Goal: Contribute content: Contribute content

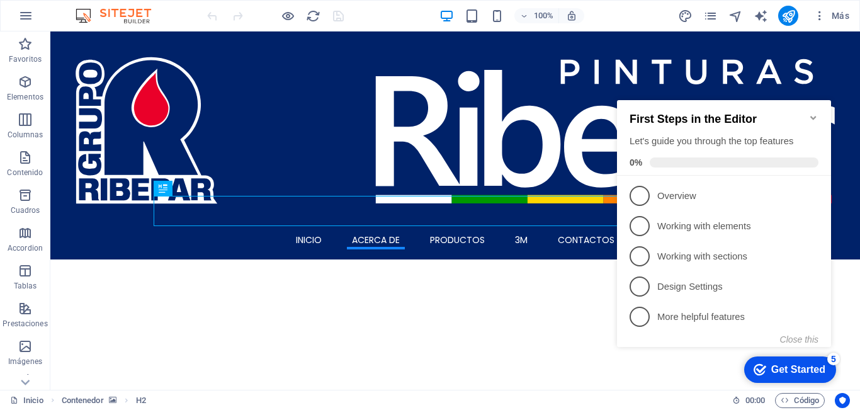
click at [813, 116] on icon "Minimize checklist" at bounding box center [813, 118] width 6 height 4
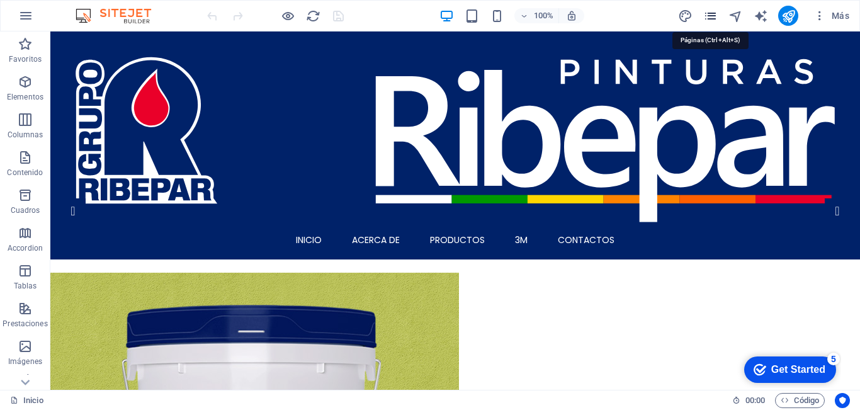
click at [714, 20] on icon "pages" at bounding box center [710, 16] width 14 height 14
click at [714, 21] on icon "pages" at bounding box center [710, 16] width 14 height 14
click at [708, 13] on icon "pages" at bounding box center [710, 16] width 14 height 14
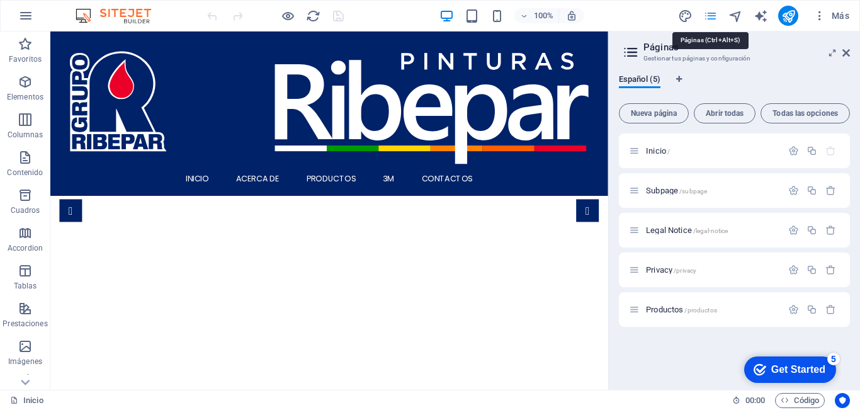
click at [708, 17] on icon "pages" at bounding box center [710, 16] width 14 height 14
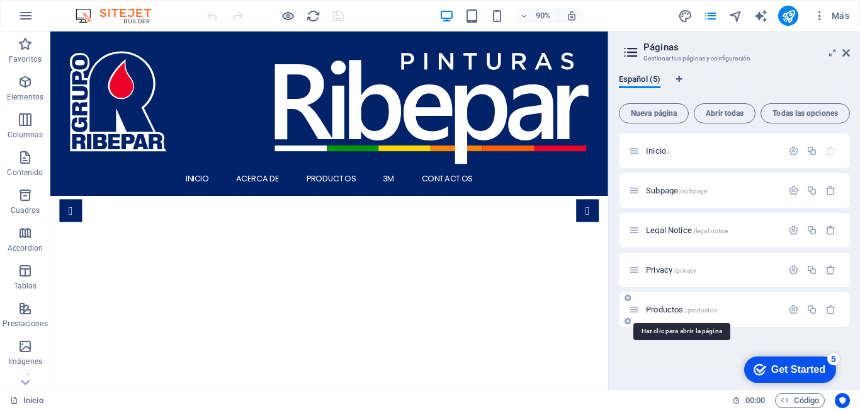
drag, startPoint x: 677, startPoint y: 311, endPoint x: 669, endPoint y: 305, distance: 10.0
click at [677, 312] on span "Productos /productos" at bounding box center [681, 309] width 71 height 9
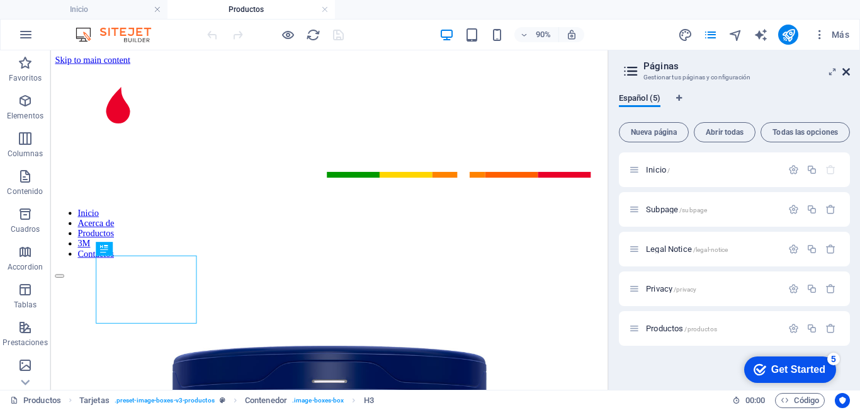
drag, startPoint x: 847, startPoint y: 74, endPoint x: 575, endPoint y: 90, distance: 273.1
click at [847, 74] on icon at bounding box center [846, 72] width 8 height 10
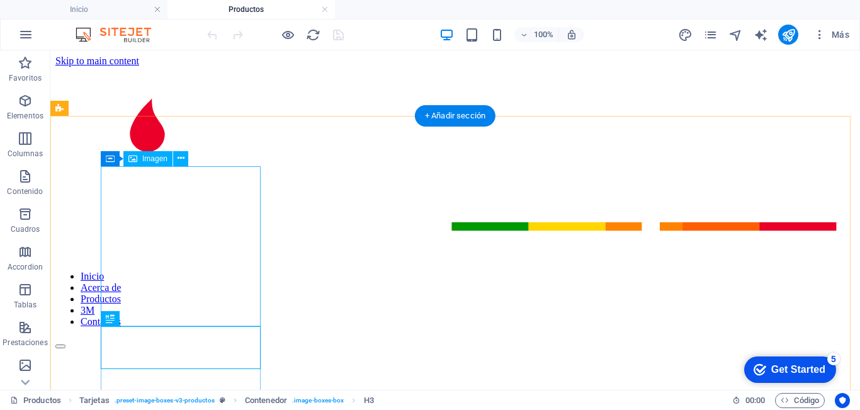
scroll to position [126, 0]
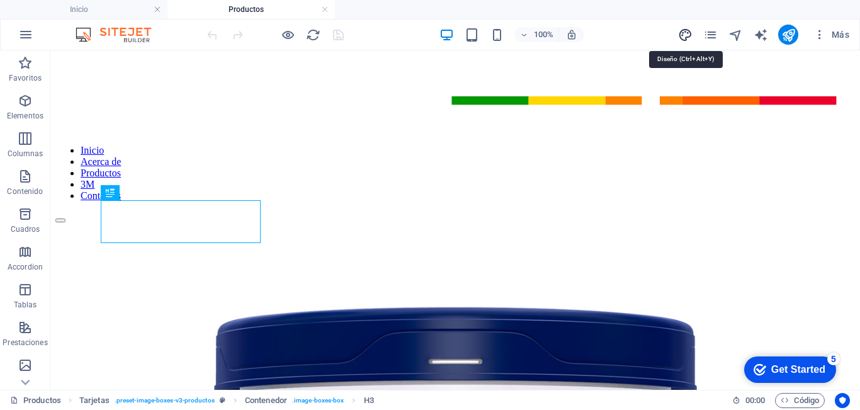
click at [686, 36] on icon "design" at bounding box center [685, 35] width 14 height 14
select select "px"
select select "400"
select select "px"
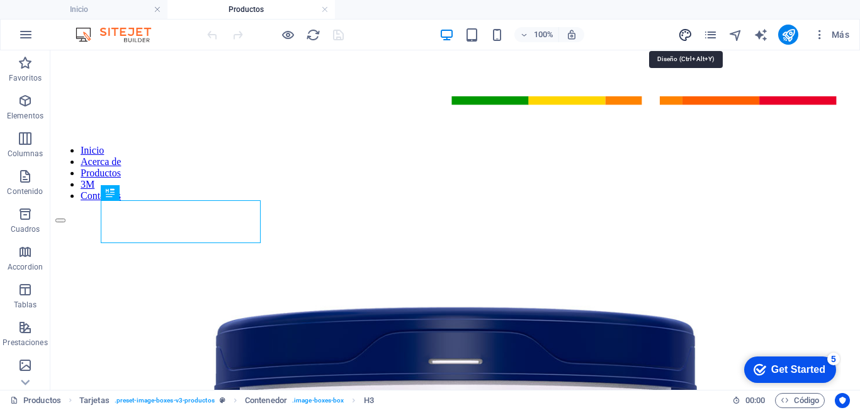
select select "600"
select select "px"
select select "rem"
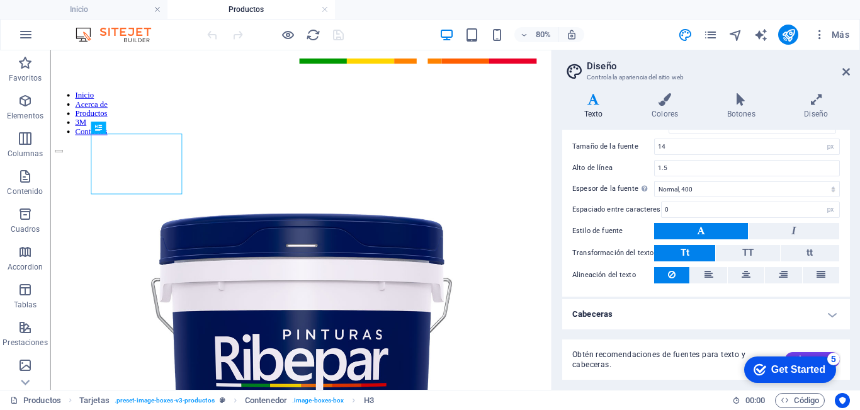
click at [633, 309] on h4 "Cabeceras" at bounding box center [706, 314] width 288 height 30
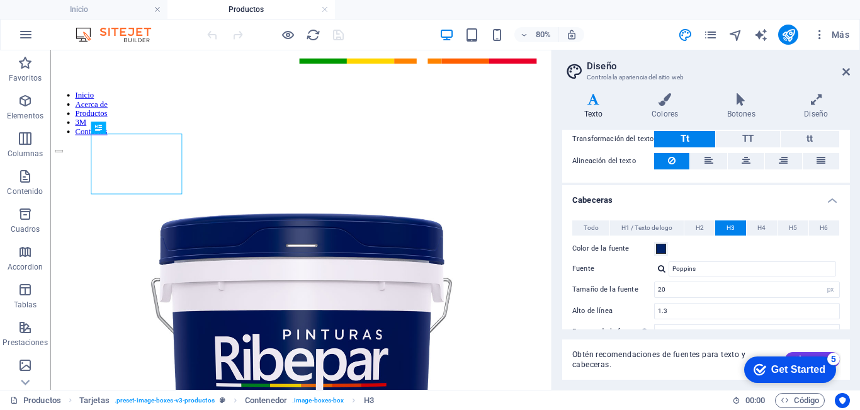
scroll to position [213, 0]
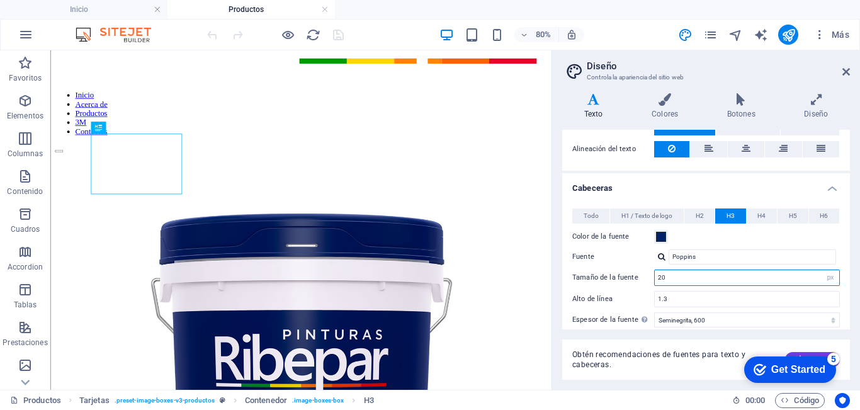
drag, startPoint x: 680, startPoint y: 280, endPoint x: 618, endPoint y: 274, distance: 61.9
click at [618, 274] on div "Tamaño de la fuente 20 rem px em %" at bounding box center [706, 277] width 268 height 16
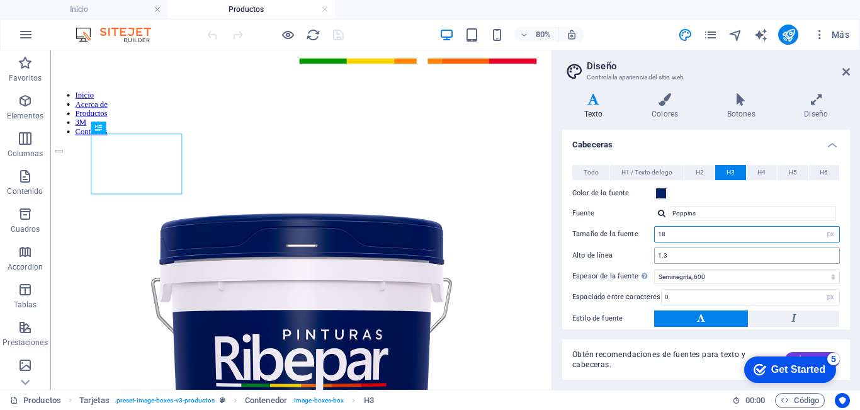
scroll to position [276, 0]
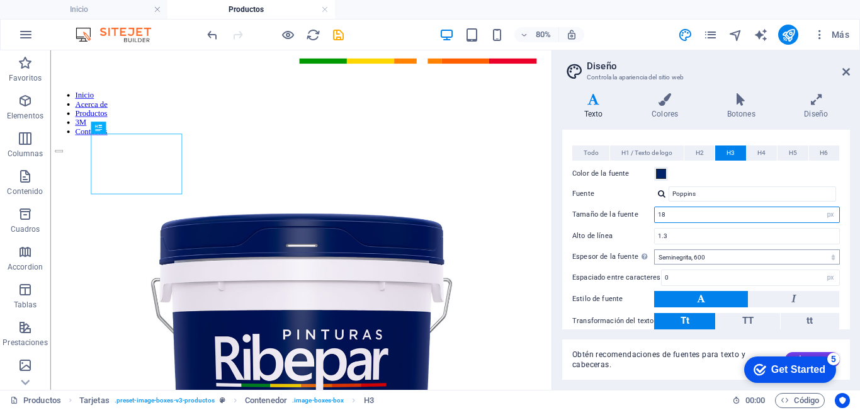
type input "18"
click at [713, 256] on select "Fino, 100 Extra delgado, 200 Delgado, 300 Normal, 400 Medio, 500 Seminegrita, 6…" at bounding box center [747, 256] width 186 height 15
select select "500"
click at [654, 249] on select "Fino, 100 Extra delgado, 200 Delgado, 300 Normal, 400 Medio, 500 Seminegrita, 6…" at bounding box center [747, 256] width 186 height 15
click at [591, 278] on label "Espaciado entre caracteres" at bounding box center [616, 277] width 89 height 7
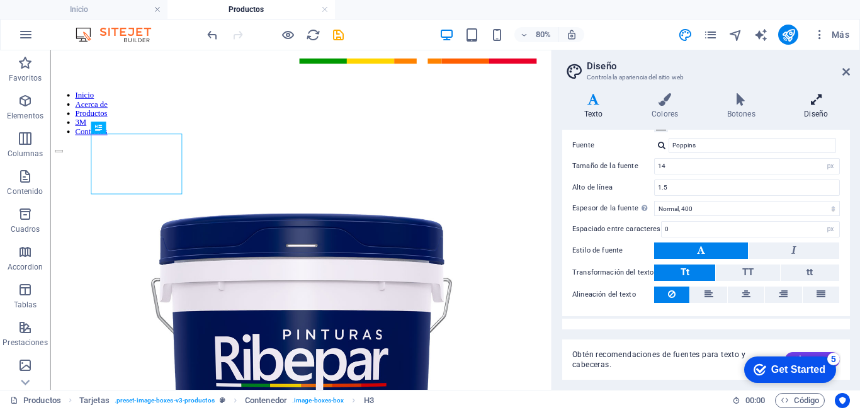
scroll to position [25, 0]
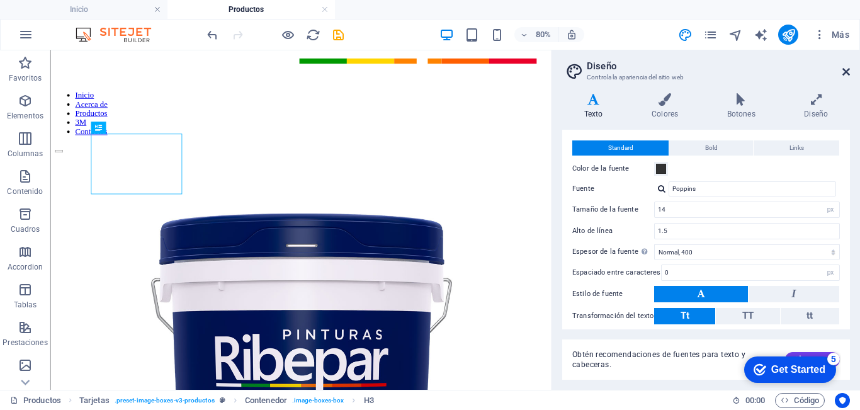
click at [847, 72] on icon at bounding box center [846, 72] width 8 height 10
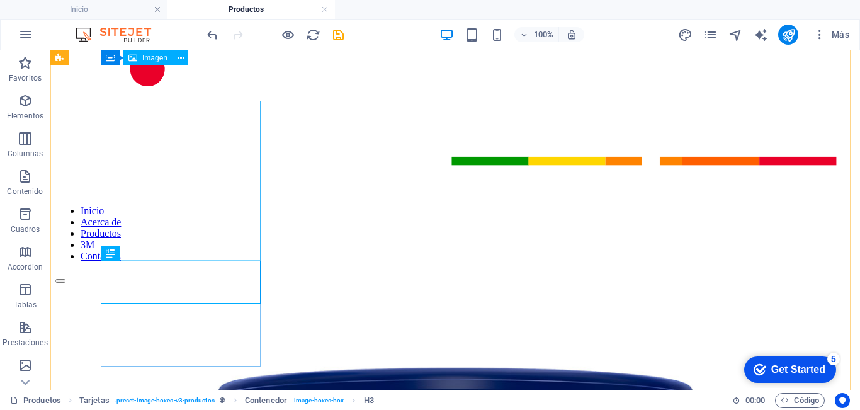
scroll to position [0, 0]
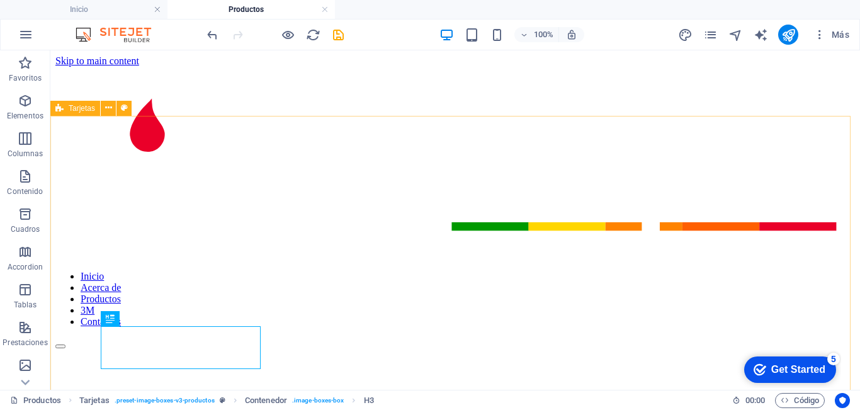
click at [66, 108] on div "Tarjetas" at bounding box center [75, 108] width 50 height 15
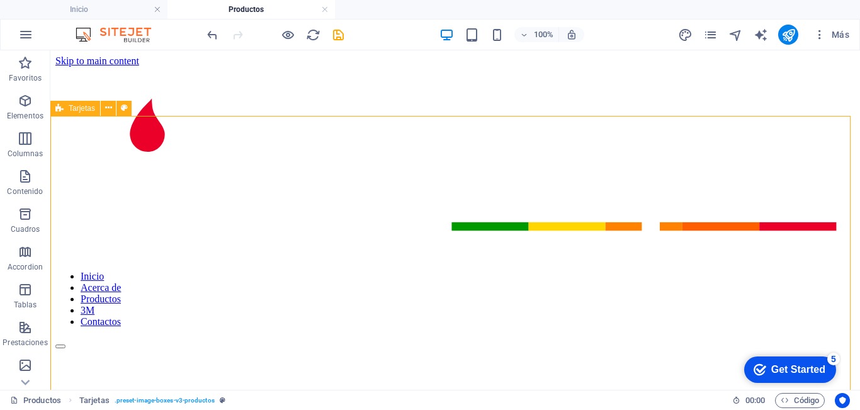
click at [66, 108] on div "Tarjetas" at bounding box center [75, 108] width 50 height 15
select select "rem"
select select "preset-image-boxes-v3-productos"
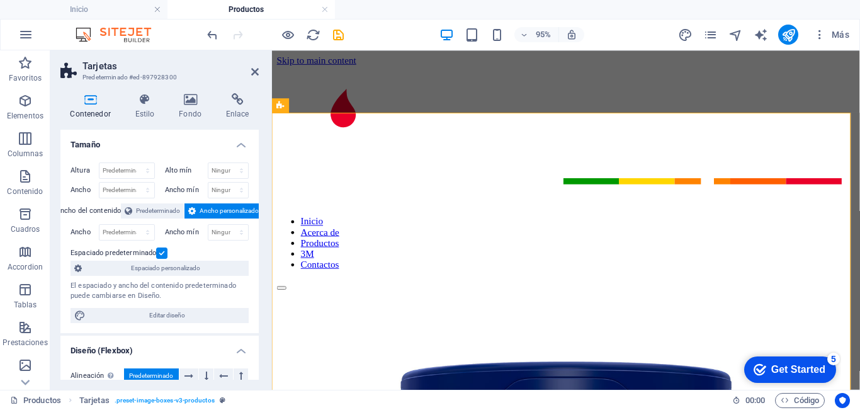
scroll to position [189, 0]
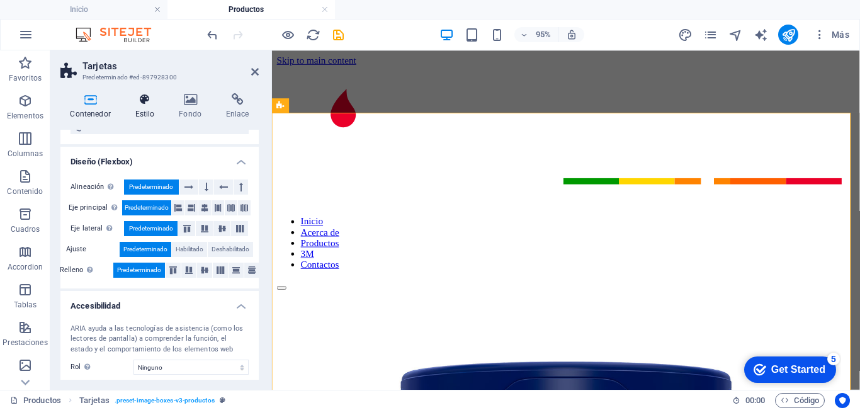
click at [153, 108] on h4 "Estilo" at bounding box center [147, 106] width 44 height 26
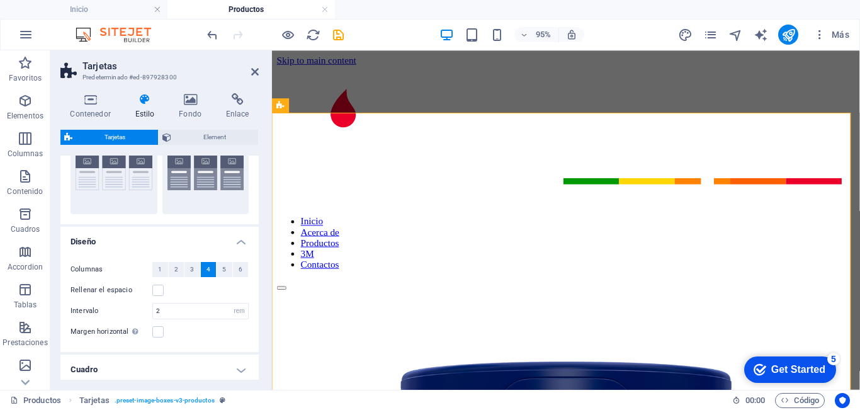
scroll to position [113, 0]
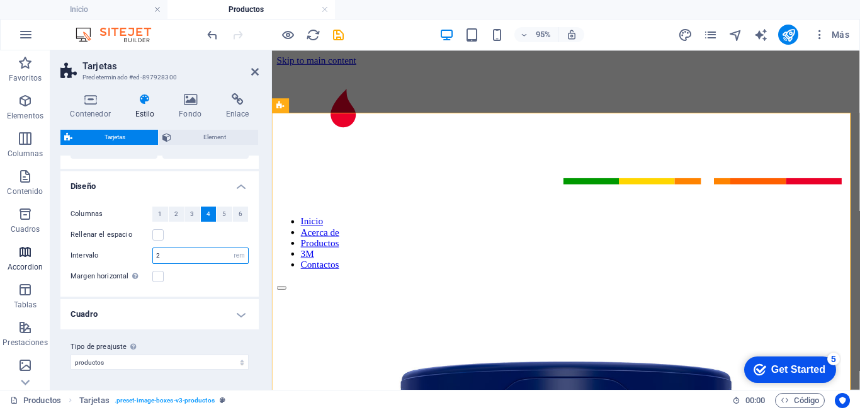
drag, startPoint x: 175, startPoint y: 261, endPoint x: 102, endPoint y: 293, distance: 79.8
click at [27, 268] on section "Favoritos Elementos Columnas Contenido Cuadros Accordion Tablas Prestaciones Im…" at bounding box center [430, 219] width 860 height 339
type input "0"
click at [179, 278] on div "Margen horizontal Solo si el "Ancho del contenido" de los contenedores no se ha…" at bounding box center [160, 276] width 178 height 15
click at [254, 71] on icon at bounding box center [255, 72] width 8 height 10
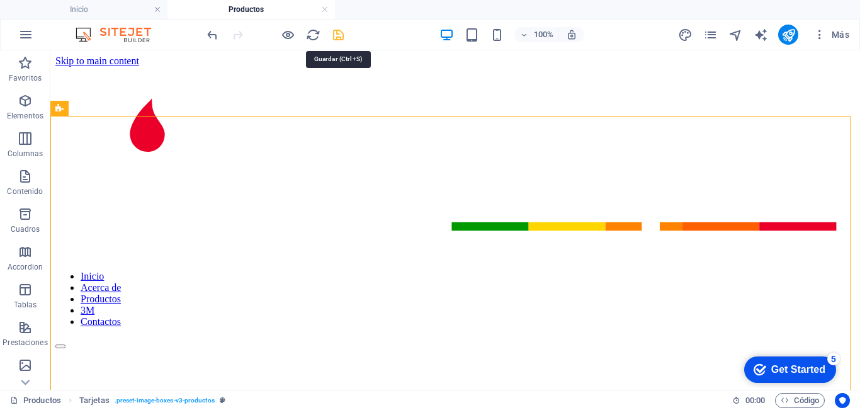
click at [340, 33] on icon "save" at bounding box center [338, 35] width 14 height 14
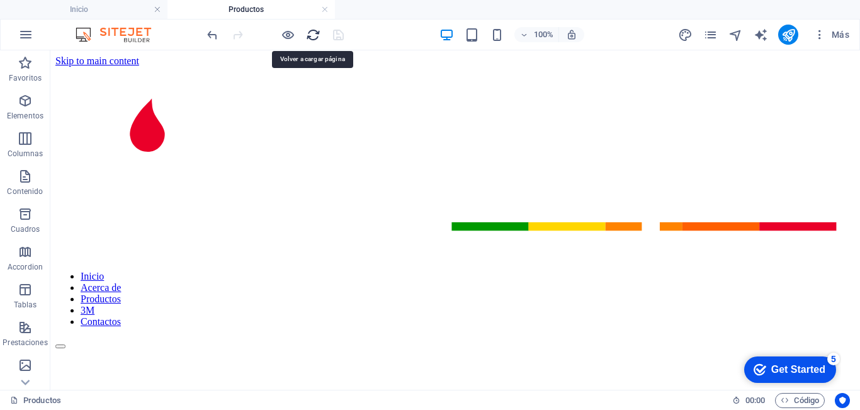
click at [311, 37] on icon "reload" at bounding box center [313, 35] width 14 height 14
drag, startPoint x: 31, startPoint y: 68, endPoint x: 69, endPoint y: 108, distance: 54.8
click at [69, 108] on span "Tarjetas" at bounding box center [82, 109] width 26 height 8
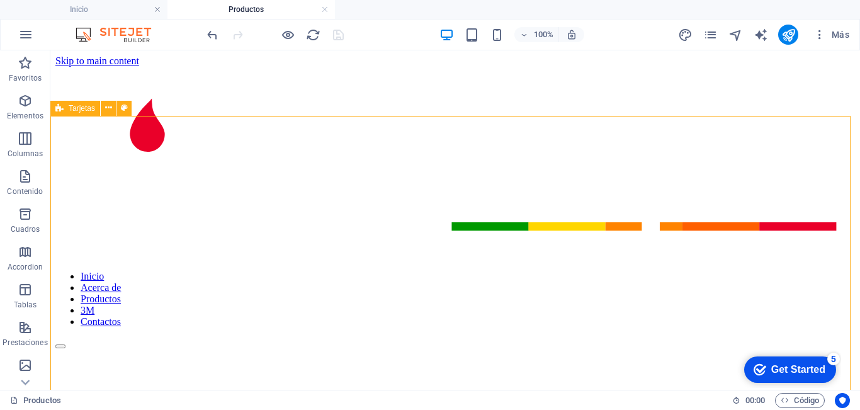
click at [69, 108] on span "Tarjetas" at bounding box center [82, 109] width 26 height 8
select select "rem"
select select "preset-image-boxes-v3-productos"
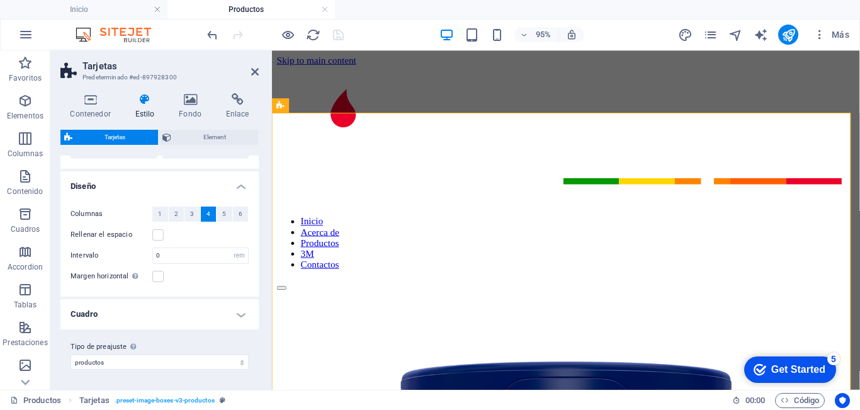
click at [153, 314] on h4 "Cuadro" at bounding box center [159, 314] width 198 height 30
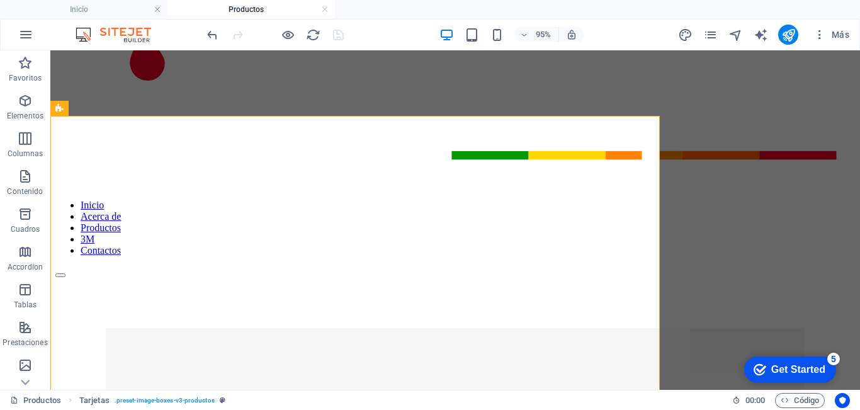
scroll to position [0, 0]
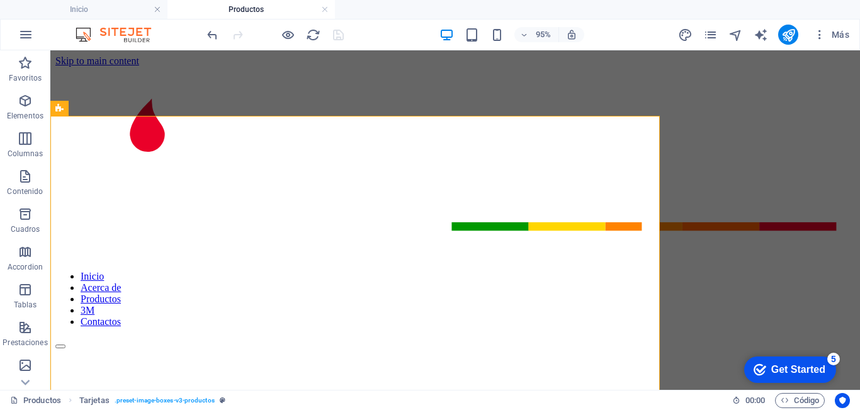
click at [311, 35] on icon "reload" at bounding box center [313, 35] width 14 height 14
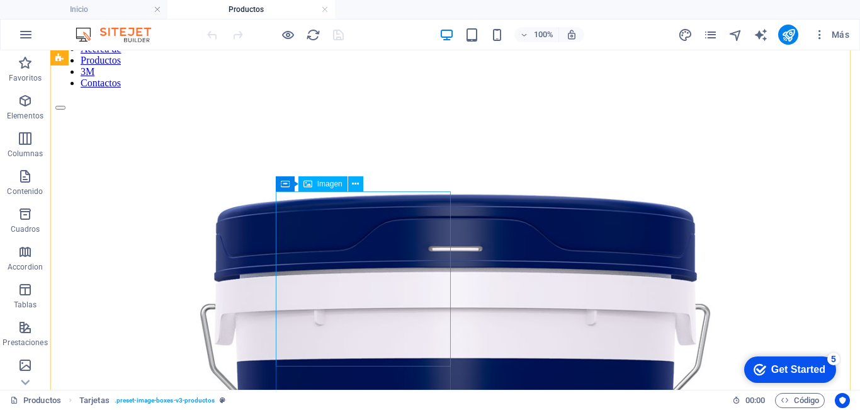
scroll to position [50, 0]
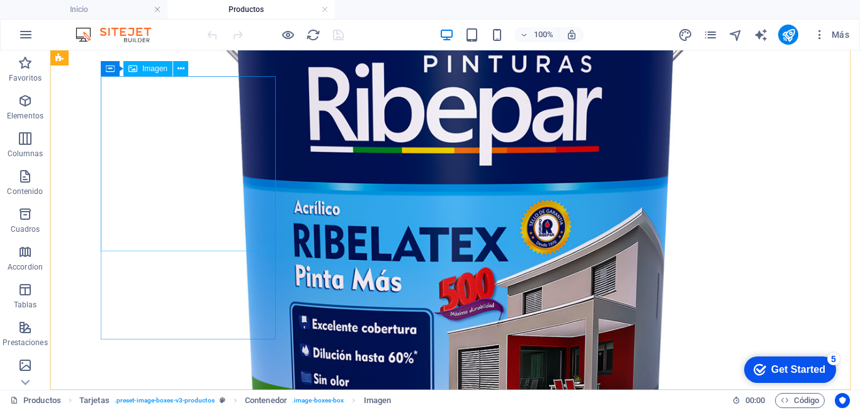
scroll to position [553, 0]
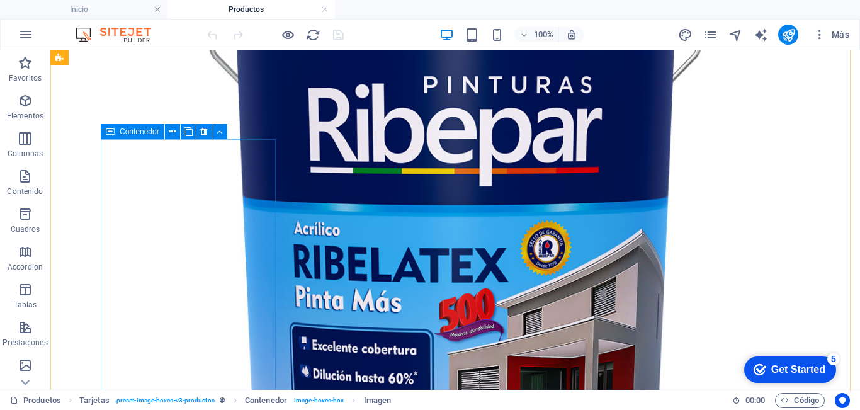
drag, startPoint x: 117, startPoint y: 132, endPoint x: 108, endPoint y: 99, distance: 34.1
click at [117, 132] on div "Contenedor" at bounding box center [133, 131] width 64 height 15
click at [190, 133] on icon at bounding box center [188, 131] width 9 height 13
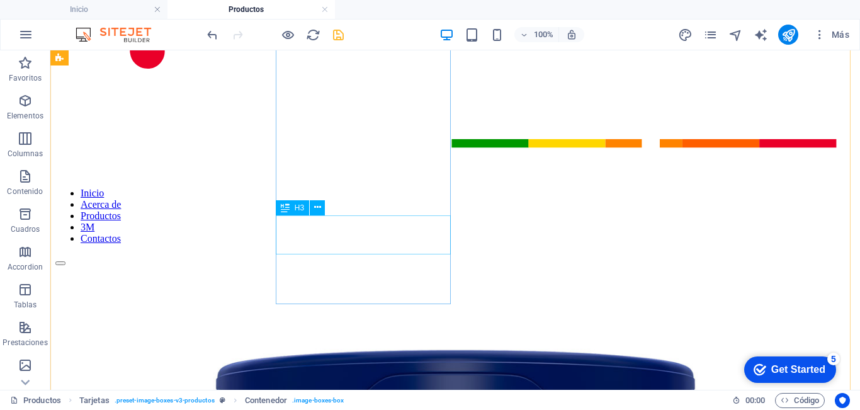
scroll to position [0, 0]
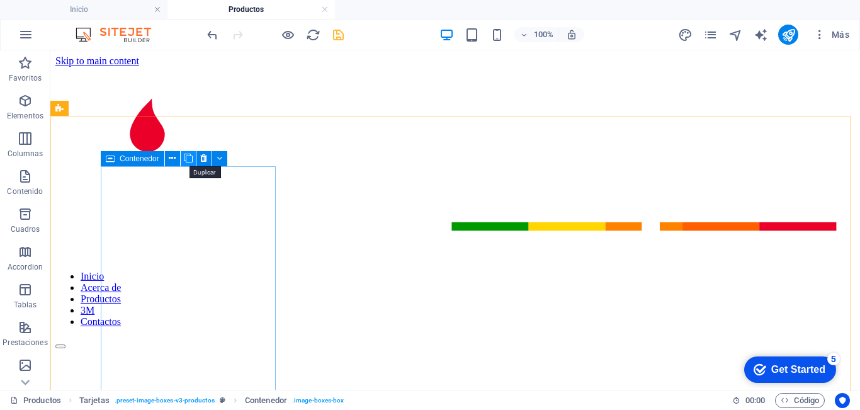
click at [187, 156] on icon at bounding box center [188, 158] width 9 height 13
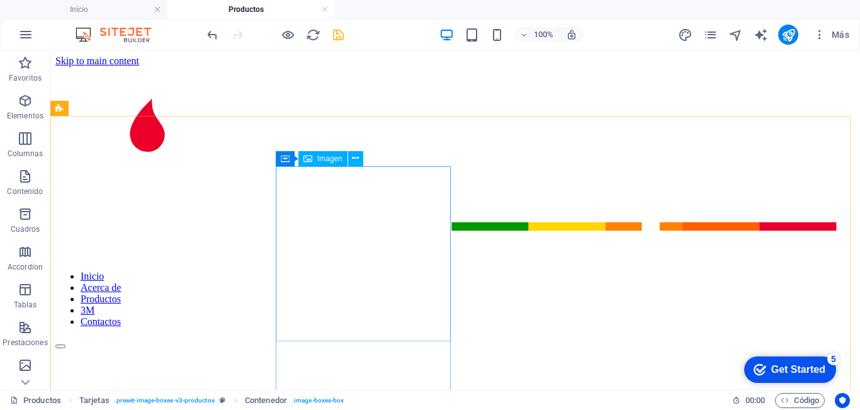
select select "%"
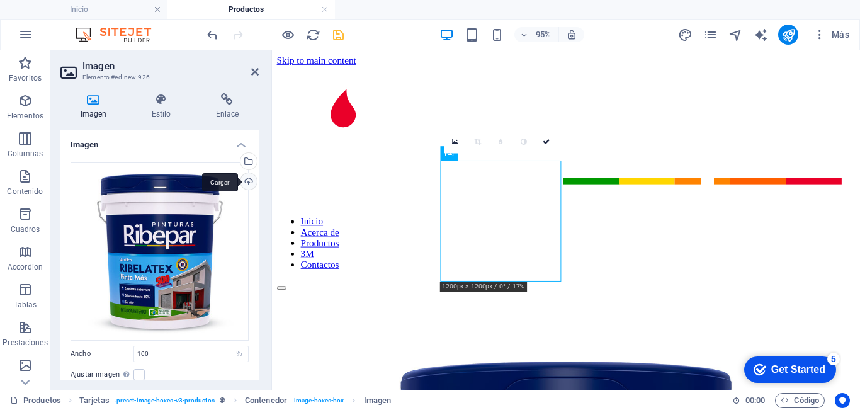
click at [248, 181] on div "Cargar" at bounding box center [247, 182] width 19 height 19
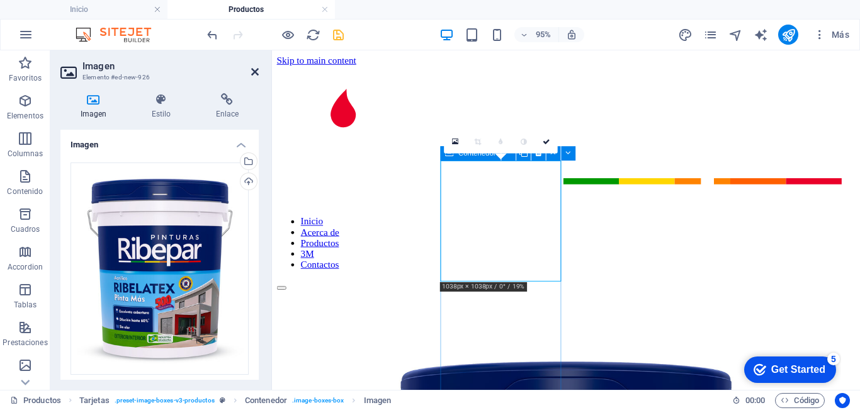
drag, startPoint x: 253, startPoint y: 69, endPoint x: 206, endPoint y: 28, distance: 62.5
click at [253, 69] on icon at bounding box center [255, 72] width 8 height 10
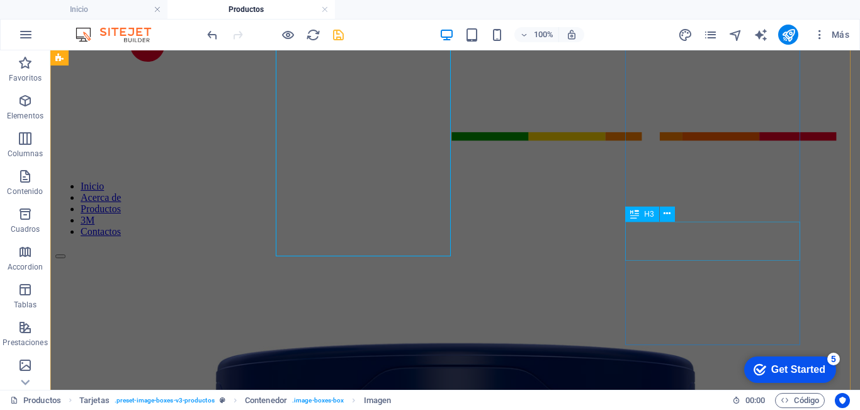
scroll to position [189, 0]
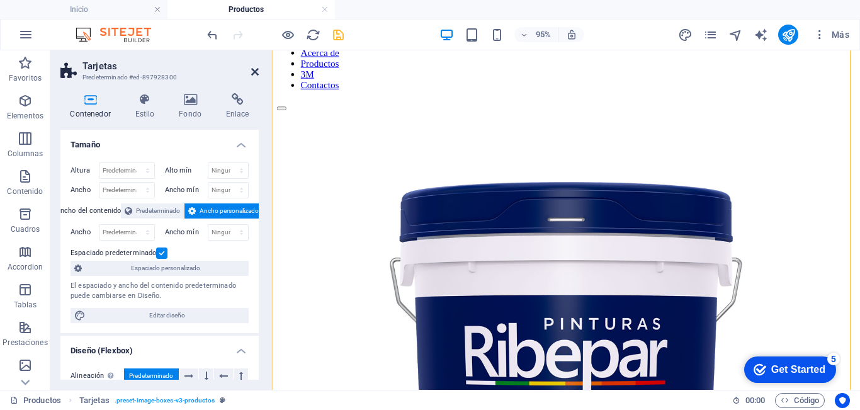
click at [252, 72] on icon at bounding box center [255, 72] width 8 height 10
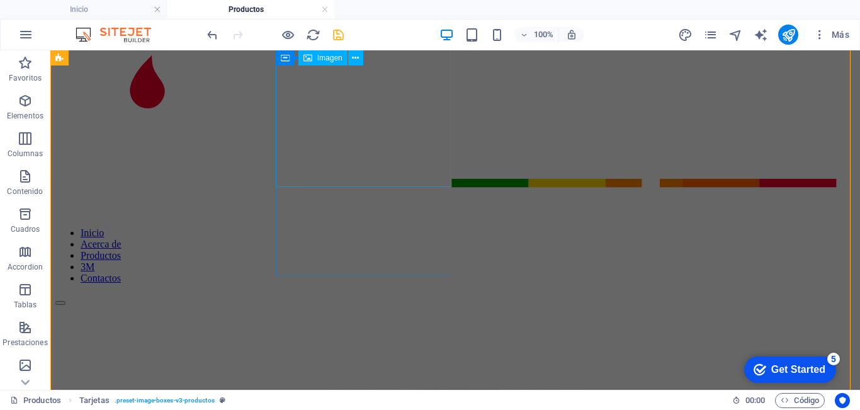
scroll to position [0, 0]
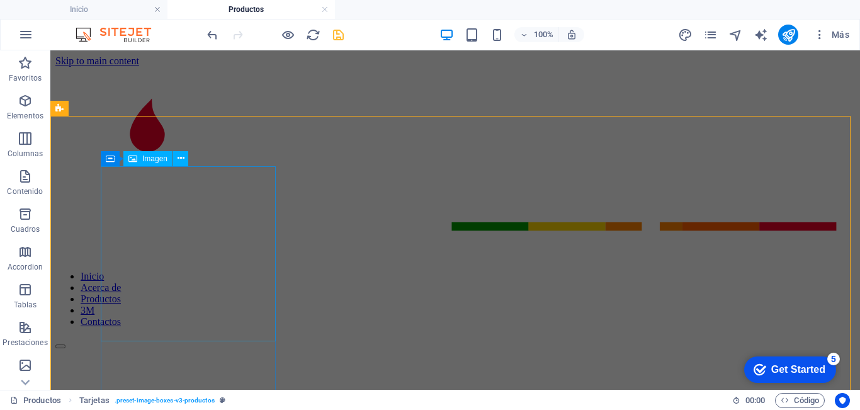
select select "%"
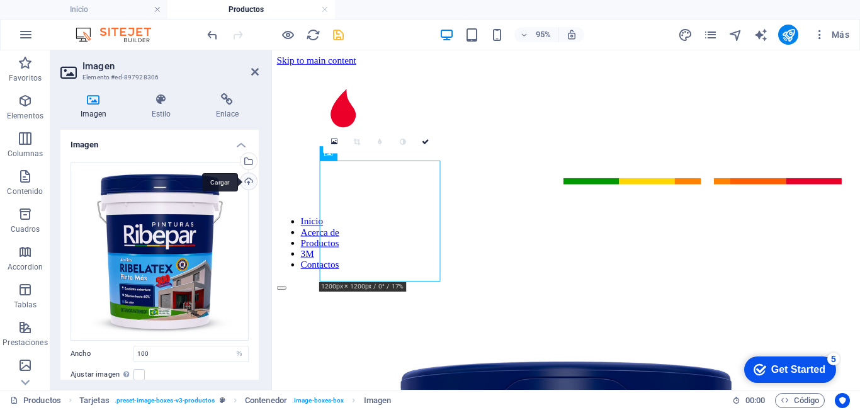
click at [247, 181] on div "Cargar" at bounding box center [247, 182] width 19 height 19
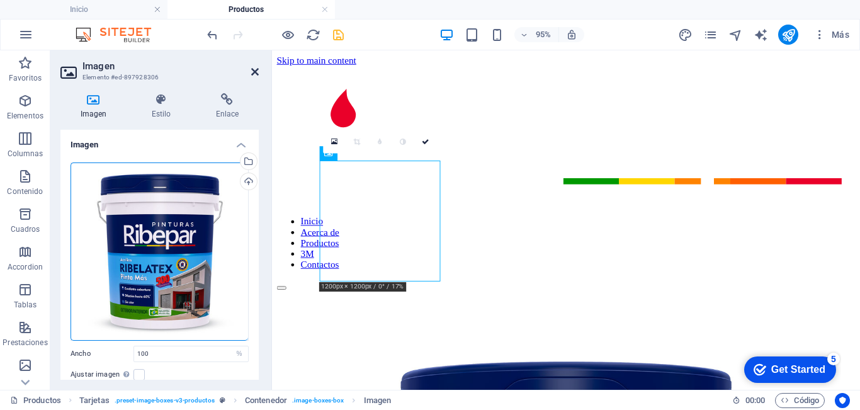
click at [251, 69] on icon at bounding box center [255, 72] width 8 height 10
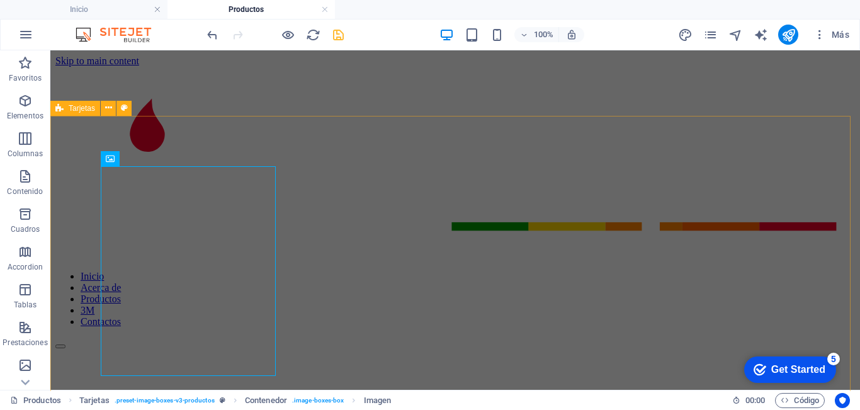
click at [62, 106] on icon at bounding box center [59, 108] width 8 height 15
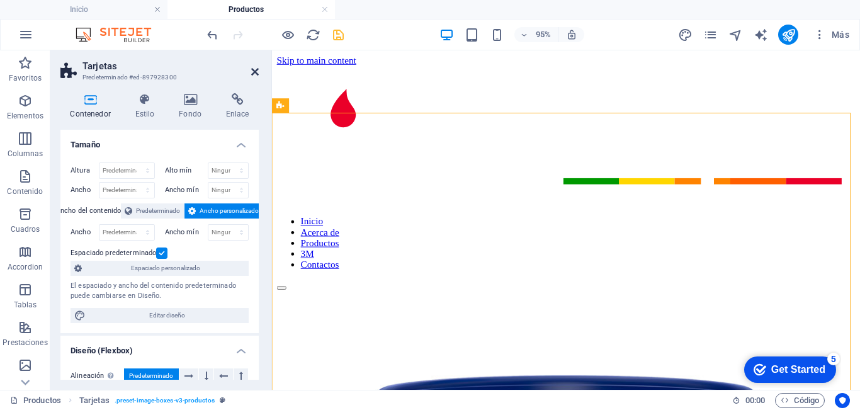
click at [251, 72] on header "Tarjetas Predeterminado #ed-897928300" at bounding box center [159, 66] width 198 height 33
click at [256, 70] on icon at bounding box center [255, 72] width 8 height 10
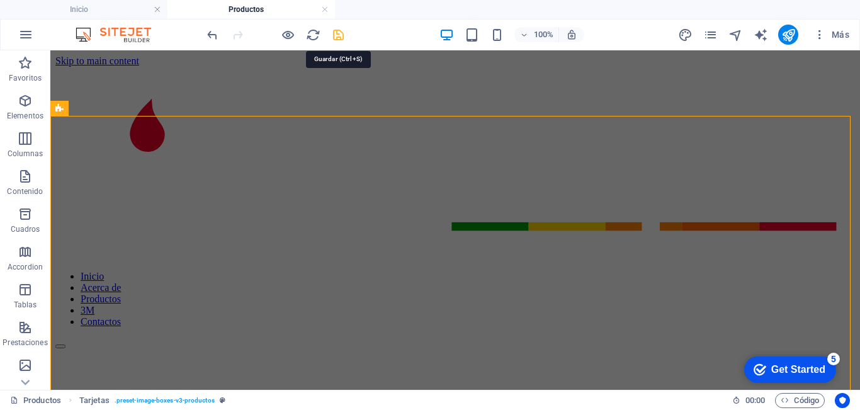
click at [338, 38] on icon "save" at bounding box center [338, 35] width 14 height 14
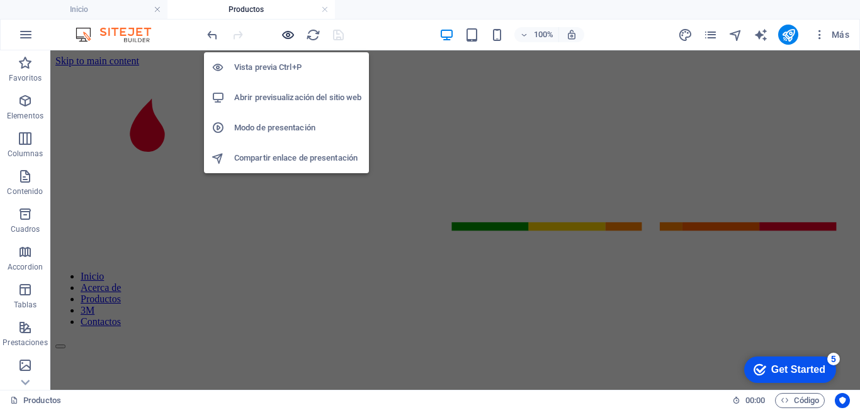
click at [283, 29] on icon "button" at bounding box center [288, 35] width 14 height 14
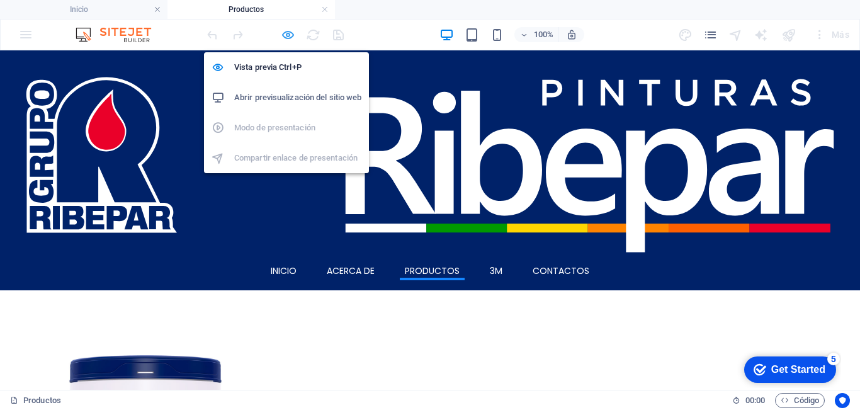
click at [288, 37] on icon "button" at bounding box center [288, 35] width 14 height 14
select select "rem"
select select "px"
select select "preset-image-boxes-v3-productos"
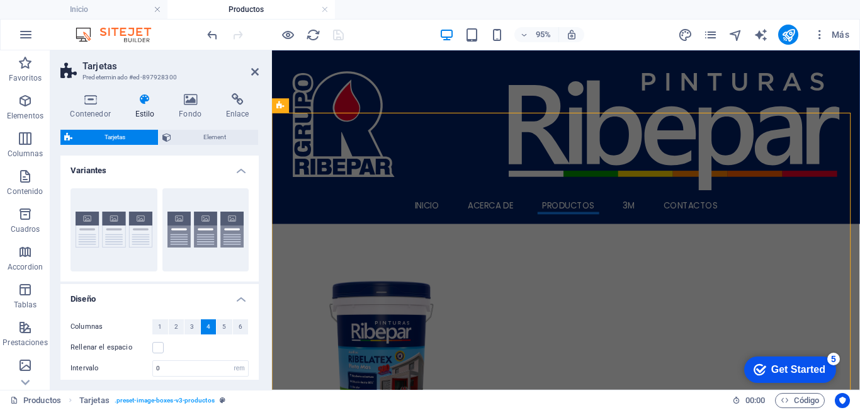
click at [261, 76] on aside "Tarjetas Predeterminado #ed-897928300 Contenedor Estilo Fondo Enlace Tamaño Alt…" at bounding box center [161, 219] width 222 height 339
drag, startPoint x: 254, startPoint y: 71, endPoint x: 203, endPoint y: 43, distance: 58.6
click at [254, 71] on icon at bounding box center [255, 72] width 8 height 10
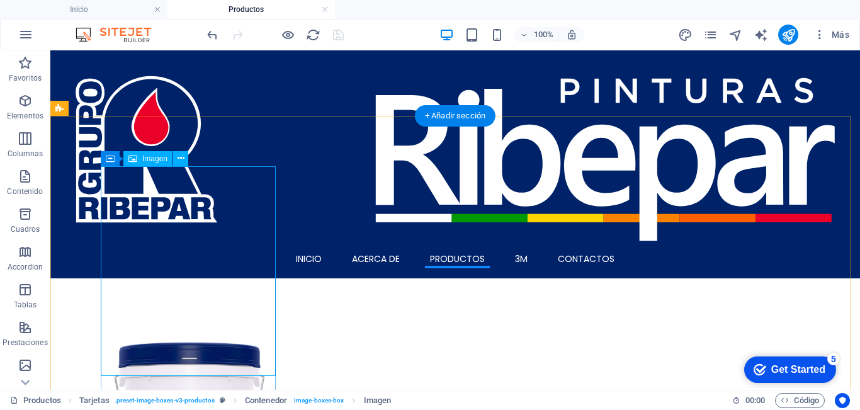
select select "%"
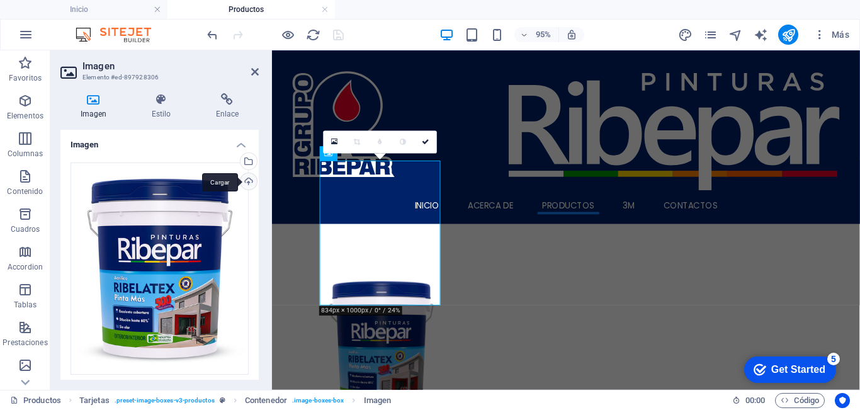
click at [246, 184] on div "Cargar" at bounding box center [247, 182] width 19 height 19
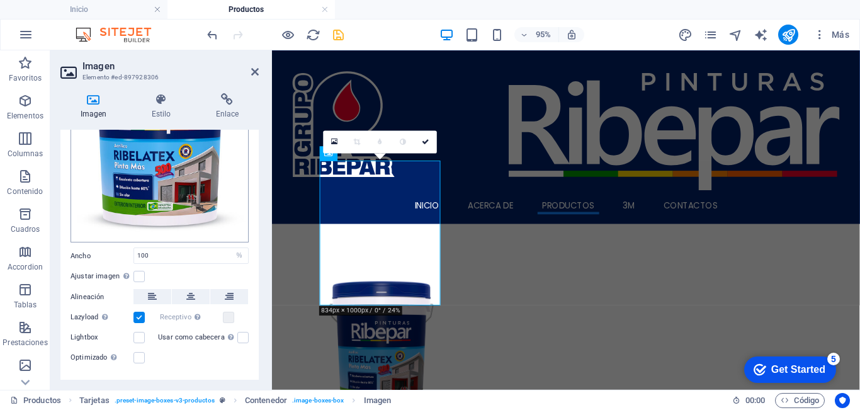
scroll to position [155, 0]
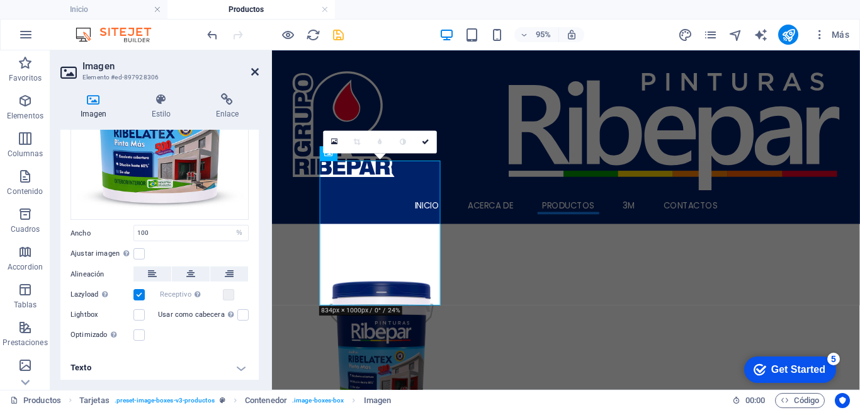
click at [251, 72] on icon at bounding box center [255, 72] width 8 height 10
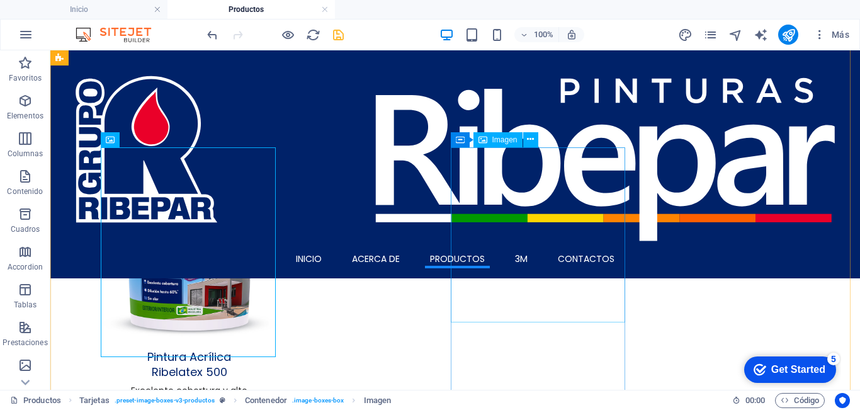
scroll to position [0, 0]
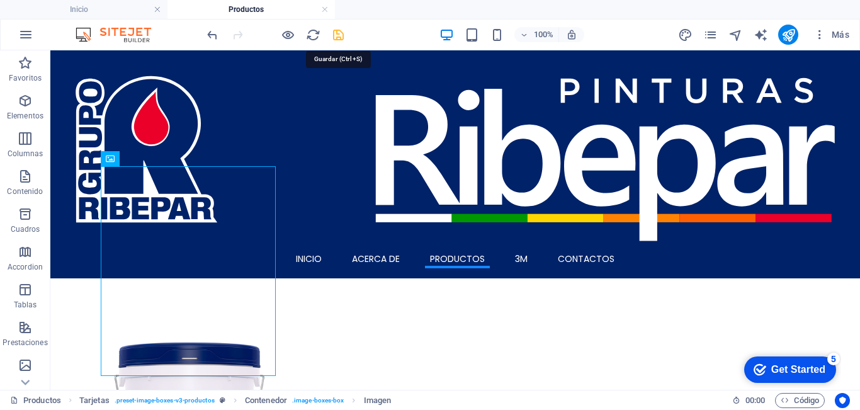
click at [336, 33] on icon "save" at bounding box center [338, 35] width 14 height 14
select select "rem"
select select "px"
select select "preset-image-boxes-v3-productos"
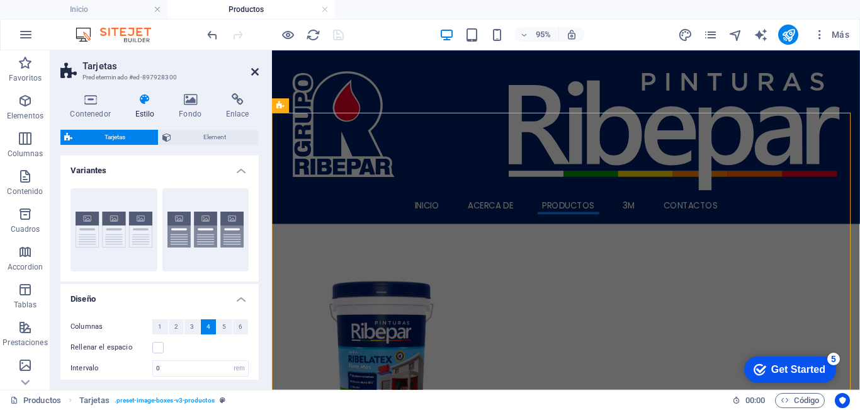
click at [253, 73] on icon at bounding box center [255, 72] width 8 height 10
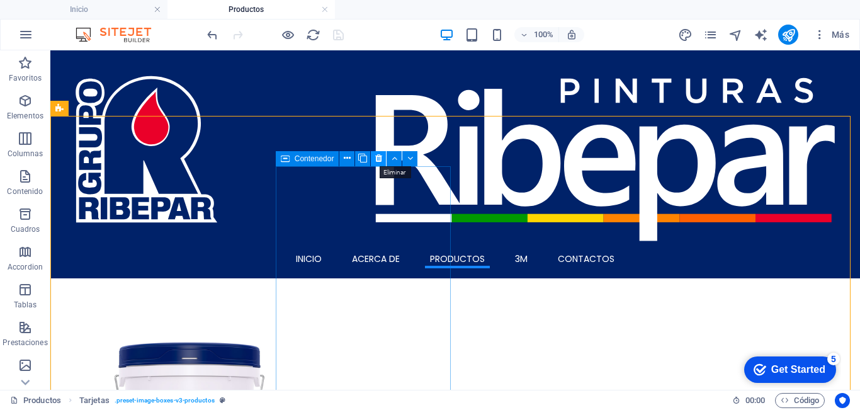
drag, startPoint x: 378, startPoint y: 161, endPoint x: 366, endPoint y: 172, distance: 16.9
click at [378, 161] on icon at bounding box center [378, 158] width 7 height 13
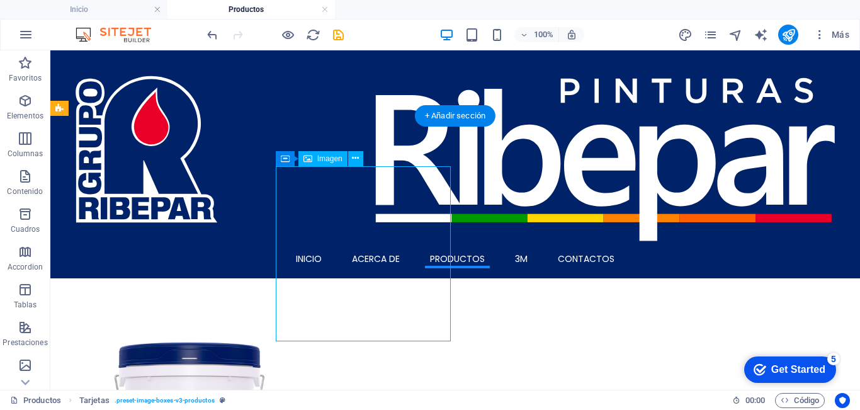
select select "%"
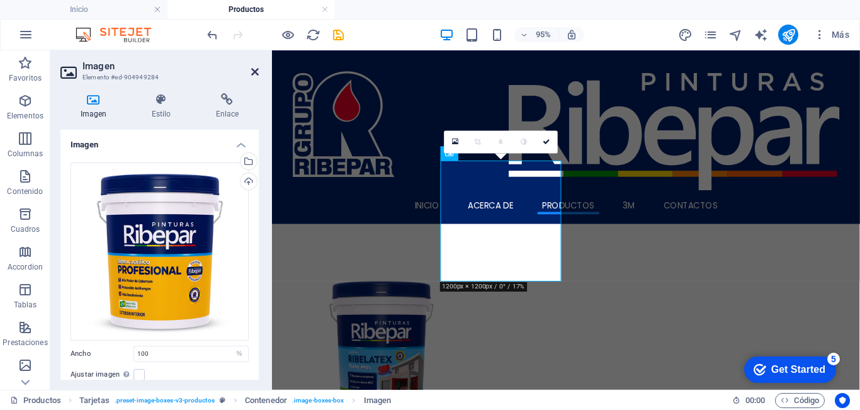
click at [252, 70] on icon at bounding box center [255, 72] width 8 height 10
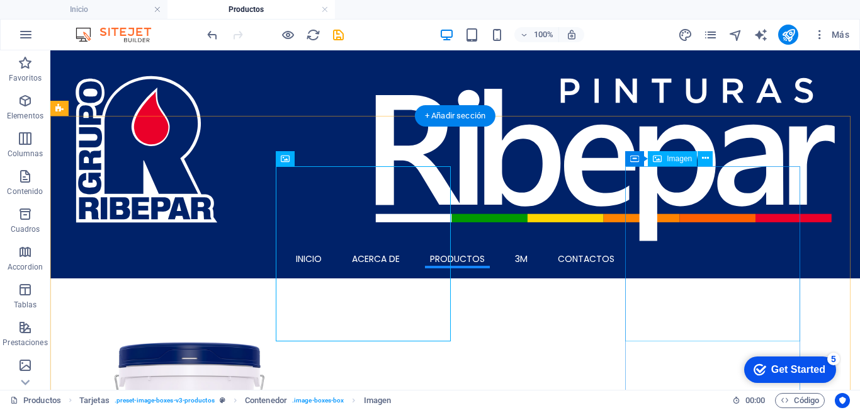
select select "%"
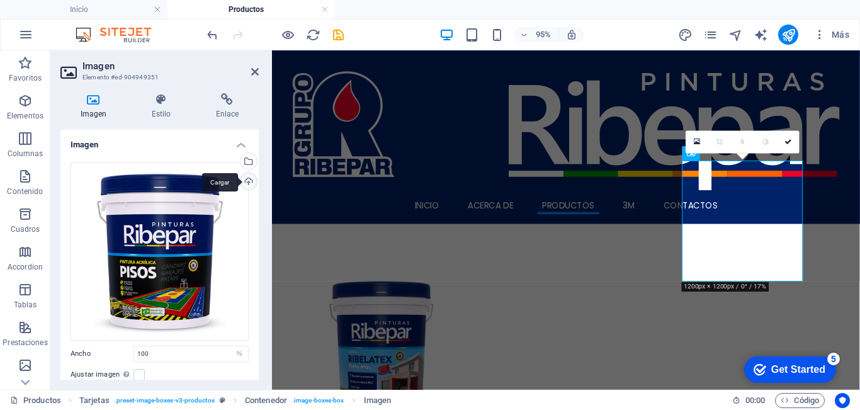
click at [255, 181] on div "Cargar" at bounding box center [247, 182] width 19 height 19
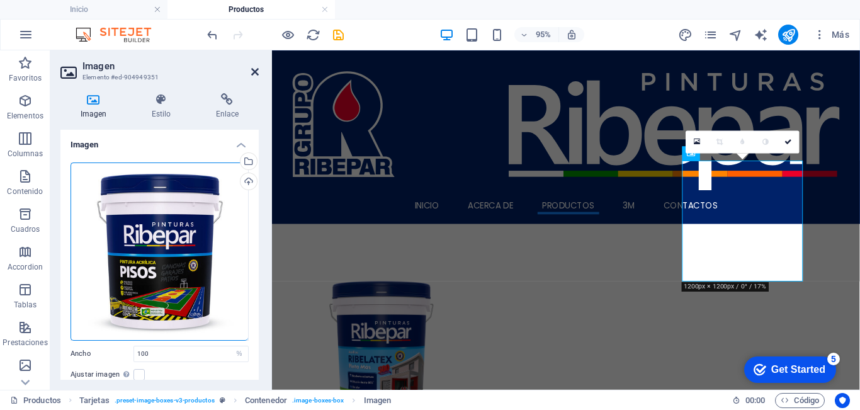
drag, startPoint x: 257, startPoint y: 70, endPoint x: 297, endPoint y: 67, distance: 40.4
click at [257, 70] on icon at bounding box center [255, 72] width 8 height 10
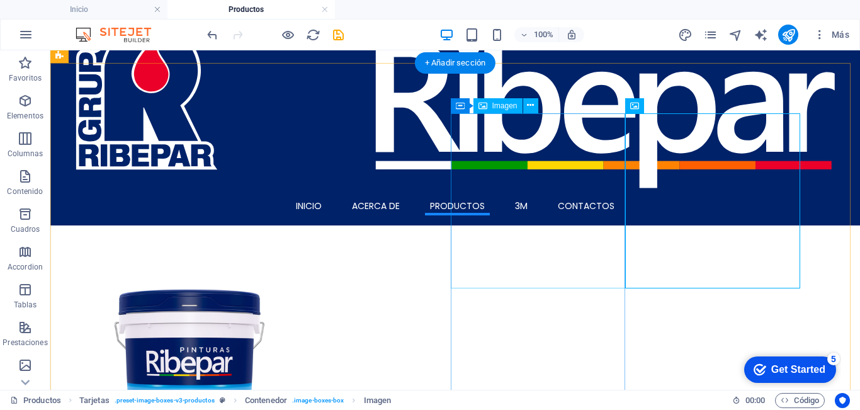
scroll to position [252, 0]
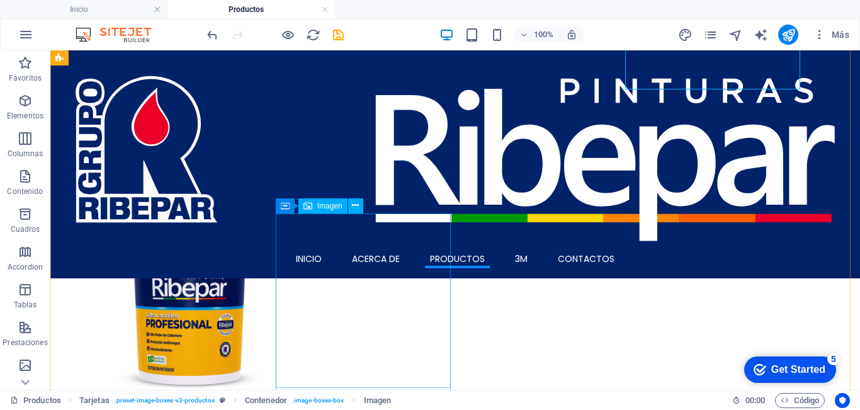
select select "%"
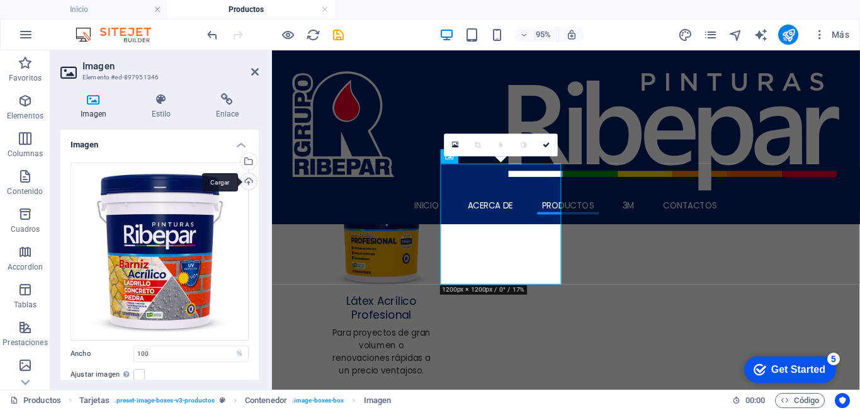
click at [246, 183] on div "Cargar" at bounding box center [247, 182] width 19 height 19
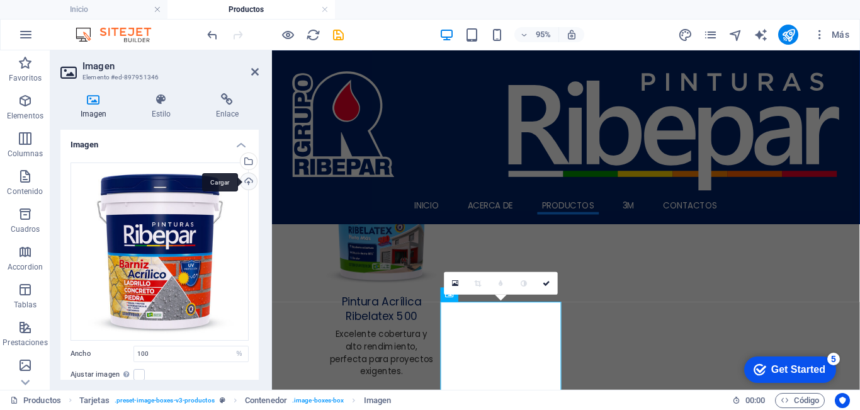
scroll to position [1, 0]
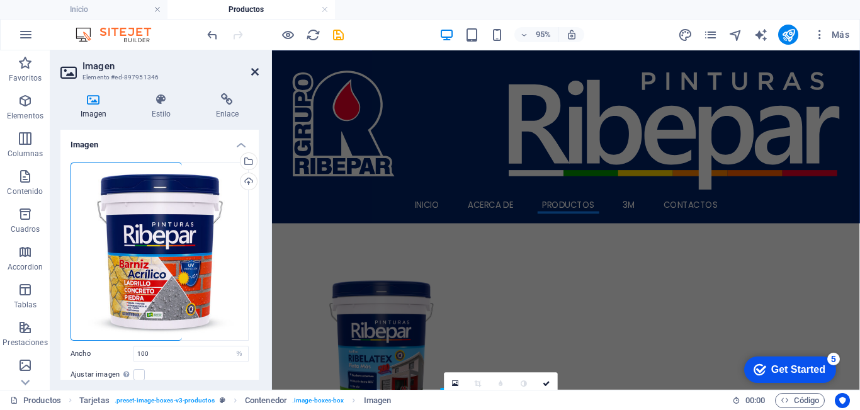
click at [252, 70] on icon at bounding box center [255, 72] width 8 height 10
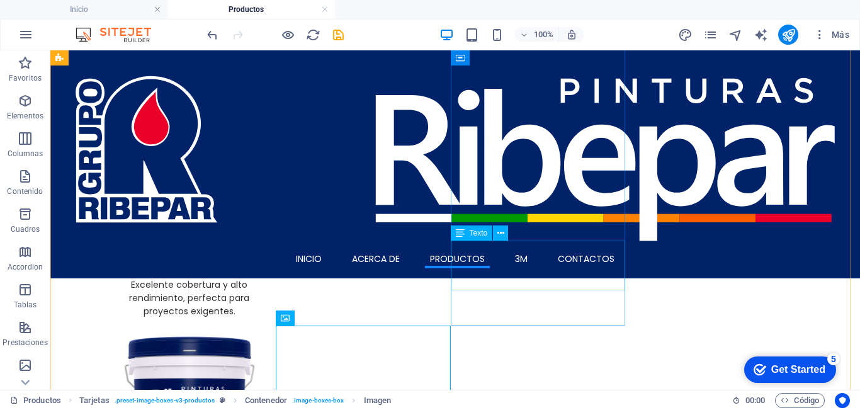
scroll to position [81, 0]
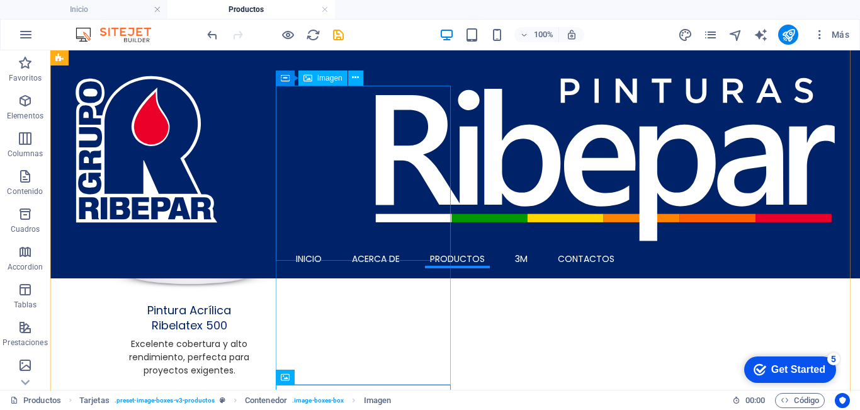
select select "%"
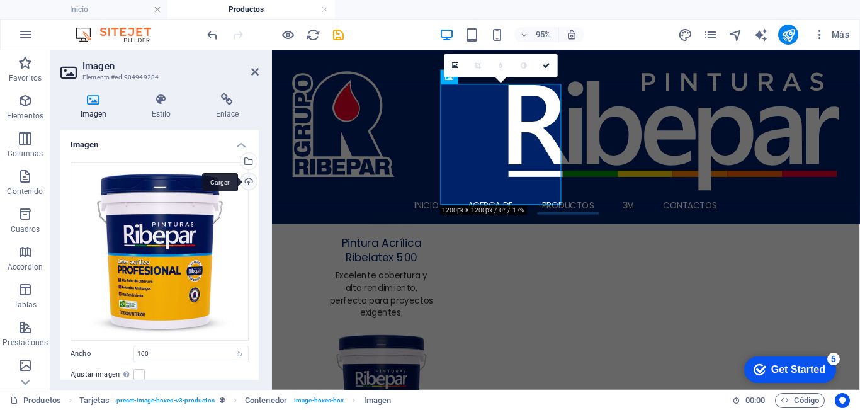
click at [246, 182] on div "Cargar" at bounding box center [247, 182] width 19 height 19
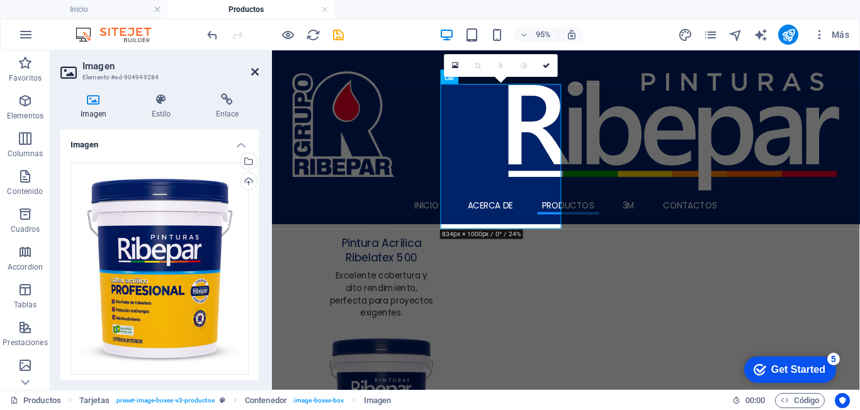
drag, startPoint x: 257, startPoint y: 74, endPoint x: 334, endPoint y: 57, distance: 78.5
click at [257, 74] on icon at bounding box center [255, 72] width 8 height 10
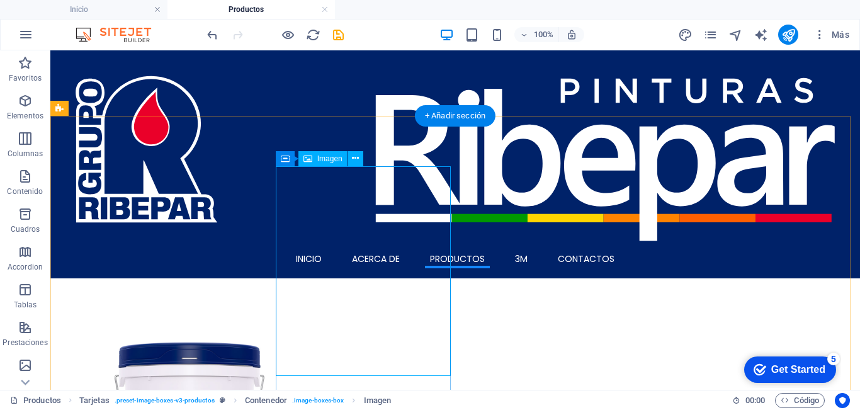
scroll to position [63, 0]
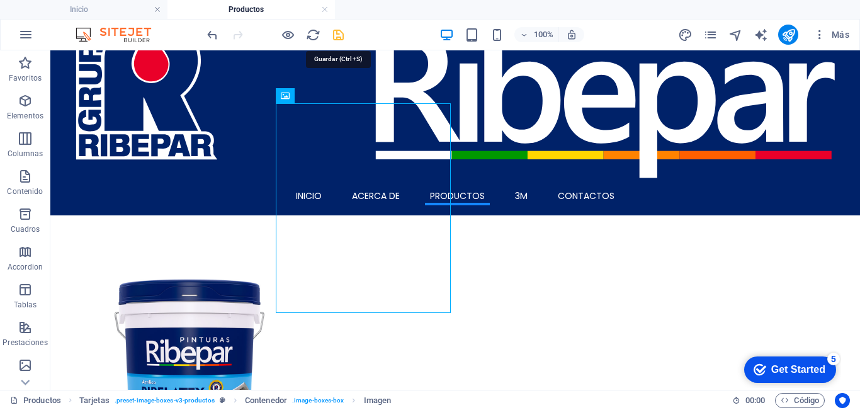
drag, startPoint x: 337, startPoint y: 34, endPoint x: 297, endPoint y: 6, distance: 48.9
click at [337, 34] on icon "save" at bounding box center [338, 35] width 14 height 14
select select "rem"
select select "px"
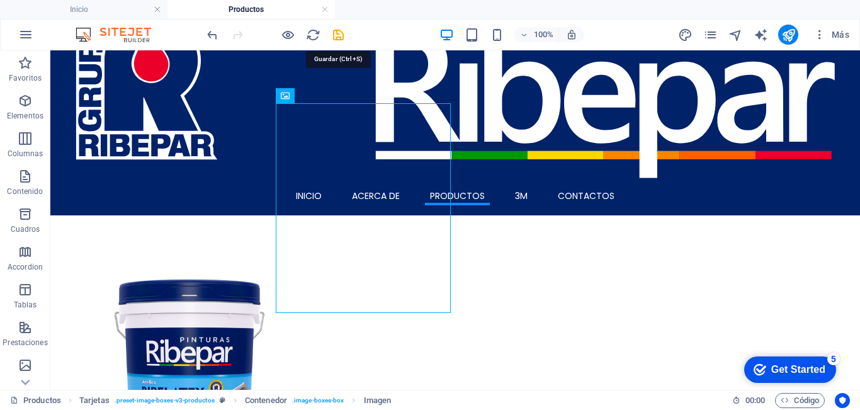
select select "preset-image-boxes-v3-productos"
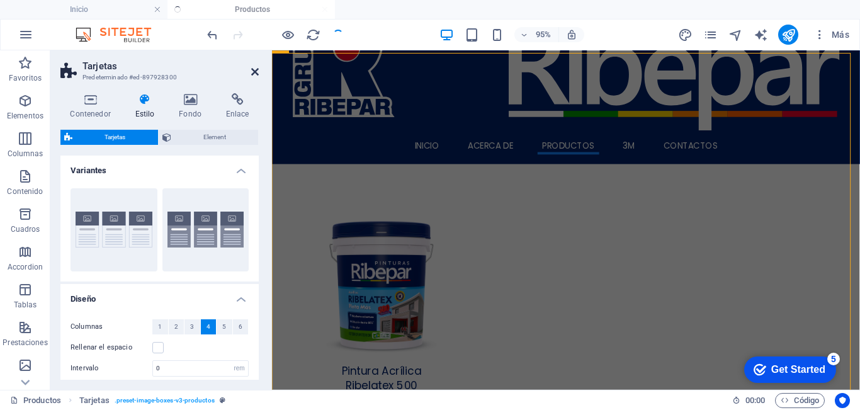
drag, startPoint x: 253, startPoint y: 70, endPoint x: 237, endPoint y: 31, distance: 41.5
click at [253, 70] on icon at bounding box center [255, 72] width 8 height 10
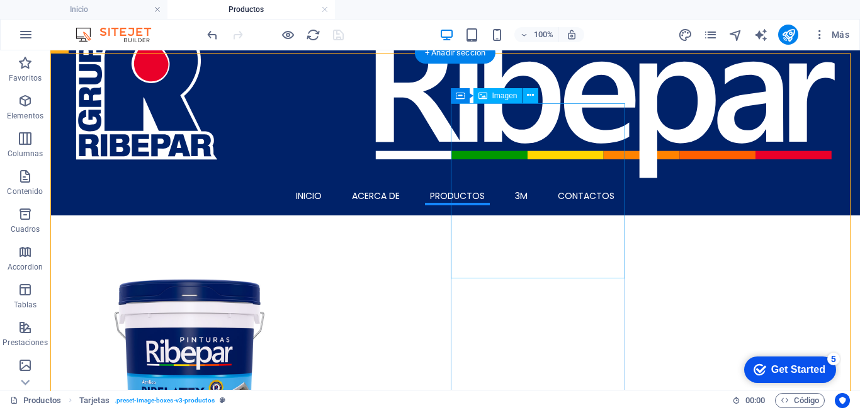
select select "%"
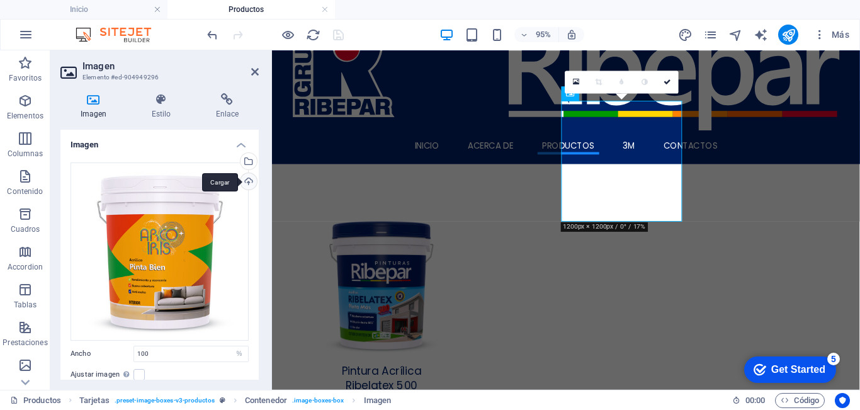
click at [248, 179] on div "Cargar" at bounding box center [247, 182] width 19 height 19
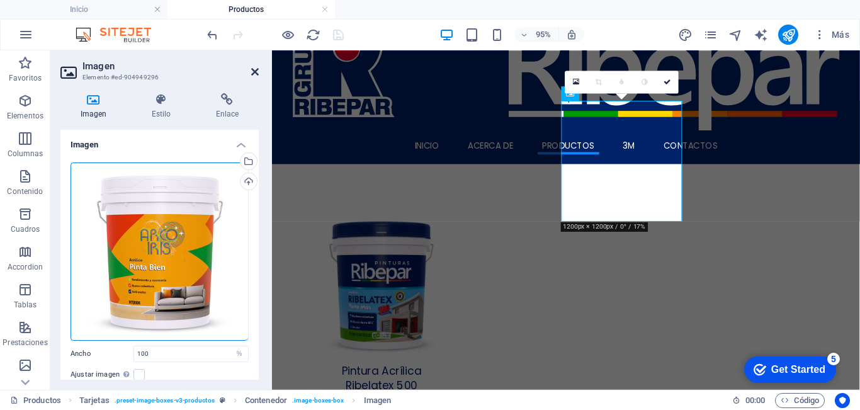
click at [254, 73] on icon at bounding box center [255, 72] width 8 height 10
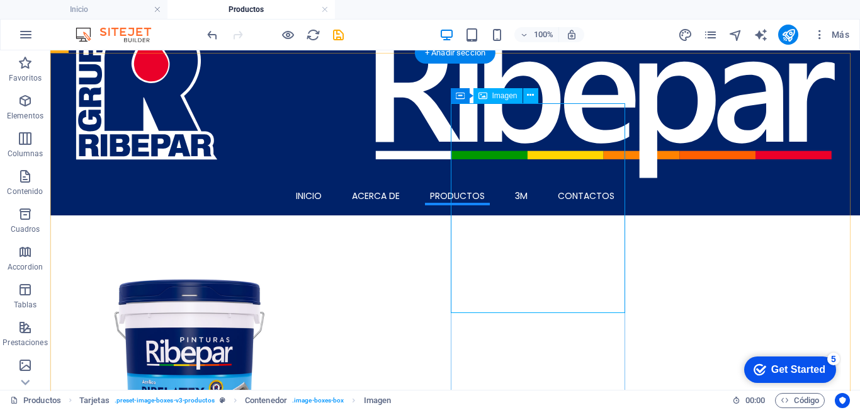
select select "%"
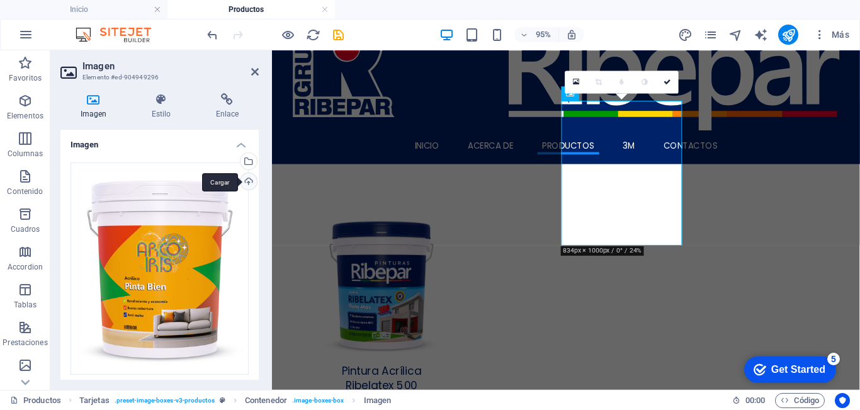
click at [249, 181] on div "Cargar" at bounding box center [247, 182] width 19 height 19
click at [252, 71] on icon at bounding box center [255, 72] width 8 height 10
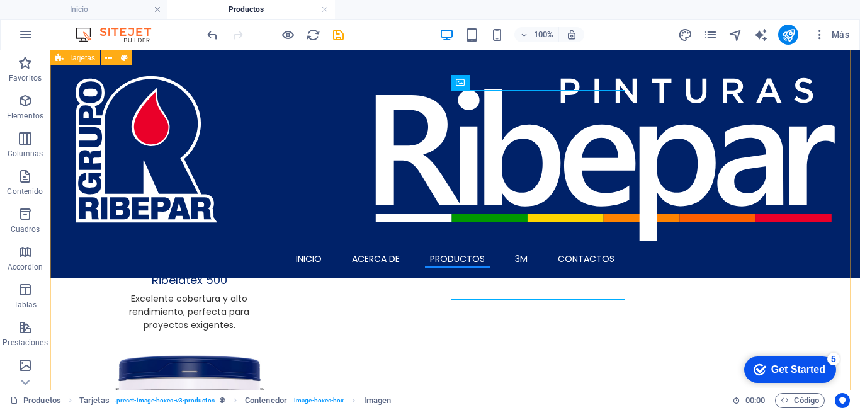
scroll to position [0, 0]
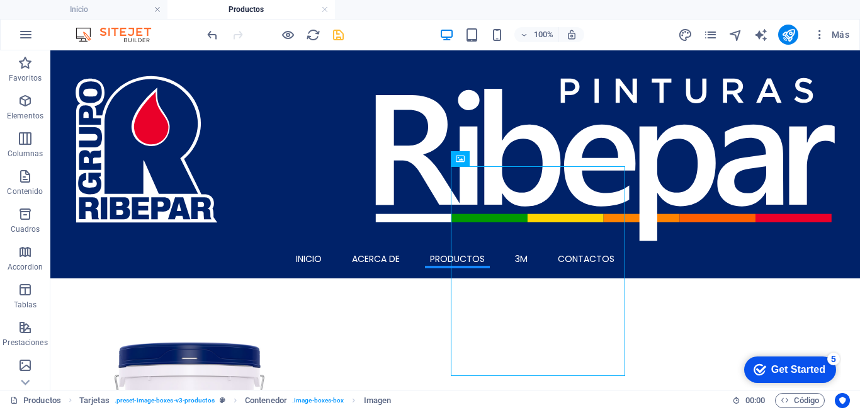
click at [339, 35] on icon "save" at bounding box center [338, 35] width 14 height 14
select select "rem"
select select "px"
select select "preset-image-boxes-v3-productos"
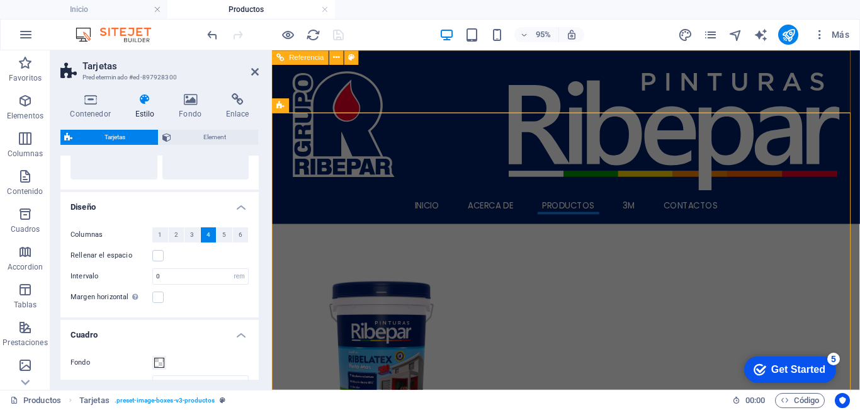
scroll to position [189, 0]
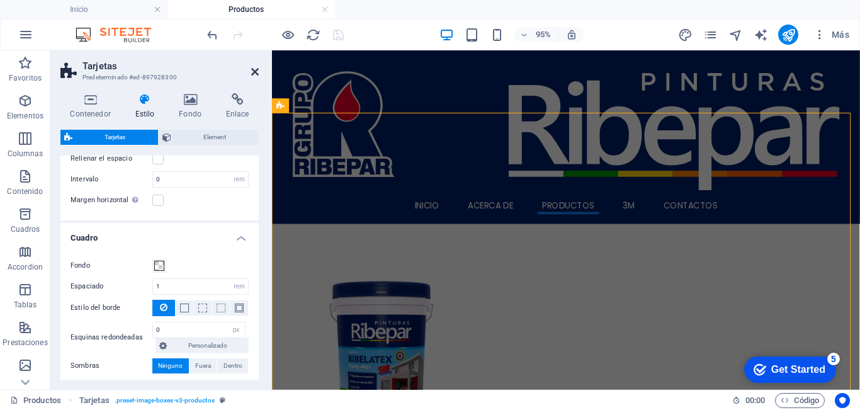
click at [254, 73] on icon at bounding box center [255, 72] width 8 height 10
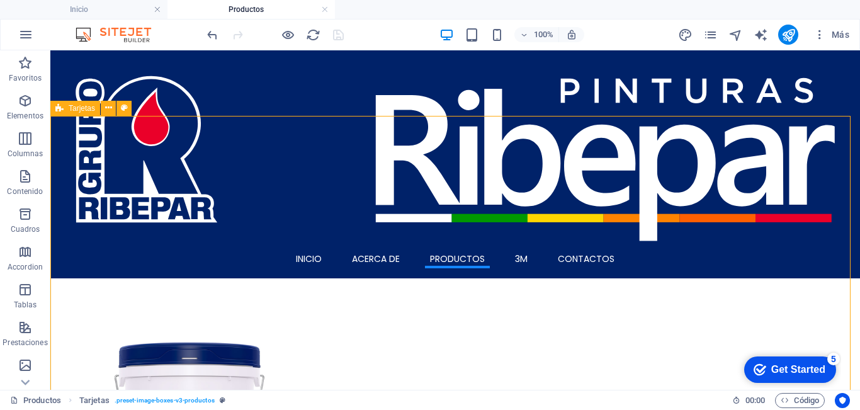
click at [64, 108] on div "Tarjetas" at bounding box center [75, 108] width 50 height 15
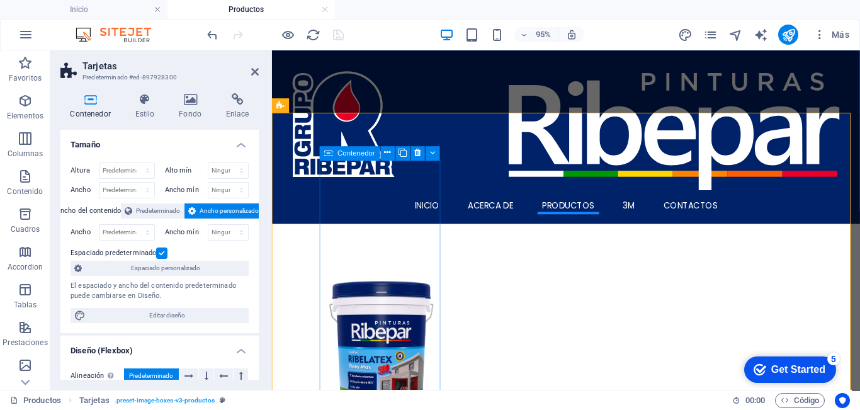
click at [327, 149] on icon at bounding box center [329, 153] width 8 height 14
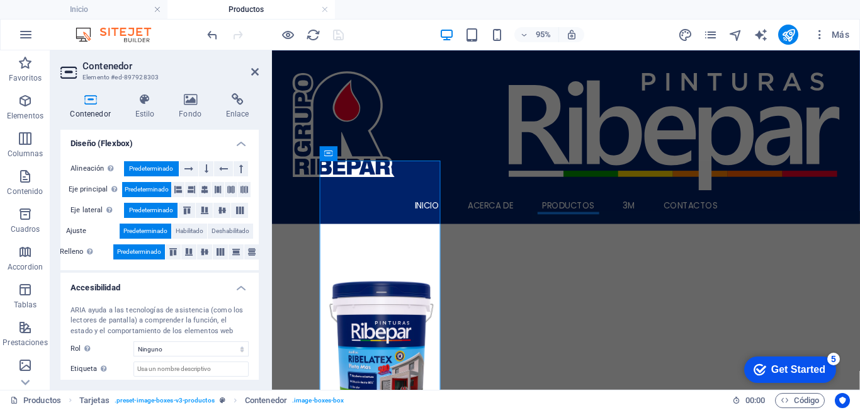
scroll to position [274, 0]
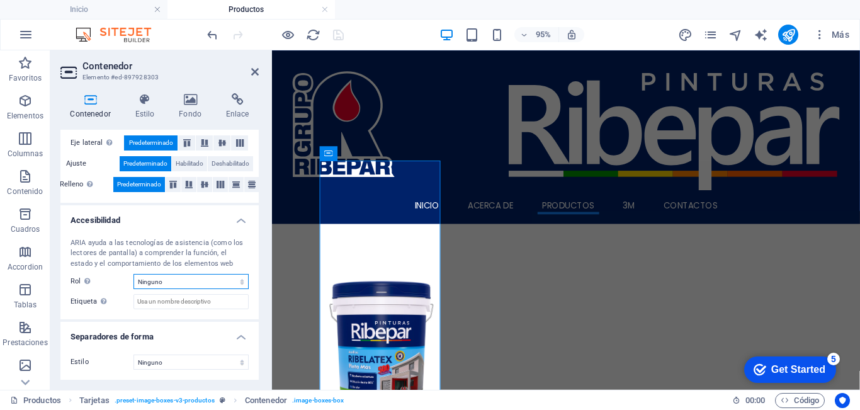
click at [170, 284] on select "Ninguno Alert Article Banner Comment Complementary Dialog Encabezado Marquee Pi…" at bounding box center [190, 281] width 115 height 15
click at [166, 280] on select "Ninguno Alert Article Banner Comment Complementary Dialog Encabezado Marquee Pi…" at bounding box center [190, 281] width 115 height 15
click at [151, 363] on select "Ninguno Triángulo Cuadrado Diagonal Polígono 1 Polígono 2 Zigzag Múltiples zigz…" at bounding box center [190, 361] width 115 height 15
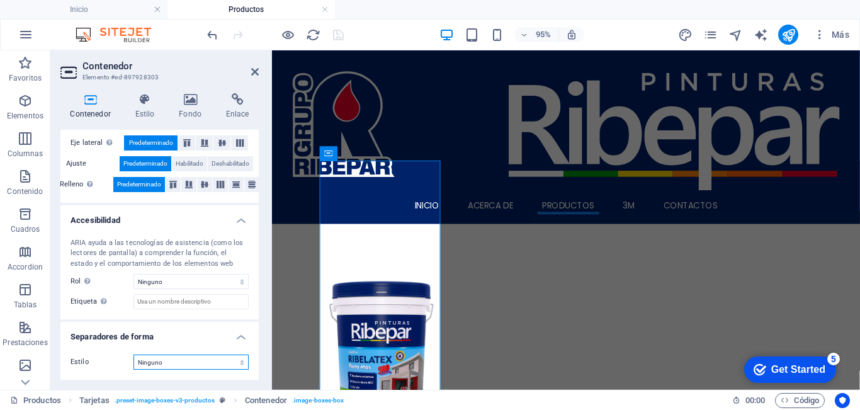
click at [151, 363] on select "Ninguno Triángulo Cuadrado Diagonal Polígono 1 Polígono 2 Zigzag Múltiples zigz…" at bounding box center [190, 361] width 115 height 15
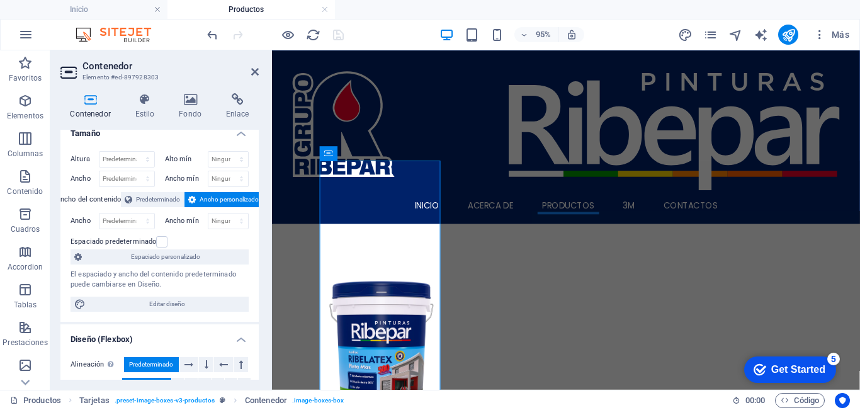
scroll to position [0, 0]
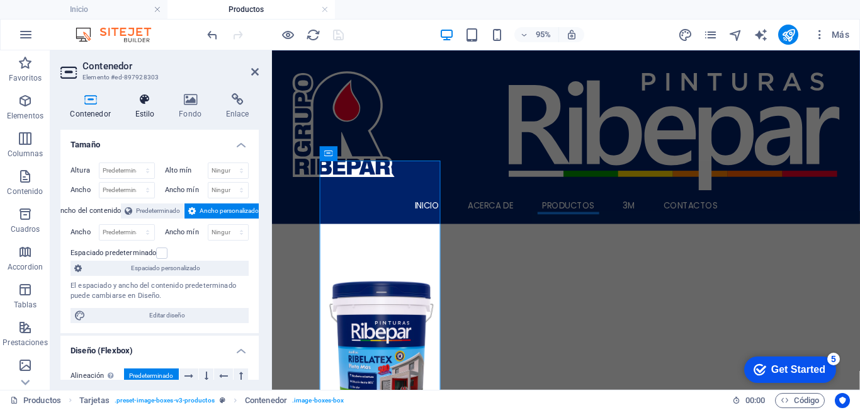
click at [140, 111] on h4 "Estilo" at bounding box center [147, 106] width 44 height 26
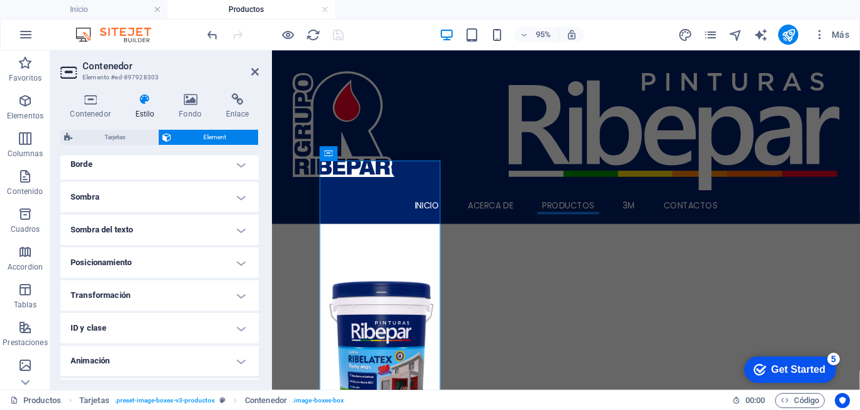
scroll to position [319, 0]
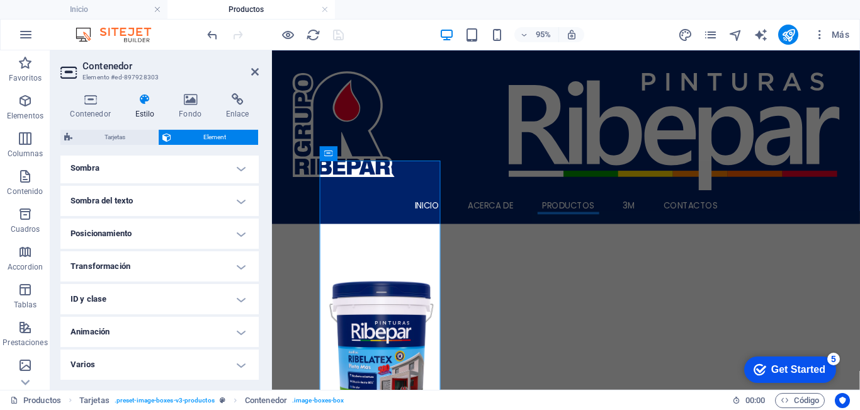
click at [140, 294] on h4 "ID y clase" at bounding box center [159, 299] width 198 height 30
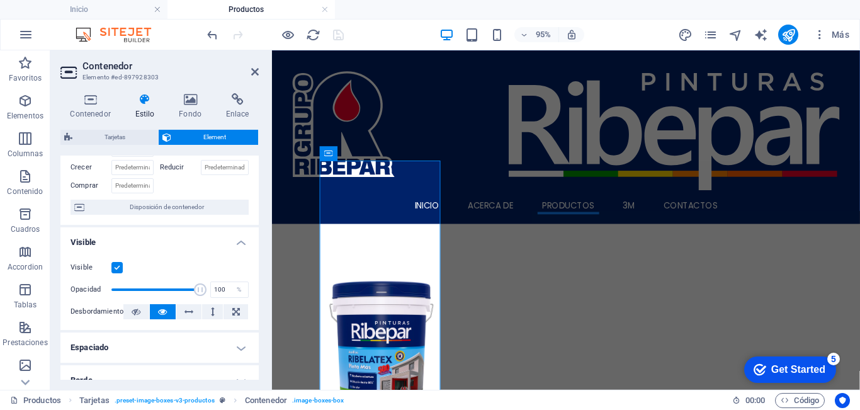
scroll to position [0, 0]
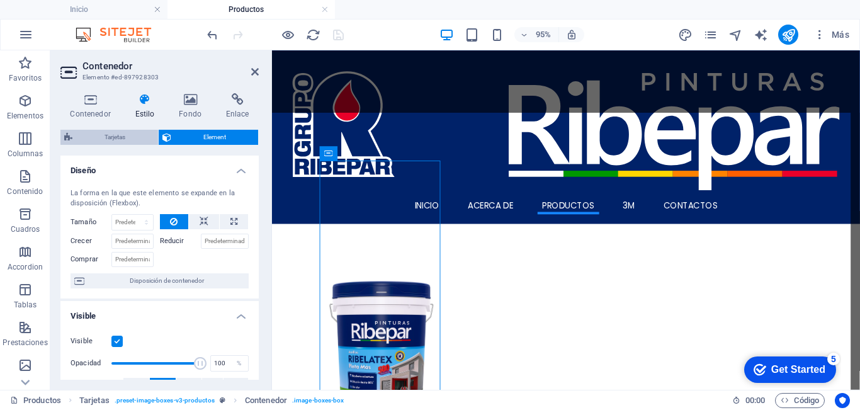
click at [127, 132] on span "Tarjetas" at bounding box center [115, 137] width 78 height 15
select select "rem"
select select "px"
select select "preset-image-boxes-v3-productos"
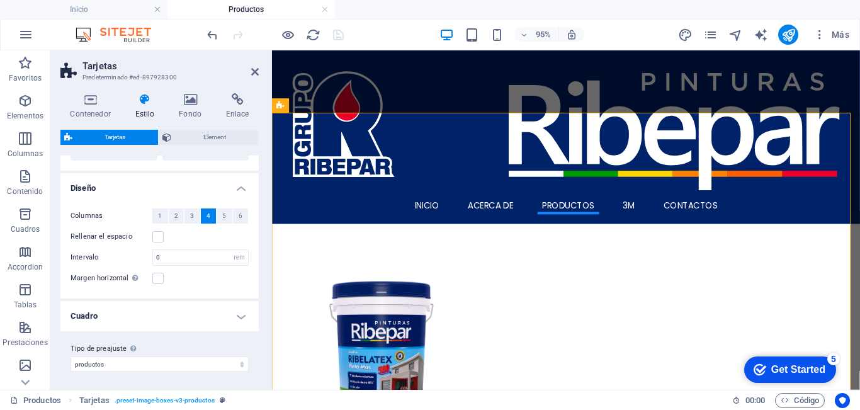
scroll to position [113, 0]
click at [146, 324] on h4 "Cuadro" at bounding box center [159, 314] width 198 height 30
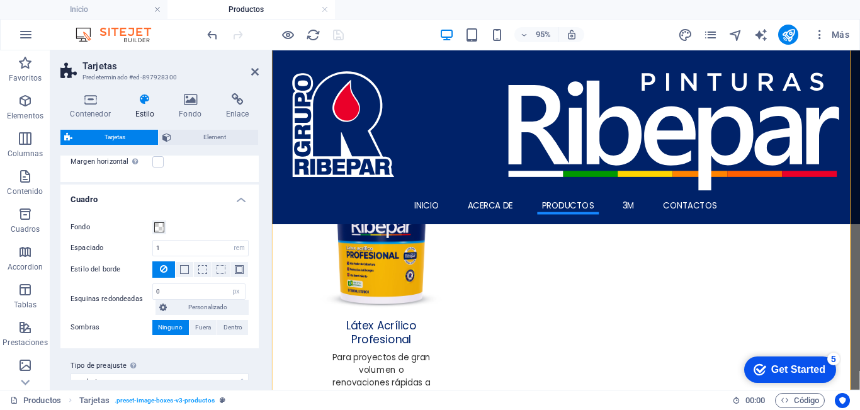
scroll to position [246, 0]
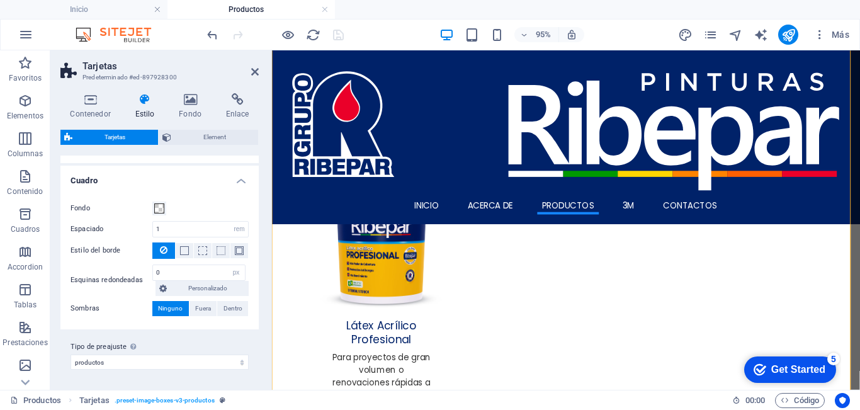
click at [249, 69] on h2 "Tarjetas" at bounding box center [170, 65] width 176 height 11
drag, startPoint x: 256, startPoint y: 72, endPoint x: 205, endPoint y: 23, distance: 70.8
click at [256, 72] on icon at bounding box center [255, 72] width 8 height 10
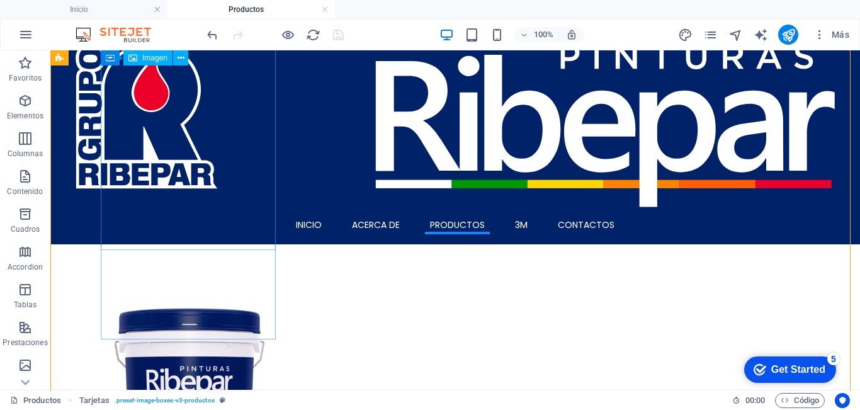
scroll to position [0, 0]
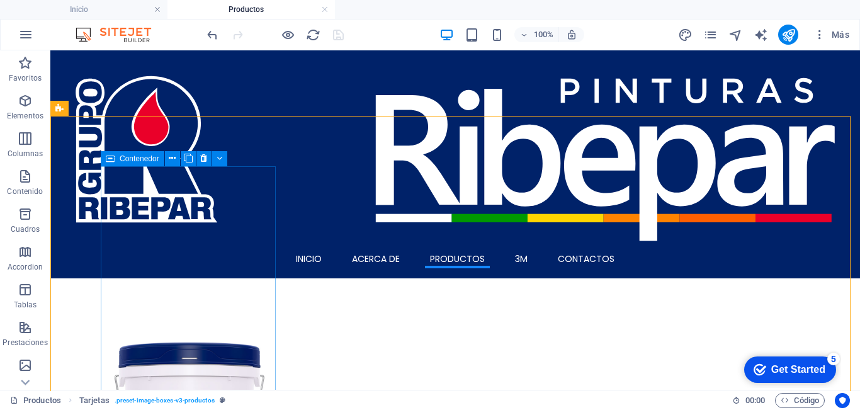
click at [121, 161] on span "Contenedor" at bounding box center [140, 159] width 40 height 8
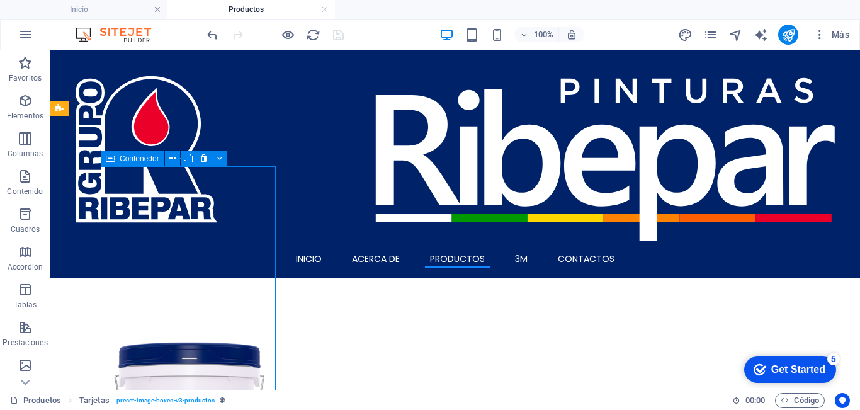
click at [121, 161] on span "Contenedor" at bounding box center [140, 159] width 40 height 8
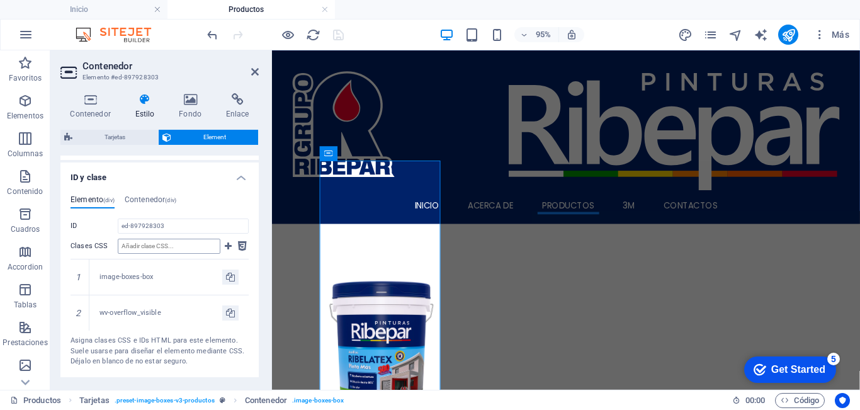
scroll to position [503, 0]
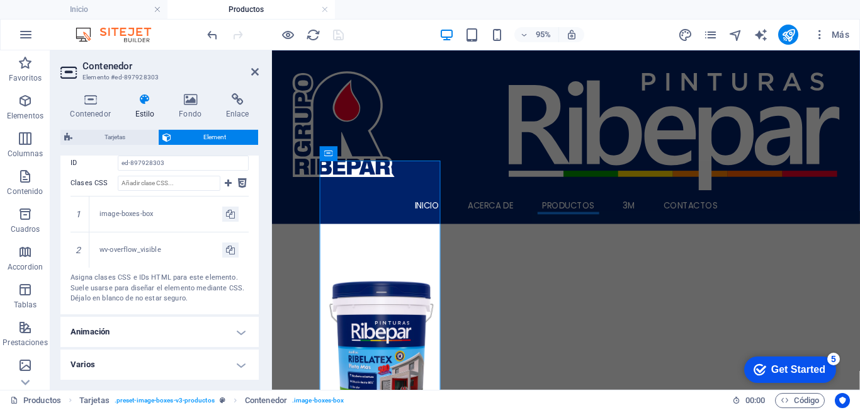
click at [144, 364] on h4 "Varios" at bounding box center [159, 364] width 198 height 30
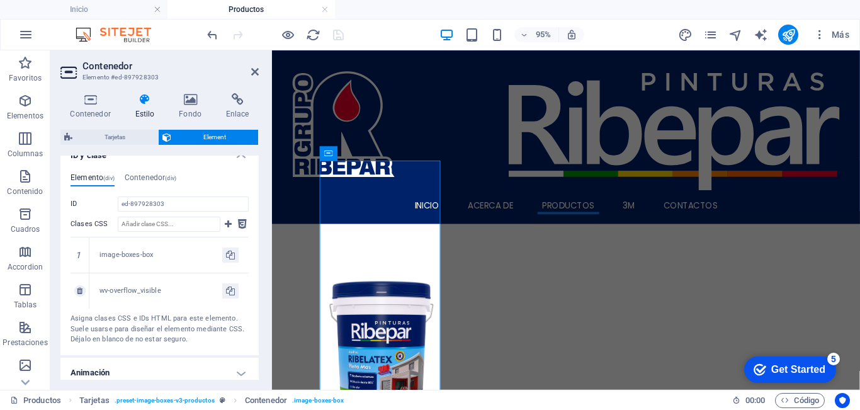
scroll to position [455, 0]
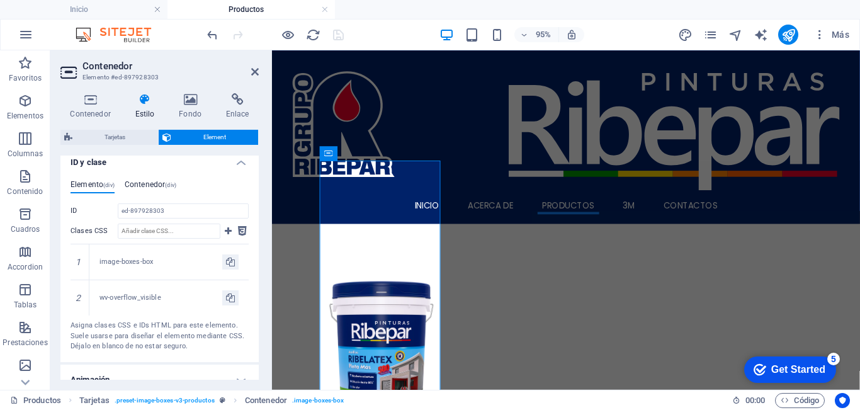
click at [151, 183] on h4 "Contenedor (div)" at bounding box center [151, 187] width 52 height 14
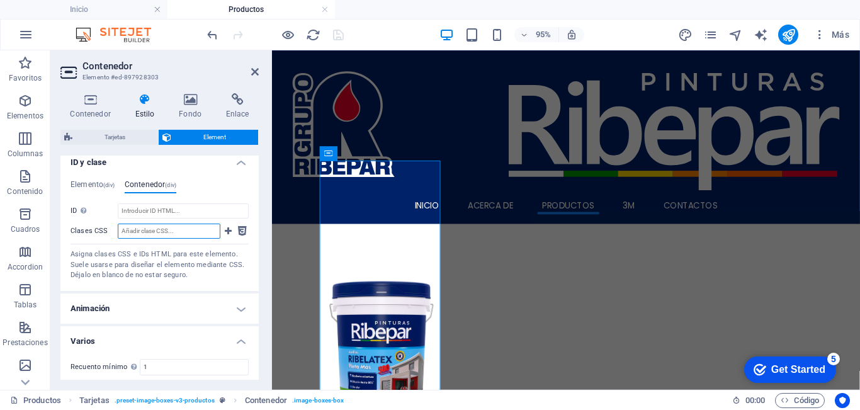
click at [136, 232] on input "Clases CSS" at bounding box center [169, 230] width 103 height 15
paste input "product-card"
type input "product-card"
click at [225, 230] on icon at bounding box center [228, 230] width 7 height 15
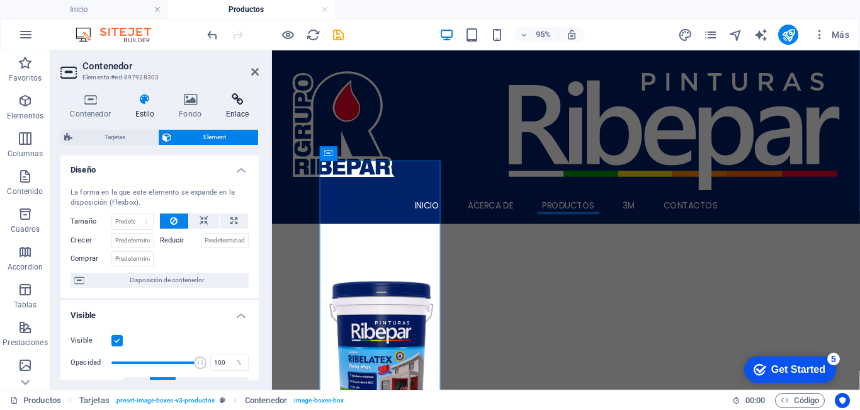
scroll to position [0, 0]
drag, startPoint x: 257, startPoint y: 70, endPoint x: 206, endPoint y: 19, distance: 71.7
click at [257, 70] on icon at bounding box center [255, 72] width 8 height 10
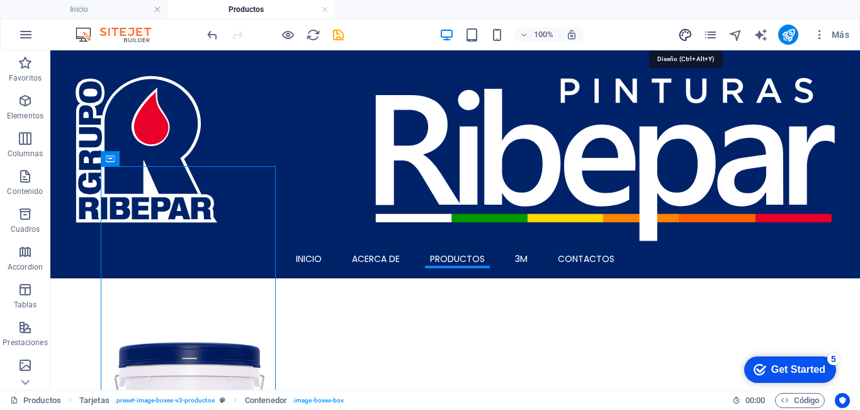
click at [691, 35] on icon "design" at bounding box center [685, 35] width 14 height 14
select select "px"
select select "400"
select select "px"
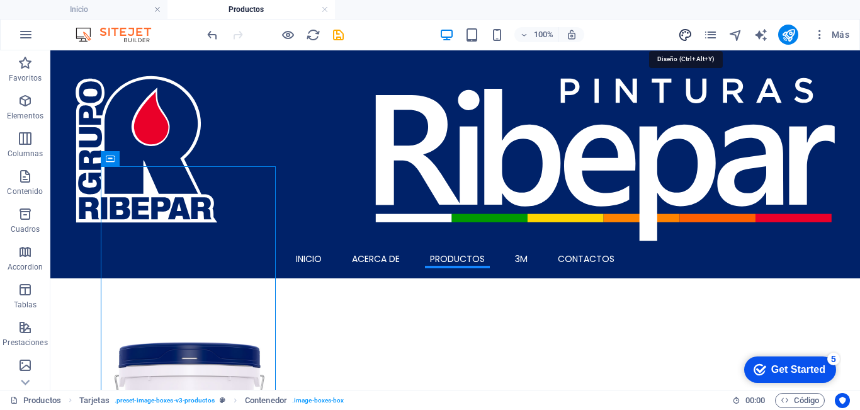
select select "500"
select select "px"
select select "rem"
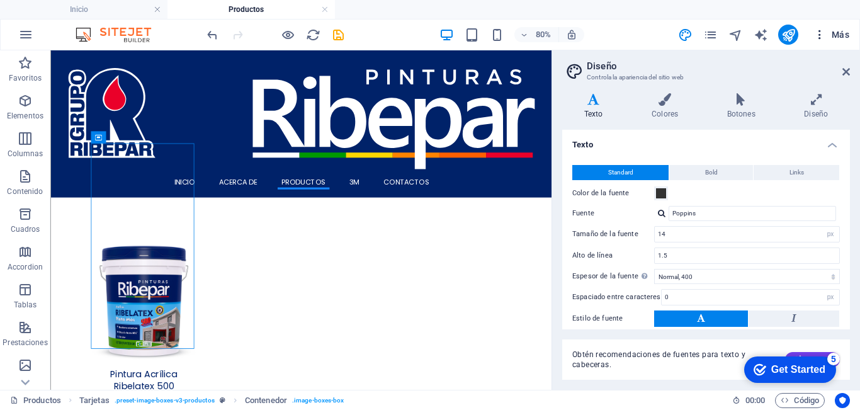
click at [843, 35] on span "Más" at bounding box center [831, 34] width 36 height 13
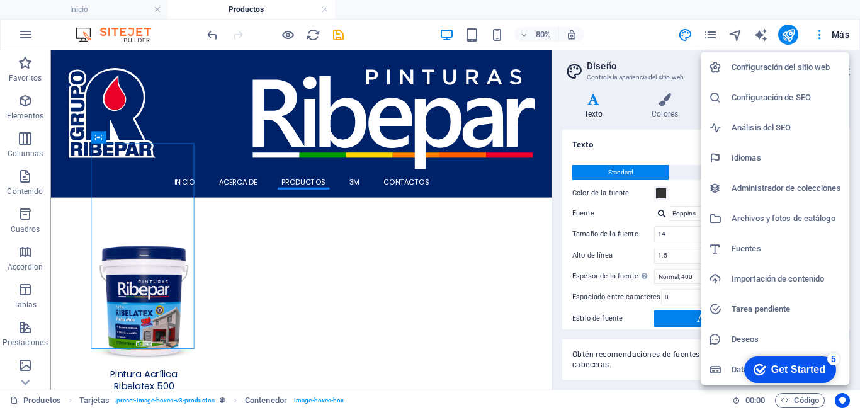
click at [738, 69] on h6 "Configuración del sitio web" at bounding box center [787, 67] width 110 height 15
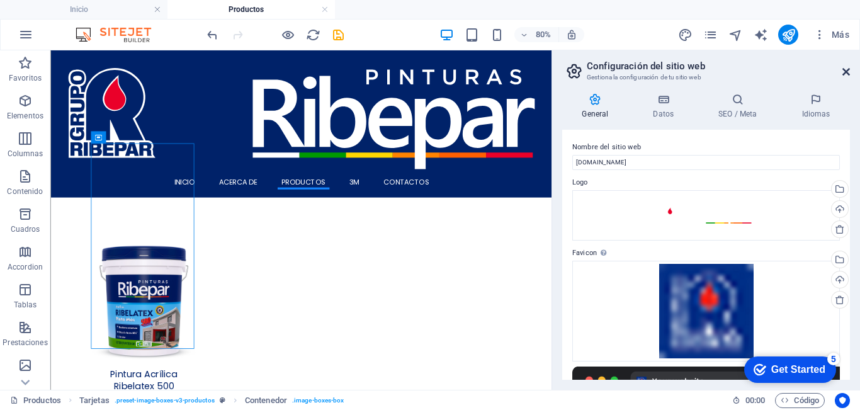
click at [846, 70] on icon at bounding box center [846, 72] width 8 height 10
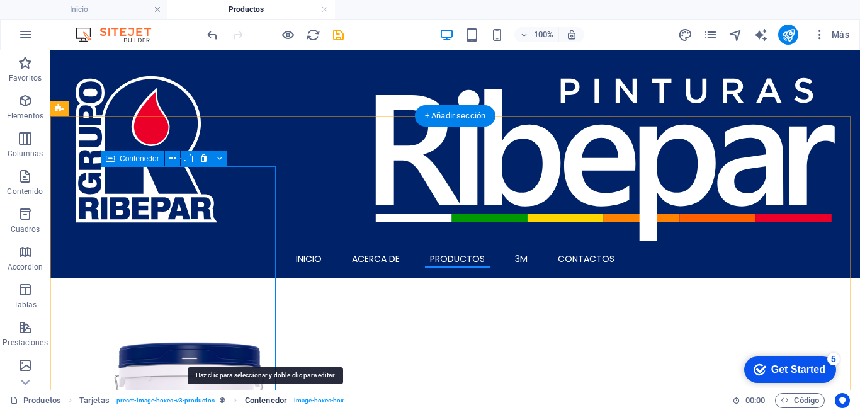
click at [263, 402] on span "Contenedor" at bounding box center [266, 400] width 42 height 15
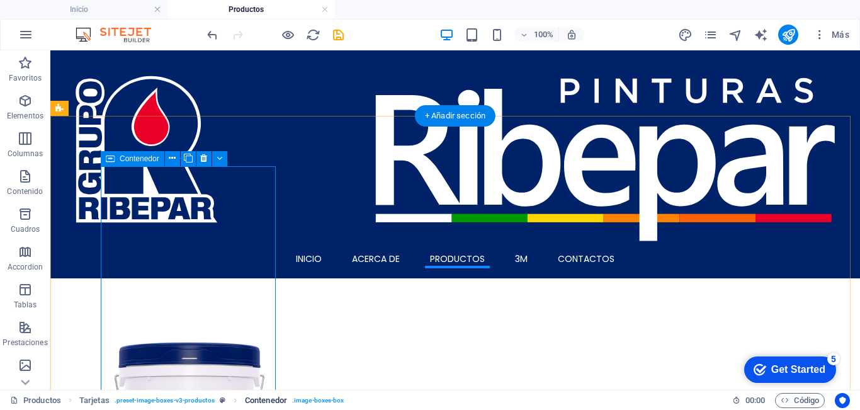
click at [309, 404] on span ". image-boxes-box" at bounding box center [318, 400] width 52 height 15
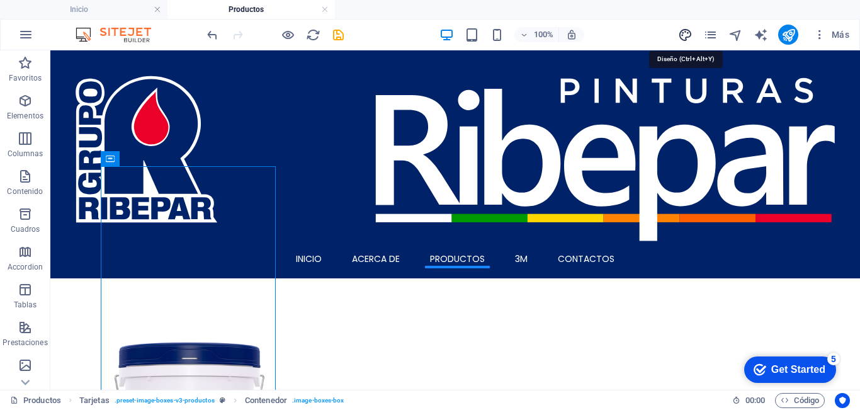
click at [682, 36] on icon "design" at bounding box center [685, 35] width 14 height 14
select select "px"
select select "400"
select select "px"
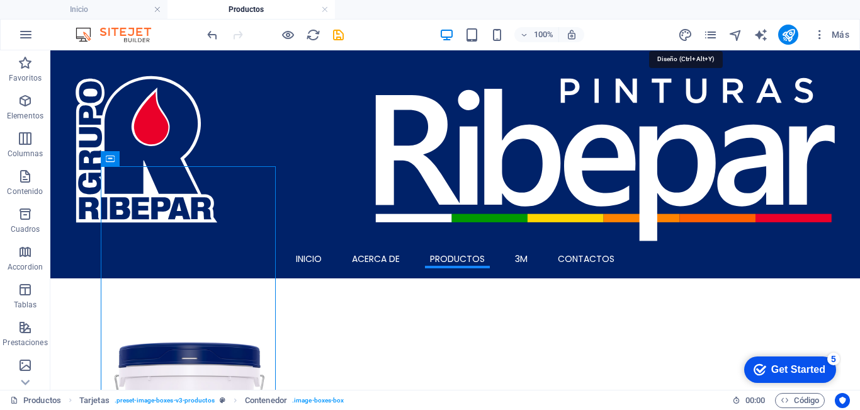
select select "500"
select select "px"
select select "rem"
select select "ease-in-out"
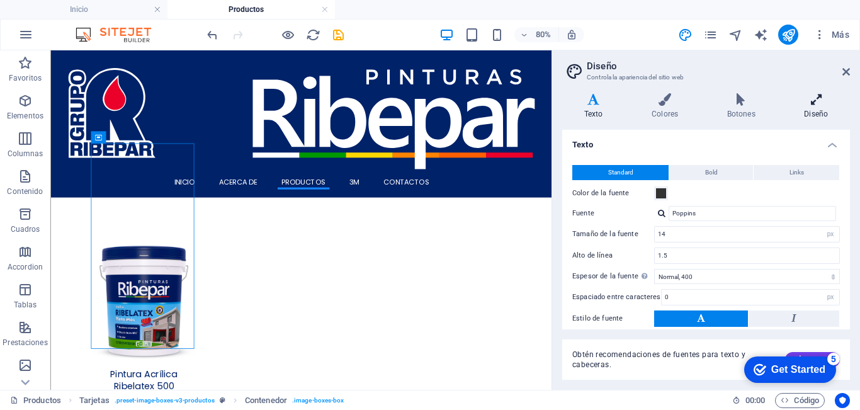
click at [800, 105] on icon at bounding box center [816, 99] width 67 height 13
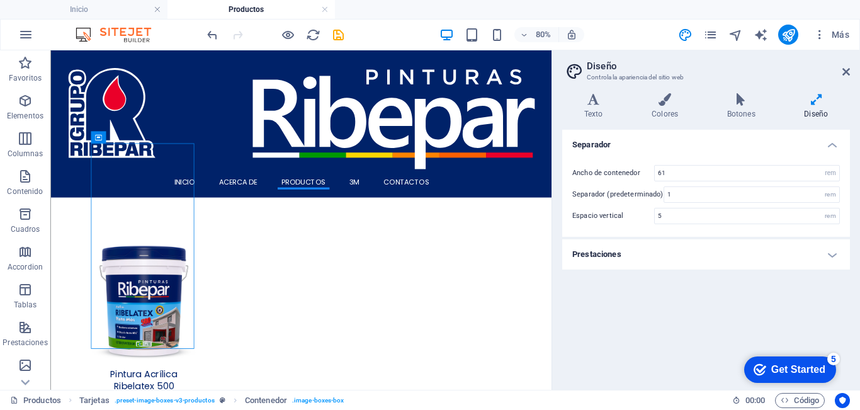
click at [617, 261] on h4 "Prestaciones" at bounding box center [706, 254] width 288 height 30
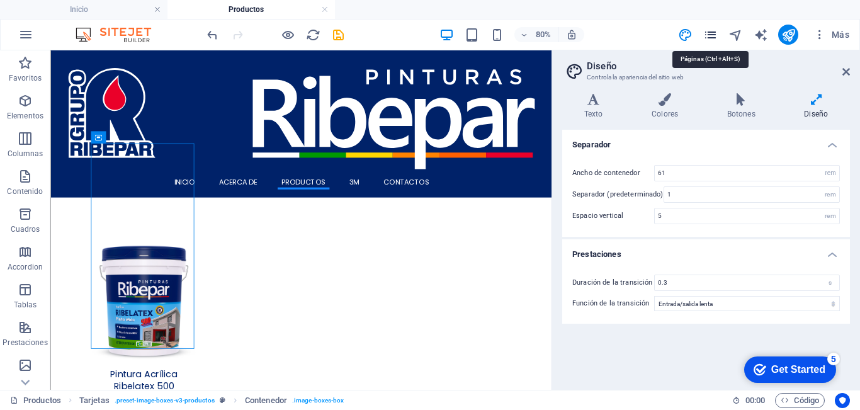
click at [713, 35] on icon "pages" at bounding box center [710, 35] width 14 height 14
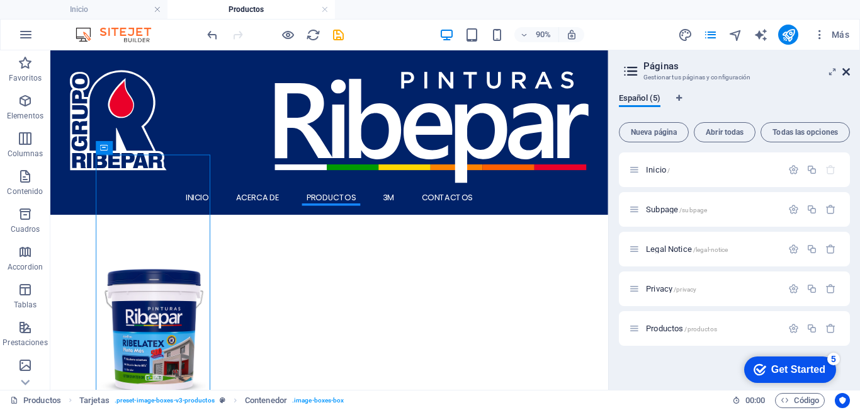
click at [844, 73] on icon at bounding box center [846, 72] width 8 height 10
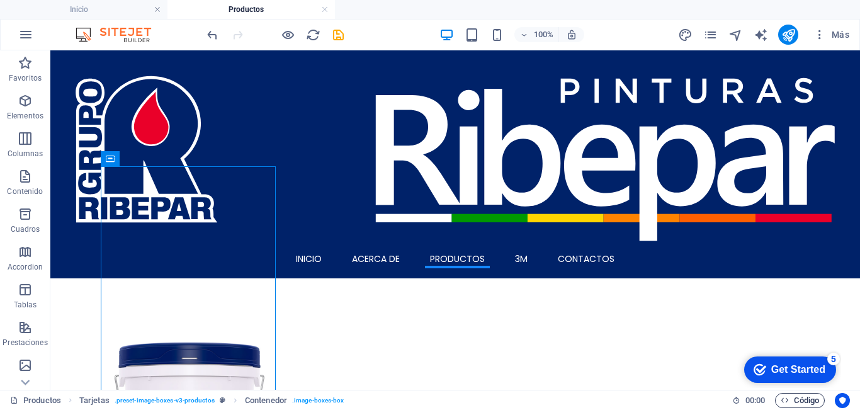
click at [797, 400] on span "Código" at bounding box center [800, 400] width 38 height 15
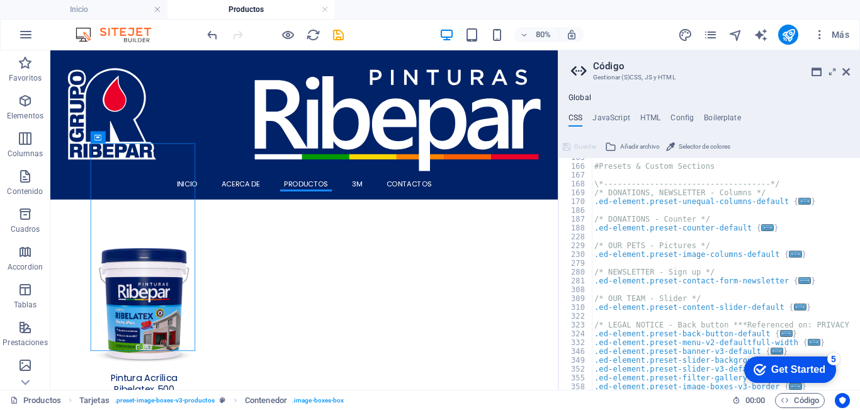
scroll to position [359, 0]
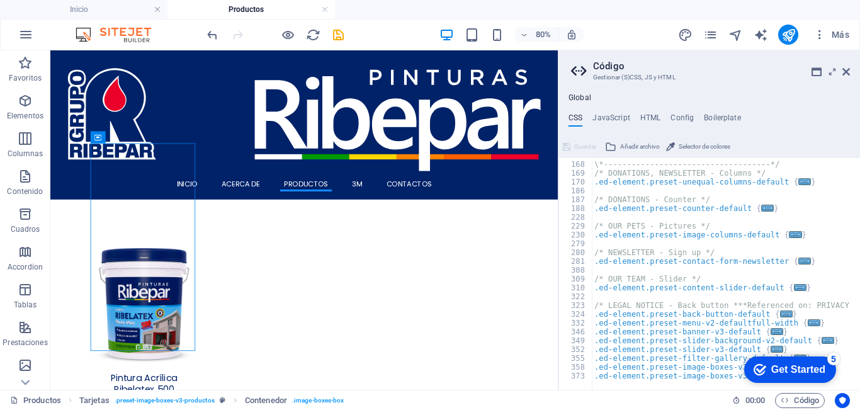
click at [834, 333] on div "\*------------------------------------*/ /* DONATIONS, NEWSLETTER - Columns */ …" at bounding box center [781, 271] width 378 height 240
click at [845, 365] on div "\*------------------------------------*/ /* DONATIONS, NEWSLETTER - Columns */ …" at bounding box center [781, 271] width 378 height 240
type textarea "}"
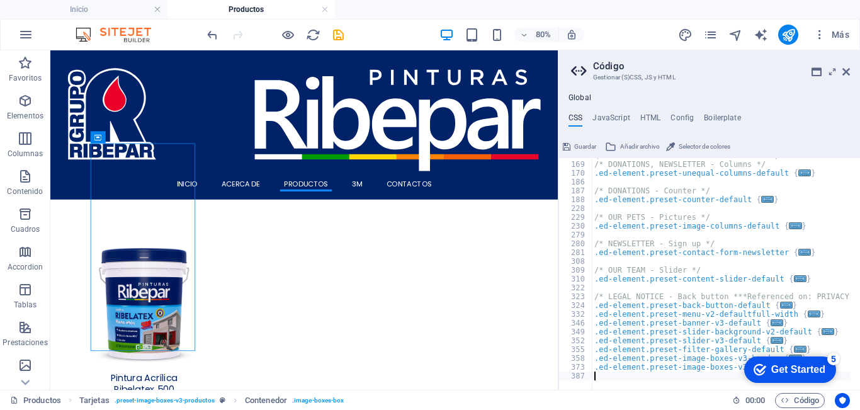
scroll to position [368, 0]
type textarea "product-card"
drag, startPoint x: 652, startPoint y: 376, endPoint x: 570, endPoint y: 377, distance: 81.2
click at [570, 377] on div "product-card 168 169 170 186 187 188 228 229 230 279 280 281 308 309 310 322 32…" at bounding box center [709, 274] width 302 height 232
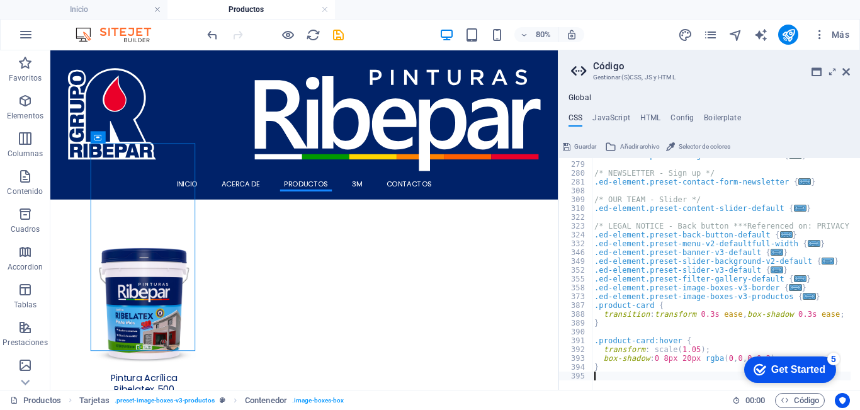
scroll to position [439, 0]
click at [847, 74] on icon at bounding box center [846, 72] width 8 height 10
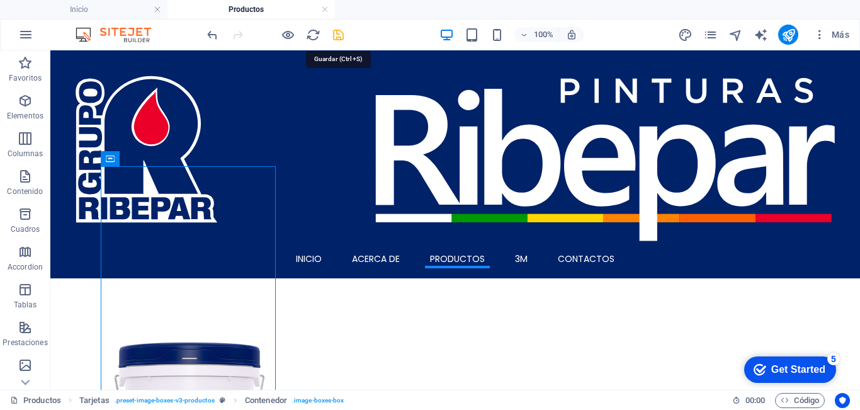
click at [336, 35] on icon "save" at bounding box center [338, 35] width 14 height 14
select select "rem"
select select "px"
select select "preset-image-boxes-v3-productos"
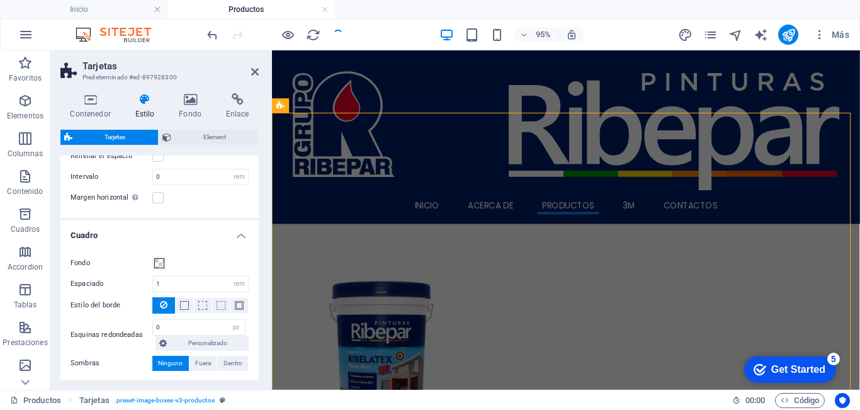
scroll to position [246, 0]
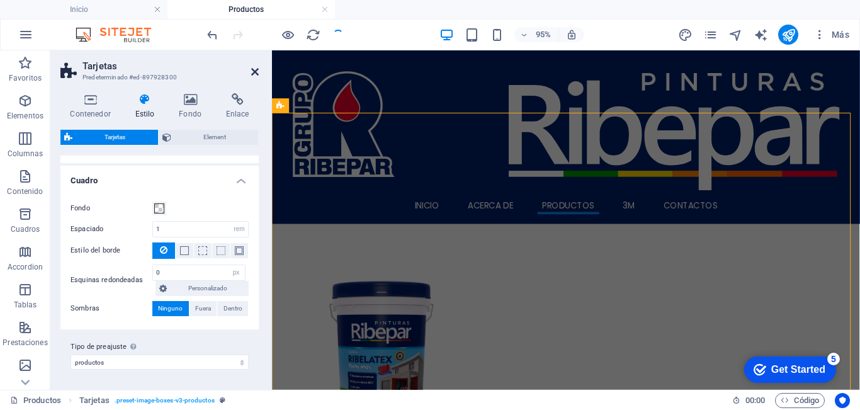
drag, startPoint x: 256, startPoint y: 69, endPoint x: 227, endPoint y: 110, distance: 50.6
click at [256, 69] on icon at bounding box center [255, 72] width 8 height 10
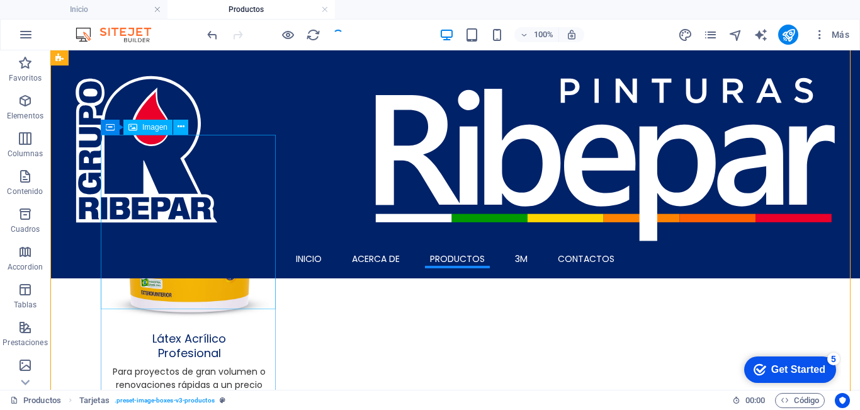
scroll to position [126, 0]
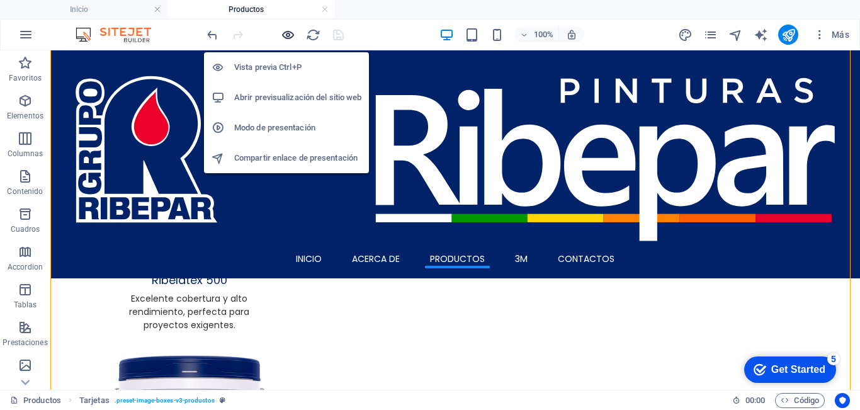
click at [289, 35] on icon "button" at bounding box center [288, 35] width 14 height 14
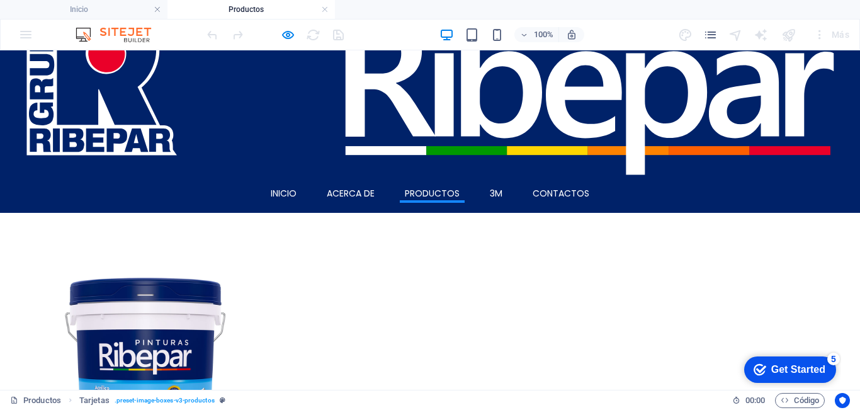
scroll to position [189, 0]
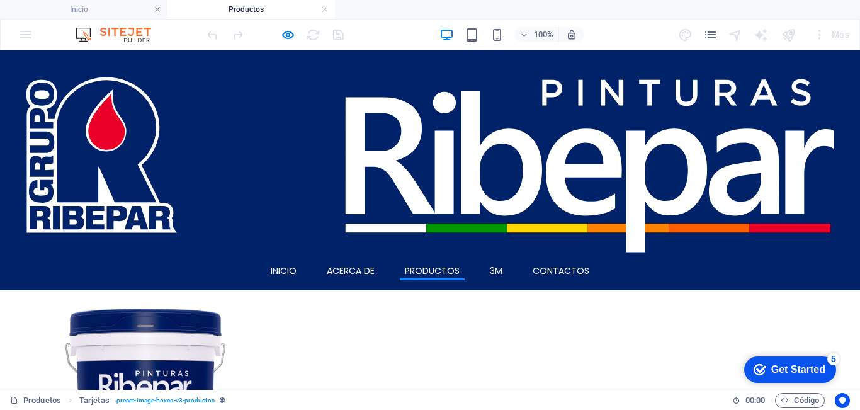
click at [178, 181] on img at bounding box center [145, 91] width 190 height 228
click at [150, 244] on p "Excelente cobertura y alto rendimiento, perfecta para proyectos exigentes." at bounding box center [145, 264] width 170 height 40
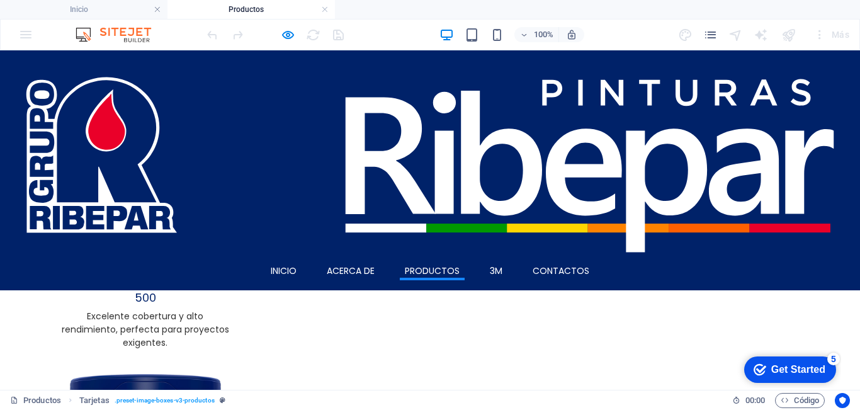
scroll to position [63, 0]
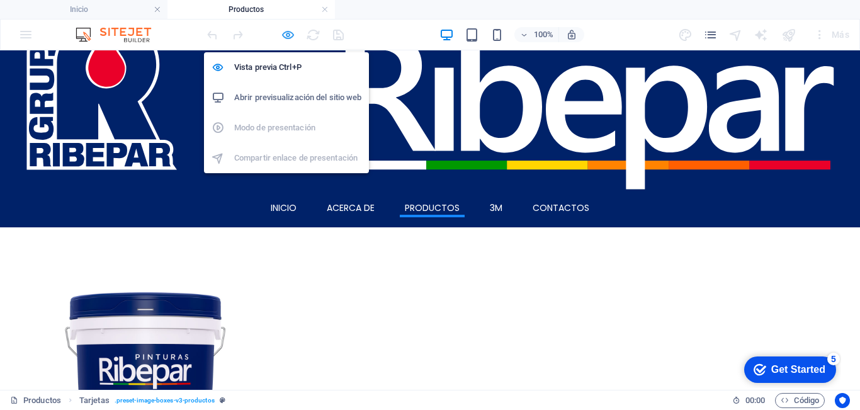
click at [288, 32] on icon "button" at bounding box center [288, 35] width 14 height 14
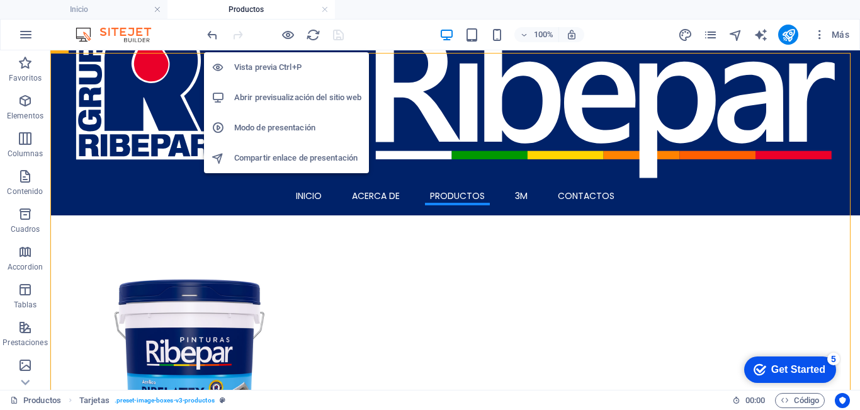
drag, startPoint x: 268, startPoint y: 65, endPoint x: 213, endPoint y: 130, distance: 84.4
click at [268, 65] on h6 "Vista previa Ctrl+P" at bounding box center [297, 67] width 127 height 15
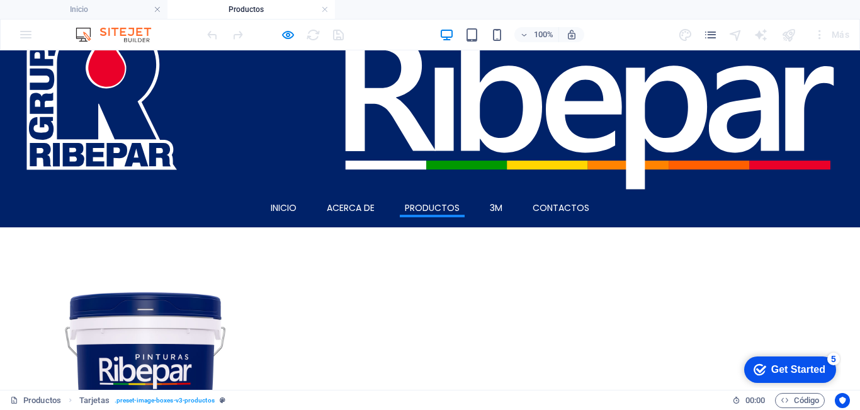
click at [160, 278] on img at bounding box center [145, 392] width 190 height 228
click at [142, 278] on img at bounding box center [145, 392] width 190 height 228
click at [133, 278] on img at bounding box center [145, 392] width 190 height 228
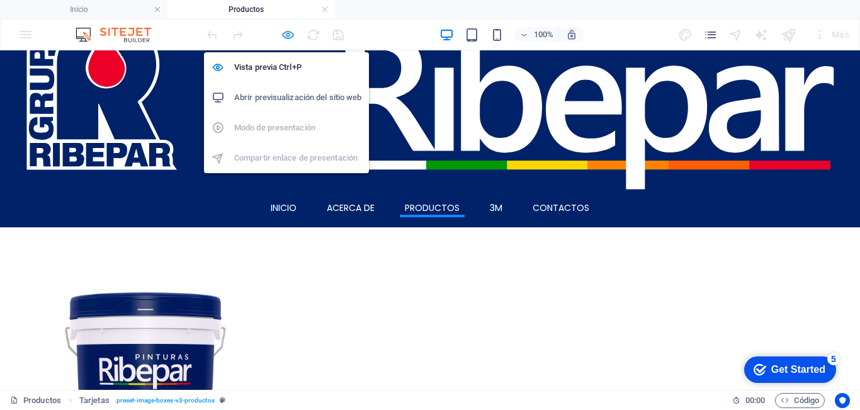
click at [291, 31] on icon "button" at bounding box center [288, 35] width 14 height 14
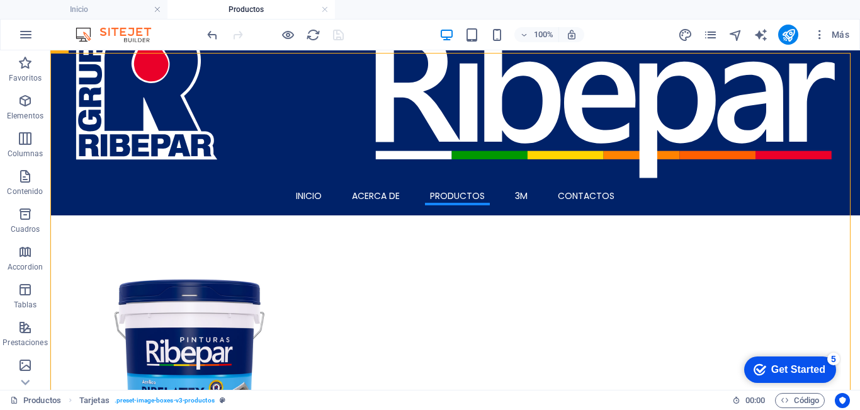
click at [314, 44] on div at bounding box center [275, 35] width 141 height 20
click at [317, 38] on icon "reload" at bounding box center [313, 35] width 14 height 14
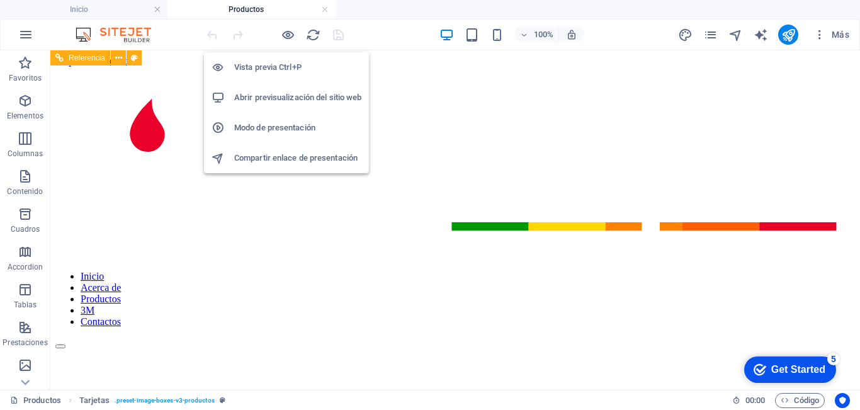
scroll to position [0, 0]
click at [285, 65] on h6 "Vista previa Ctrl+P" at bounding box center [297, 67] width 127 height 15
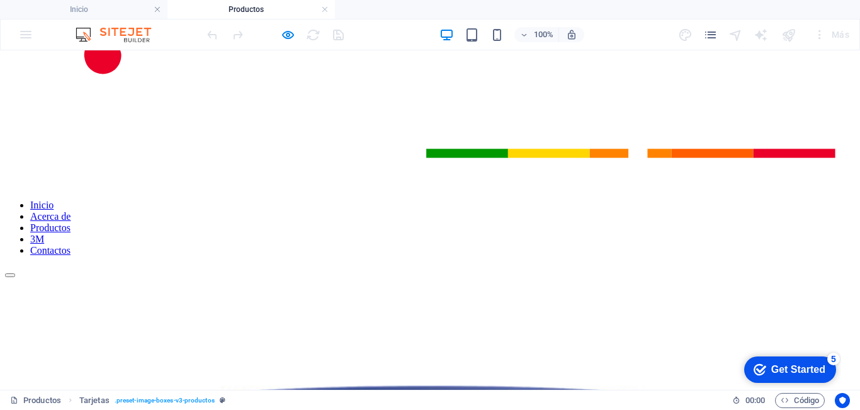
scroll to position [63, 0]
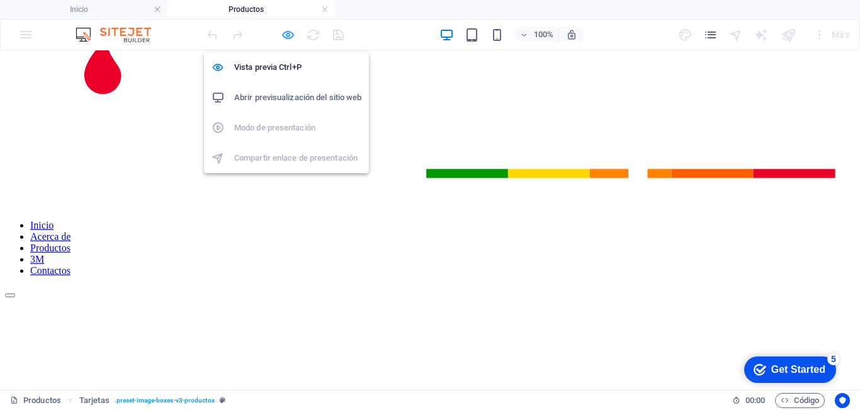
click at [288, 33] on icon "button" at bounding box center [288, 35] width 14 height 14
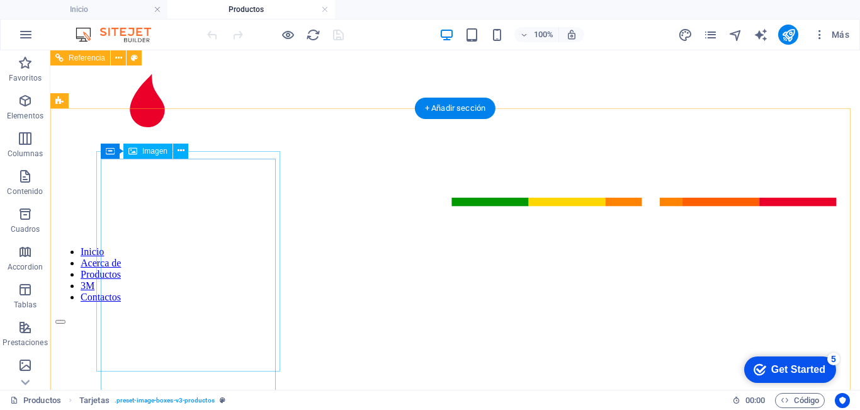
scroll to position [0, 0]
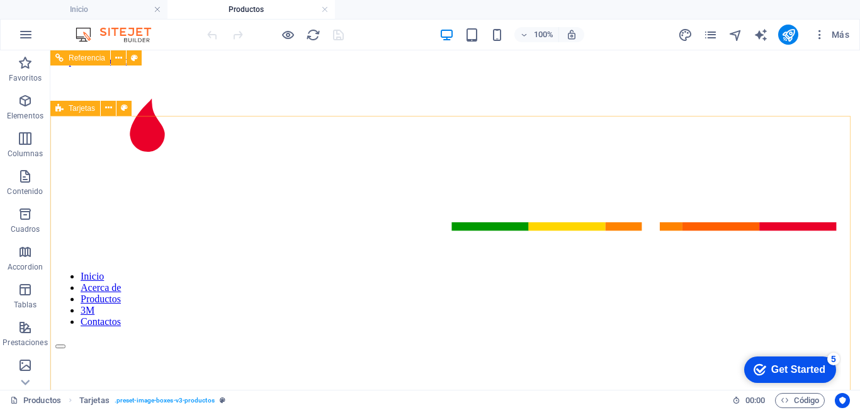
click at [66, 106] on div "Tarjetas" at bounding box center [75, 108] width 50 height 15
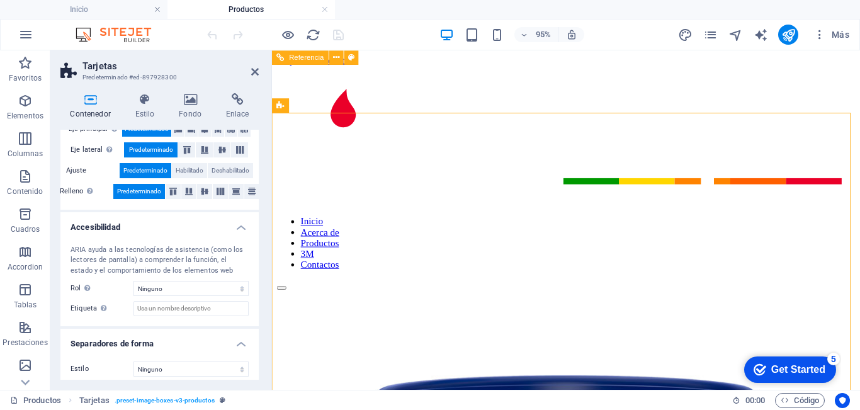
scroll to position [274, 0]
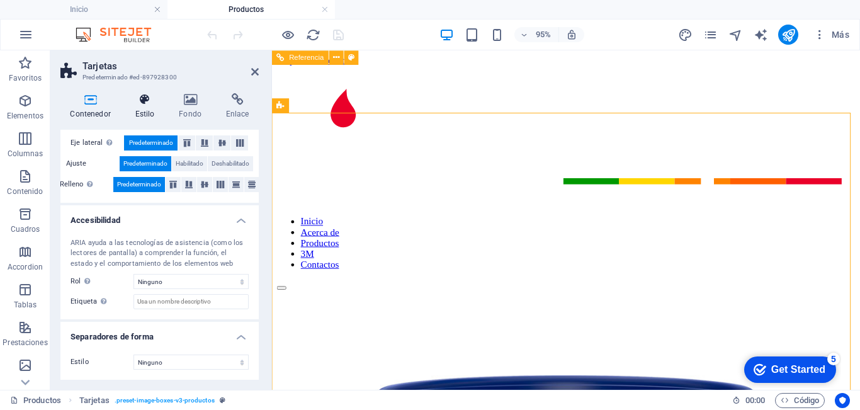
click at [147, 96] on icon at bounding box center [144, 99] width 39 height 13
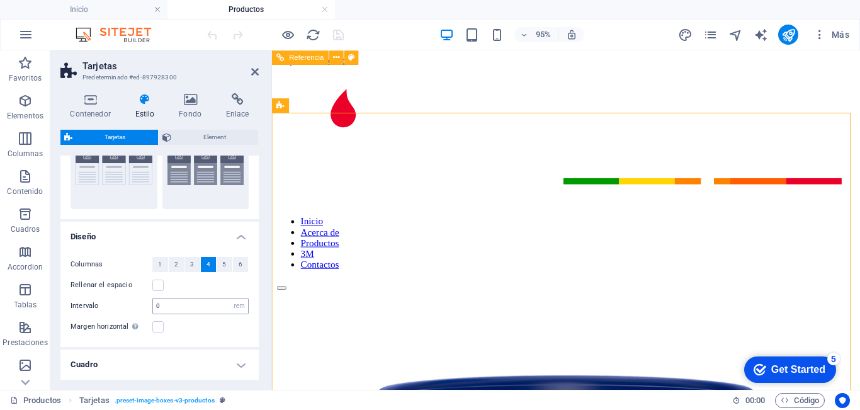
scroll to position [113, 0]
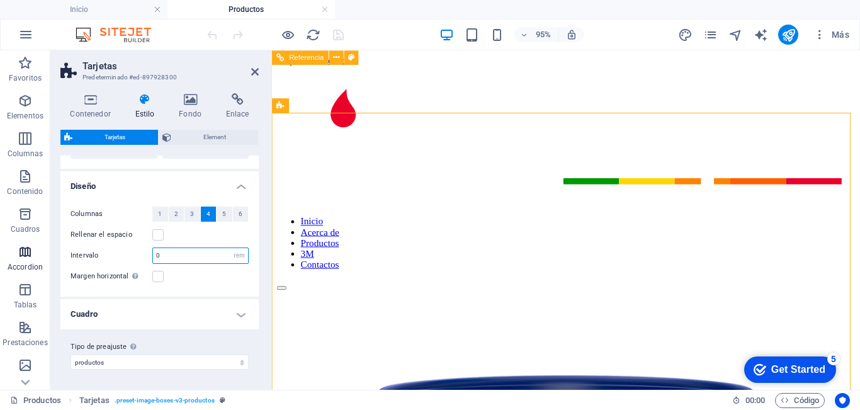
drag, startPoint x: 173, startPoint y: 256, endPoint x: 23, endPoint y: 264, distance: 150.7
click at [17, 264] on section "Favoritos Elementos Columnas Contenido Cuadros Accordion Tablas Prestaciones Im…" at bounding box center [430, 219] width 860 height 339
type input "1"
click at [201, 279] on div "Margen horizontal Solo si el "Ancho del contenido" de los contenedores no se ha…" at bounding box center [160, 276] width 178 height 15
click at [214, 312] on h4 "Cuadro" at bounding box center [159, 314] width 198 height 30
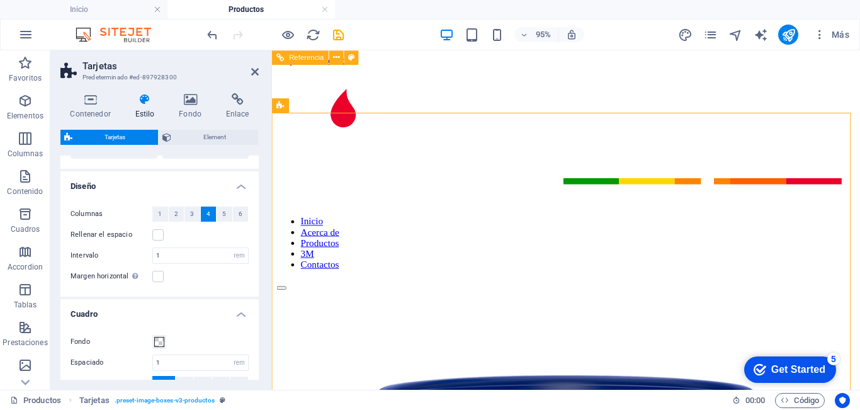
scroll to position [246, 0]
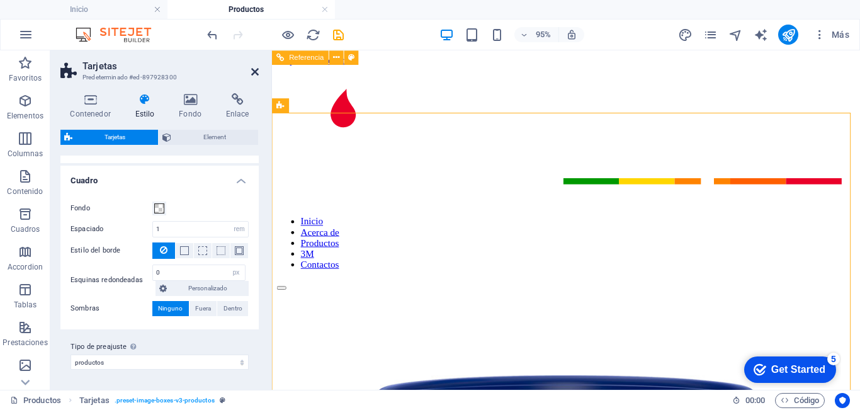
click at [252, 76] on icon at bounding box center [255, 72] width 8 height 10
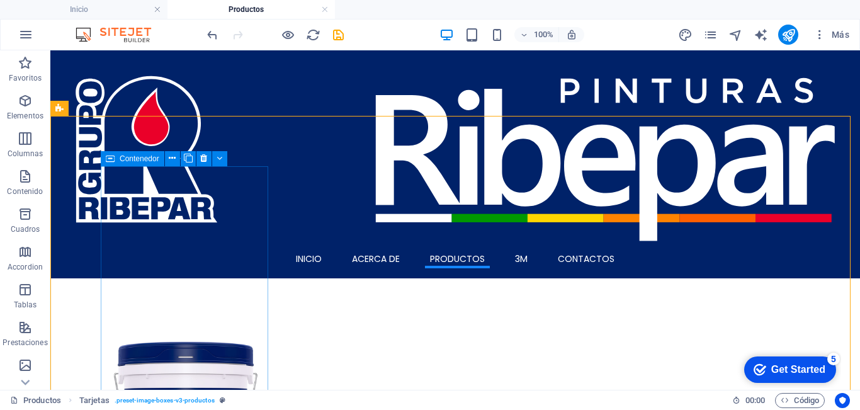
click at [115, 157] on div "Contenedor" at bounding box center [133, 158] width 64 height 15
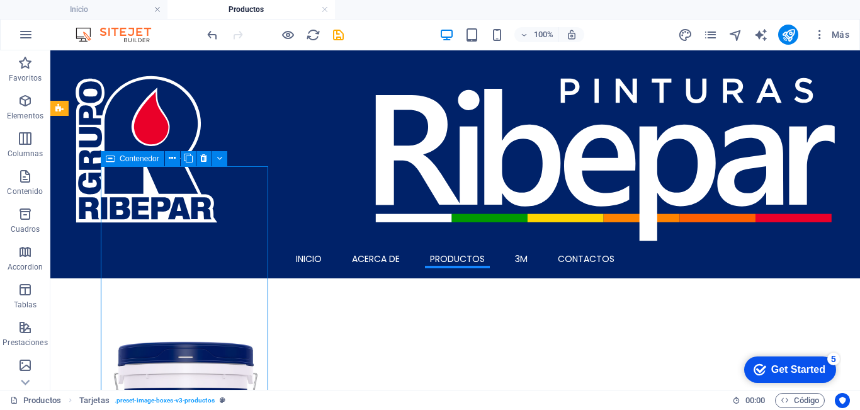
click at [115, 157] on div "Contenedor" at bounding box center [133, 158] width 64 height 15
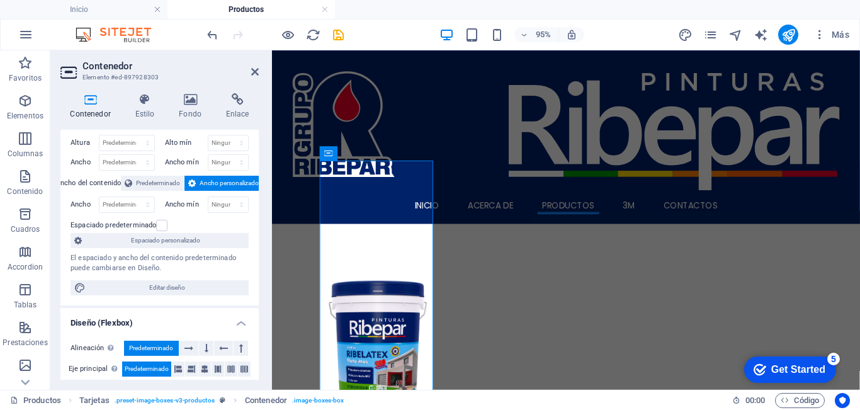
scroll to position [0, 0]
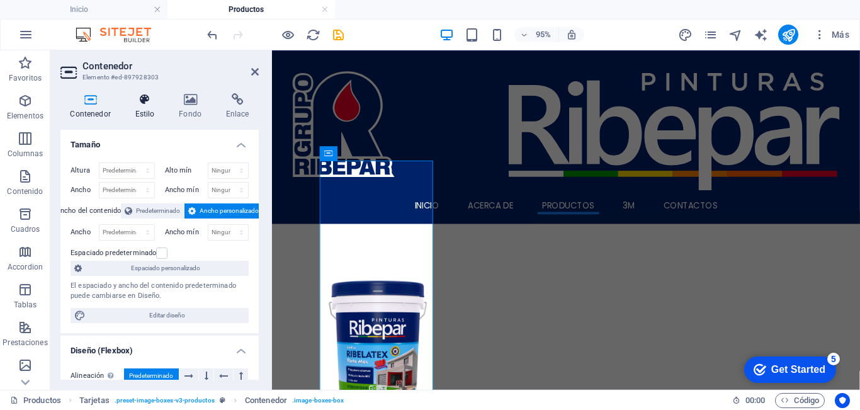
click at [142, 110] on h4 "Estilo" at bounding box center [147, 106] width 44 height 26
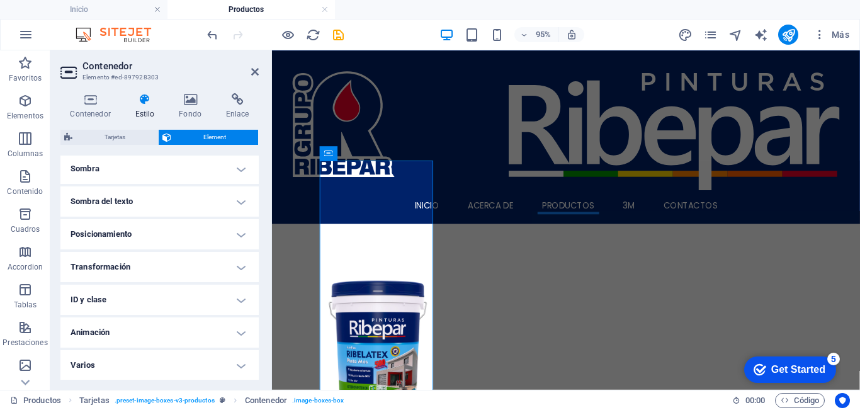
scroll to position [319, 0]
click at [128, 270] on h4 "Transformación" at bounding box center [159, 266] width 198 height 30
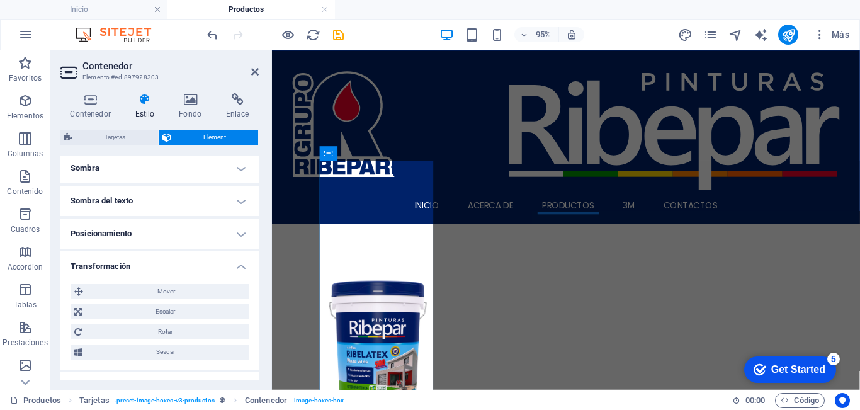
click at [129, 269] on h4 "Transformación" at bounding box center [159, 262] width 198 height 23
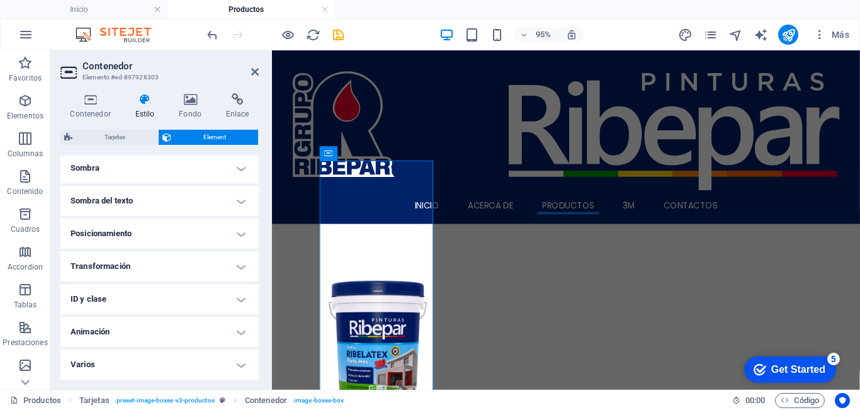
click at [130, 268] on h4 "Transformación" at bounding box center [159, 266] width 198 height 30
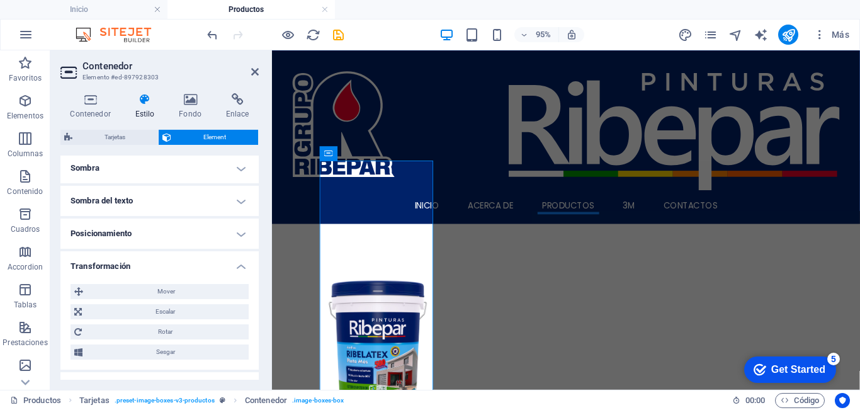
click at [130, 268] on h4 "Transformación" at bounding box center [159, 262] width 198 height 23
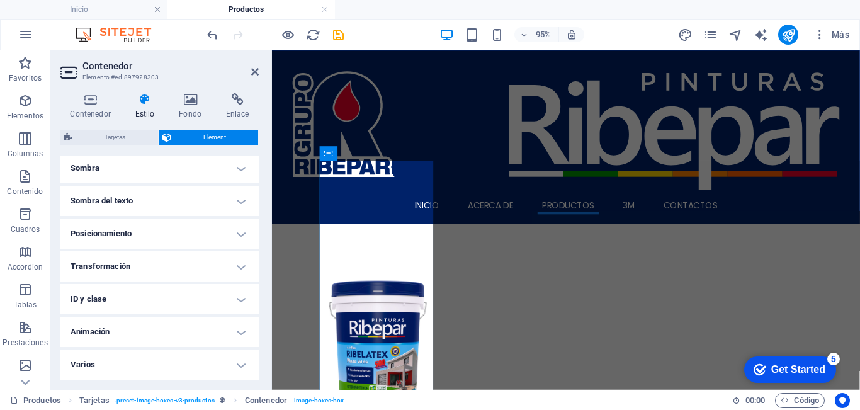
click at [129, 298] on h4 "ID y clase" at bounding box center [159, 299] width 198 height 30
click at [129, 297] on h4 "ID y clase" at bounding box center [159, 295] width 198 height 23
click at [128, 266] on h4 "Transformación" at bounding box center [159, 266] width 198 height 30
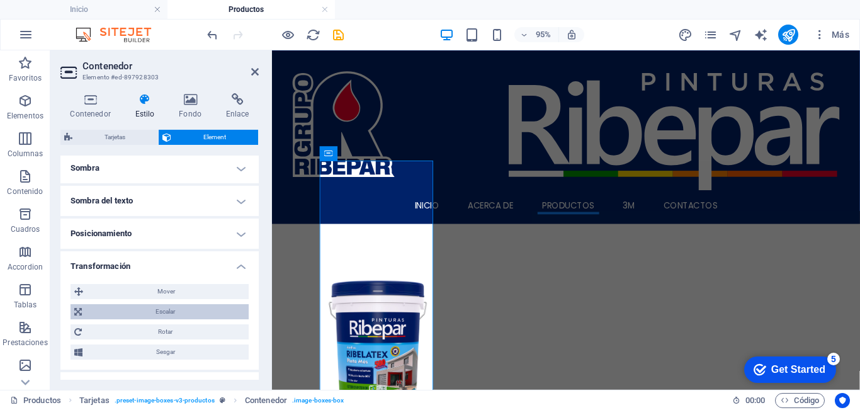
click at [152, 309] on span "Escalar" at bounding box center [165, 311] width 159 height 15
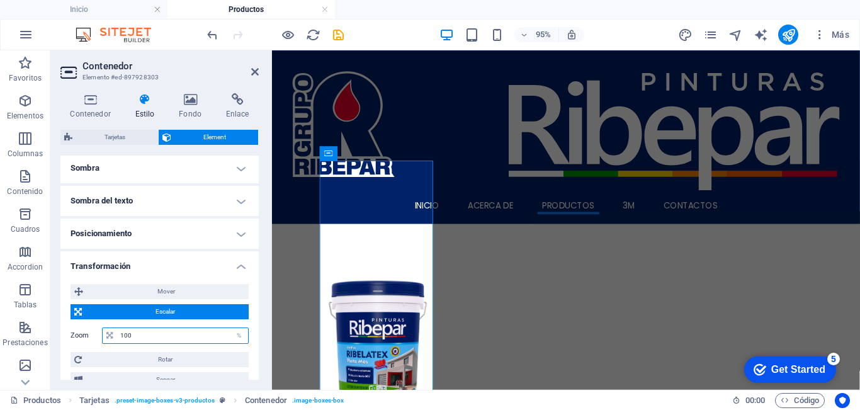
drag, startPoint x: 143, startPoint y: 337, endPoint x: 118, endPoint y: 340, distance: 25.3
click at [118, 340] on input "100" at bounding box center [182, 335] width 131 height 15
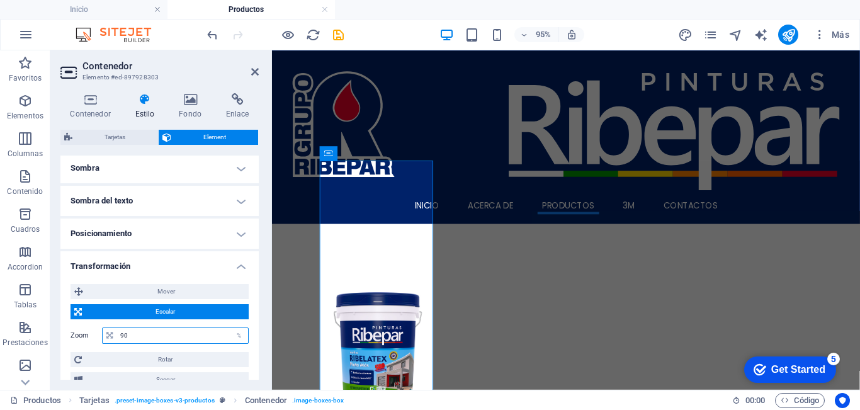
type input "90"
click at [104, 313] on span "Escalar" at bounding box center [165, 311] width 159 height 15
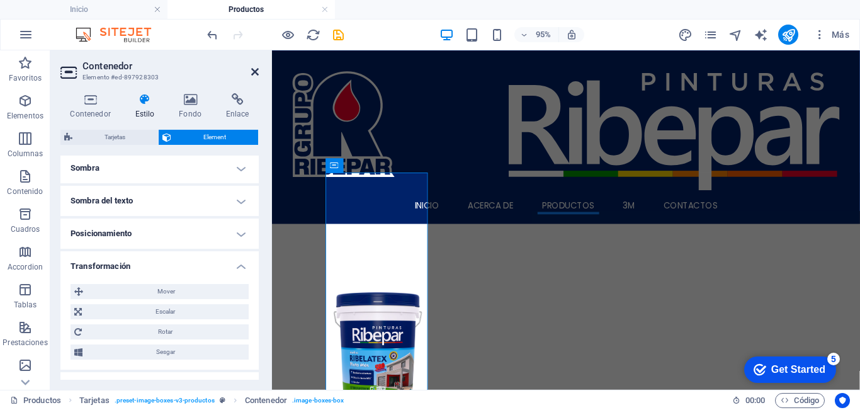
click at [255, 71] on icon at bounding box center [255, 72] width 8 height 10
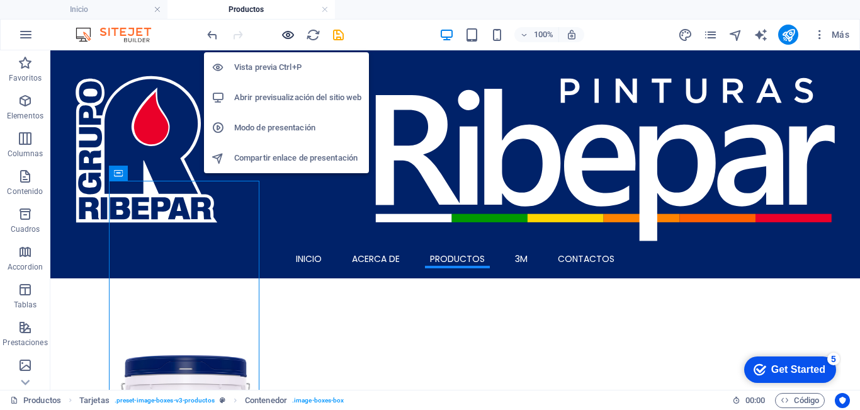
click at [288, 36] on icon "button" at bounding box center [288, 35] width 14 height 14
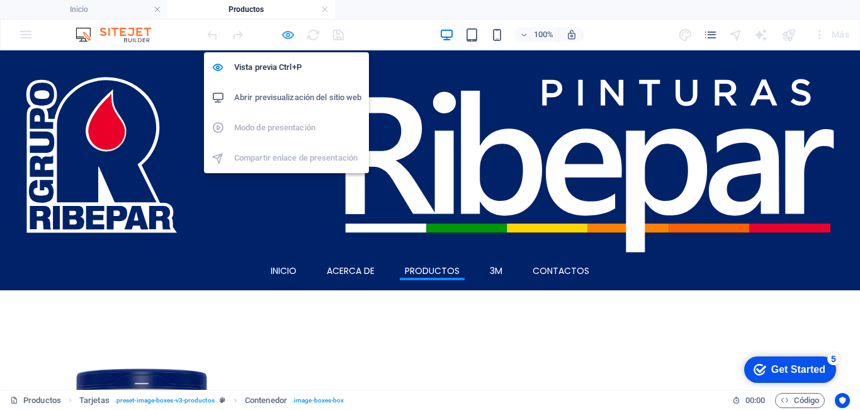
click at [285, 30] on icon "button" at bounding box center [288, 35] width 14 height 14
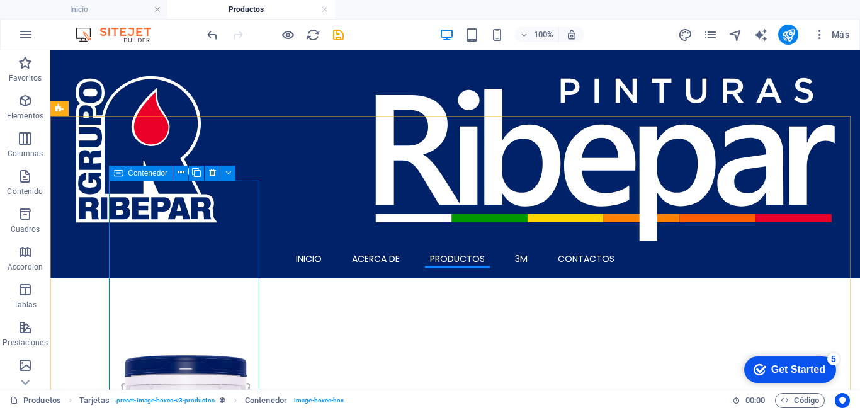
click at [120, 173] on icon at bounding box center [118, 173] width 9 height 15
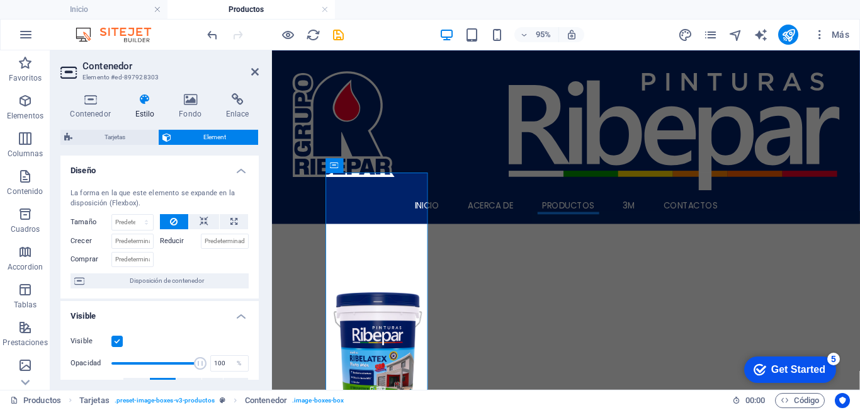
click at [148, 108] on h4 "Estilo" at bounding box center [147, 106] width 44 height 26
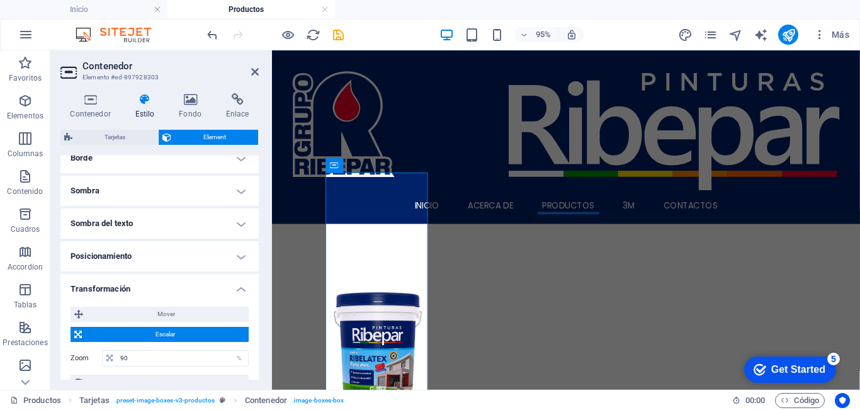
scroll to position [315, 0]
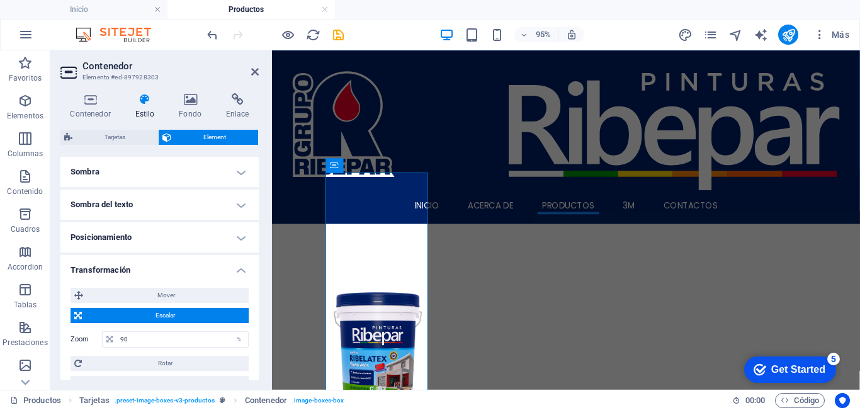
click at [155, 314] on span "Escalar" at bounding box center [165, 315] width 159 height 15
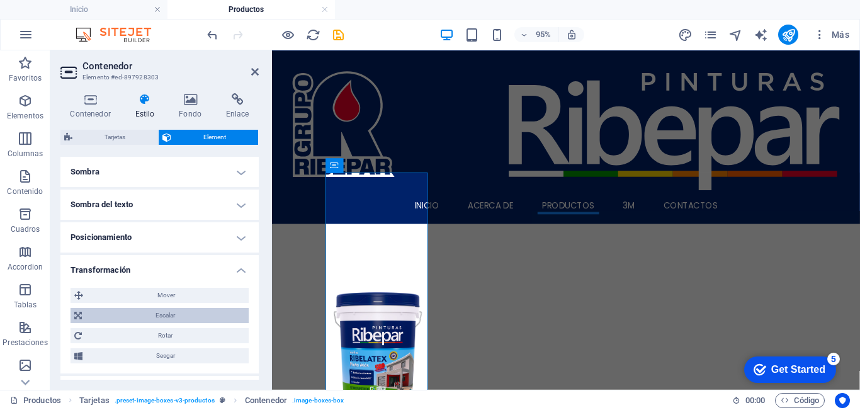
click at [161, 314] on span "Escalar" at bounding box center [165, 315] width 159 height 15
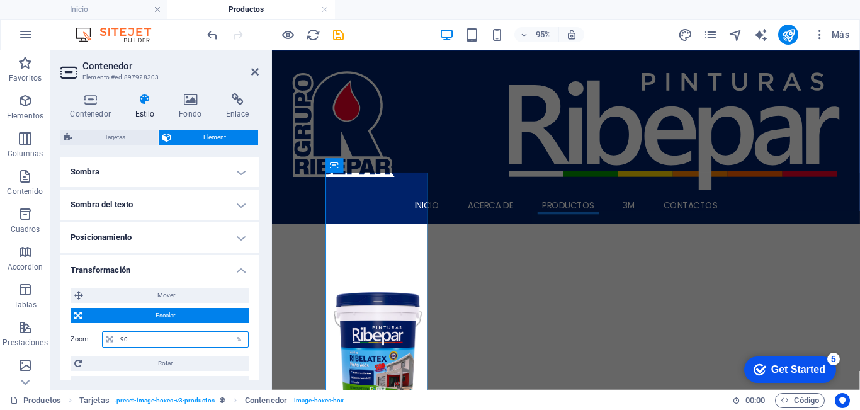
drag, startPoint x: 158, startPoint y: 342, endPoint x: 116, endPoint y: 347, distance: 42.4
click at [35, 339] on section "Favoritos Elementos Columnas Contenido Cuadros Accordion Tablas Prestaciones Im…" at bounding box center [430, 219] width 860 height 339
type input "100"
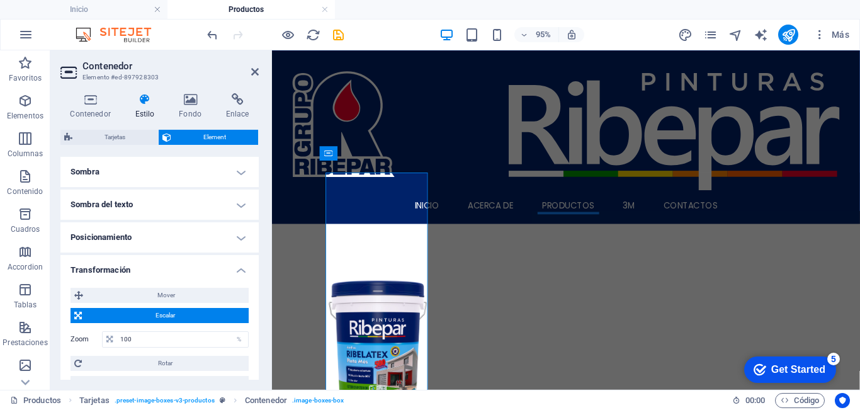
click at [170, 315] on span "Escalar" at bounding box center [165, 315] width 159 height 15
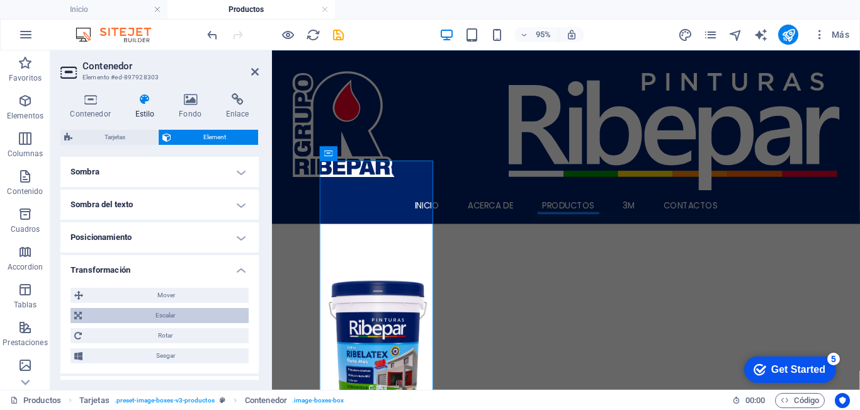
click at [169, 315] on span "Escalar" at bounding box center [165, 315] width 159 height 15
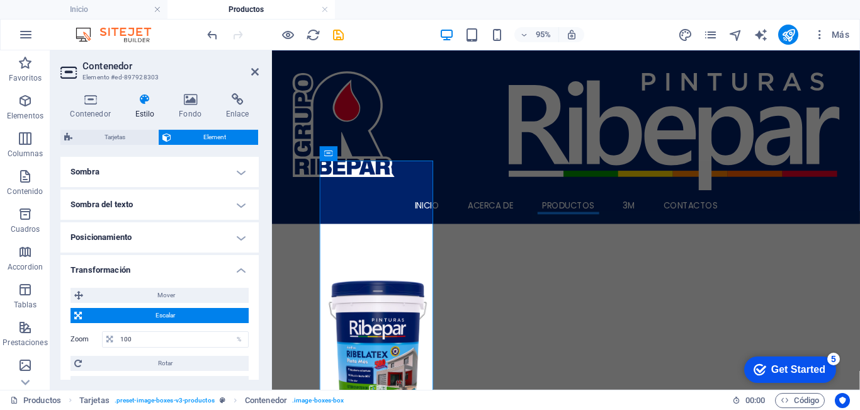
click at [169, 315] on span "Escalar" at bounding box center [165, 315] width 159 height 15
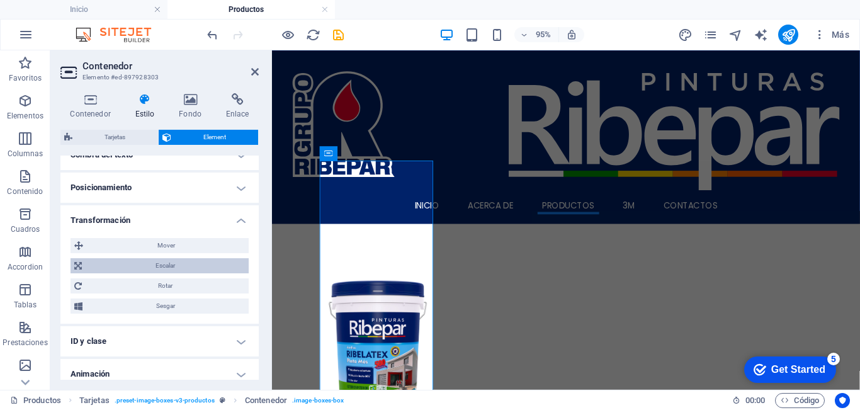
scroll to position [407, 0]
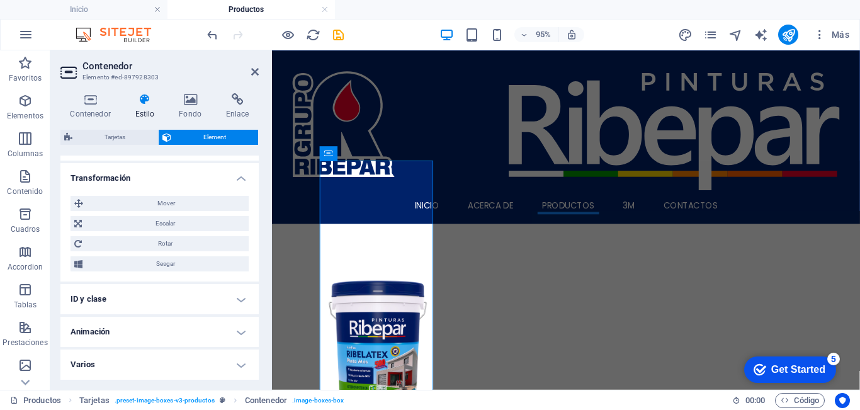
click at [119, 297] on h4 "ID y clase" at bounding box center [159, 299] width 198 height 30
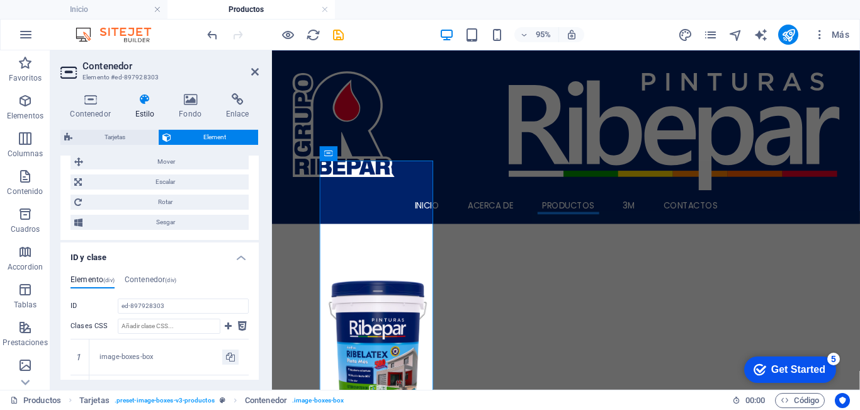
scroll to position [470, 0]
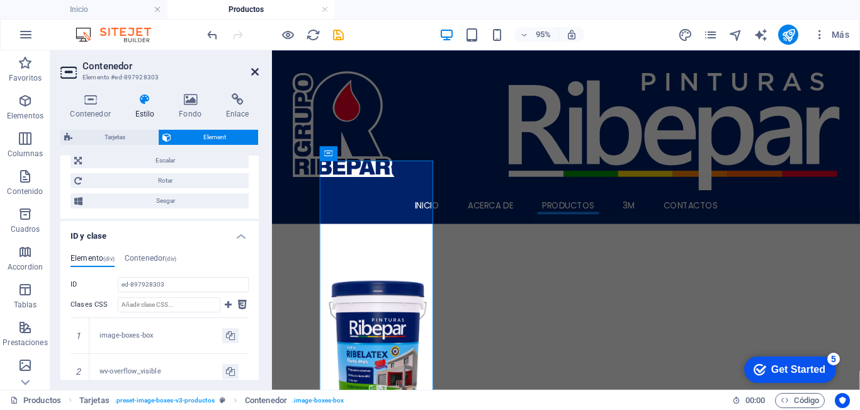
click at [257, 72] on icon at bounding box center [255, 72] width 8 height 10
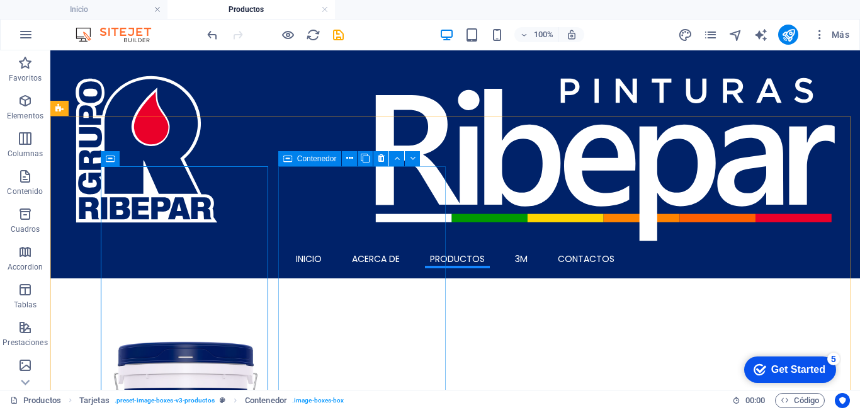
click at [295, 154] on div "Contenedor" at bounding box center [310, 158] width 64 height 15
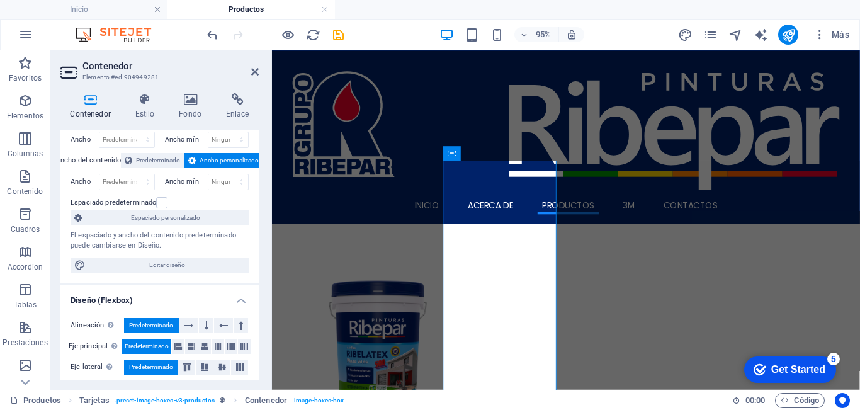
scroll to position [63, 0]
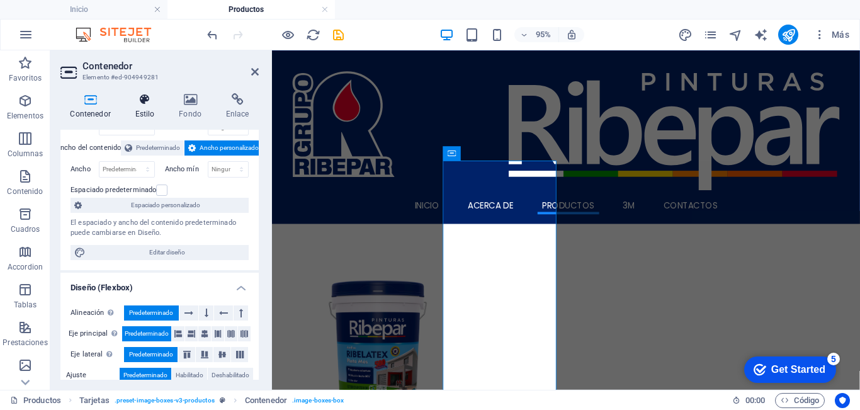
click at [138, 108] on h4 "Estilo" at bounding box center [147, 106] width 44 height 26
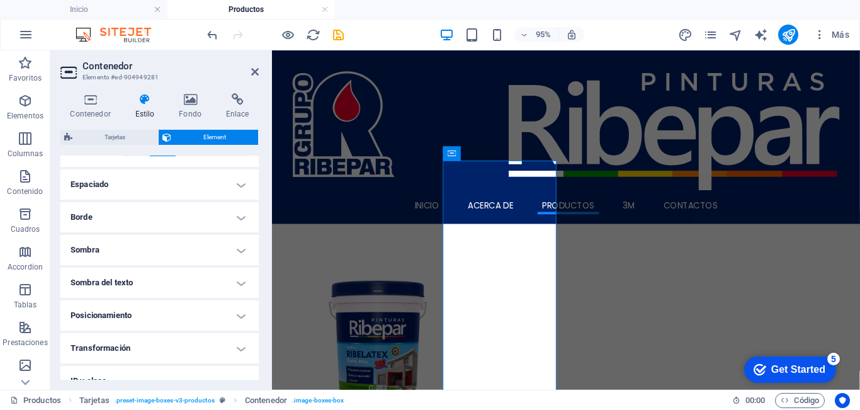
scroll to position [319, 0]
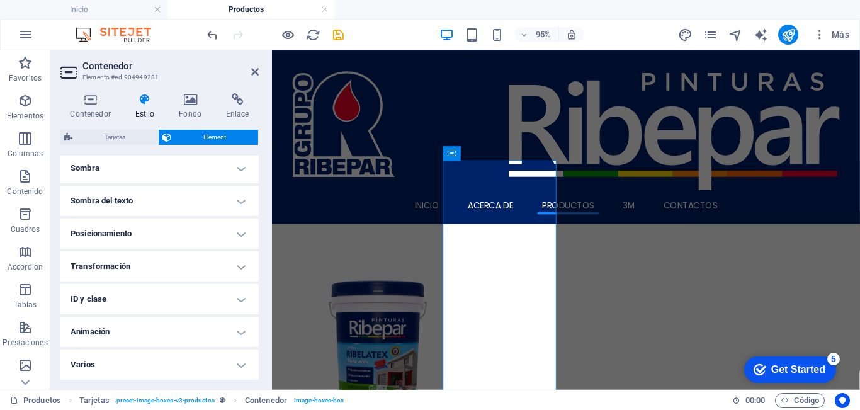
click at [108, 291] on h4 "ID y clase" at bounding box center [159, 299] width 198 height 30
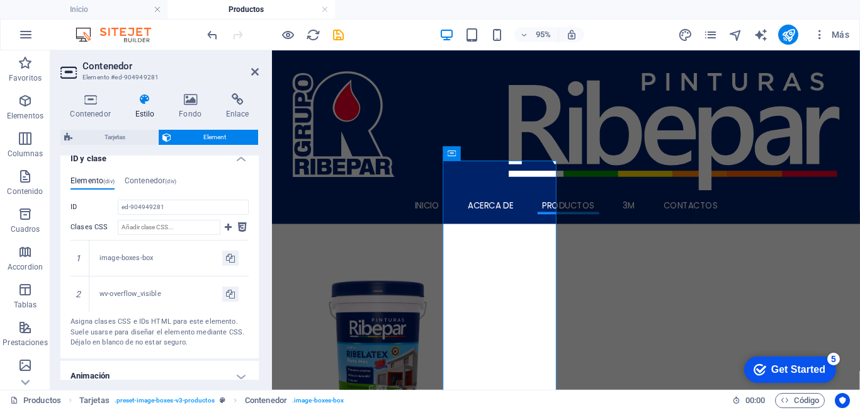
scroll to position [440, 0]
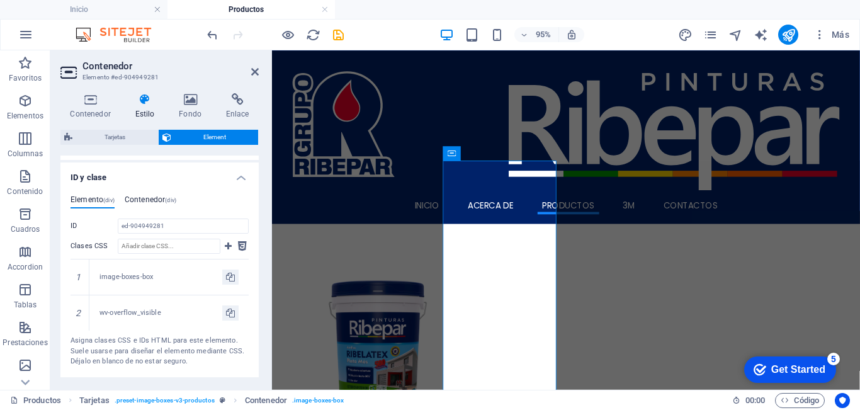
click at [135, 201] on h4 "Contenedor (div)" at bounding box center [151, 202] width 52 height 14
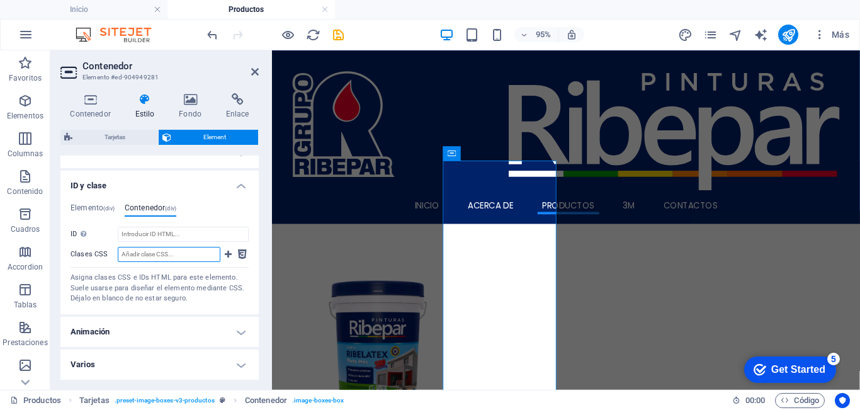
click at [160, 254] on input "Clases CSS" at bounding box center [169, 254] width 103 height 15
paste input "product-card"
type input "product-card"
click at [225, 254] on icon at bounding box center [228, 254] width 7 height 15
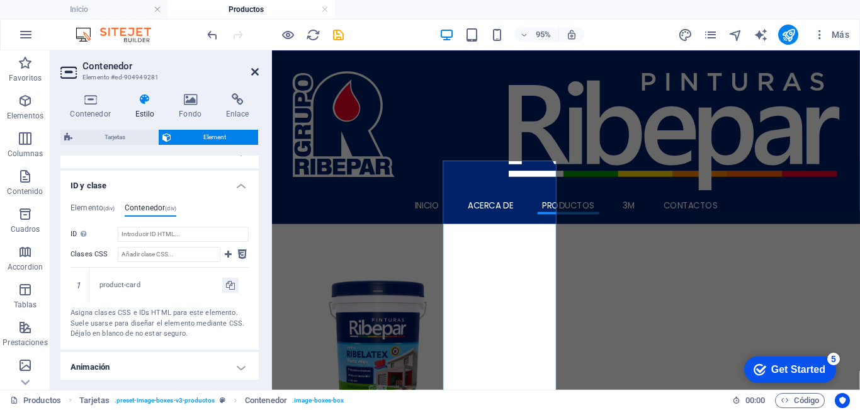
click at [252, 71] on icon at bounding box center [255, 72] width 8 height 10
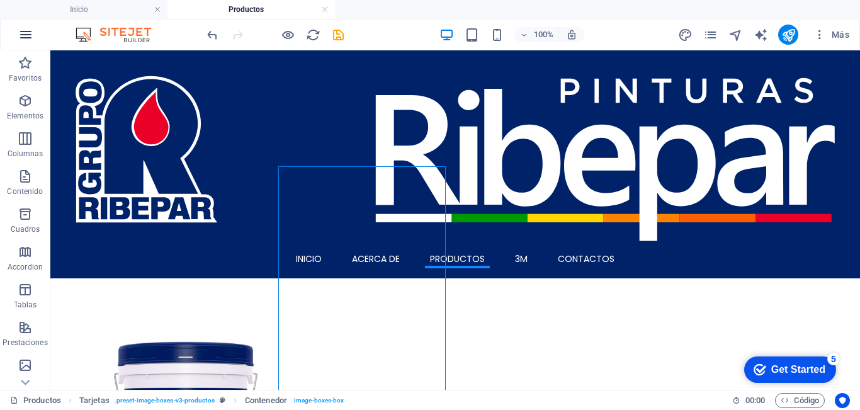
click at [24, 34] on icon "button" at bounding box center [25, 34] width 15 height 15
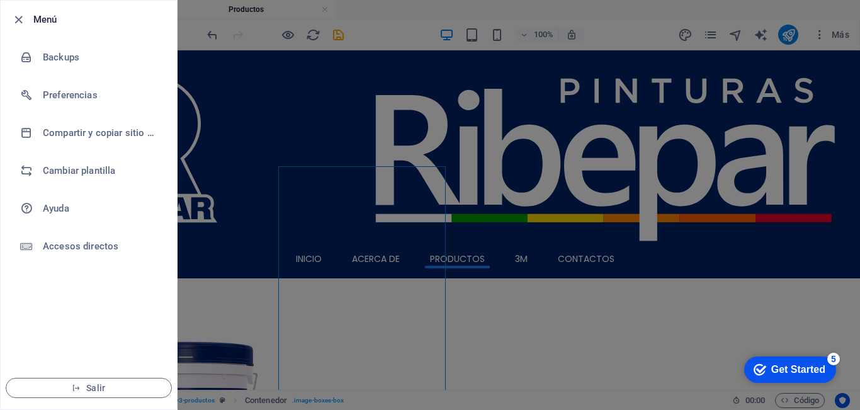
click at [334, 142] on div at bounding box center [430, 205] width 860 height 410
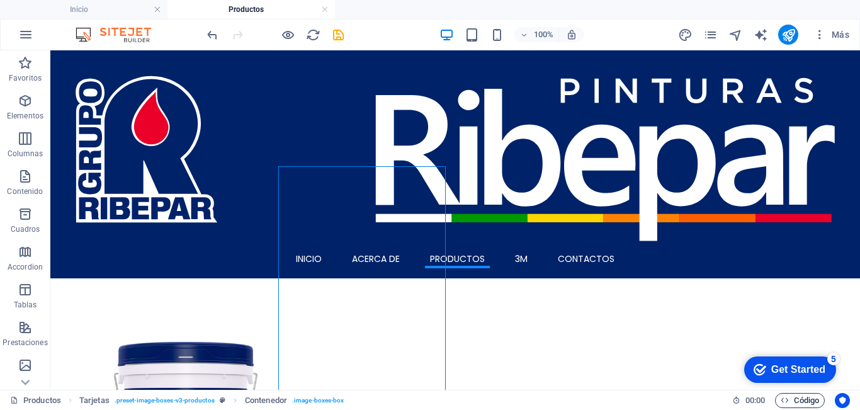
click at [798, 401] on span "Código" at bounding box center [800, 400] width 38 height 15
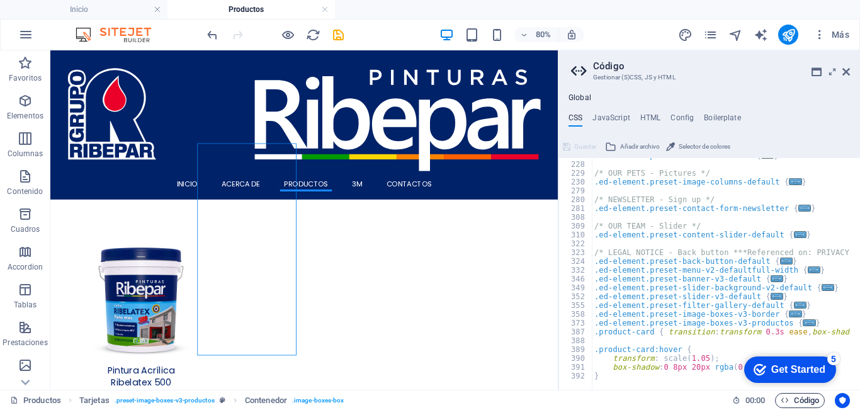
scroll to position [412, 0]
click at [845, 366] on div ".ed-element.preset-counter-default { ... } /* OUR PETS - Pictures */ .ed-elemen…" at bounding box center [781, 271] width 378 height 240
type textarea "}"
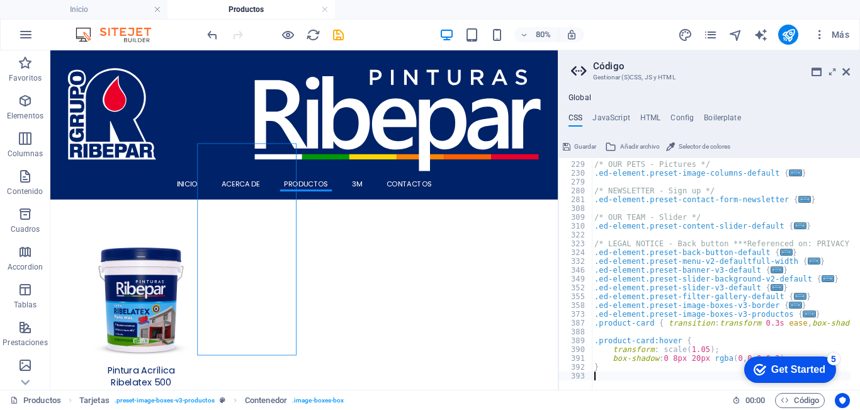
scroll to position [492, 0]
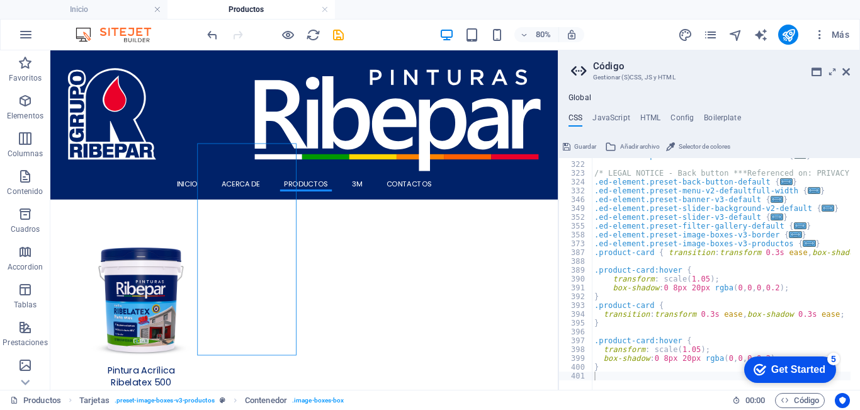
click at [663, 404] on div "Productos Tarjetas . preset-image-boxes-v3-productos Contenedor . image-boxes-b…" at bounding box center [366, 400] width 712 height 15
drag, startPoint x: 846, startPoint y: 71, endPoint x: 788, endPoint y: 30, distance: 71.1
click at [846, 71] on icon at bounding box center [846, 72] width 8 height 10
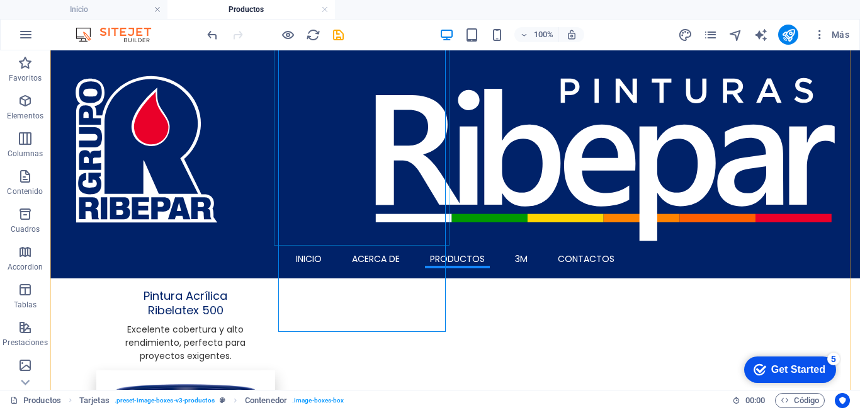
scroll to position [126, 0]
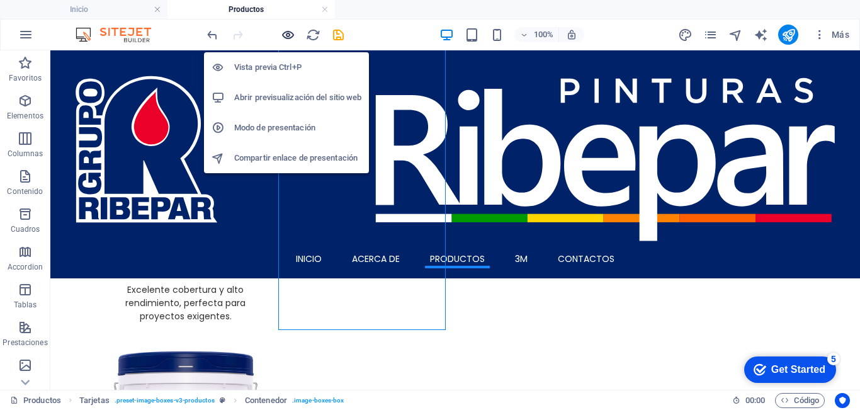
click at [283, 37] on icon "button" at bounding box center [288, 35] width 14 height 14
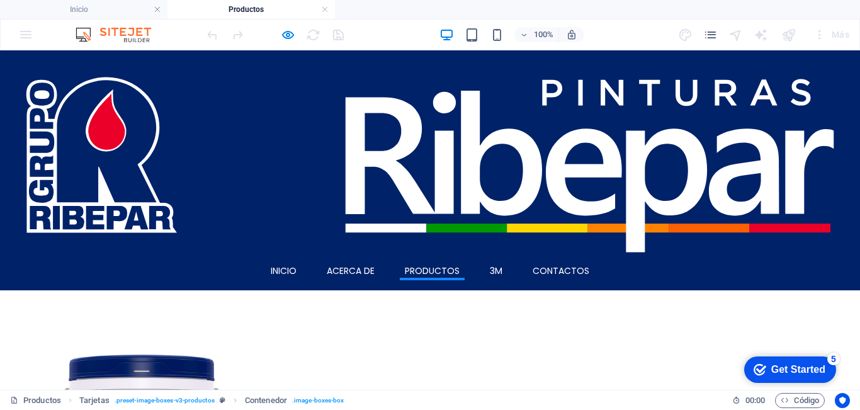
scroll to position [63, 0]
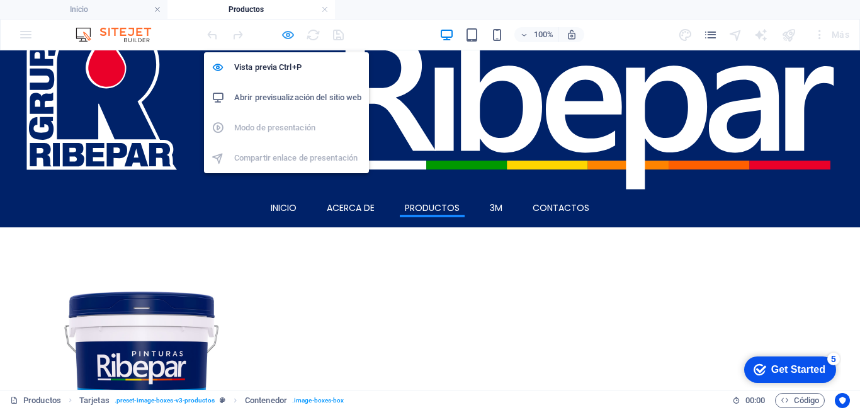
click at [285, 31] on icon "button" at bounding box center [288, 35] width 14 height 14
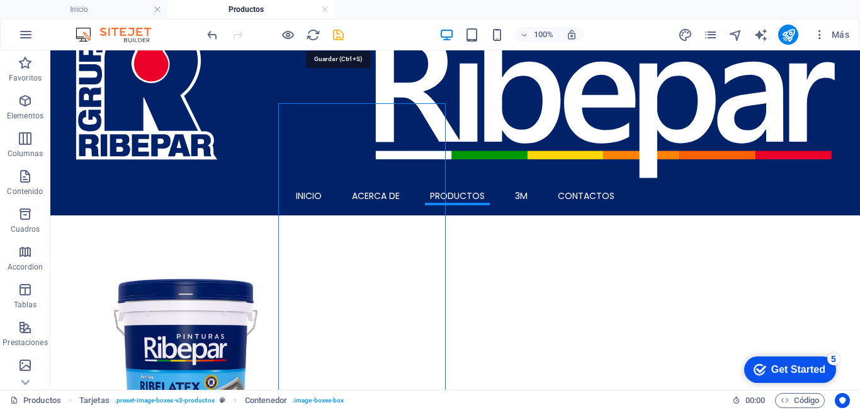
click at [342, 38] on icon "save" at bounding box center [338, 35] width 14 height 14
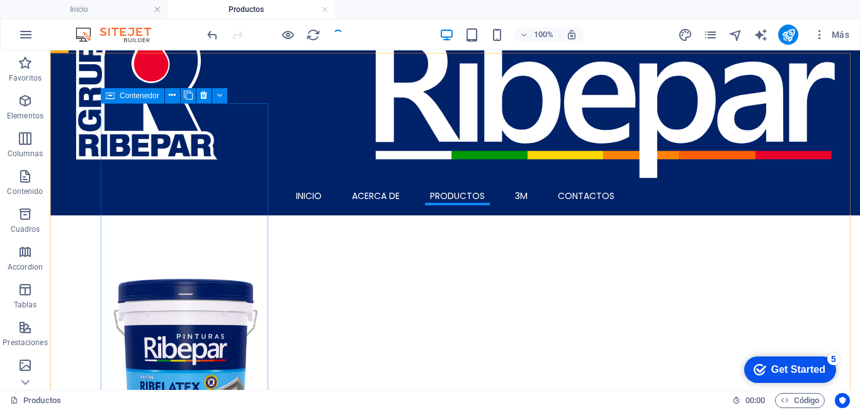
click at [112, 96] on icon at bounding box center [110, 95] width 9 height 15
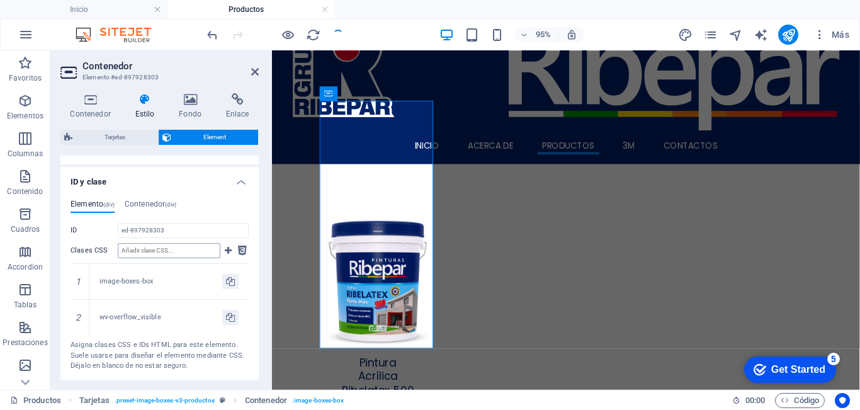
scroll to position [591, 0]
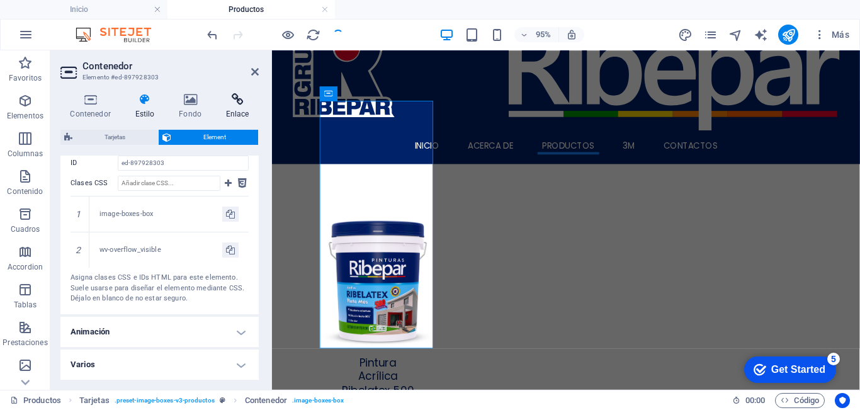
click at [231, 106] on h4 "Enlace" at bounding box center [237, 106] width 43 height 26
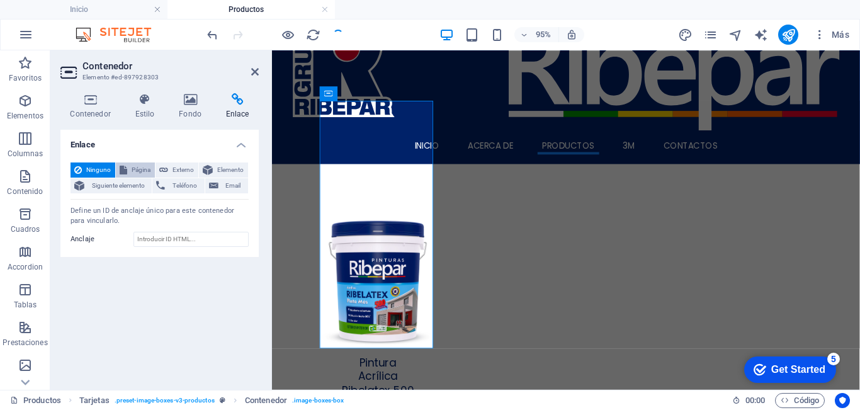
click at [134, 168] on span "Página" at bounding box center [141, 169] width 20 height 15
select select
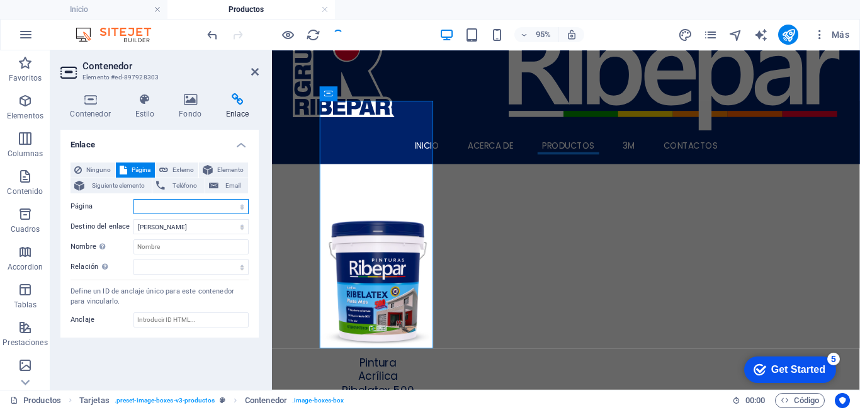
click at [157, 205] on select "Inicio Subpage Legal Notice Privacy Productos" at bounding box center [190, 206] width 115 height 15
click at [254, 72] on icon at bounding box center [255, 72] width 8 height 10
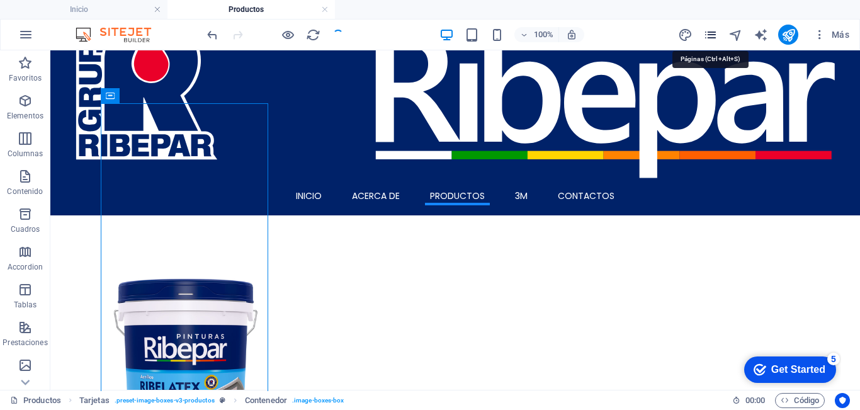
click at [710, 35] on icon "pages" at bounding box center [710, 35] width 14 height 14
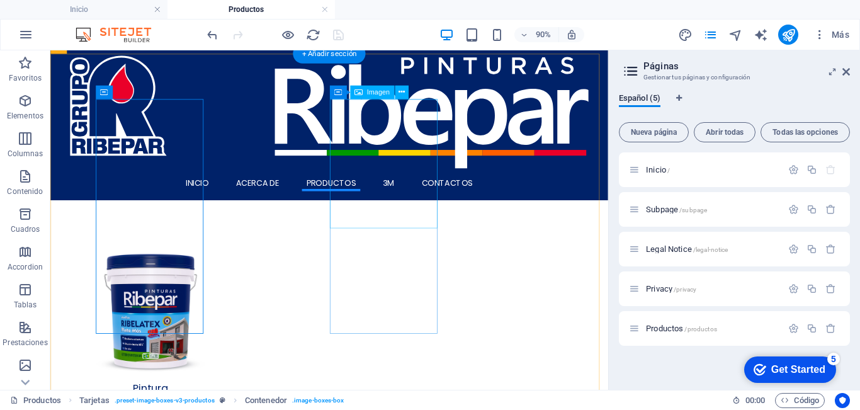
scroll to position [0, 0]
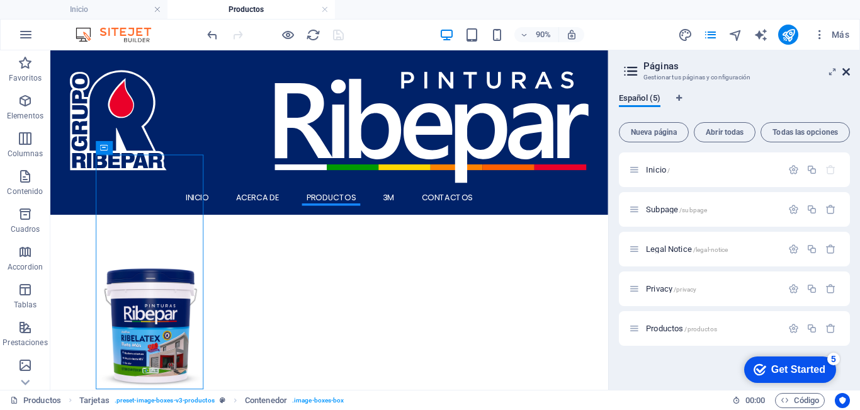
click at [846, 74] on icon at bounding box center [846, 72] width 8 height 10
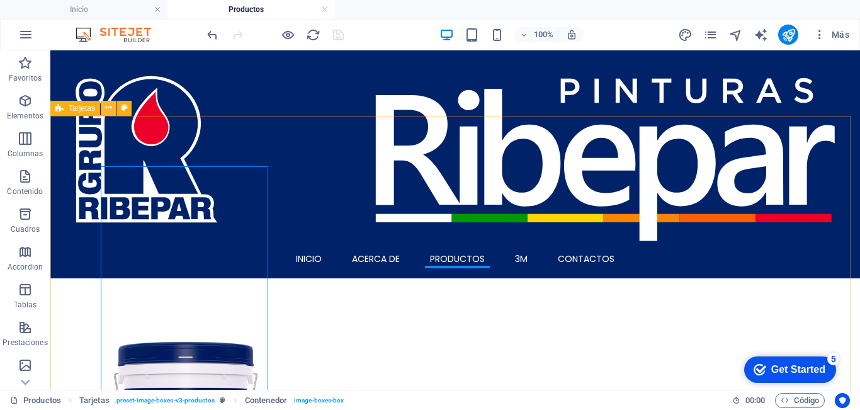
click at [113, 107] on button at bounding box center [108, 108] width 15 height 15
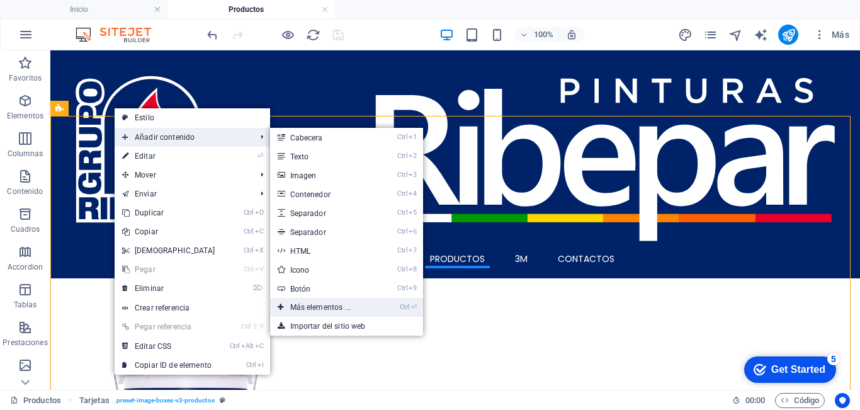
click at [326, 308] on link "Ctrl ⏎ Más elementos ..." at bounding box center [323, 307] width 106 height 19
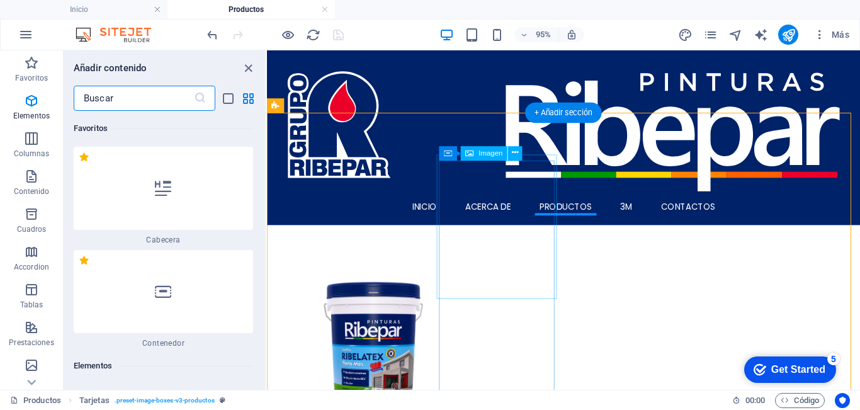
scroll to position [237, 0]
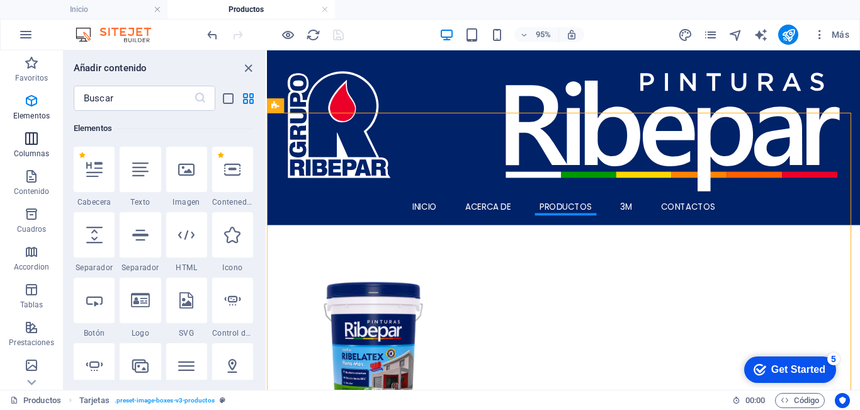
click at [30, 135] on icon "button" at bounding box center [31, 138] width 15 height 15
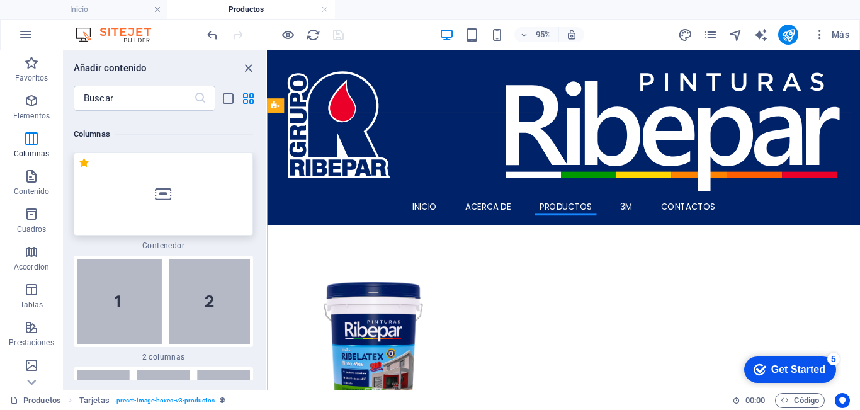
scroll to position [726, 0]
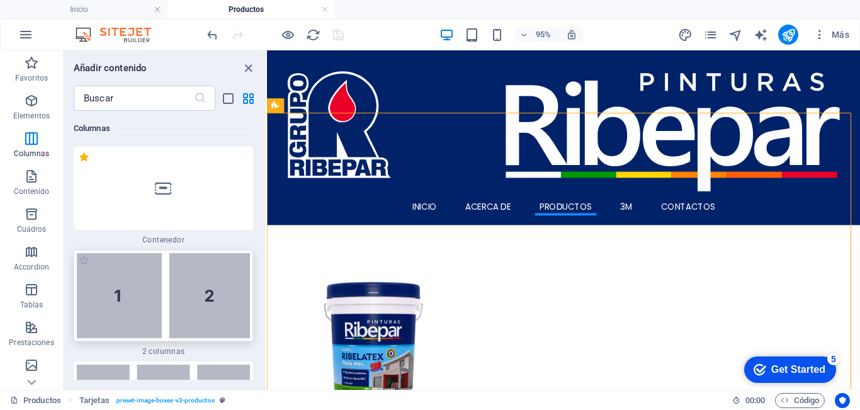
click at [130, 309] on img at bounding box center [163, 295] width 173 height 85
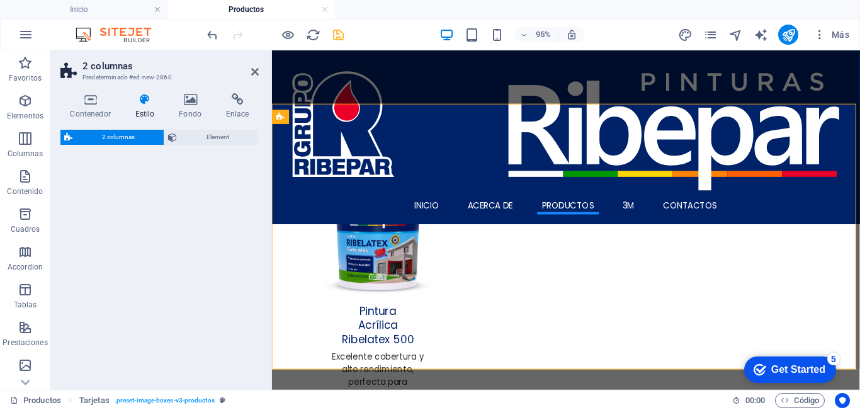
scroll to position [887, 0]
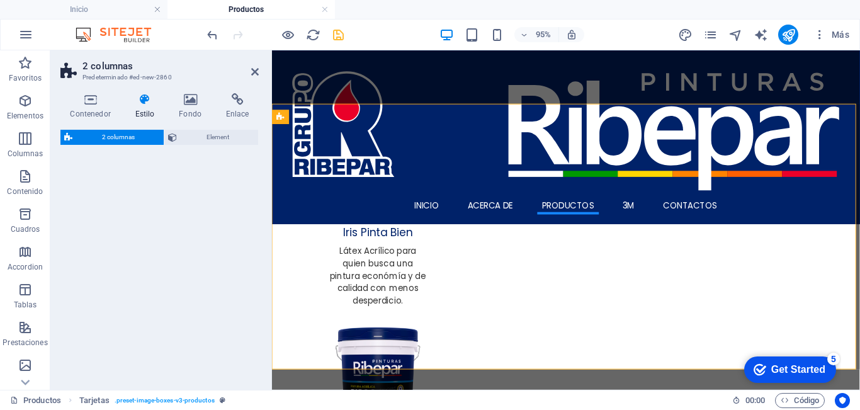
select select "rem"
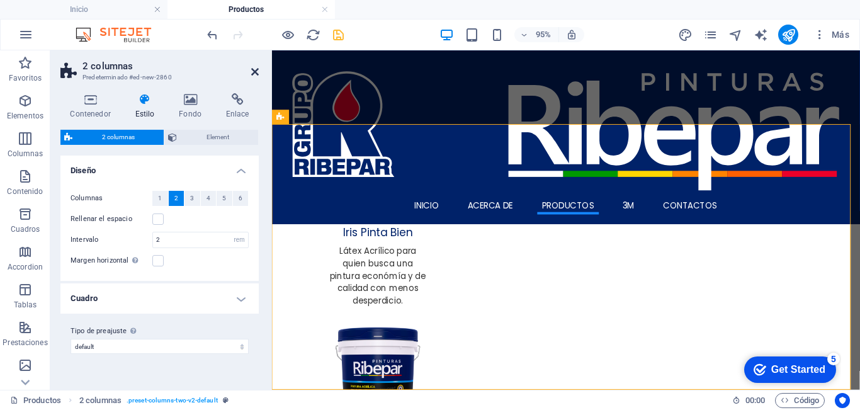
drag, startPoint x: 254, startPoint y: 72, endPoint x: 203, endPoint y: 25, distance: 69.5
click at [254, 72] on icon at bounding box center [255, 72] width 8 height 10
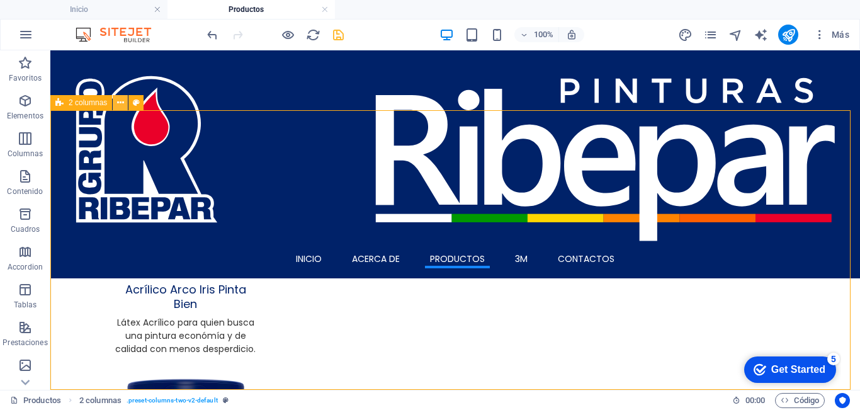
click at [118, 103] on icon at bounding box center [120, 102] width 7 height 13
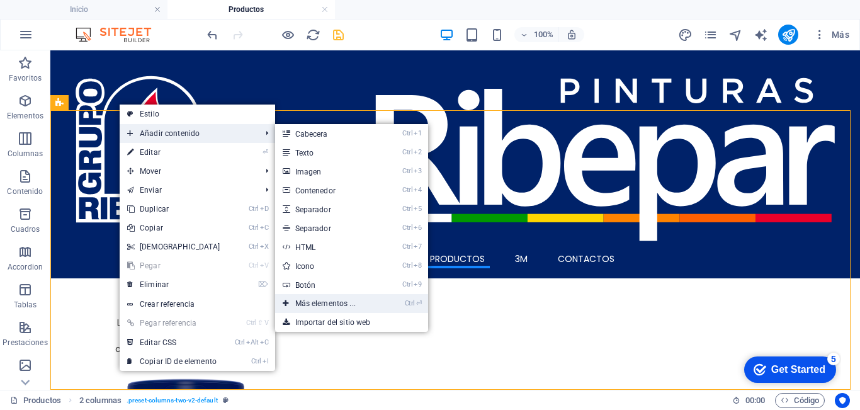
click at [334, 303] on link "Ctrl ⏎ Más elementos ..." at bounding box center [328, 303] width 106 height 19
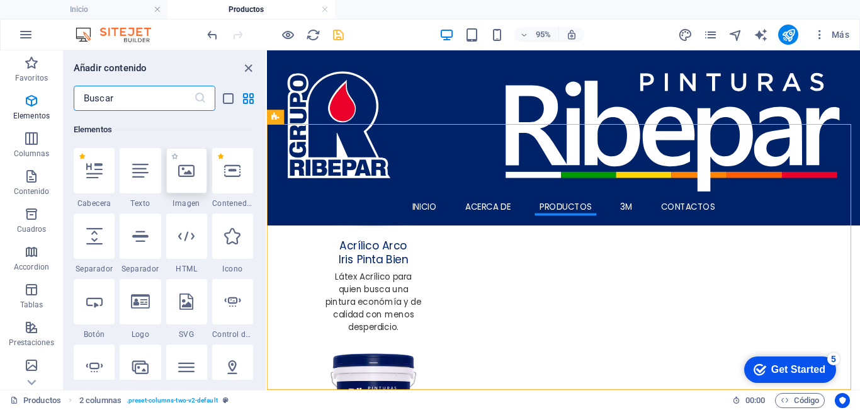
scroll to position [237, 0]
click at [31, 149] on p "Columnas" at bounding box center [32, 154] width 36 height 10
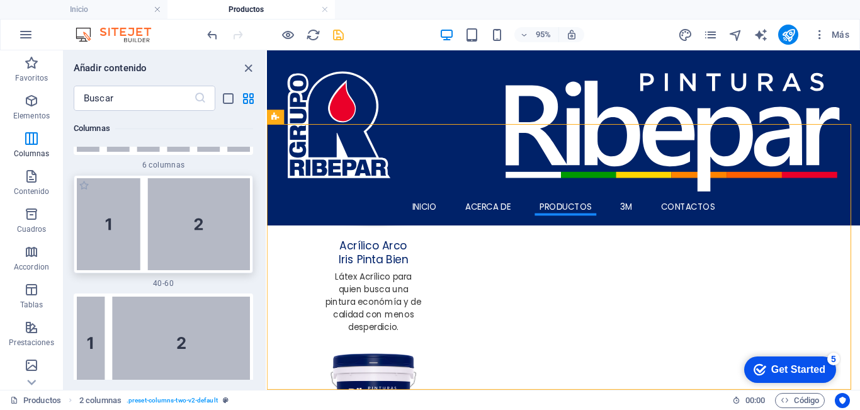
scroll to position [1419, 0]
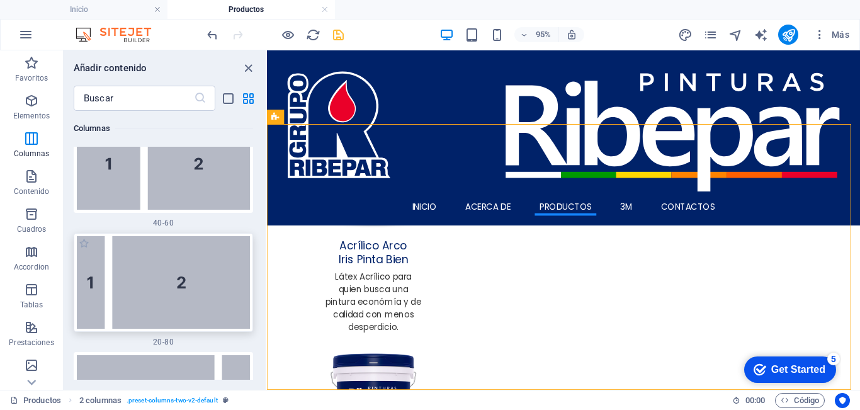
click at [155, 295] on img at bounding box center [163, 282] width 173 height 93
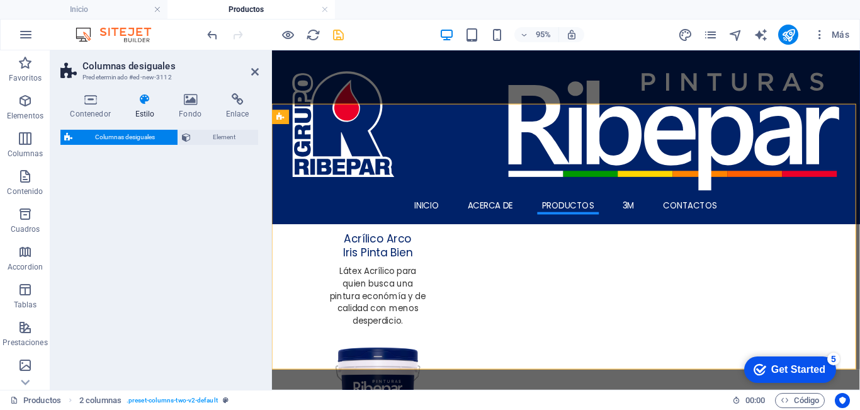
scroll to position [1167, 0]
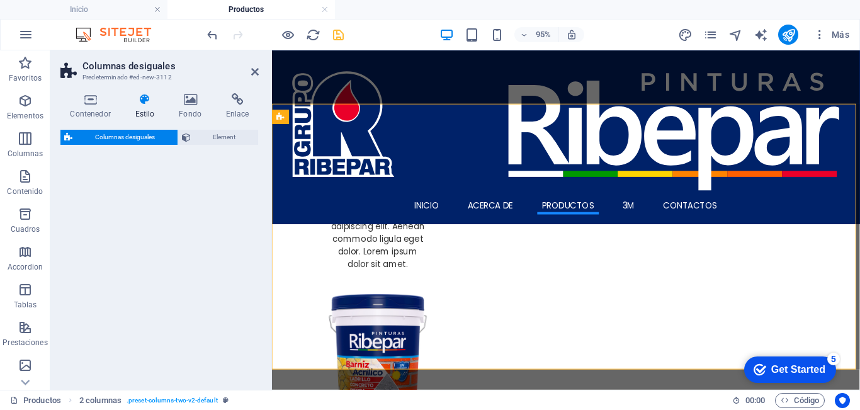
select select "%"
select select "rem"
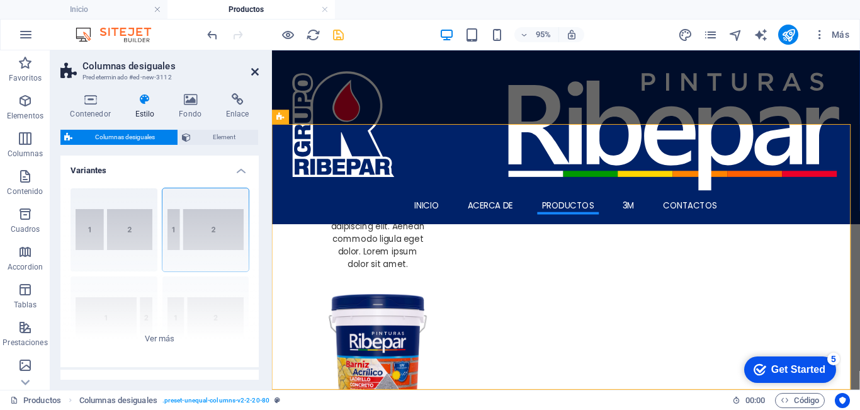
click at [255, 71] on icon at bounding box center [255, 72] width 8 height 10
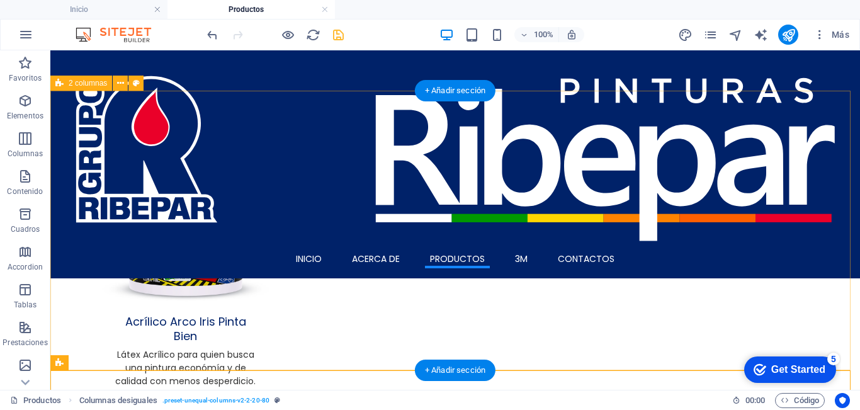
scroll to position [951, 0]
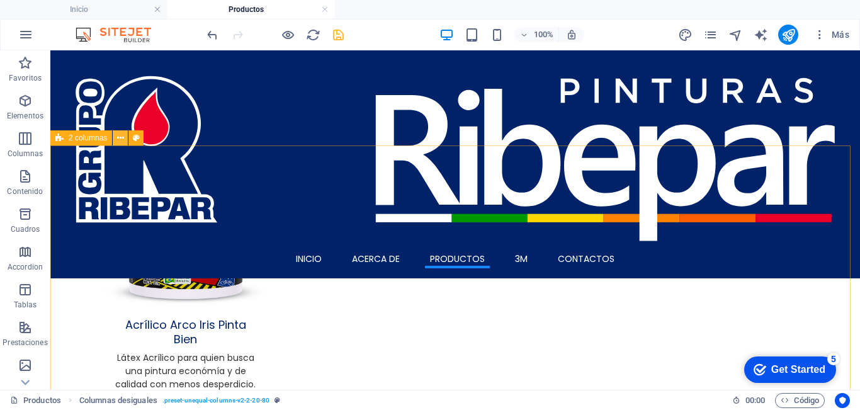
click at [120, 137] on icon at bounding box center [120, 138] width 7 height 13
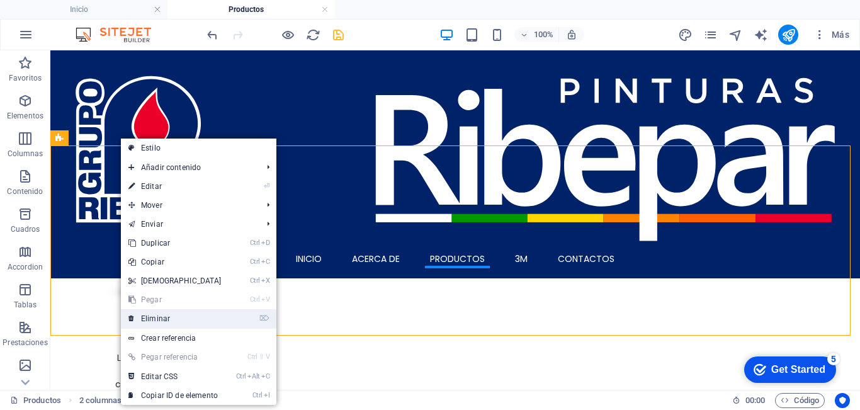
click at [161, 317] on link "⌦ Eliminar" at bounding box center [175, 318] width 108 height 19
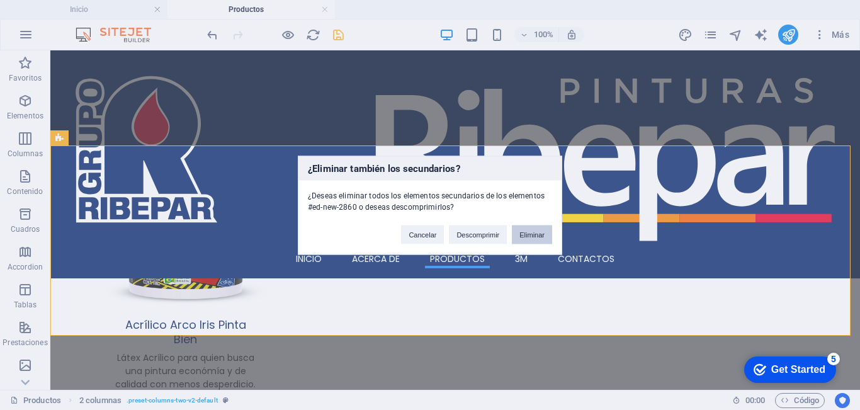
click at [533, 233] on button "Eliminar" at bounding box center [532, 234] width 40 height 19
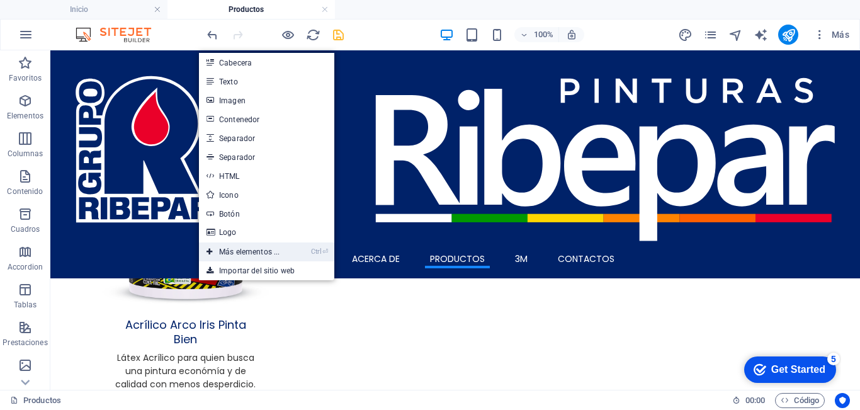
click at [254, 259] on link "Ctrl ⏎ Más elementos ..." at bounding box center [243, 251] width 88 height 19
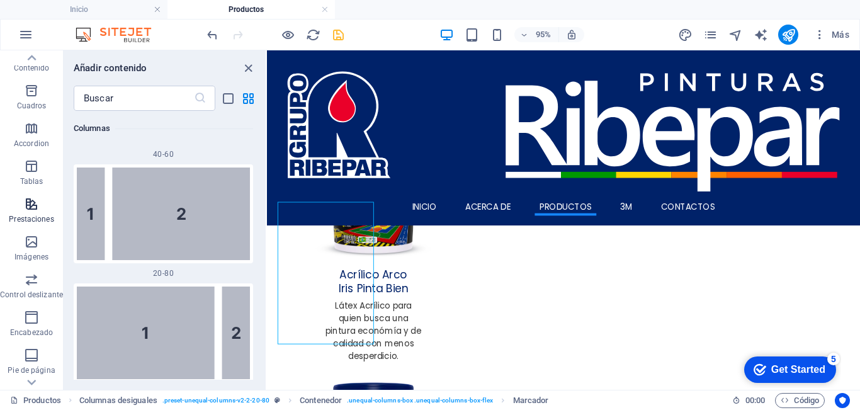
scroll to position [63, 0]
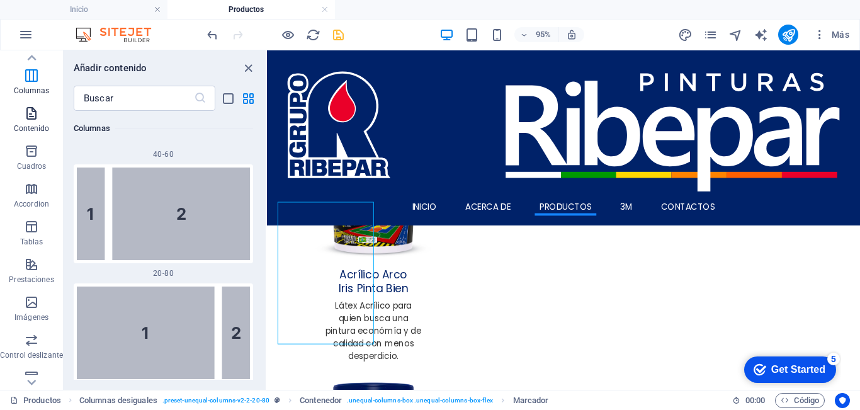
click at [32, 118] on icon "button" at bounding box center [31, 113] width 15 height 15
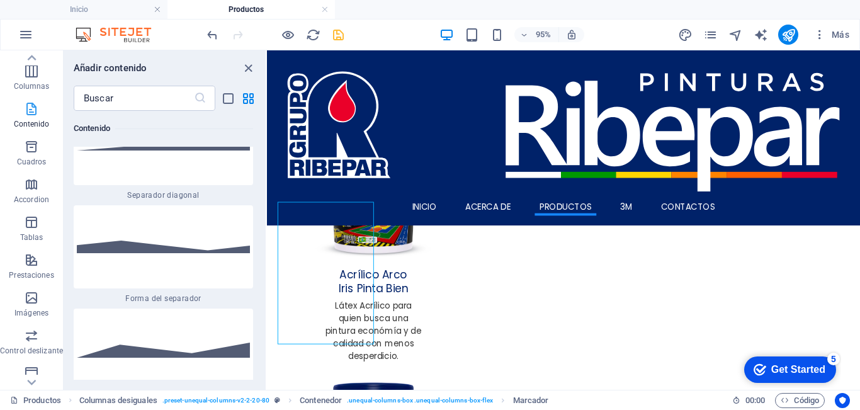
scroll to position [0, 0]
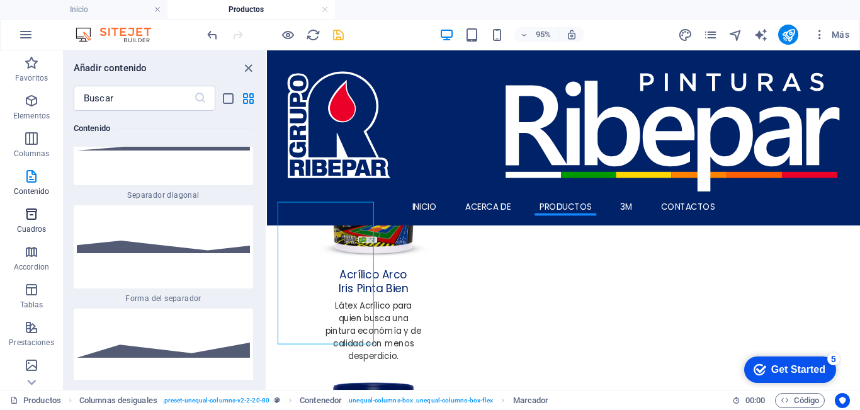
click at [26, 220] on icon "button" at bounding box center [31, 213] width 15 height 15
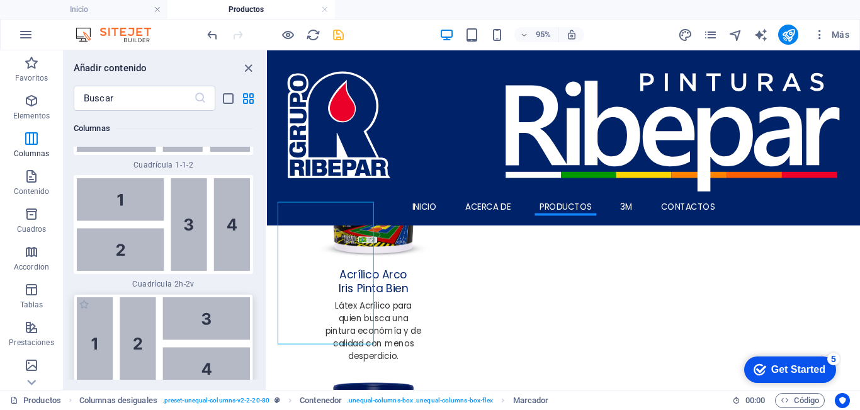
scroll to position [3675, 0]
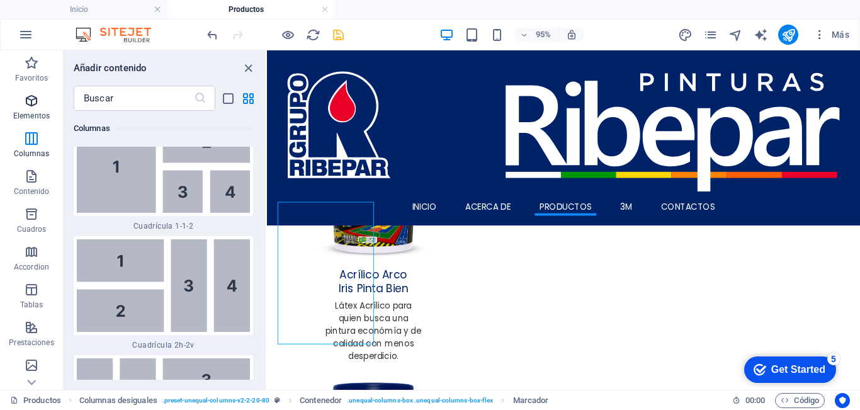
click at [43, 111] on p "Elementos" at bounding box center [31, 116] width 37 height 10
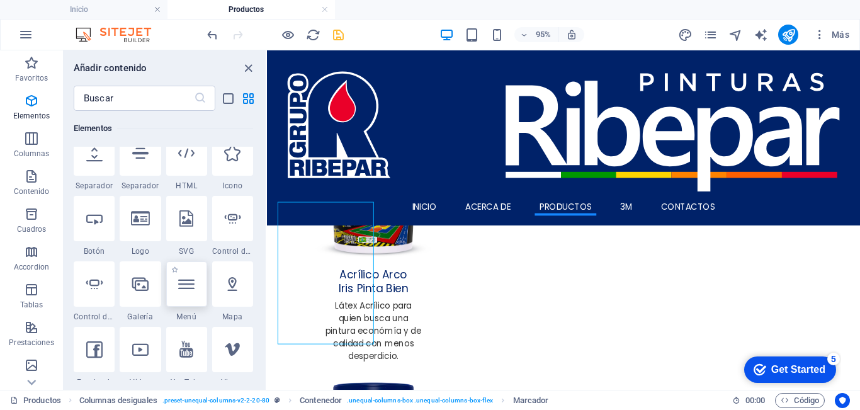
scroll to position [300, 0]
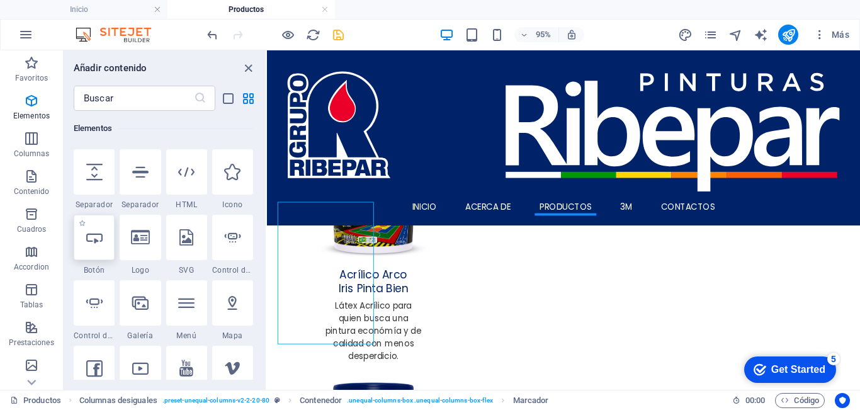
click at [98, 251] on div at bounding box center [94, 237] width 41 height 45
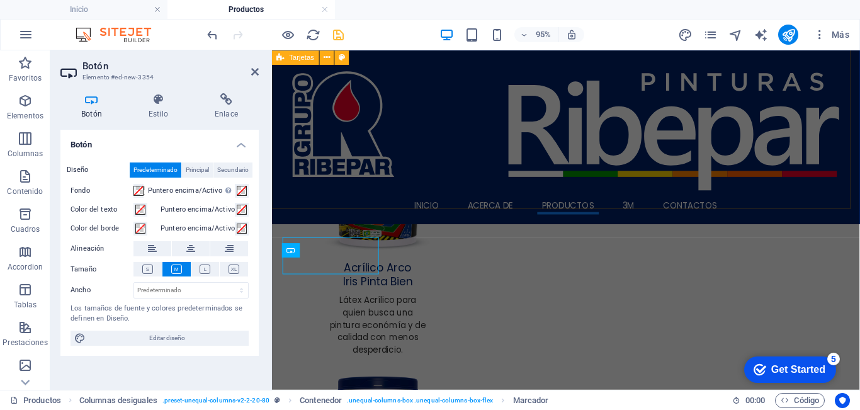
scroll to position [798, 0]
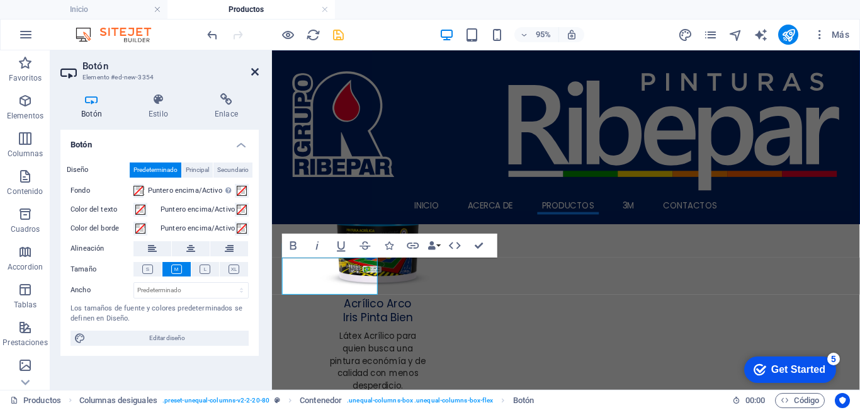
drag, startPoint x: 255, startPoint y: 74, endPoint x: 214, endPoint y: 14, distance: 72.5
click at [255, 74] on icon at bounding box center [255, 72] width 8 height 10
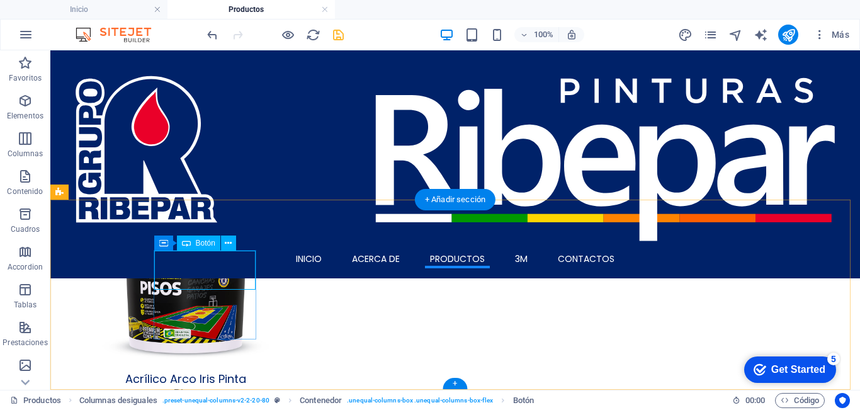
click at [230, 243] on icon at bounding box center [228, 243] width 7 height 13
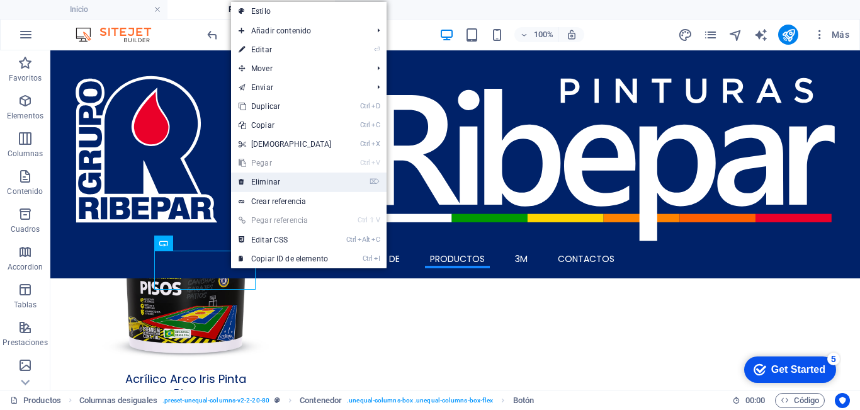
click at [263, 184] on link "⌦ Eliminar" at bounding box center [285, 181] width 108 height 19
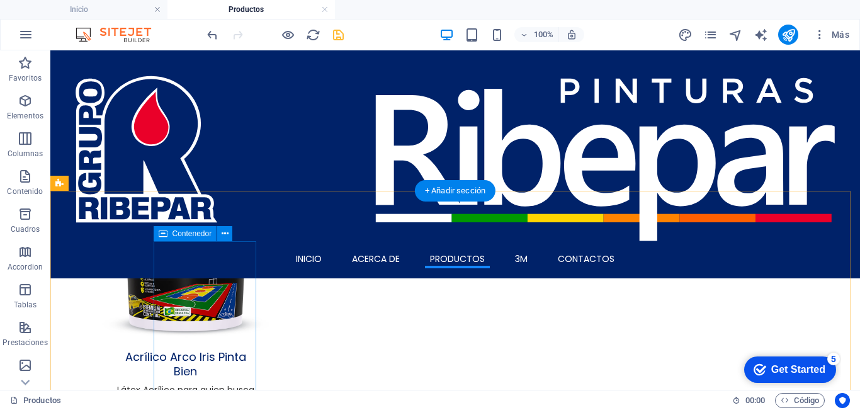
scroll to position [958, 0]
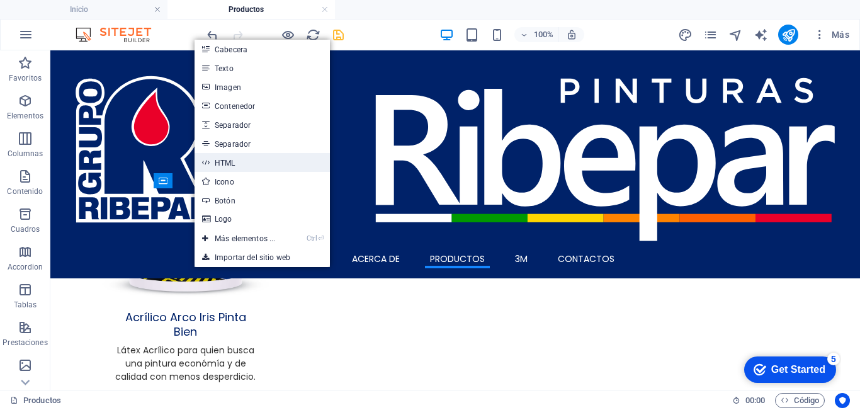
click at [239, 162] on link "HTML" at bounding box center [262, 162] width 135 height 19
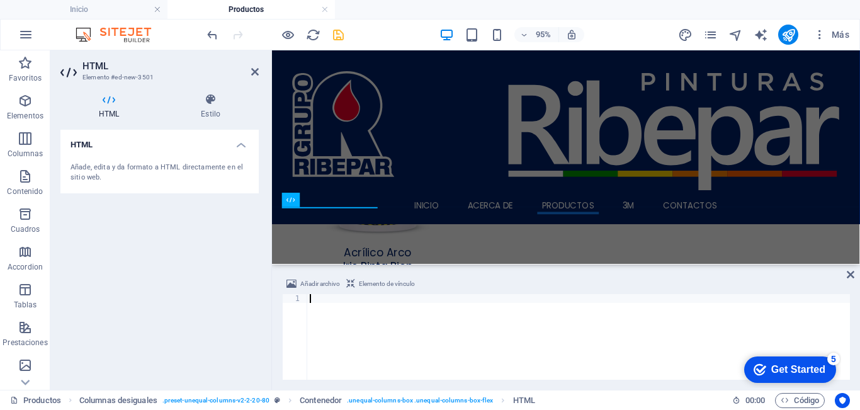
scroll to position [20, 0]
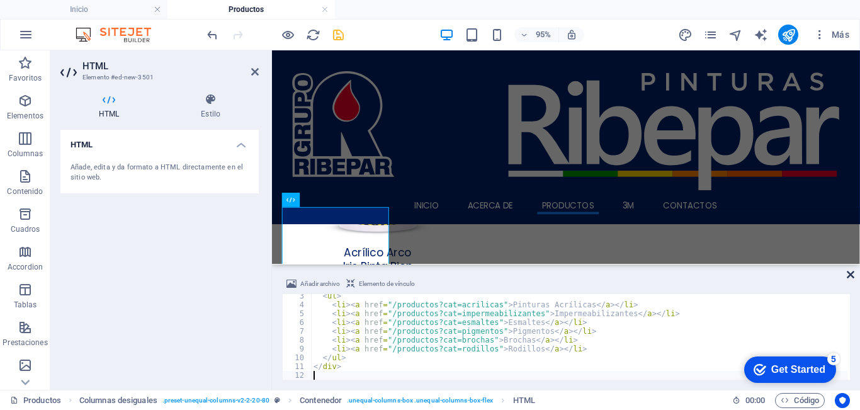
click at [850, 271] on icon at bounding box center [851, 274] width 8 height 10
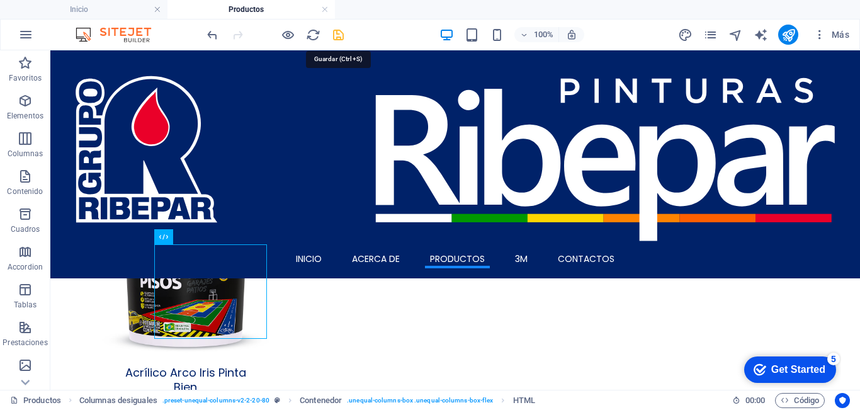
click at [339, 35] on icon "save" at bounding box center [338, 35] width 14 height 14
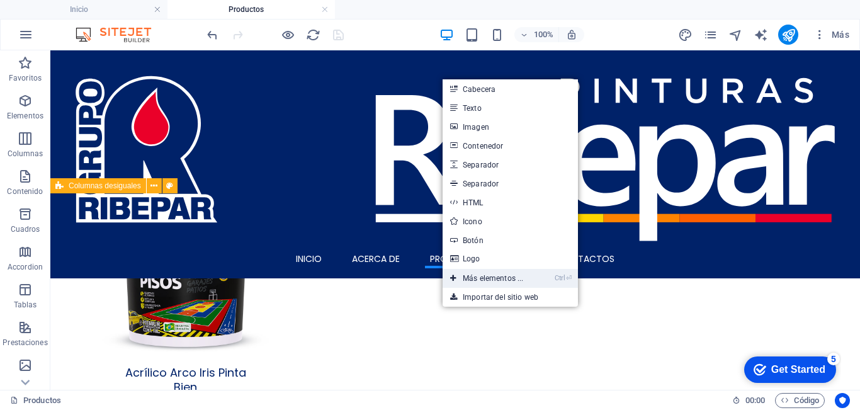
click at [503, 278] on link "Ctrl ⏎ Más elementos ..." at bounding box center [487, 278] width 88 height 19
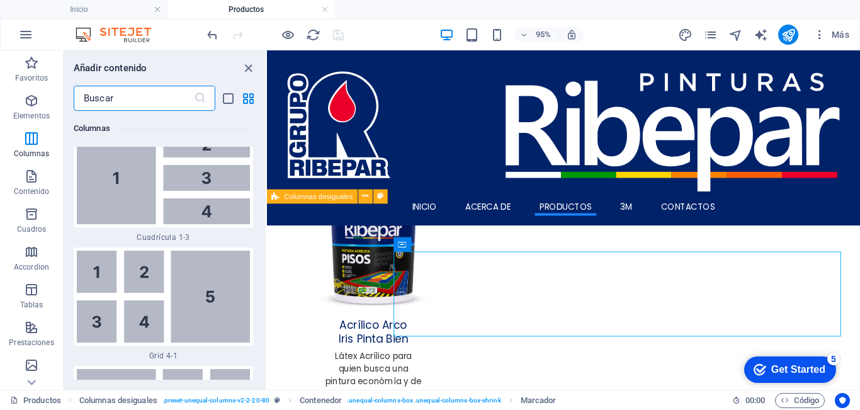
scroll to position [3196, 0]
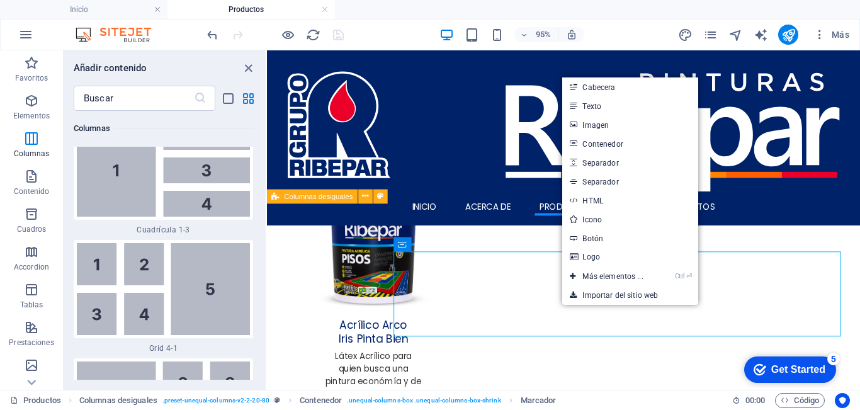
click at [598, 201] on link "HTML" at bounding box center [629, 200] width 135 height 19
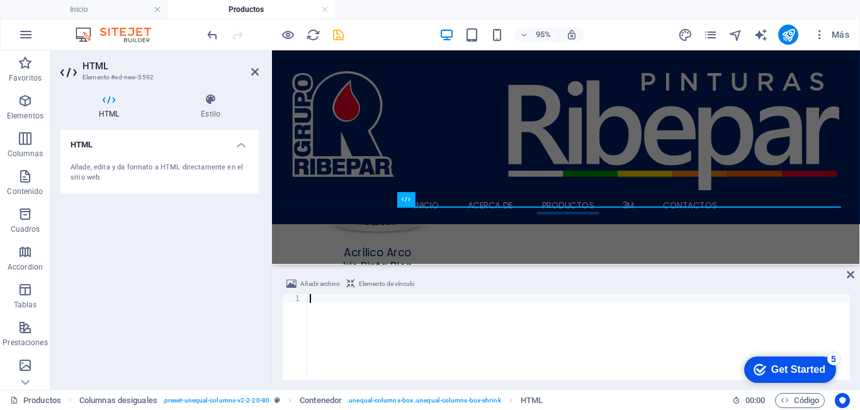
scroll to position [144, 0]
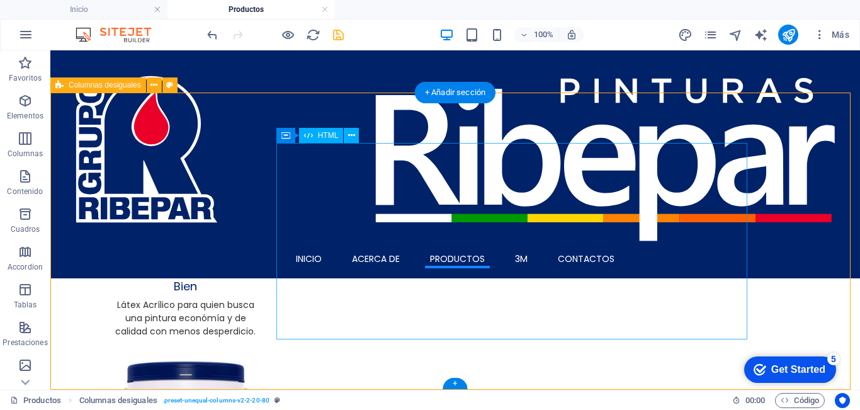
scroll to position [941, 0]
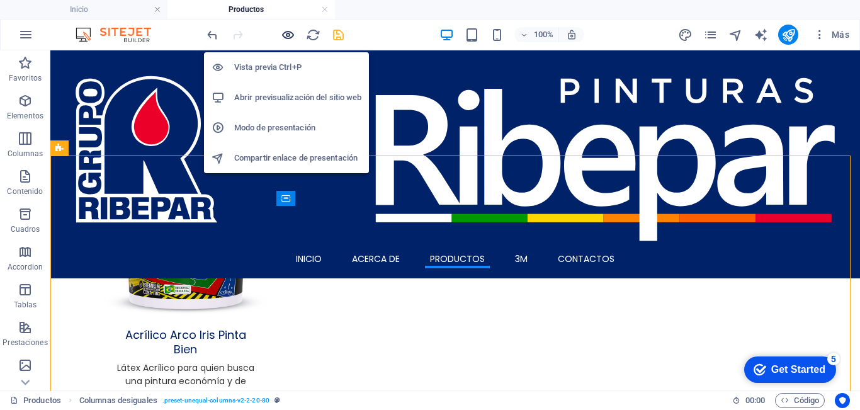
click at [285, 31] on icon "button" at bounding box center [288, 35] width 14 height 14
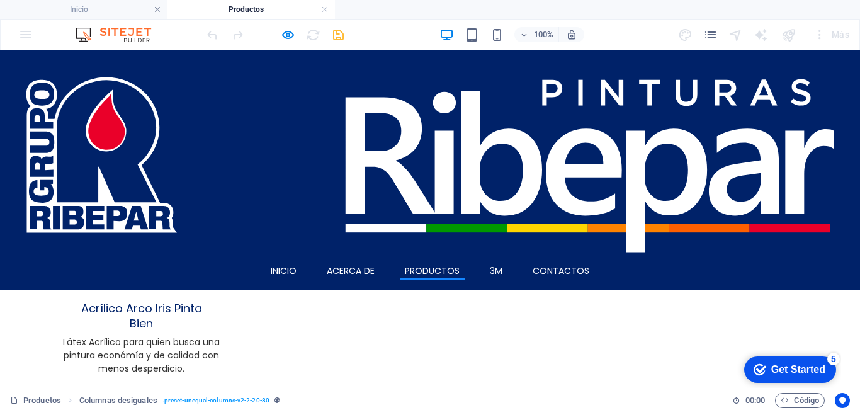
scroll to position [1022, 0]
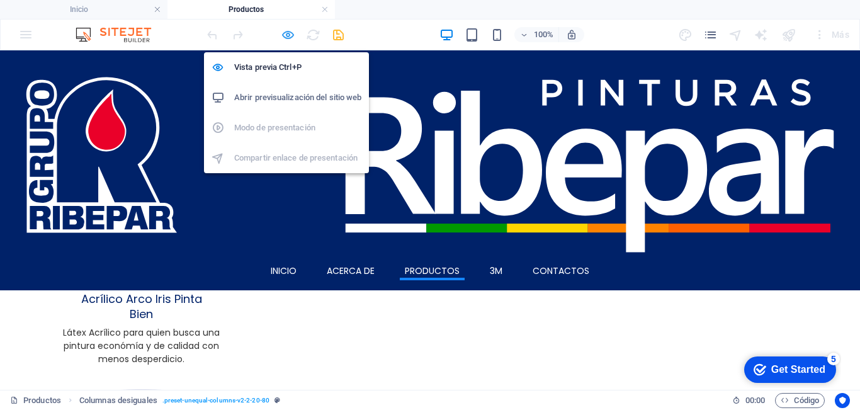
click at [286, 32] on icon "button" at bounding box center [288, 35] width 14 height 14
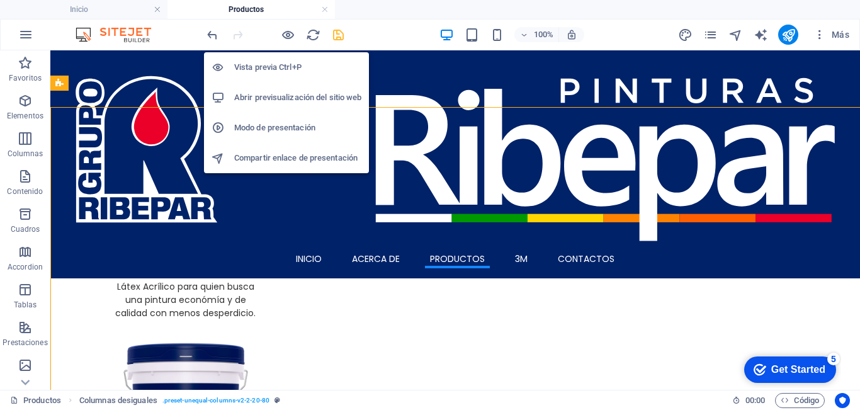
scroll to position [1005, 0]
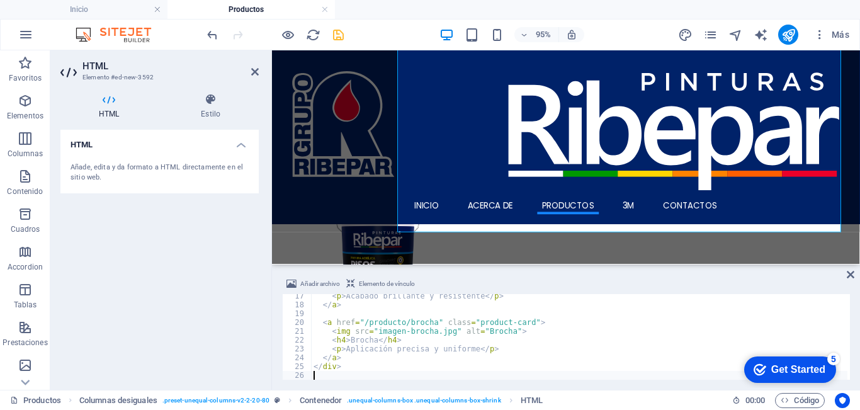
scroll to position [68, 0]
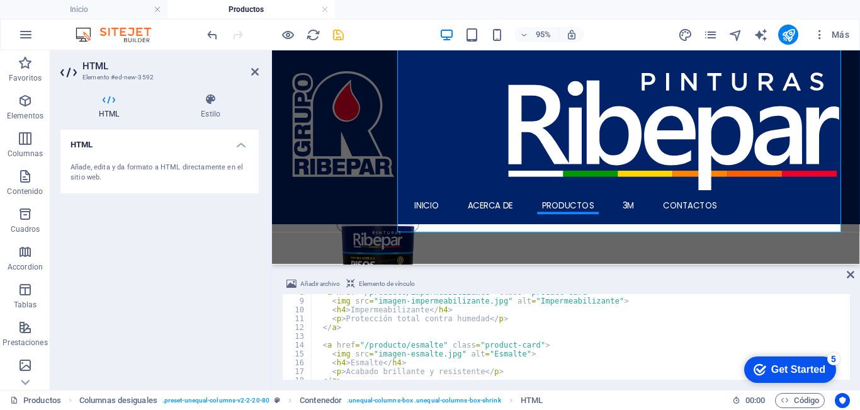
click at [311, 285] on span "Añadir archivo" at bounding box center [320, 283] width 40 height 15
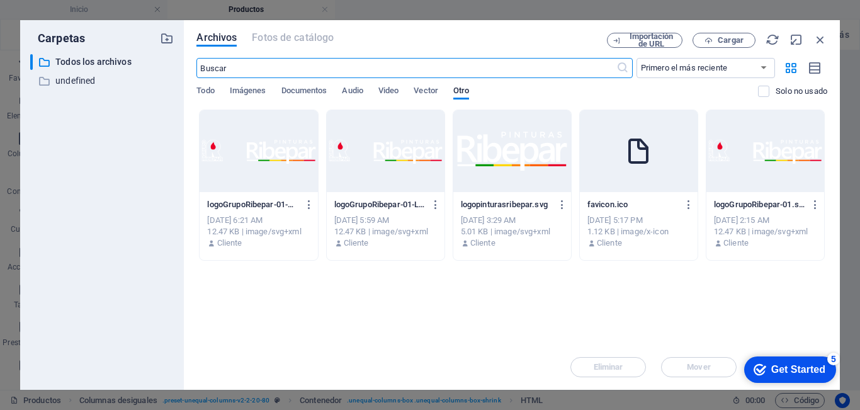
scroll to position [765, 0]
click at [820, 37] on icon "button" at bounding box center [820, 40] width 14 height 14
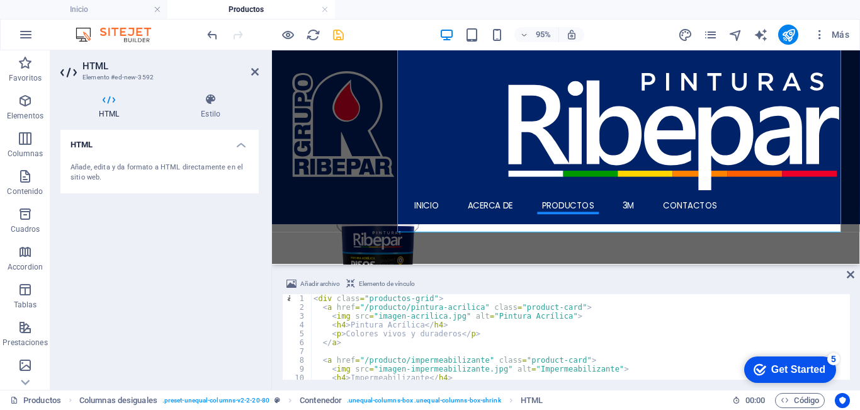
scroll to position [0, 0]
click at [414, 315] on div "< div class = "productos-grid" > < a href = "/producto/pintura-acrilica" class …" at bounding box center [579, 345] width 536 height 103
click at [431, 317] on div "< div class = "productos-grid" > < a href = "/producto/pintura-acrilica" class …" at bounding box center [579, 345] width 536 height 103
click at [441, 317] on div "< div class = "productos-grid" > < a href = "/producto/pintura-acrilica" class …" at bounding box center [579, 345] width 536 height 103
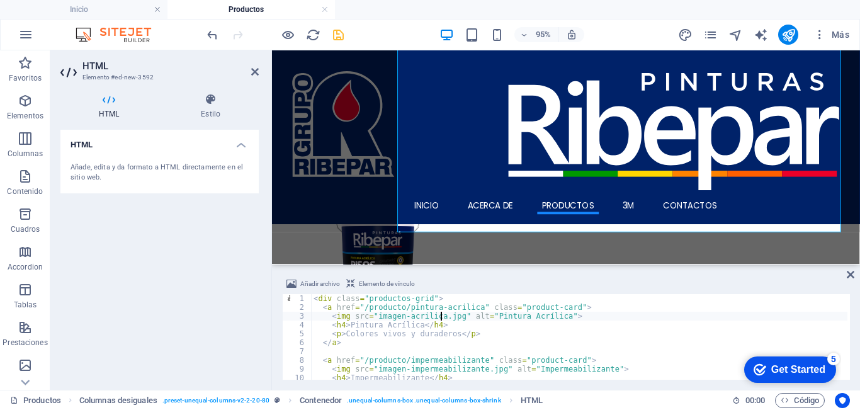
click at [443, 318] on div "< div class = "productos-grid" > < a href = "/producto/pintura-acrilica" class …" at bounding box center [579, 345] width 536 height 103
click at [397, 317] on div "< div class = "productos-grid" > < a href = "/producto/pintura-acrilica" class …" at bounding box center [579, 345] width 536 height 103
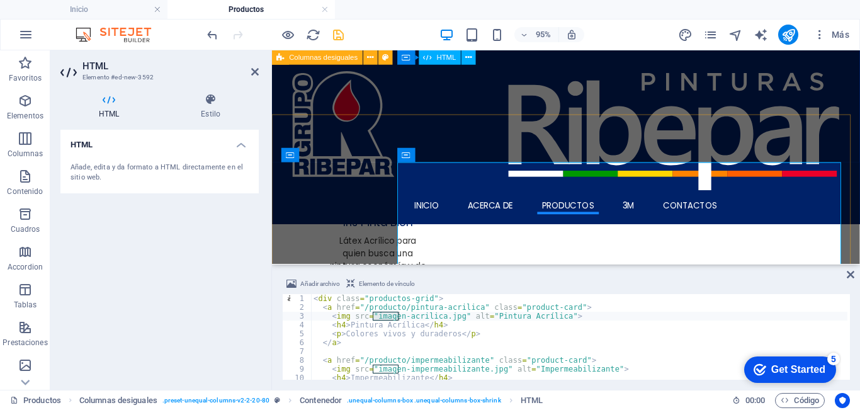
scroll to position [896, 0]
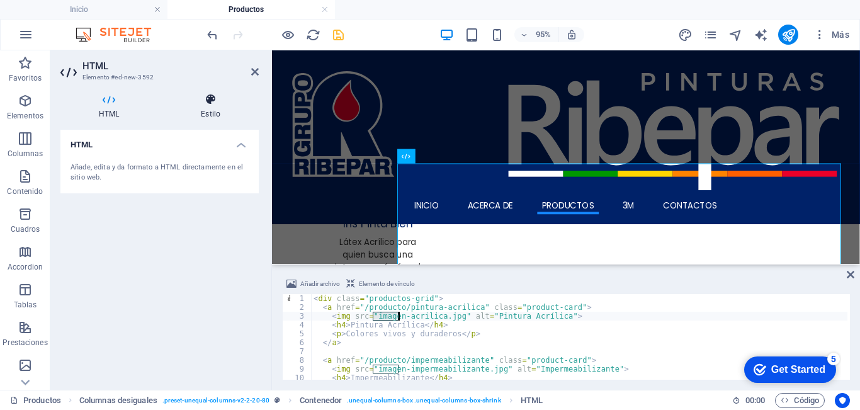
click at [217, 99] on icon at bounding box center [210, 99] width 96 height 13
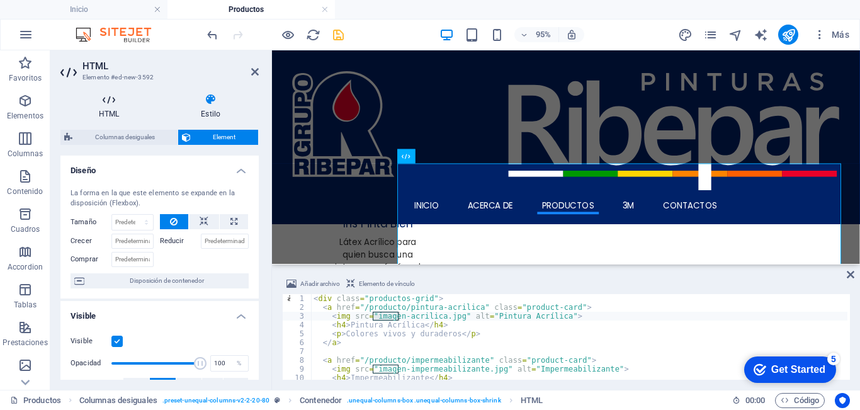
click at [108, 104] on icon at bounding box center [108, 99] width 97 height 13
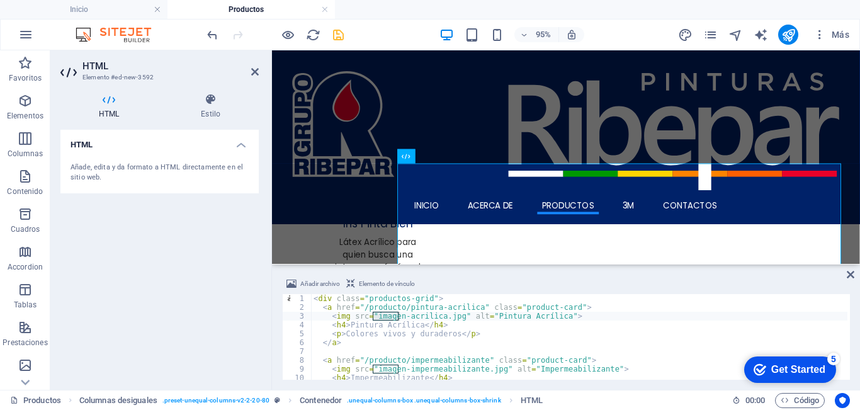
click at [159, 164] on div "Añade, edita y da formato a HTML directamente en el sitio web." at bounding box center [160, 172] width 178 height 21
click at [387, 301] on div "< div class = "productos-grid" > < a href = "/producto/pintura-acrilica" class …" at bounding box center [579, 345] width 536 height 103
click at [386, 309] on div "< div class = "productos-grid" > < a href = "/producto/pintura-acrilica" class …" at bounding box center [579, 345] width 536 height 103
click at [386, 314] on div "< div class = "productos-grid" > < a href = "/producto/pintura-acrilica" class …" at bounding box center [579, 345] width 536 height 103
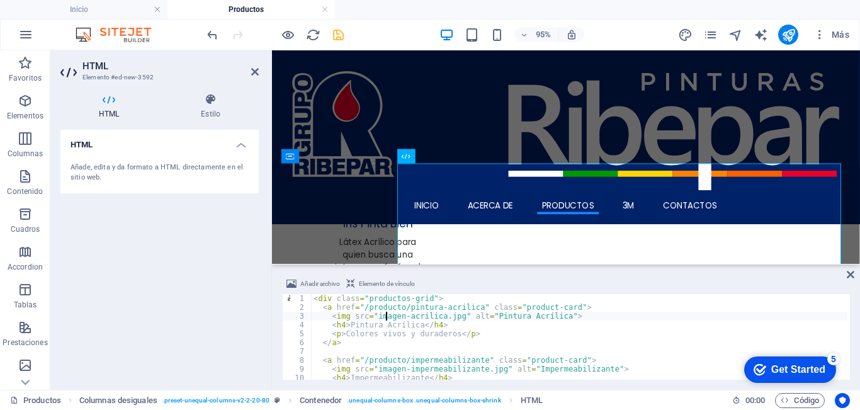
click at [386, 314] on div "< div class = "productos-grid" > < a href = "/producto/pintura-acrilica" class …" at bounding box center [579, 345] width 536 height 103
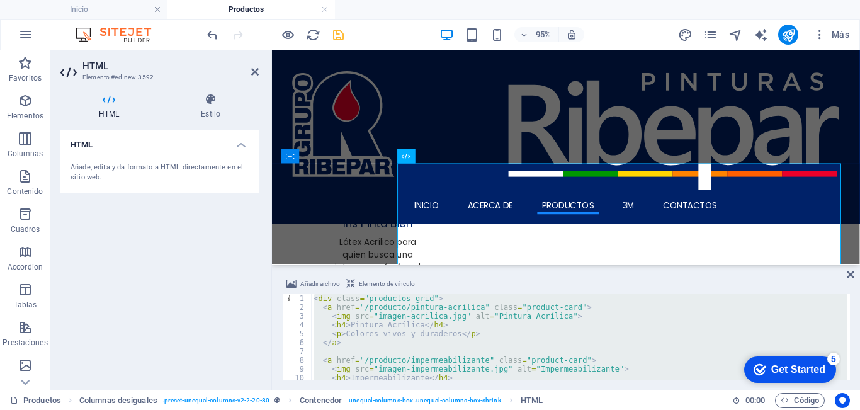
click at [386, 314] on div "< div class = "productos-grid" > < a href = "/producto/pintura-acrilica" class …" at bounding box center [579, 345] width 536 height 103
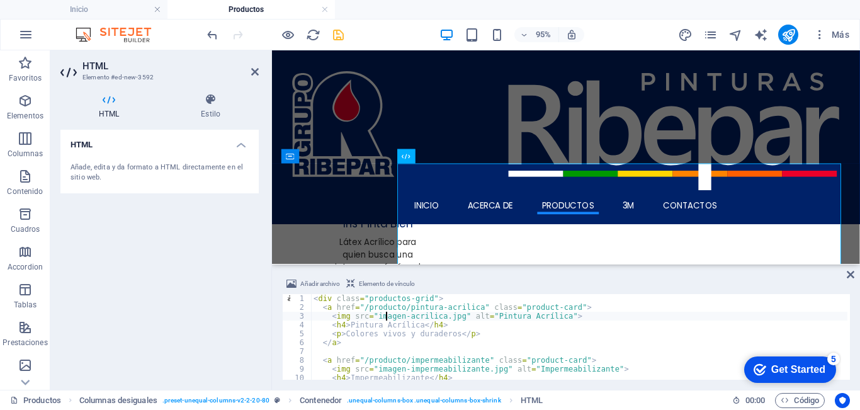
click at [386, 314] on div "< div class = "productos-grid" > < a href = "/producto/pintura-acrilica" class …" at bounding box center [579, 345] width 536 height 103
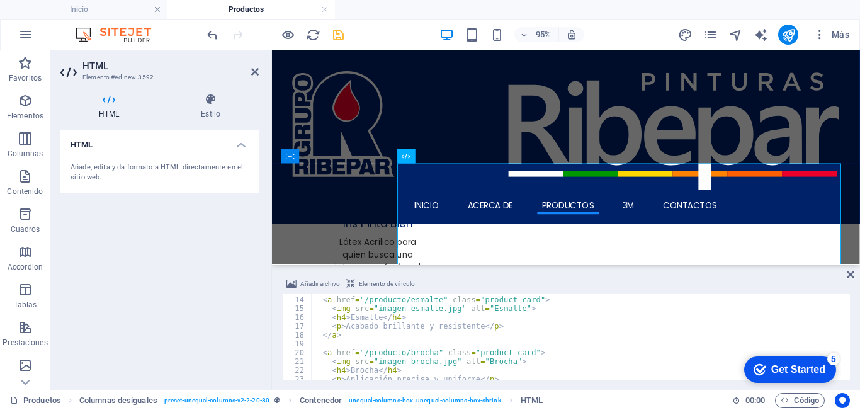
scroll to position [113, 0]
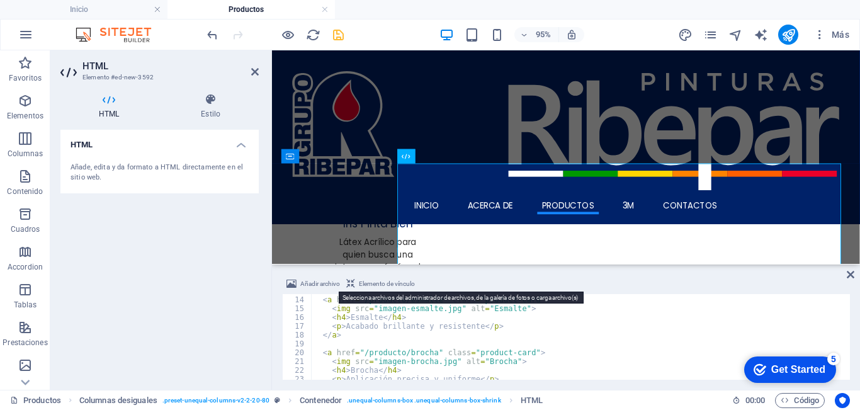
click at [289, 286] on icon at bounding box center [291, 283] width 10 height 15
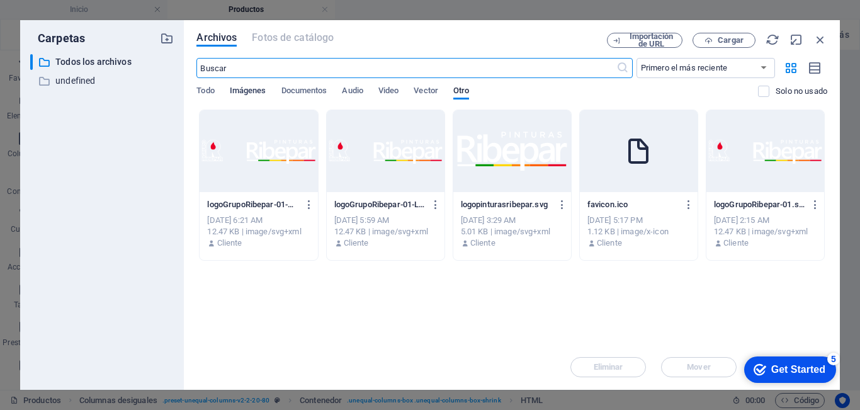
click at [246, 89] on span "Imágenes" at bounding box center [248, 92] width 37 height 18
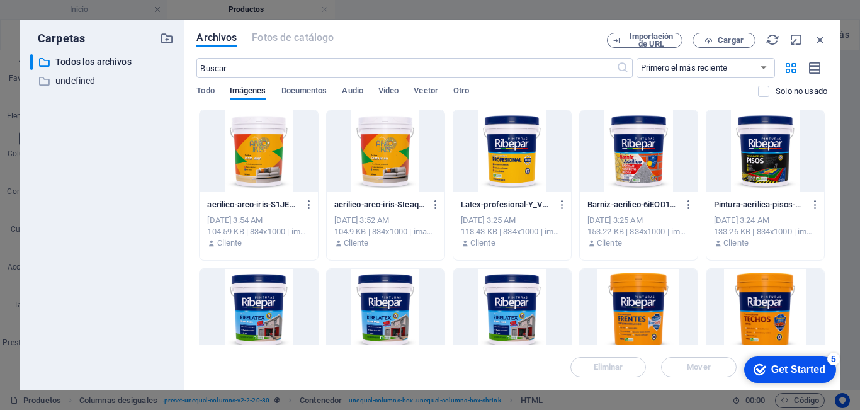
scroll to position [63, 0]
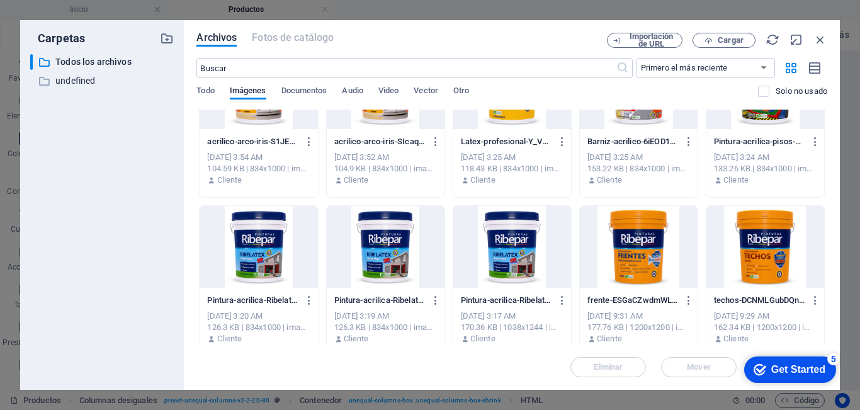
click at [259, 252] on div at bounding box center [259, 247] width 118 height 82
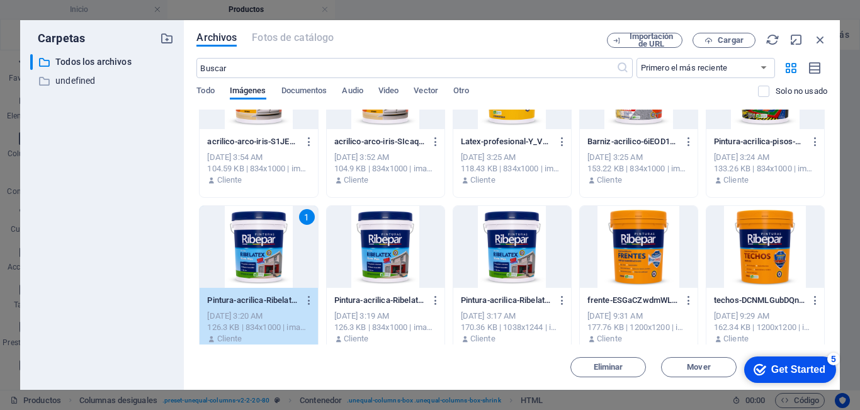
click at [259, 252] on div "1" at bounding box center [259, 247] width 118 height 82
type textarea "<img src="imahttps://cdn1.site-media.eu/images/0/18959619/Pintura-acrilica-Ribe…"
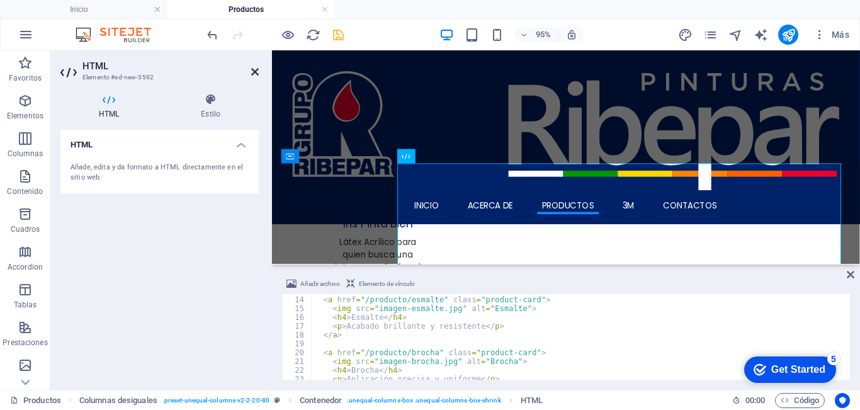
drag, startPoint x: 252, startPoint y: 70, endPoint x: 469, endPoint y: 135, distance: 226.8
click at [252, 70] on icon at bounding box center [255, 72] width 8 height 10
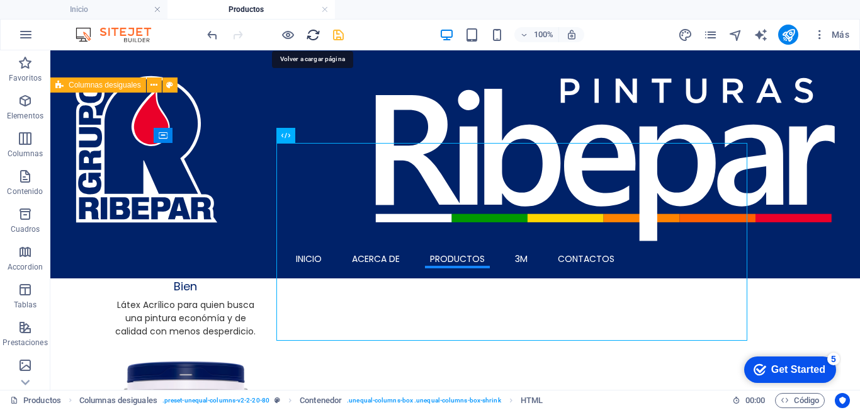
drag, startPoint x: 311, startPoint y: 31, endPoint x: 434, endPoint y: 13, distance: 124.0
click at [311, 31] on icon "reload" at bounding box center [313, 35] width 14 height 14
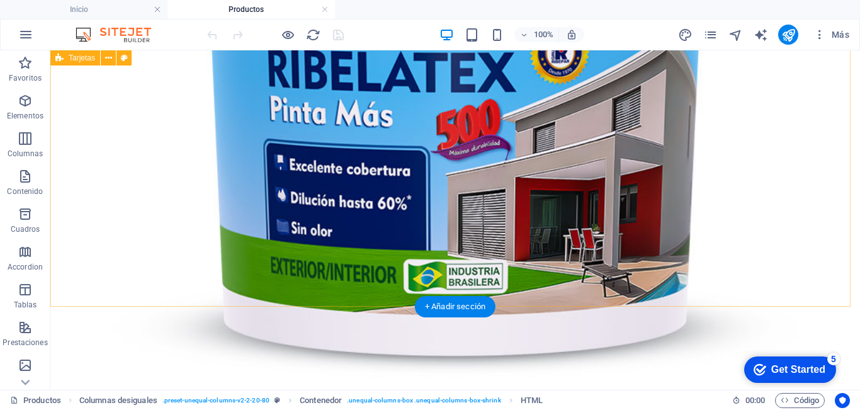
scroll to position [903, 0]
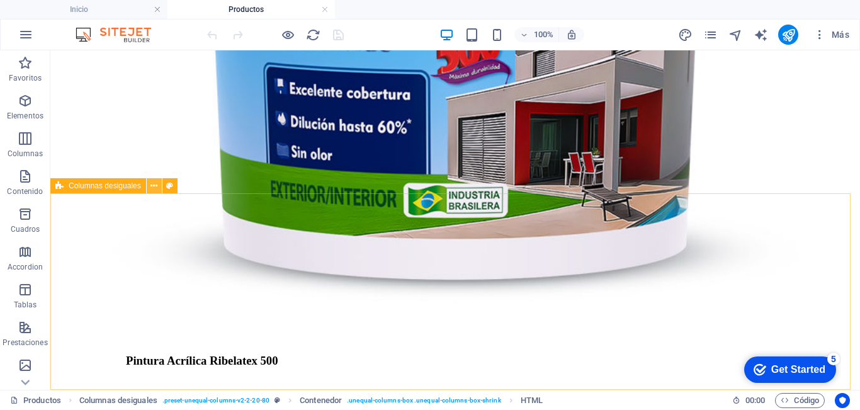
click at [152, 189] on icon at bounding box center [153, 185] width 7 height 13
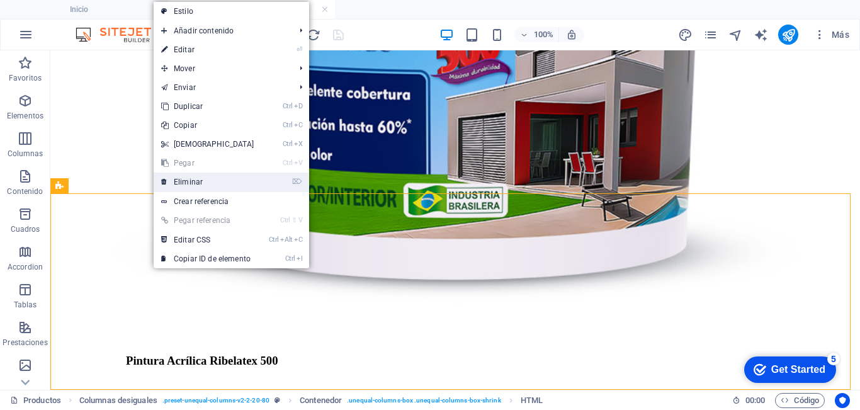
click at [198, 181] on link "⌦ Eliminar" at bounding box center [208, 181] width 108 height 19
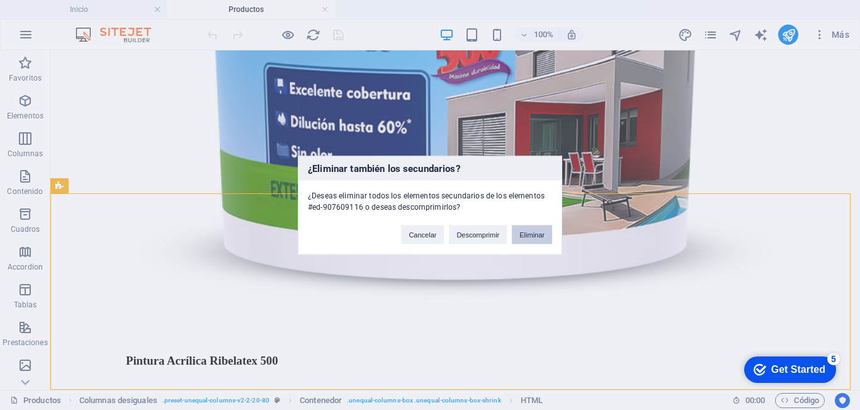
click at [529, 236] on button "Eliminar" at bounding box center [532, 234] width 40 height 19
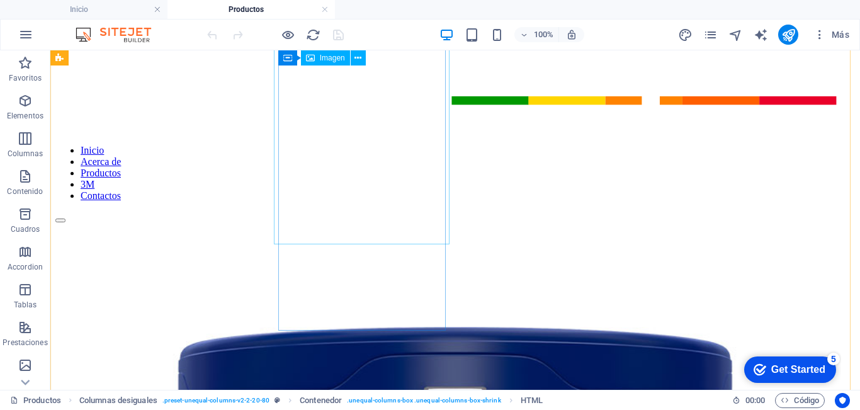
scroll to position [0, 0]
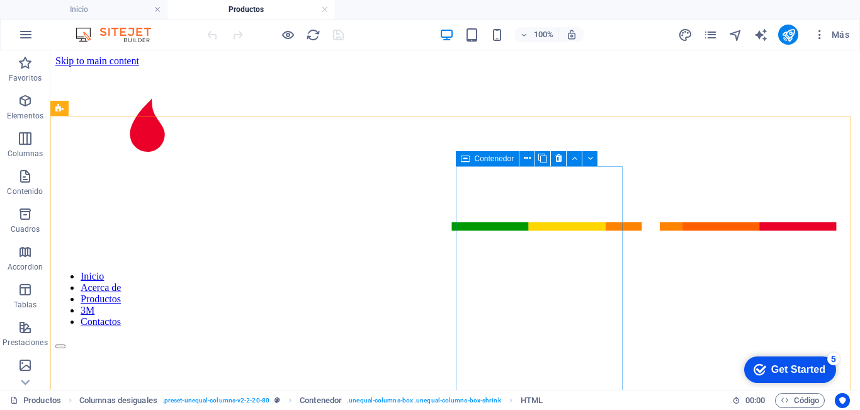
click at [468, 161] on icon at bounding box center [465, 158] width 9 height 15
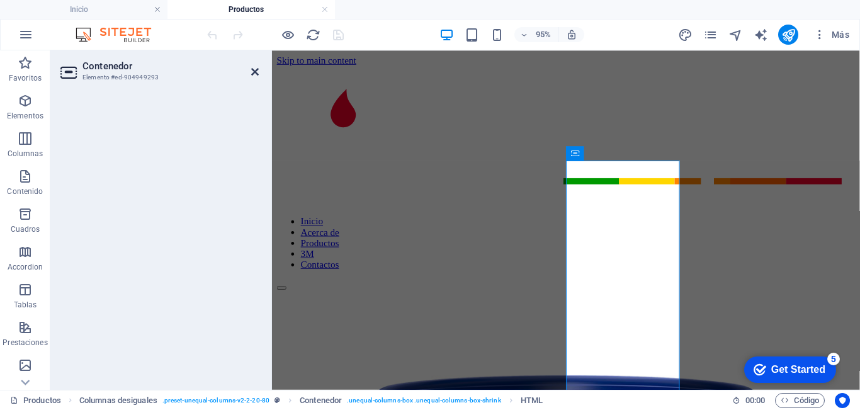
click at [255, 71] on icon at bounding box center [255, 72] width 8 height 10
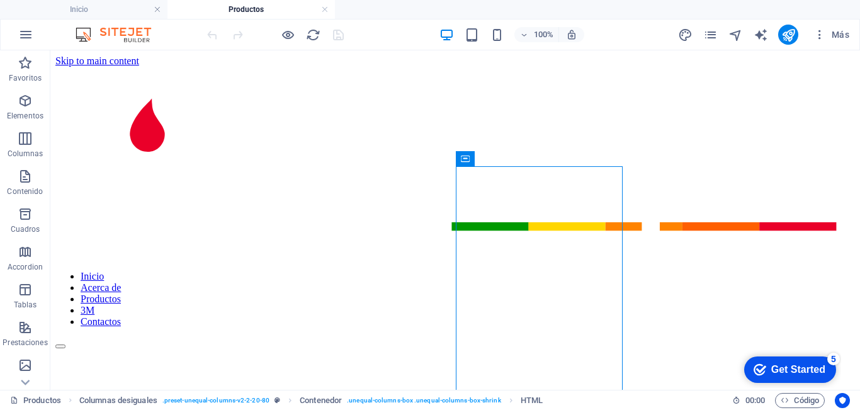
click at [235, 3] on h4 "Productos" at bounding box center [250, 10] width 167 height 14
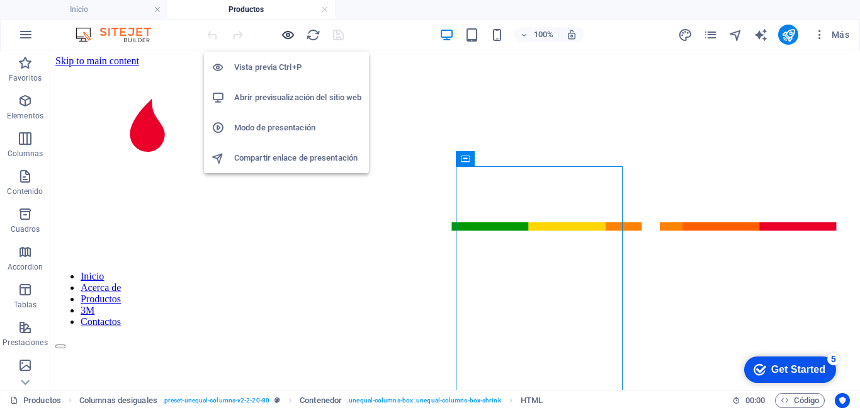
click at [286, 35] on icon "button" at bounding box center [288, 35] width 14 height 14
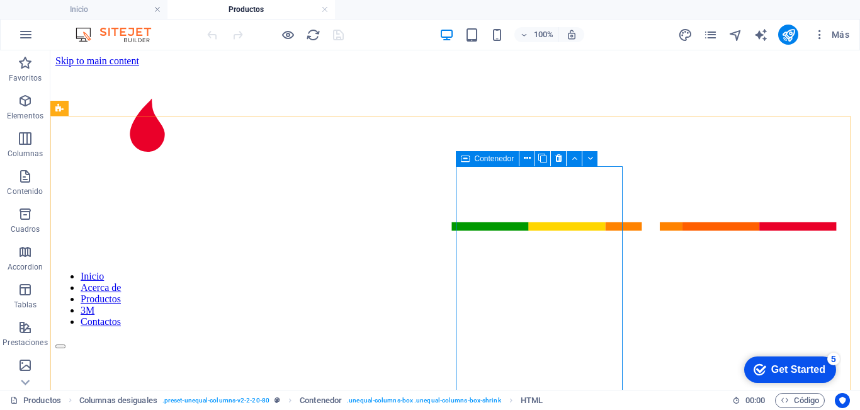
click at [463, 158] on icon at bounding box center [465, 158] width 9 height 15
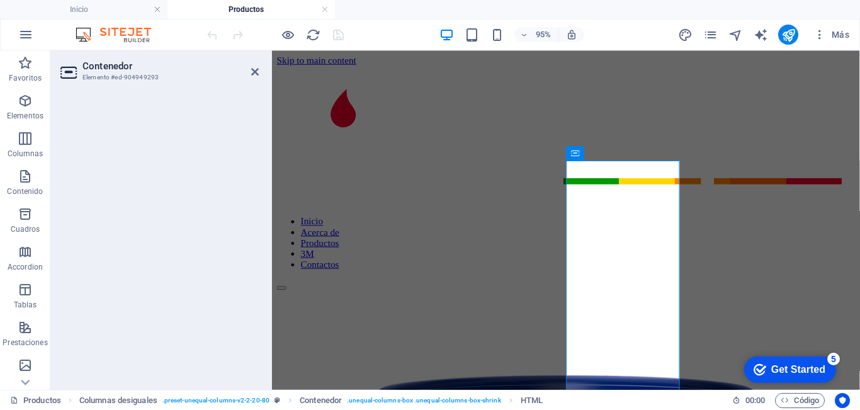
click at [135, 82] on h3 "Elemento #ed-904949293" at bounding box center [157, 77] width 151 height 11
click at [121, 72] on h3 "Elemento #ed-904949293" at bounding box center [157, 77] width 151 height 11
click at [77, 74] on icon at bounding box center [69, 72] width 19 height 20
drag, startPoint x: 260, startPoint y: 71, endPoint x: 265, endPoint y: 79, distance: 9.1
click at [260, 72] on aside "Contenedor Elemento #ed-904949293" at bounding box center [161, 219] width 222 height 339
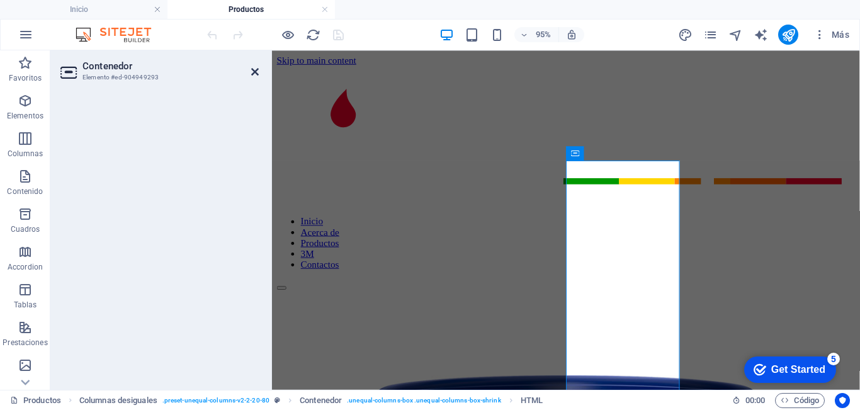
drag, startPoint x: 256, startPoint y: 71, endPoint x: 360, endPoint y: 130, distance: 119.5
click at [256, 71] on icon at bounding box center [255, 72] width 8 height 10
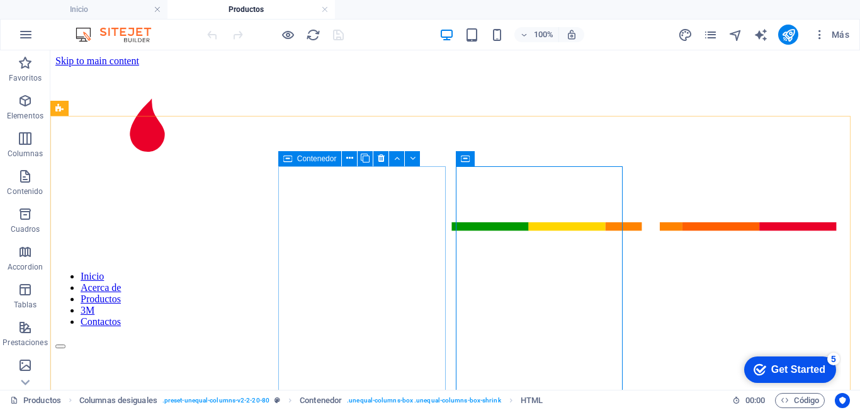
click at [294, 155] on div "Contenedor" at bounding box center [310, 158] width 64 height 15
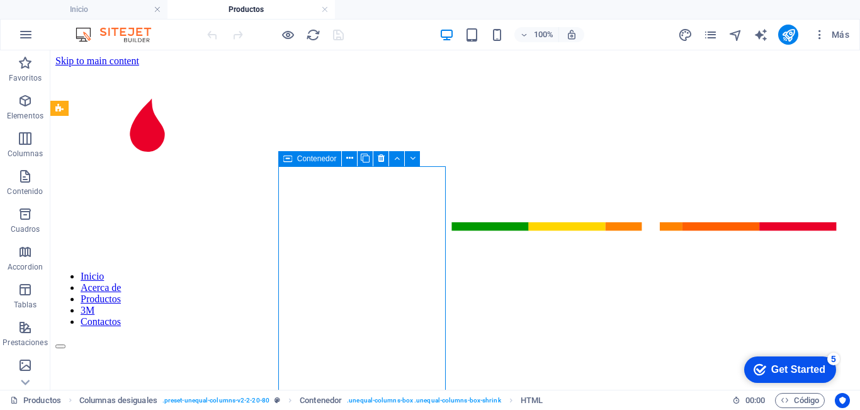
drag, startPoint x: 294, startPoint y: 155, endPoint x: 9, endPoint y: 106, distance: 288.9
click at [294, 155] on div "Contenedor" at bounding box center [310, 158] width 64 height 15
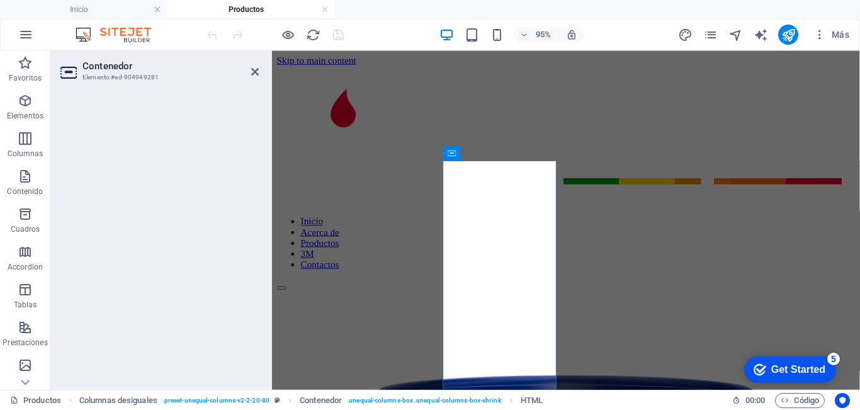
click at [250, 72] on header "Contenedor Elemento #ed-904949281" at bounding box center [159, 66] width 198 height 33
click at [254, 72] on icon at bounding box center [255, 72] width 8 height 10
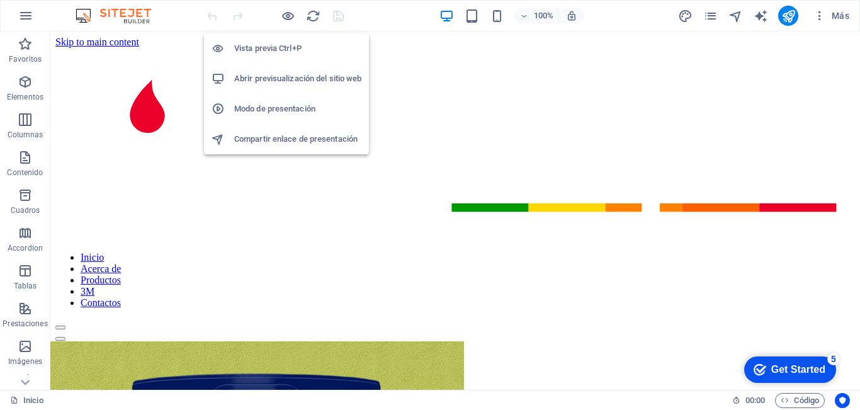
click at [304, 82] on h6 "Abrir previsualización del sitio web" at bounding box center [297, 78] width 127 height 15
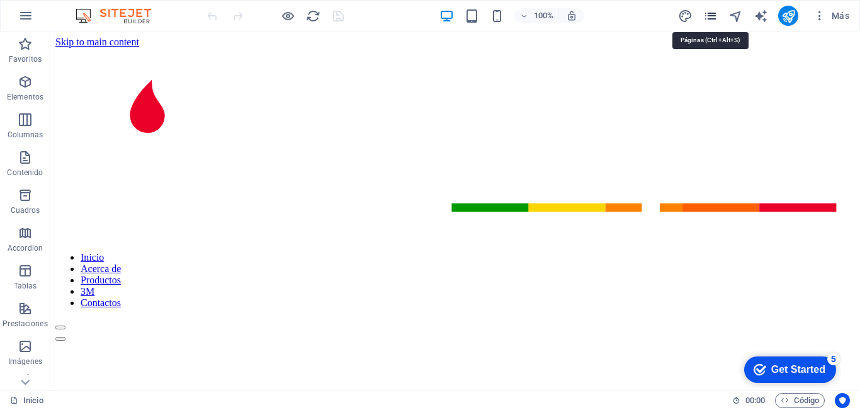
click at [710, 16] on icon "pages" at bounding box center [710, 16] width 14 height 14
click at [713, 20] on icon "pages" at bounding box center [710, 16] width 14 height 14
click at [710, 19] on icon "pages" at bounding box center [710, 16] width 14 height 14
click at [708, 20] on icon "pages" at bounding box center [710, 16] width 14 height 14
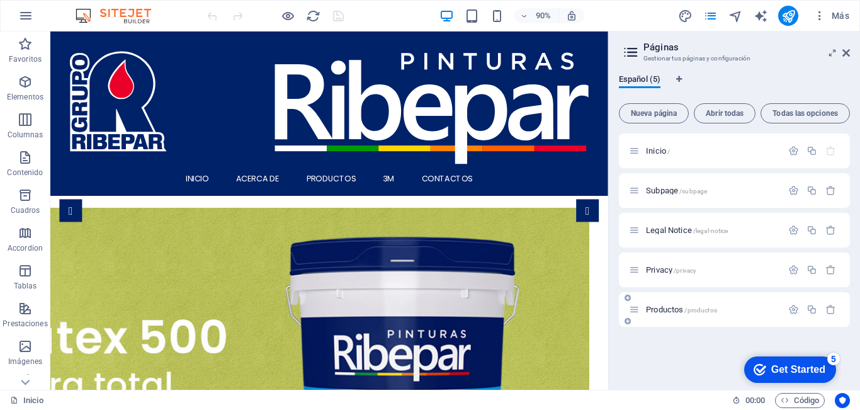
click at [667, 310] on span "Productos /productos" at bounding box center [681, 309] width 71 height 9
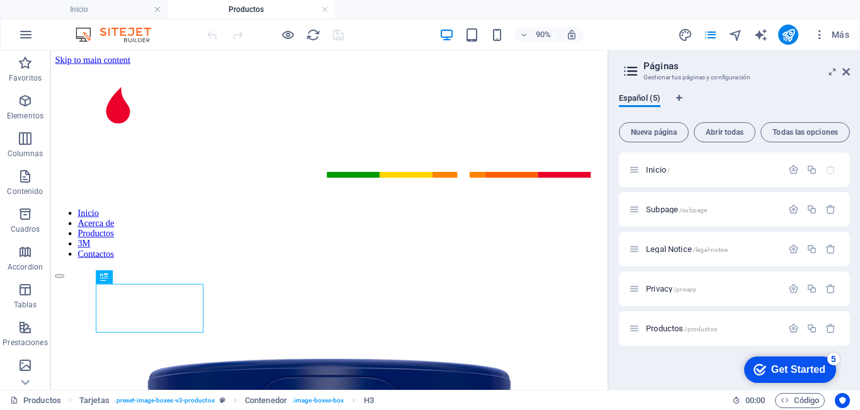
click at [847, 77] on header "Páginas Gestionar tus páginas y configuración" at bounding box center [735, 66] width 229 height 33
drag, startPoint x: 845, startPoint y: 71, endPoint x: 694, endPoint y: 19, distance: 159.3
click at [845, 71] on icon at bounding box center [846, 72] width 8 height 10
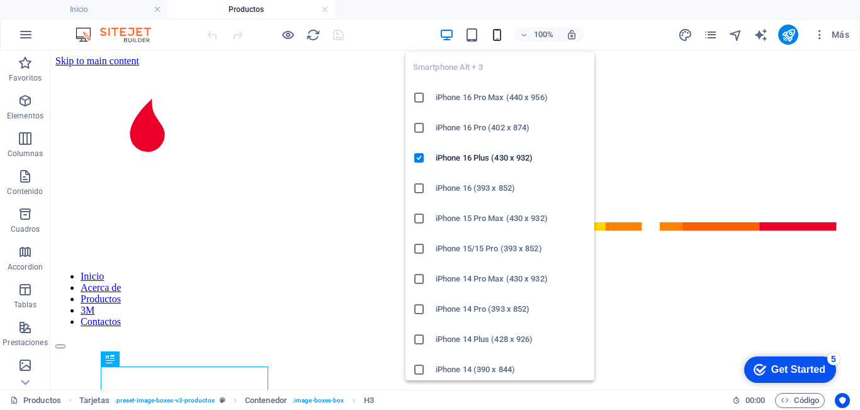
click at [493, 37] on icon "button" at bounding box center [497, 35] width 14 height 14
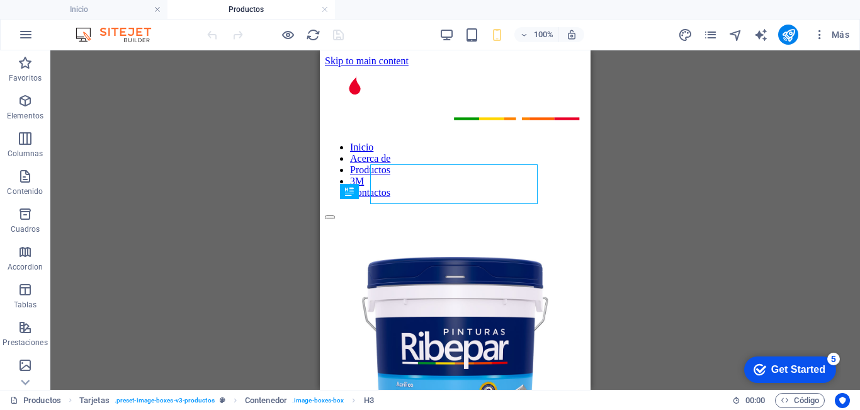
scroll to position [202, 0]
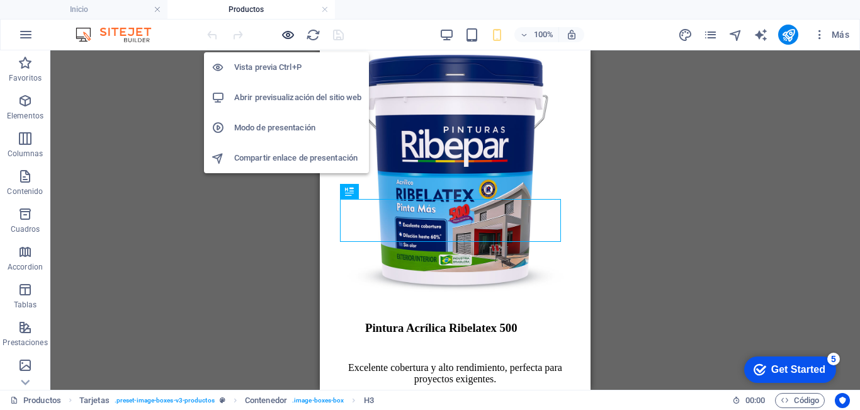
click at [288, 37] on icon "button" at bounding box center [288, 35] width 14 height 14
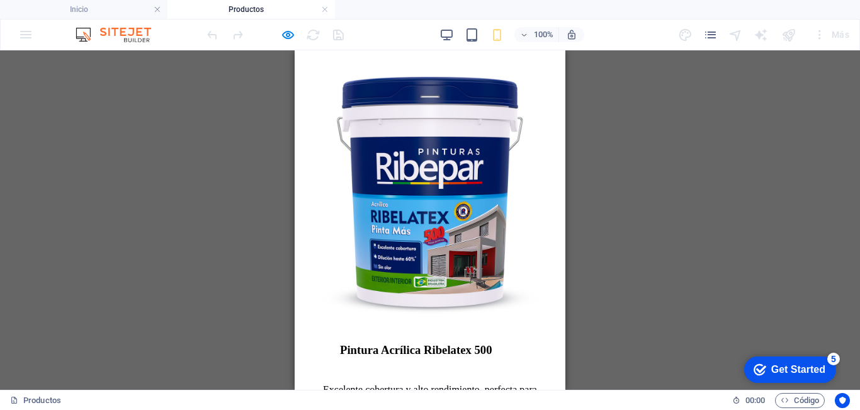
scroll to position [189, 0]
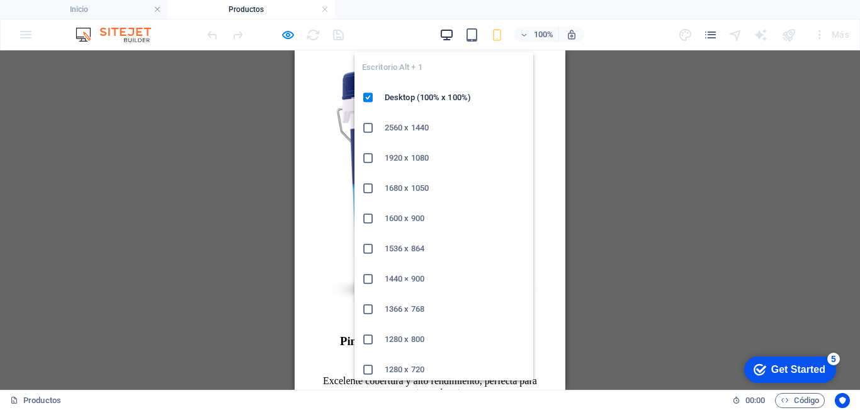
click at [448, 37] on icon "button" at bounding box center [446, 35] width 14 height 14
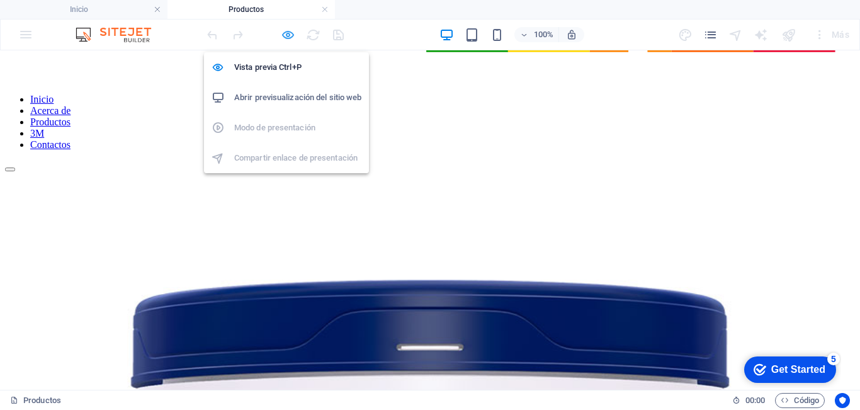
click at [288, 35] on icon "button" at bounding box center [288, 35] width 14 height 14
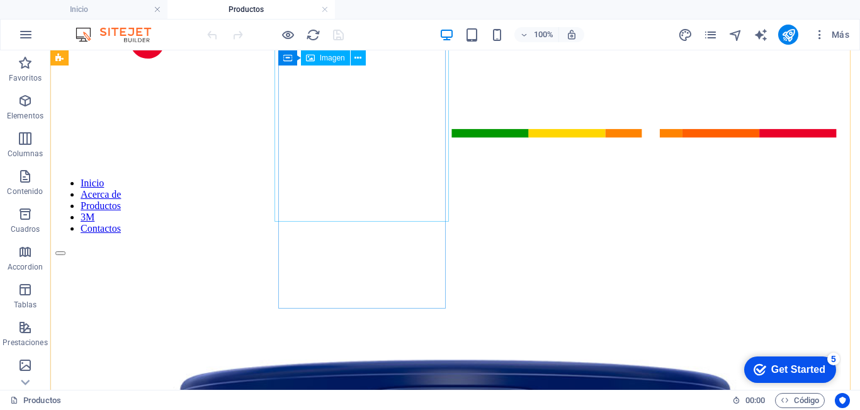
scroll to position [0, 0]
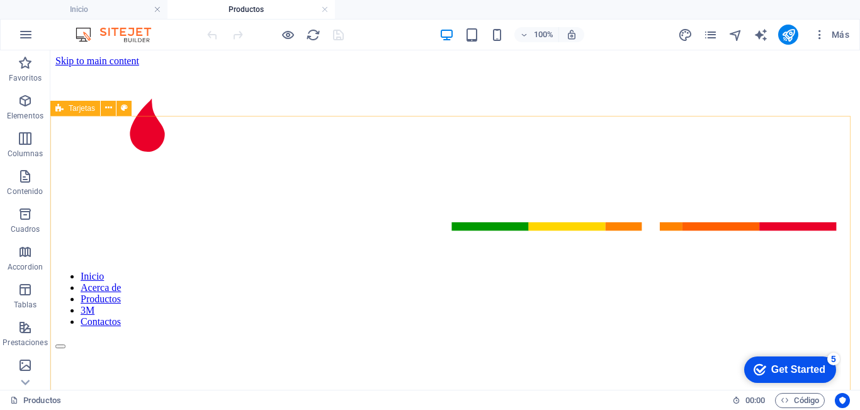
click at [60, 110] on icon at bounding box center [59, 108] width 8 height 15
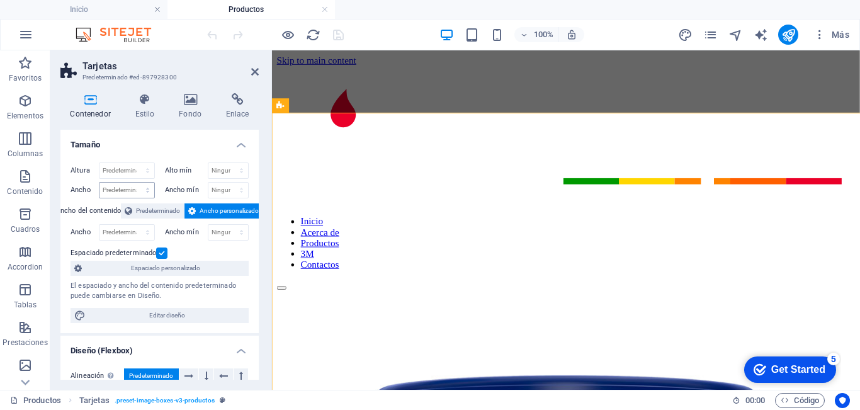
select select "rem"
select select "preset-image-boxes-v3-productos"
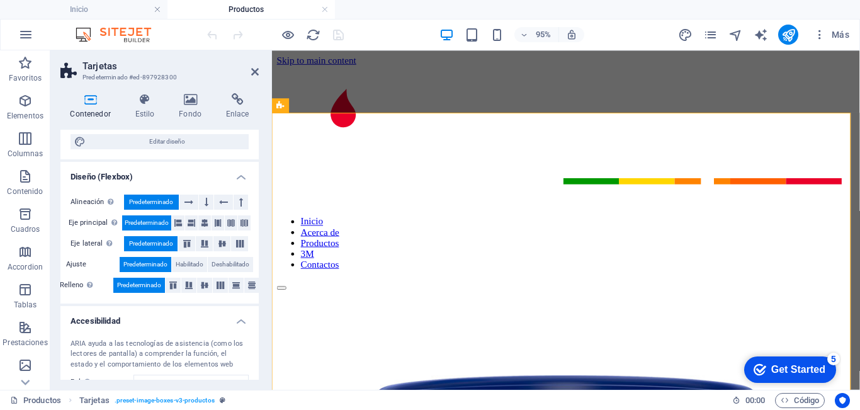
scroll to position [274, 0]
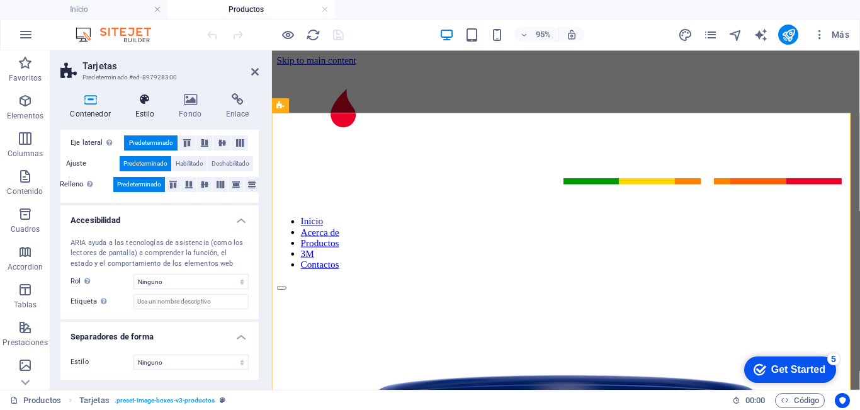
click at [147, 111] on h4 "Estilo" at bounding box center [147, 106] width 44 height 26
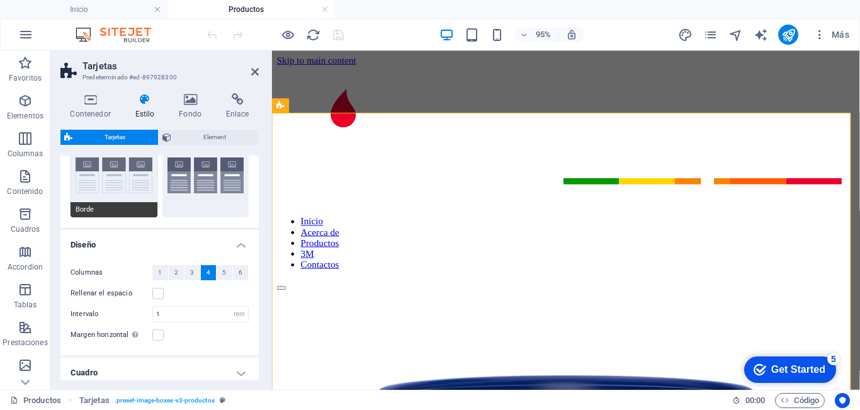
scroll to position [113, 0]
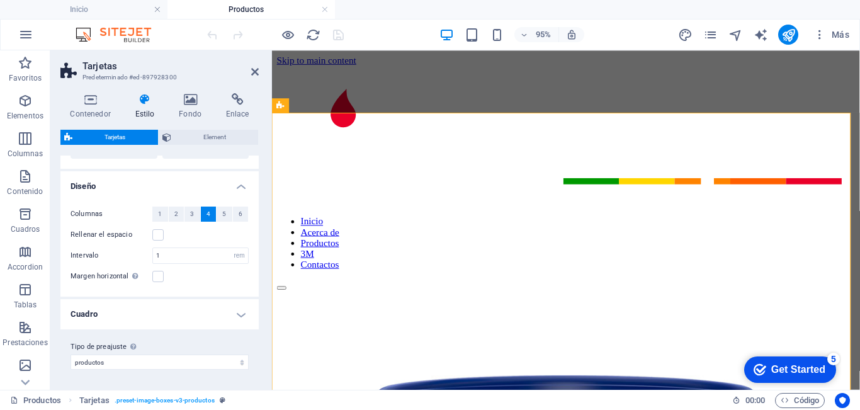
click at [164, 317] on h4 "Cuadro" at bounding box center [159, 314] width 198 height 30
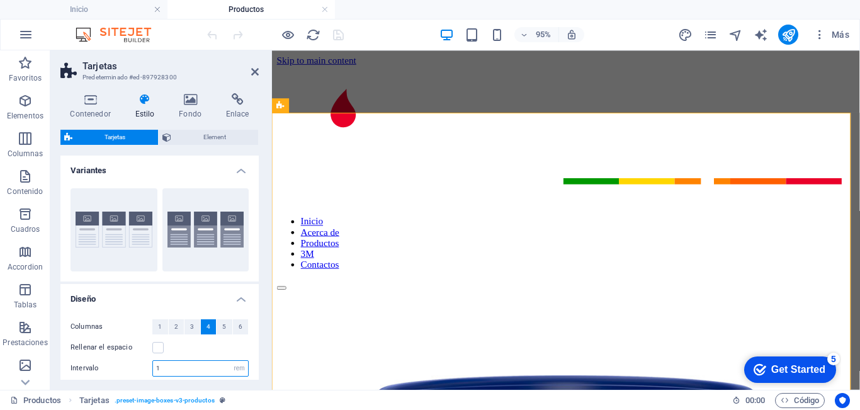
scroll to position [23, 0]
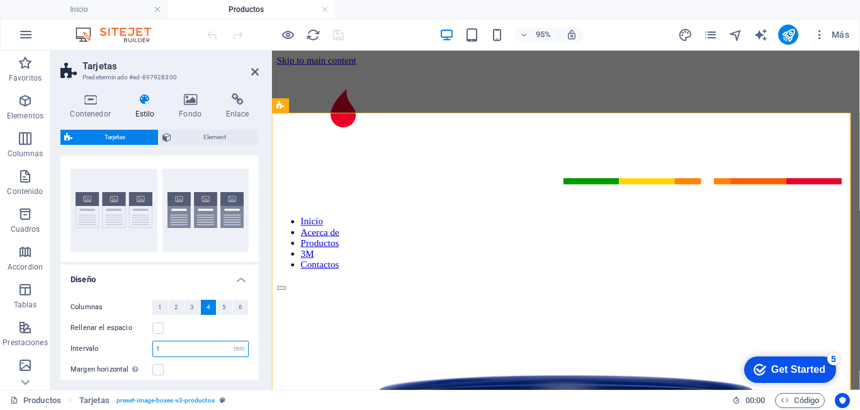
drag, startPoint x: 178, startPoint y: 368, endPoint x: 124, endPoint y: 370, distance: 54.2
click at [124, 370] on div "Columnas 1 2 3 4 5 6 Rellenar el espacio Intervalo 1 px rem % vw vh Margen hori…" at bounding box center [159, 338] width 203 height 103
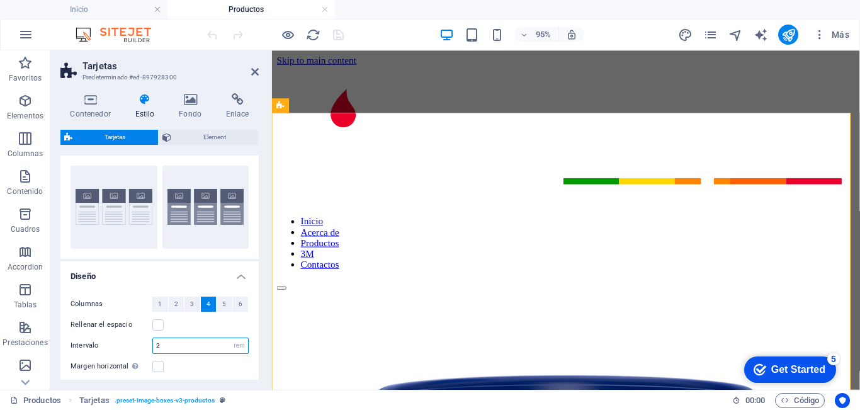
type input "2"
click at [179, 365] on div "Margen horizontal Solo si el "Ancho del contenido" de los contenedores no se ha…" at bounding box center [160, 366] width 178 height 15
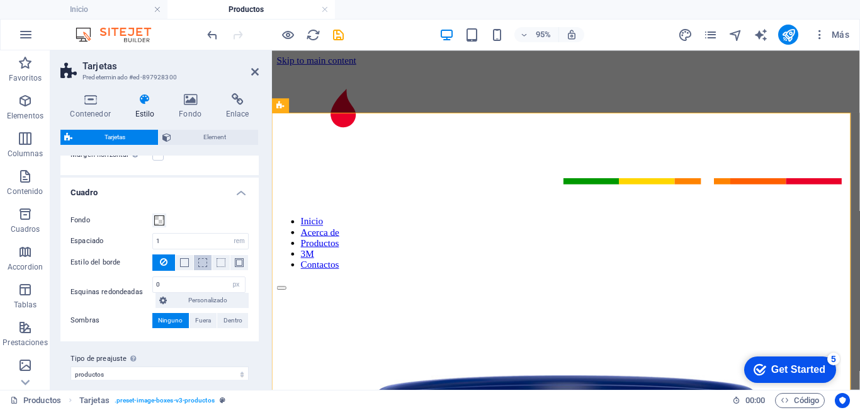
scroll to position [246, 0]
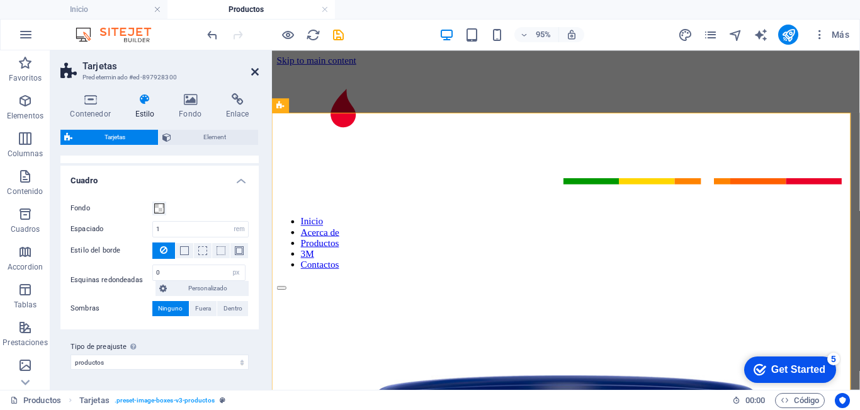
click at [257, 73] on icon at bounding box center [255, 72] width 8 height 10
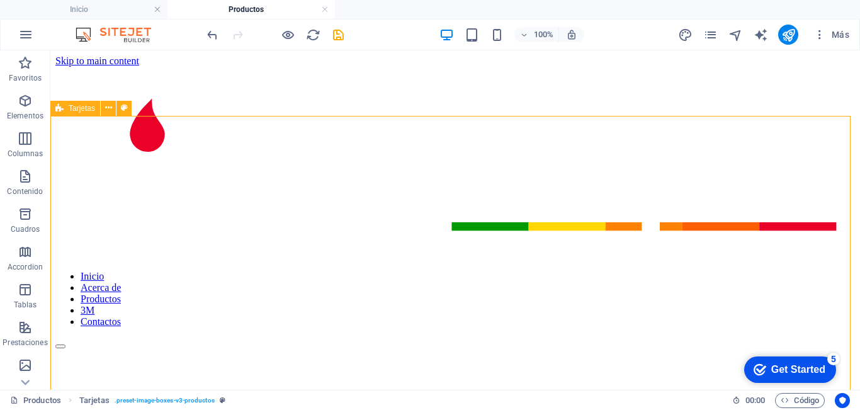
click at [64, 114] on div "Tarjetas" at bounding box center [75, 108] width 50 height 15
select select "rem"
select select "px"
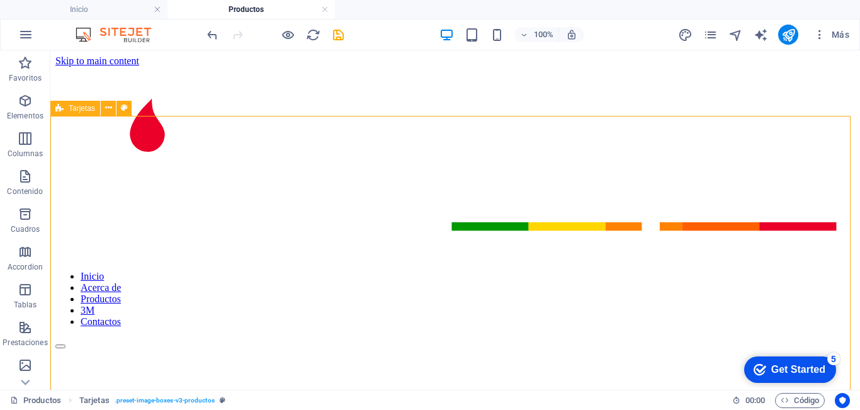
select select "preset-image-boxes-v3-productos"
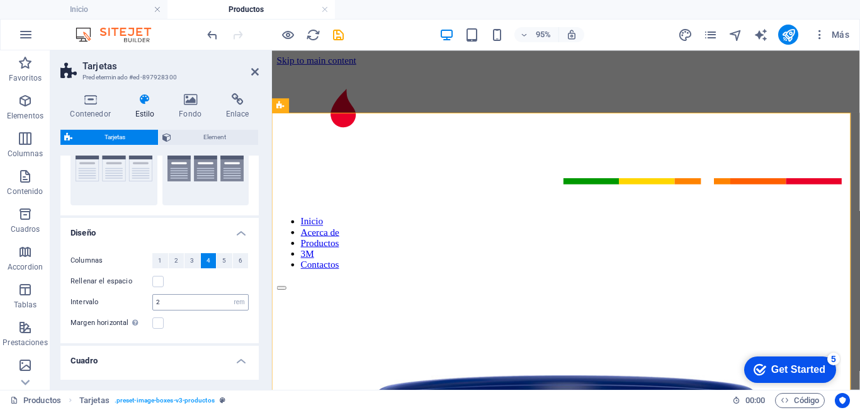
scroll to position [126, 0]
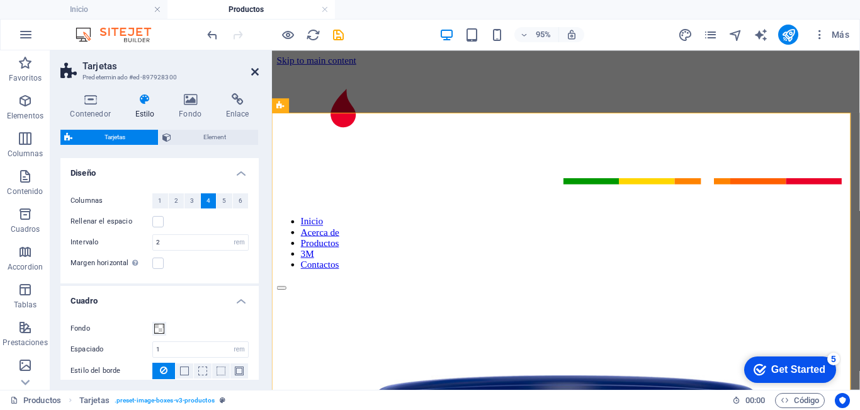
click at [252, 71] on icon at bounding box center [255, 72] width 8 height 10
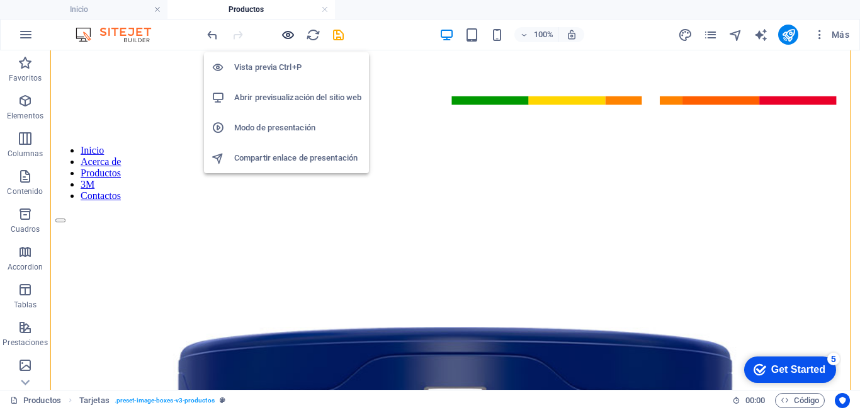
click at [288, 35] on icon "button" at bounding box center [288, 35] width 14 height 14
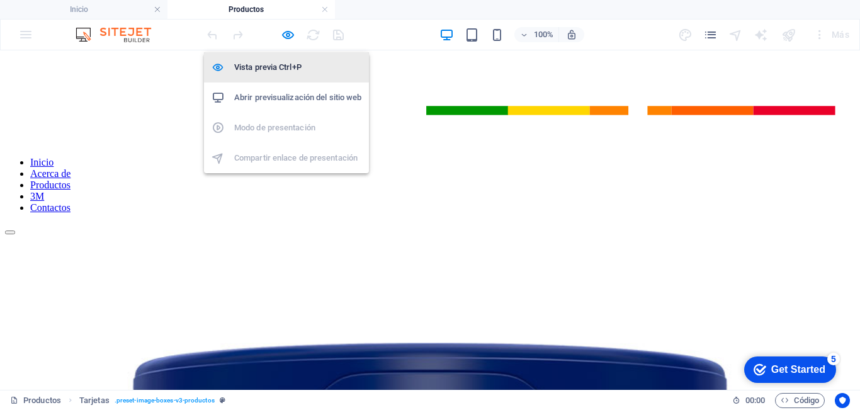
drag, startPoint x: 290, startPoint y: 33, endPoint x: 277, endPoint y: 63, distance: 32.4
click at [290, 33] on icon "button" at bounding box center [288, 35] width 14 height 14
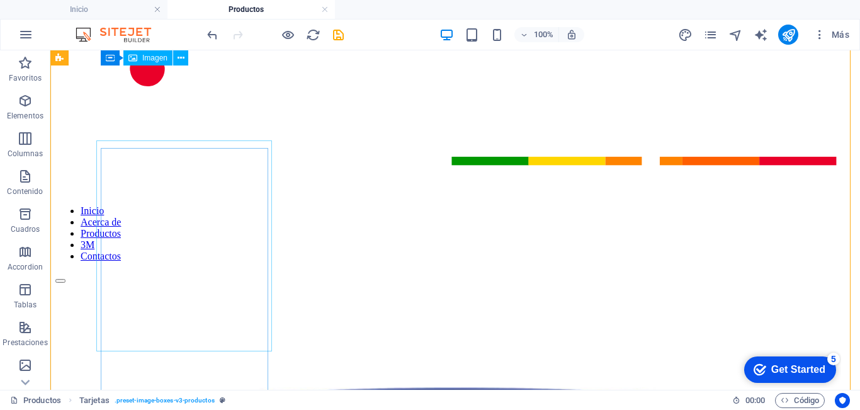
scroll to position [0, 0]
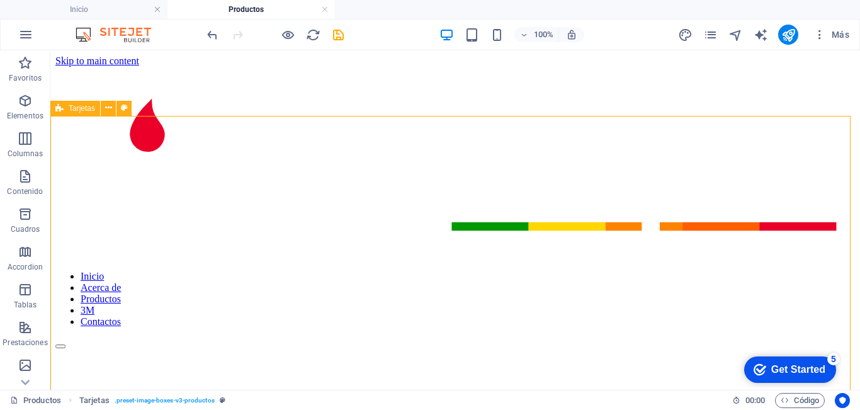
click at [70, 112] on span "Tarjetas" at bounding box center [82, 109] width 26 height 8
click at [70, 111] on span "Tarjetas" at bounding box center [82, 109] width 26 height 8
select select "rem"
select select "px"
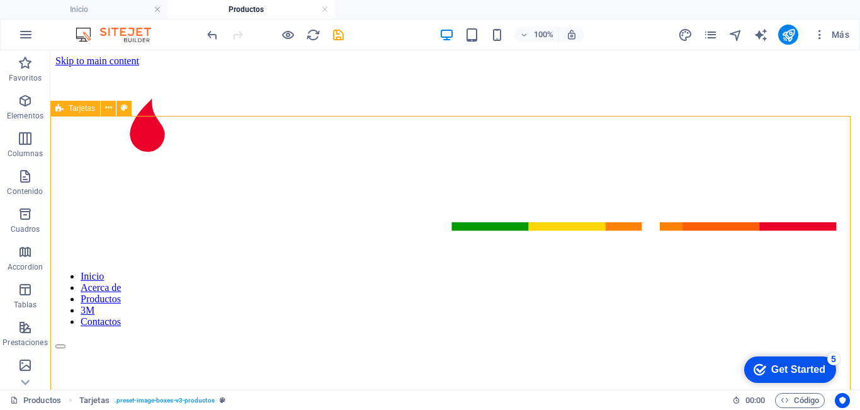
select select "preset-image-boxes-v3-productos"
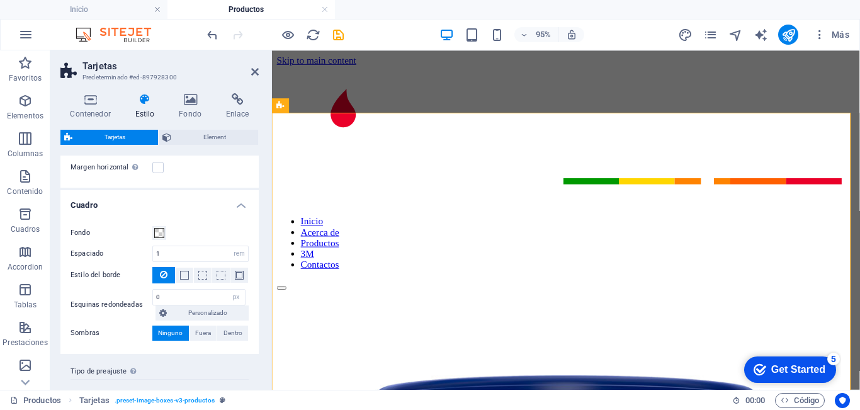
scroll to position [246, 0]
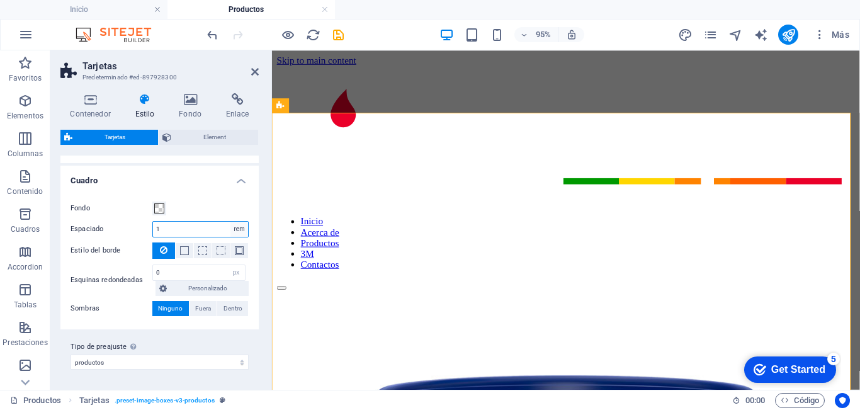
click at [240, 229] on select "px rem % vw vh" at bounding box center [239, 229] width 18 height 15
drag, startPoint x: 180, startPoint y: 227, endPoint x: 61, endPoint y: 230, distance: 119.0
click at [40, 230] on section "Favoritos Elementos Columnas Contenido Cuadros Accordion Tablas Prestaciones Im…" at bounding box center [430, 219] width 860 height 339
type input "2"
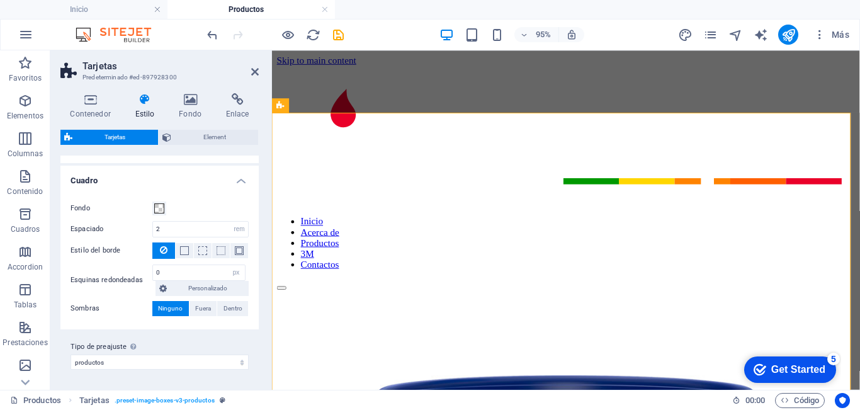
click at [94, 250] on label "Estilo del borde" at bounding box center [112, 250] width 82 height 15
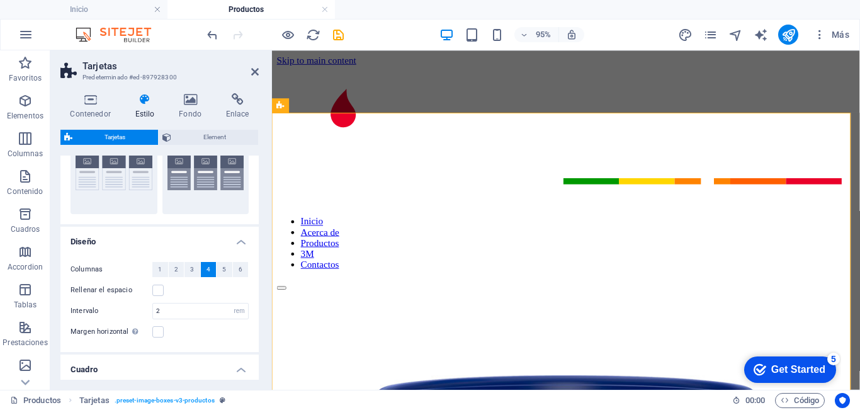
scroll to position [0, 0]
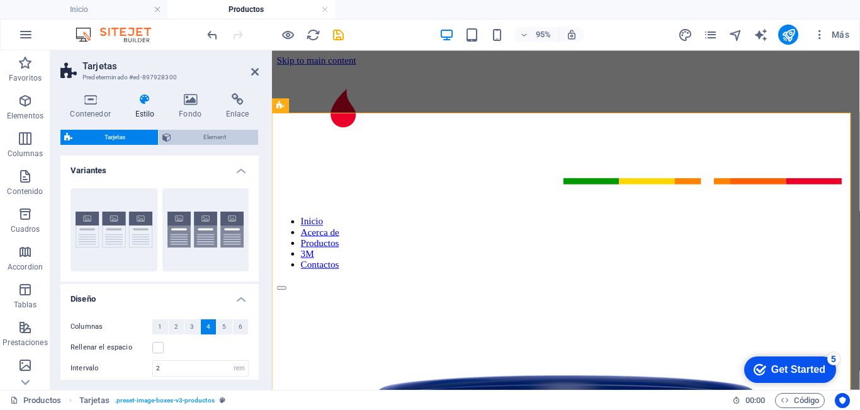
click at [210, 135] on span "Element" at bounding box center [215, 137] width 80 height 15
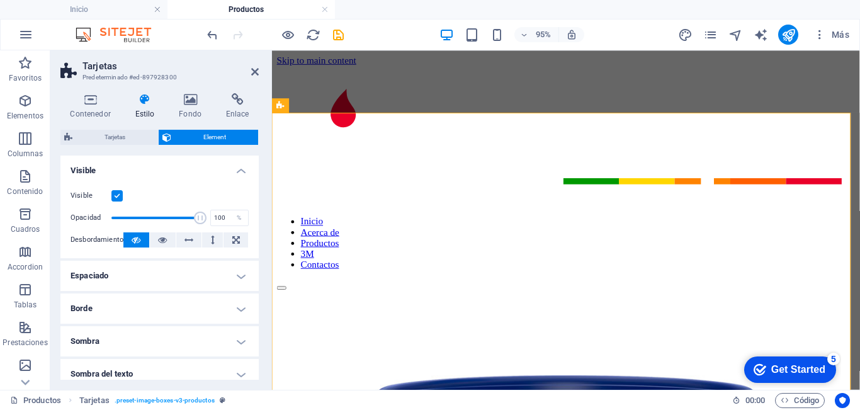
scroll to position [63, 0]
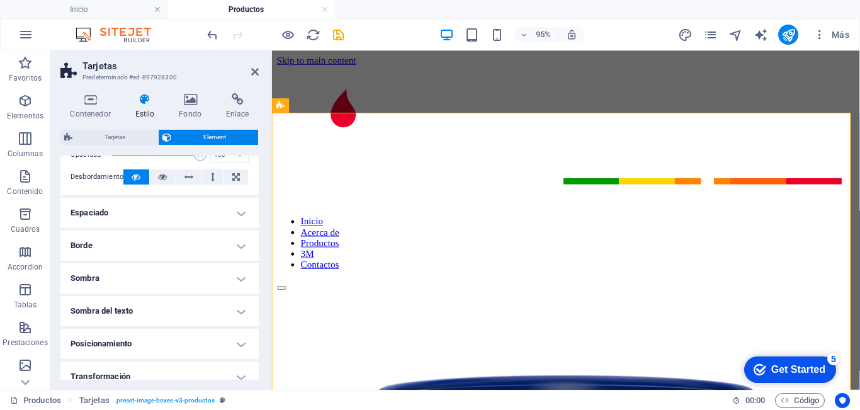
click at [152, 212] on h4 "Espaciado" at bounding box center [159, 213] width 198 height 30
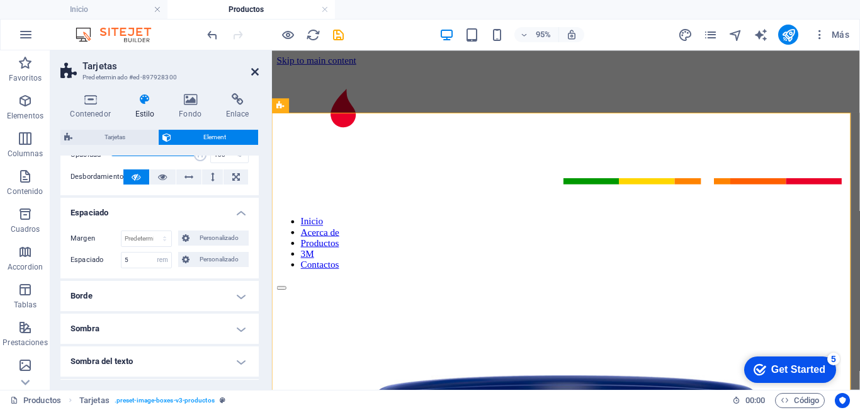
click at [254, 72] on icon at bounding box center [255, 72] width 8 height 10
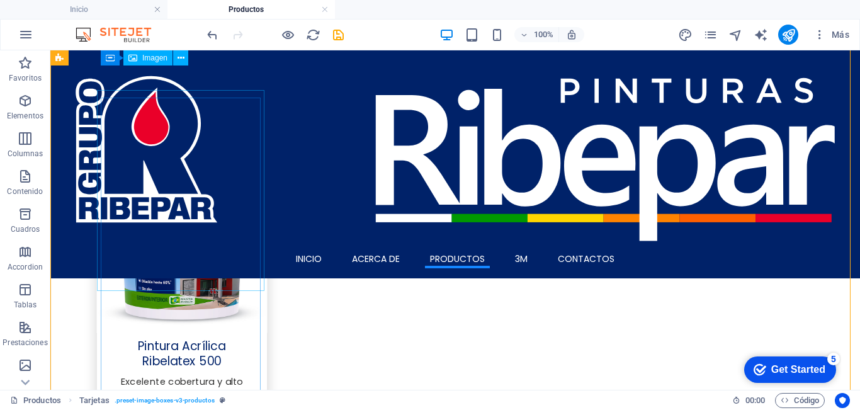
scroll to position [0, 0]
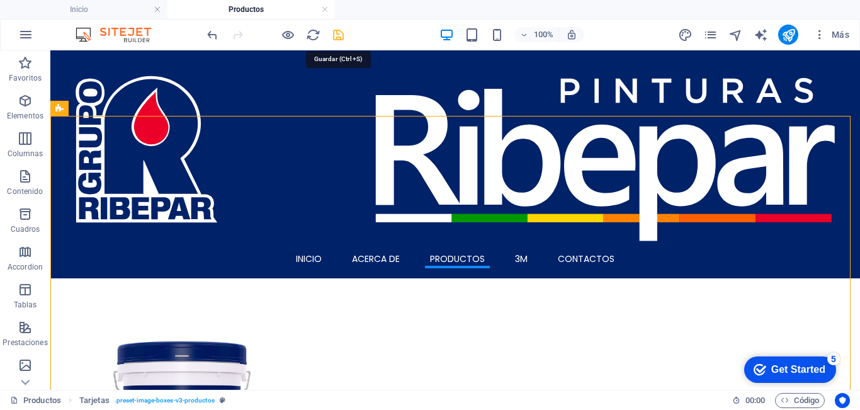
click at [341, 35] on icon "save" at bounding box center [338, 35] width 14 height 14
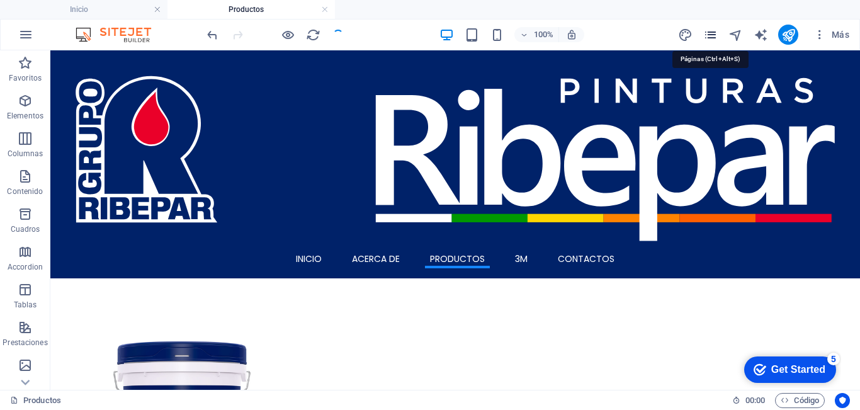
click at [711, 31] on icon "pages" at bounding box center [710, 35] width 14 height 14
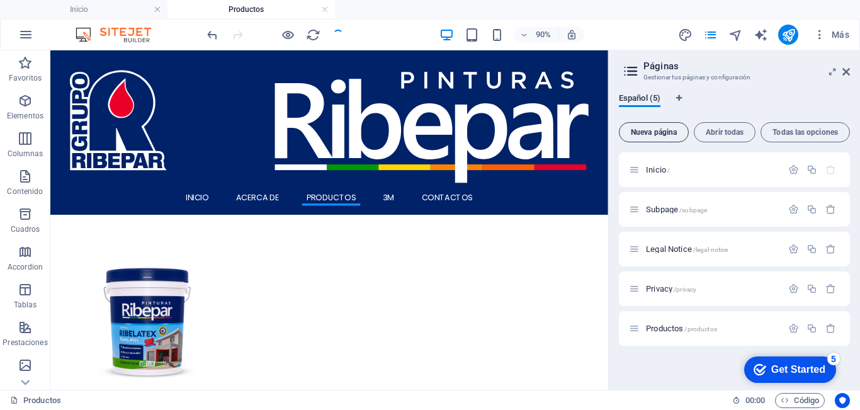
click at [667, 132] on span "Nueva página" at bounding box center [654, 132] width 59 height 8
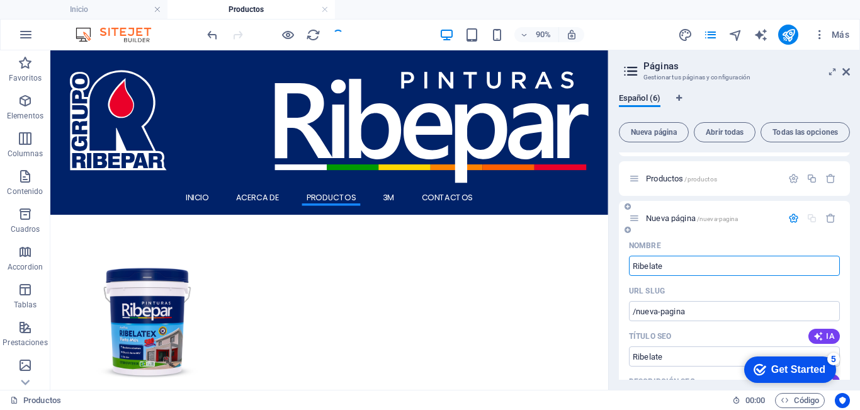
type input "Ribelatex"
type input "/ribelate"
type input "Ribelatex500"
type input "/ribelatex500"
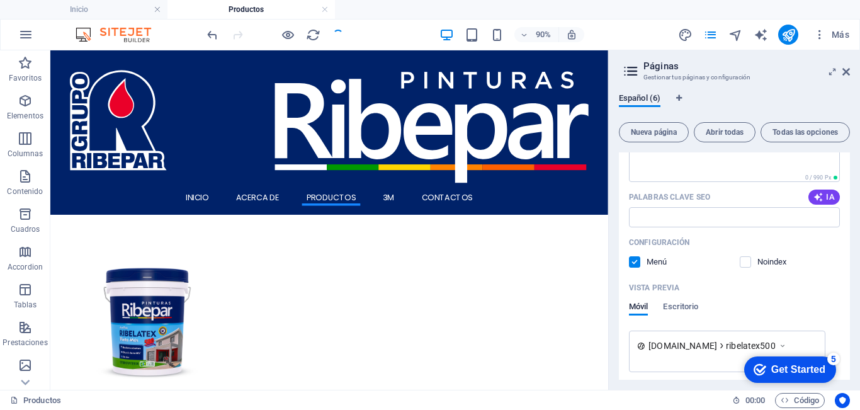
scroll to position [449, 0]
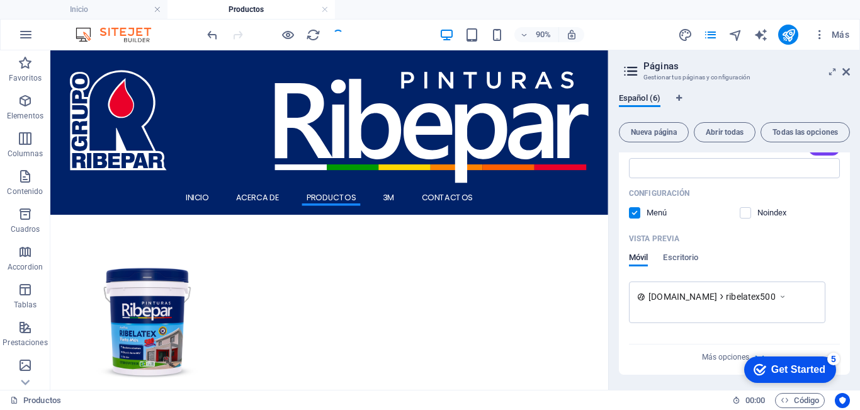
type input "Ribelatex500"
drag, startPoint x: 633, startPoint y: 214, endPoint x: 675, endPoint y: 217, distance: 41.7
click at [637, 218] on label at bounding box center [634, 212] width 11 height 11
click at [0, 0] on input "checkbox" at bounding box center [0, 0] width 0 height 0
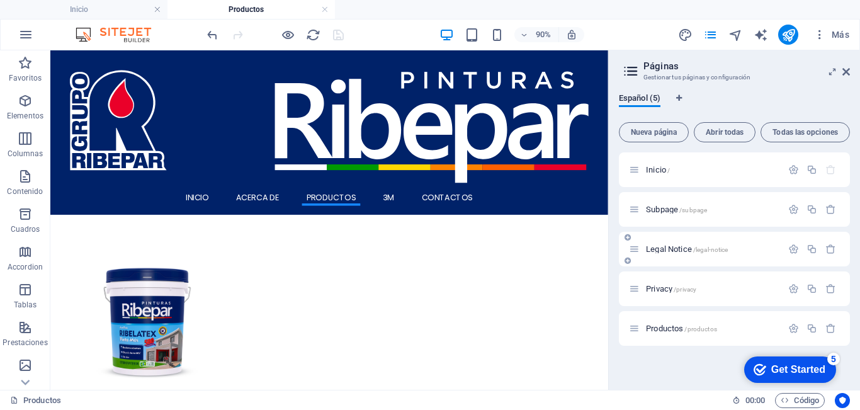
scroll to position [0, 0]
click at [698, 371] on div "Inicio / Subpage /subpage Legal Notice /legal-notice Privacy /privacy Productos…" at bounding box center [734, 265] width 231 height 227
click at [847, 73] on icon at bounding box center [846, 72] width 8 height 10
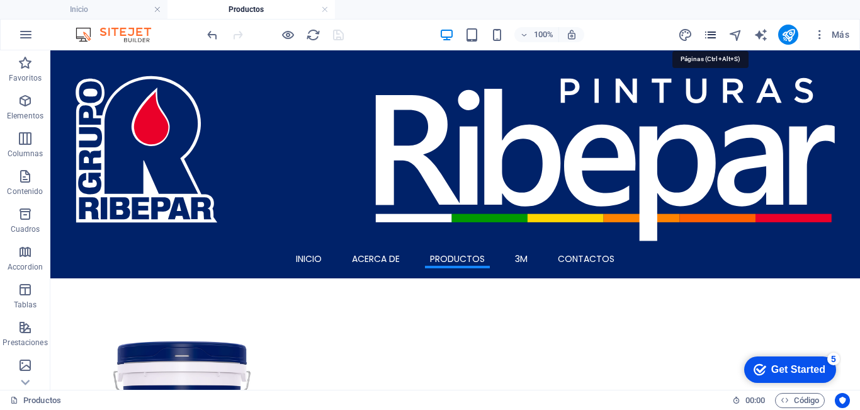
drag, startPoint x: 709, startPoint y: 38, endPoint x: 618, endPoint y: 166, distance: 157.6
click at [709, 38] on icon "pages" at bounding box center [710, 35] width 14 height 14
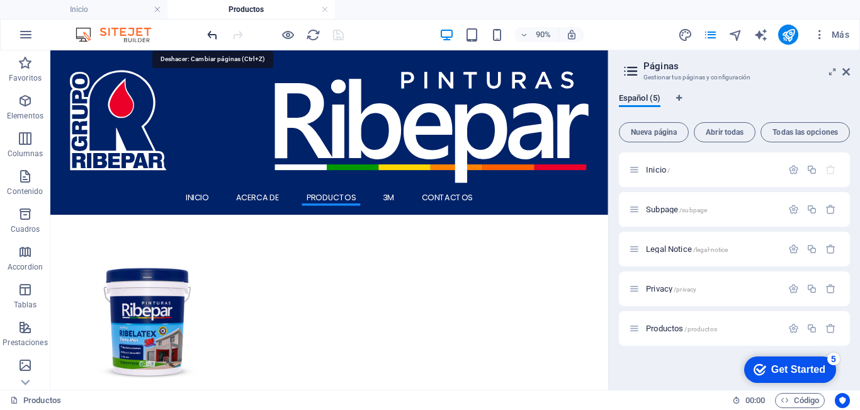
drag, startPoint x: 212, startPoint y: 33, endPoint x: 446, endPoint y: 115, distance: 248.7
click at [212, 33] on icon "undo" at bounding box center [212, 35] width 14 height 14
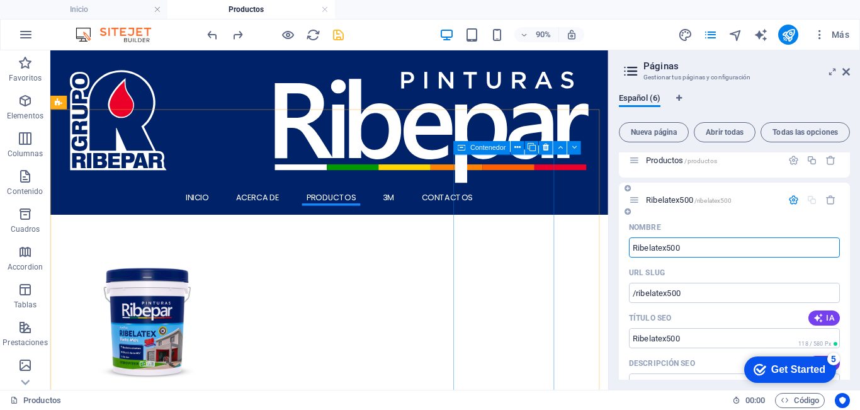
scroll to position [198, 0]
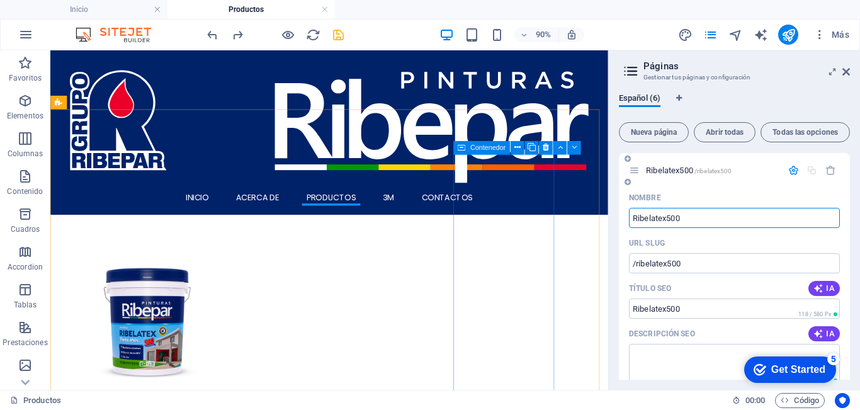
click at [623, 227] on div "Nombre Ribelatex500 ​ URL SLUG /ribelatex500 ​ Título SEO IA ​ 118 / 580 Px Des…" at bounding box center [734, 407] width 231 height 439
click at [789, 169] on icon "button" at bounding box center [793, 170] width 11 height 11
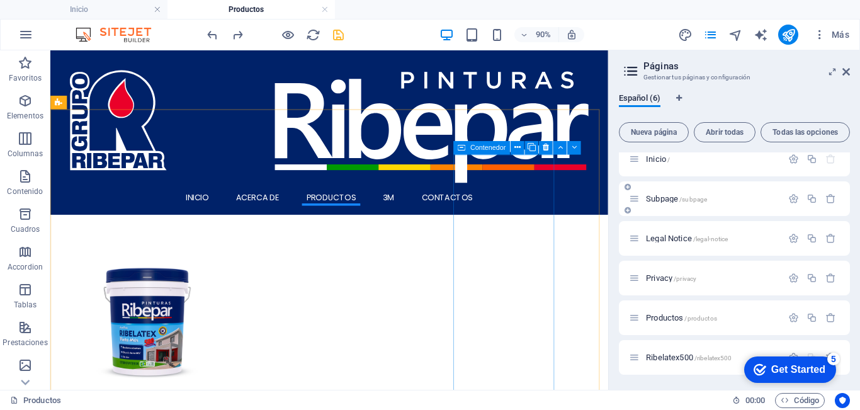
scroll to position [11, 0]
drag, startPoint x: 673, startPoint y: 356, endPoint x: 672, endPoint y: 325, distance: 31.5
click at [672, 325] on div "Inicio / Subpage /subpage Legal Notice /legal-notice Privacy /privacy Productos…" at bounding box center [734, 258] width 231 height 233
drag, startPoint x: 638, startPoint y: 359, endPoint x: 639, endPoint y: 332, distance: 27.1
click at [639, 332] on div "Inicio / Subpage /subpage Legal Notice /legal-notice Privacy /privacy Productos…" at bounding box center [734, 238] width 231 height 193
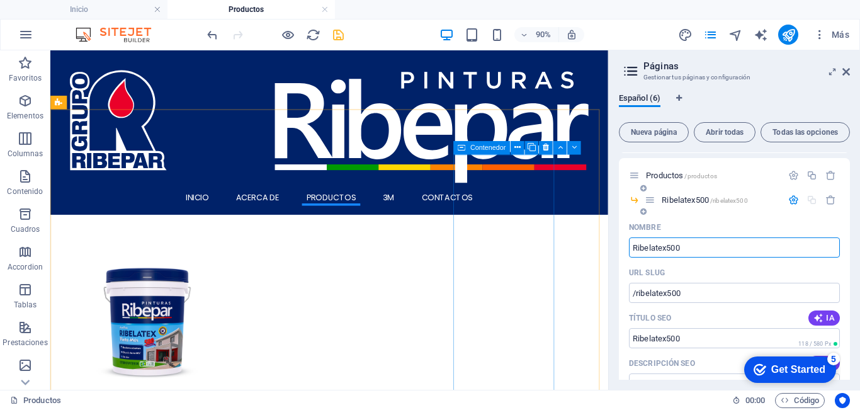
scroll to position [135, 0]
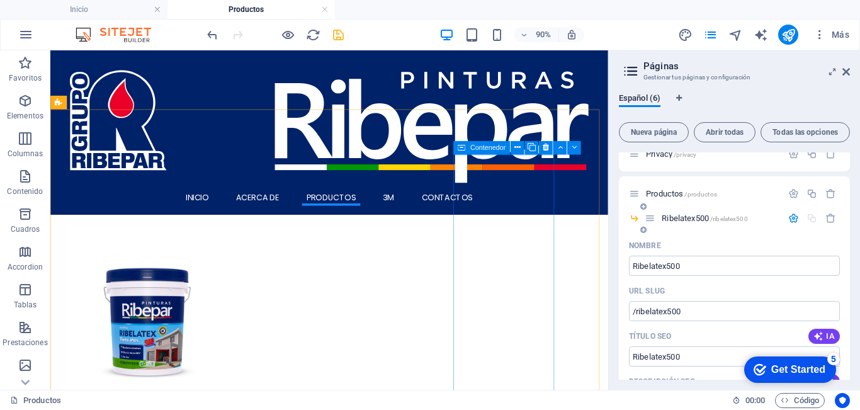
click at [792, 218] on icon "button" at bounding box center [793, 218] width 11 height 11
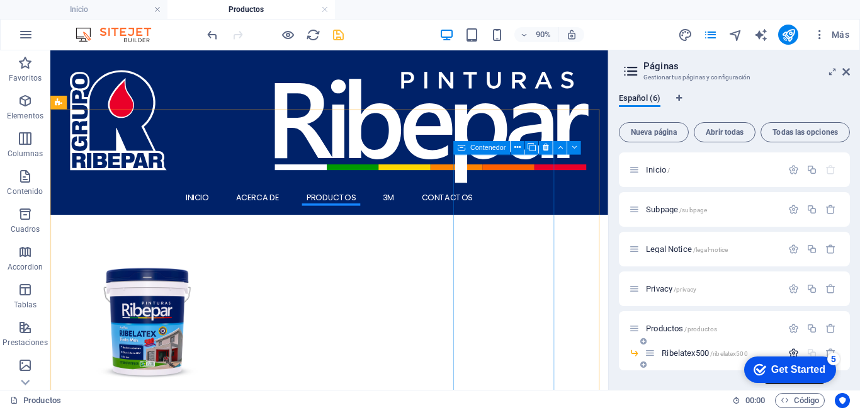
click at [791, 348] on icon "button" at bounding box center [793, 353] width 11 height 11
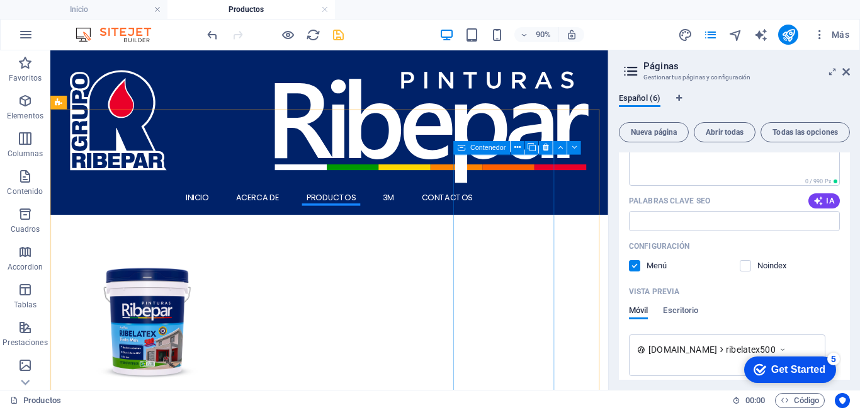
scroll to position [434, 0]
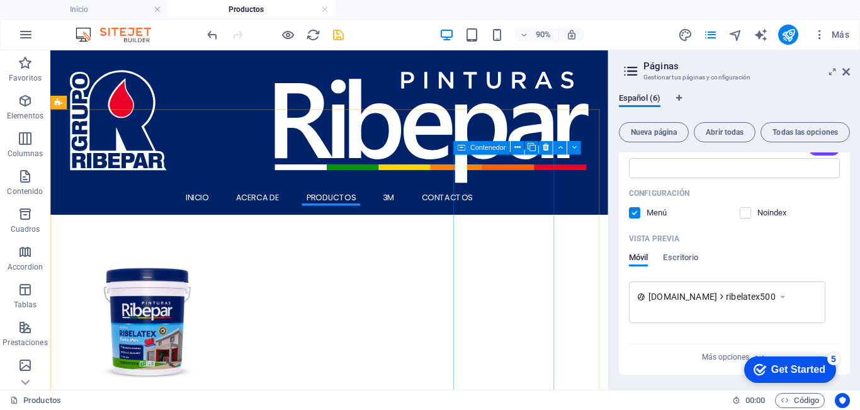
click at [633, 217] on label at bounding box center [634, 212] width 11 height 11
click at [0, 0] on input "checkbox" at bounding box center [0, 0] width 0 height 0
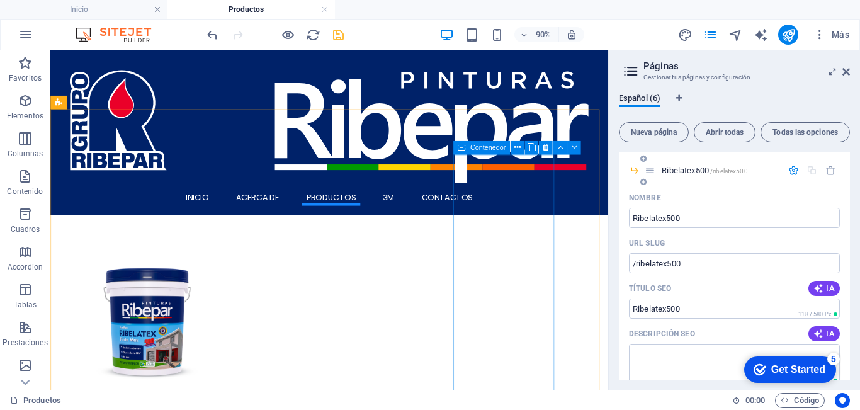
click at [788, 171] on icon "button" at bounding box center [793, 170] width 11 height 11
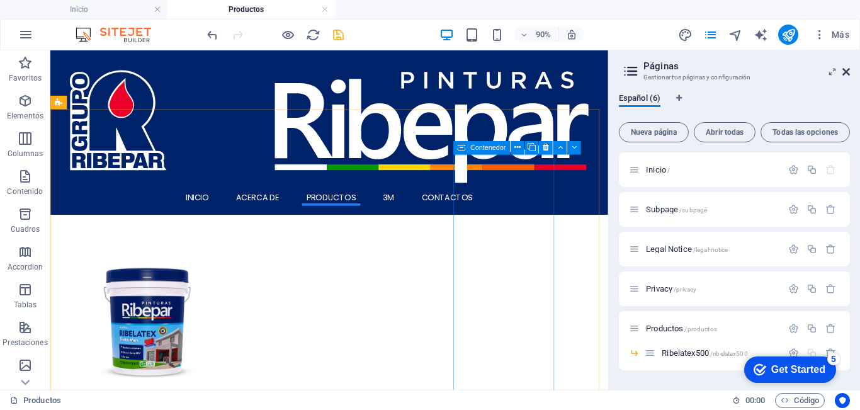
drag, startPoint x: 846, startPoint y: 72, endPoint x: 741, endPoint y: 33, distance: 112.1
click at [846, 72] on icon at bounding box center [846, 72] width 8 height 10
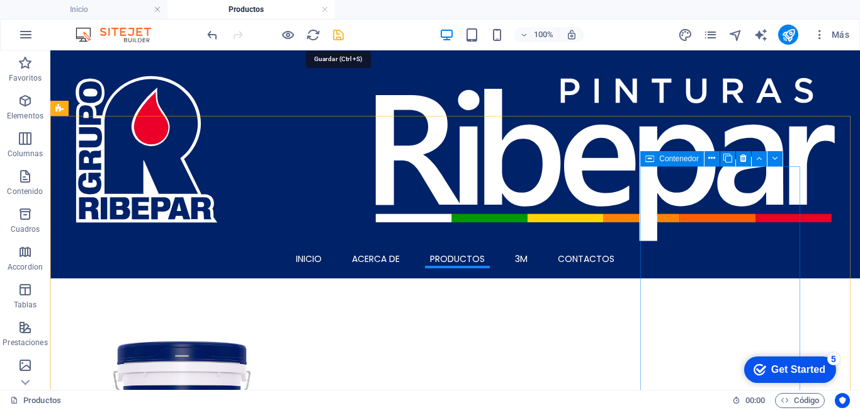
click at [334, 35] on icon "save" at bounding box center [338, 35] width 14 height 14
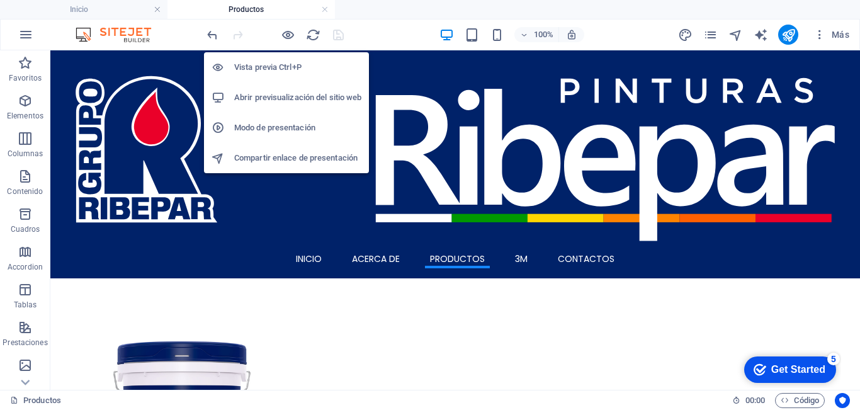
click at [307, 100] on h6 "Abrir previsualización del sitio web" at bounding box center [297, 97] width 127 height 15
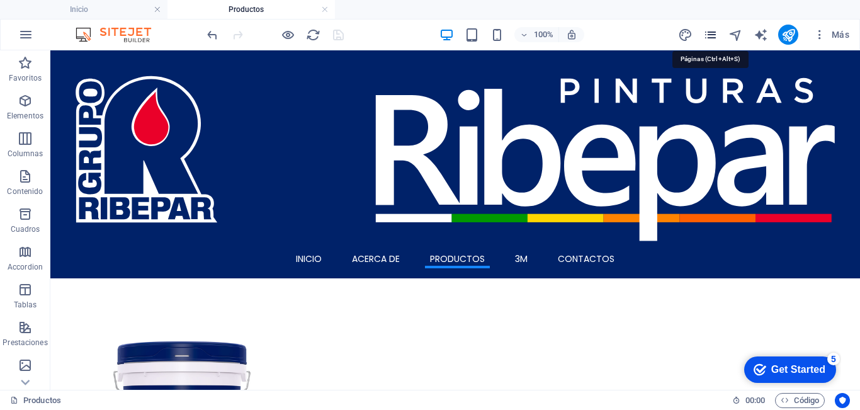
click at [712, 34] on icon "pages" at bounding box center [710, 35] width 14 height 14
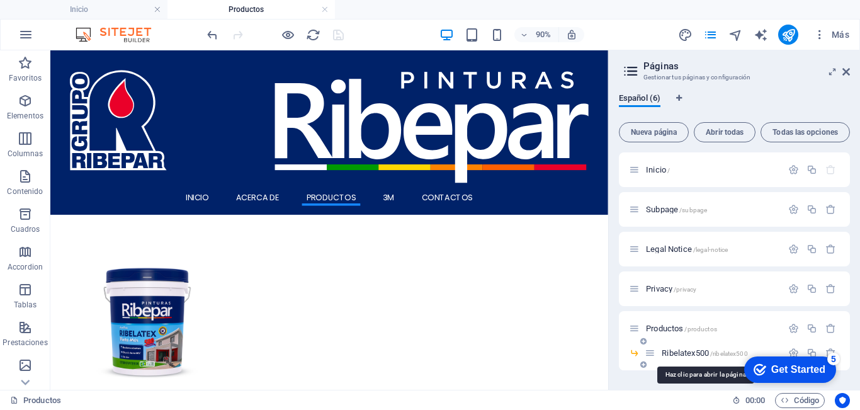
click at [684, 356] on span "Ribelatex500 /ribelatex500" at bounding box center [705, 352] width 86 height 9
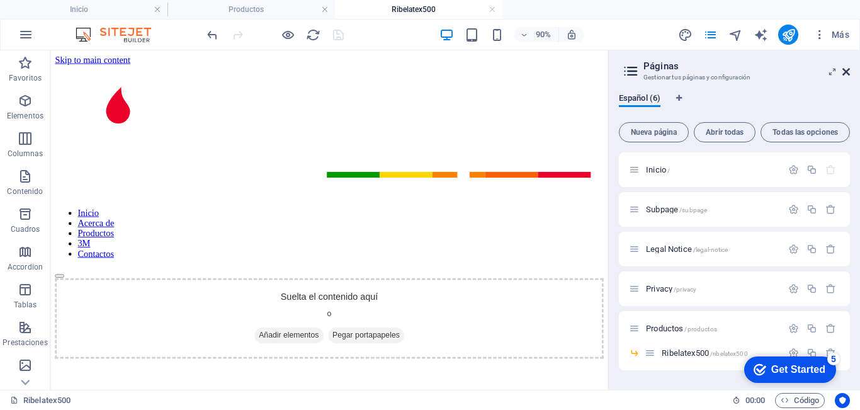
click at [848, 75] on icon at bounding box center [846, 72] width 8 height 10
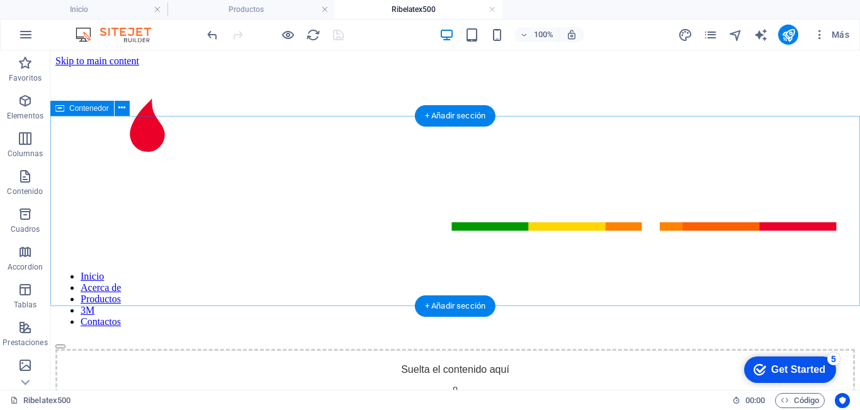
click at [378, 404] on span "Añadir elementos" at bounding box center [410, 413] width 77 height 18
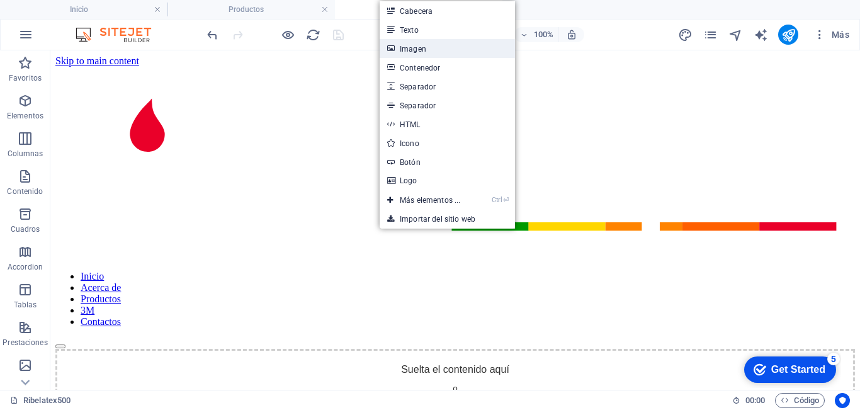
click at [421, 50] on link "Imagen" at bounding box center [447, 48] width 135 height 19
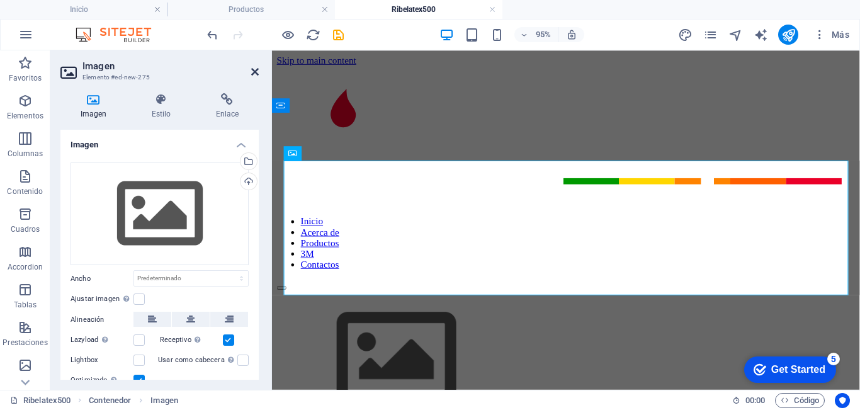
click at [254, 69] on icon at bounding box center [255, 72] width 8 height 10
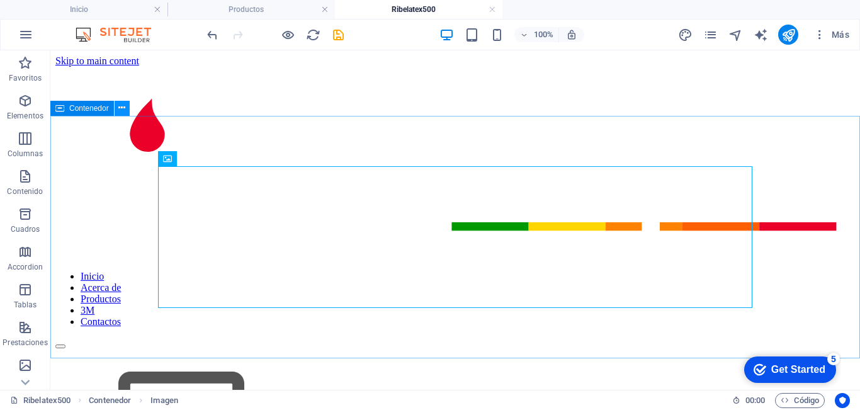
click at [123, 108] on icon at bounding box center [121, 107] width 7 height 13
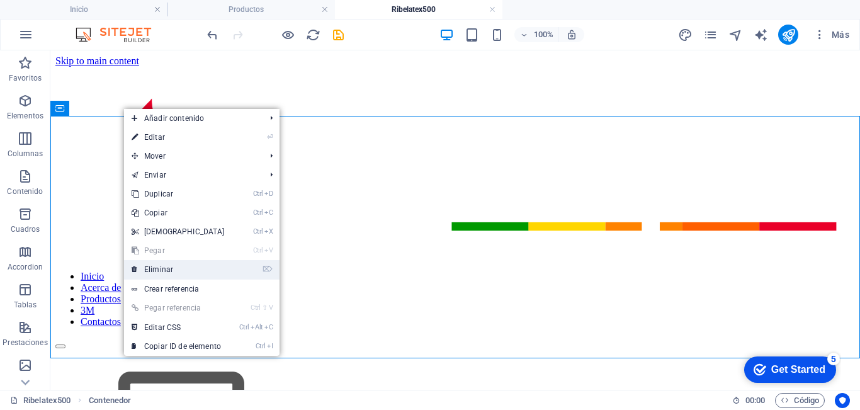
click at [175, 271] on link "⌦ Eliminar" at bounding box center [178, 269] width 108 height 19
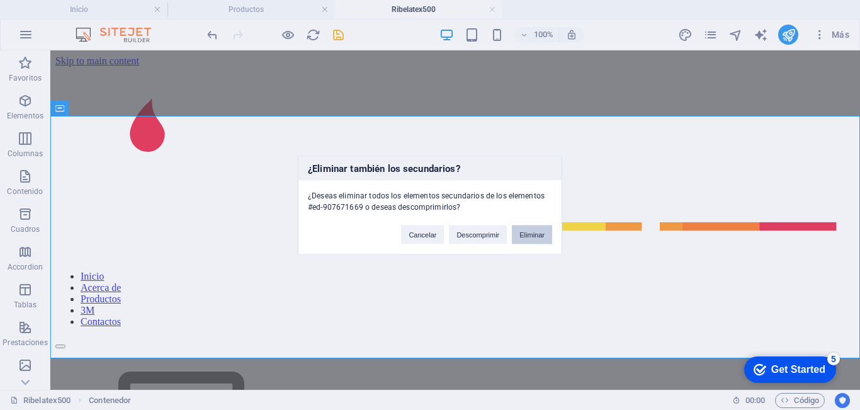
click at [531, 235] on button "Eliminar" at bounding box center [532, 234] width 40 height 19
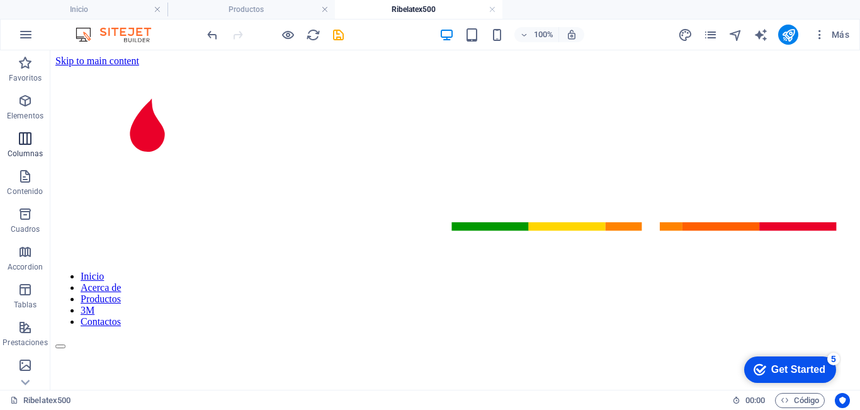
click at [21, 145] on icon "button" at bounding box center [25, 138] width 15 height 15
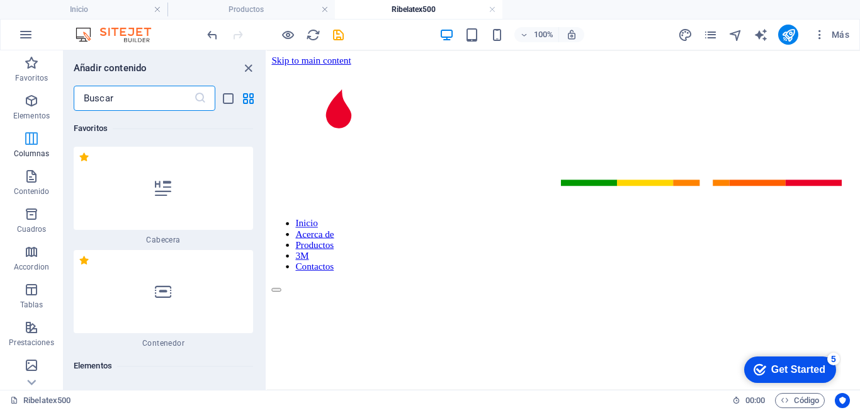
click at [79, 96] on input "text" at bounding box center [134, 98] width 120 height 25
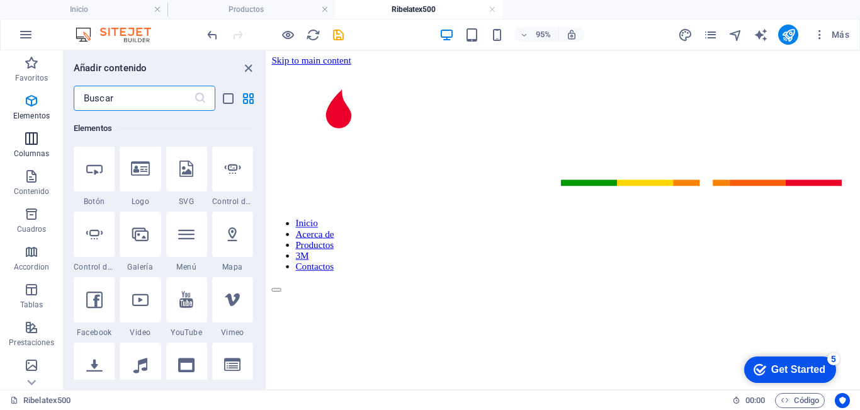
scroll to position [726, 0]
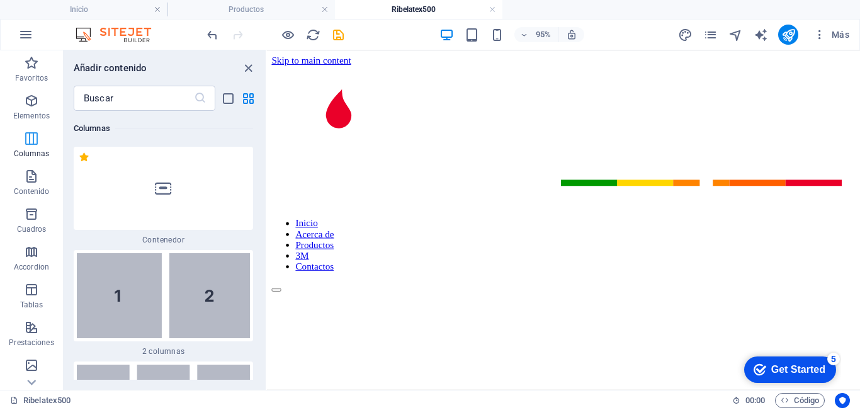
click at [31, 147] on span "Columnas" at bounding box center [31, 146] width 63 height 30
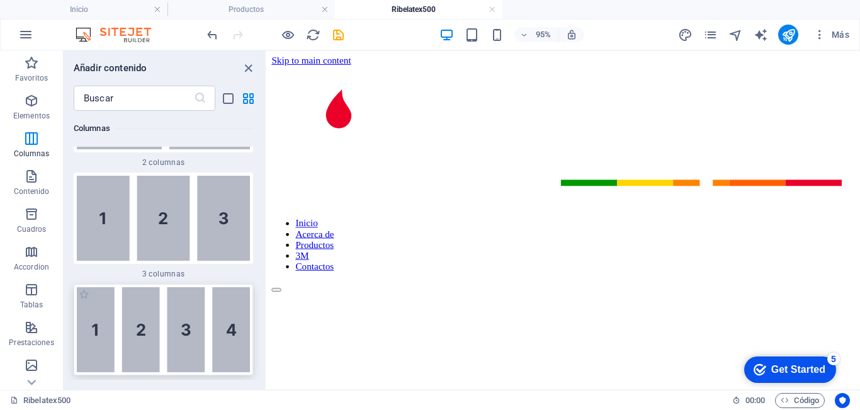
scroll to position [1113, 0]
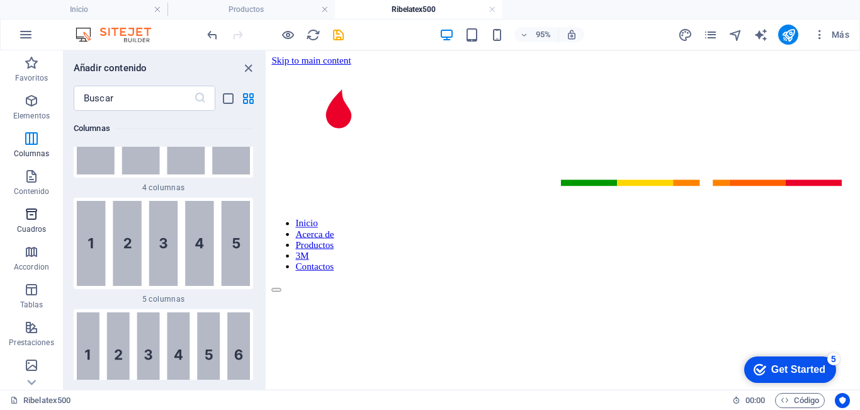
click at [31, 227] on p "Cuadros" at bounding box center [32, 229] width 30 height 10
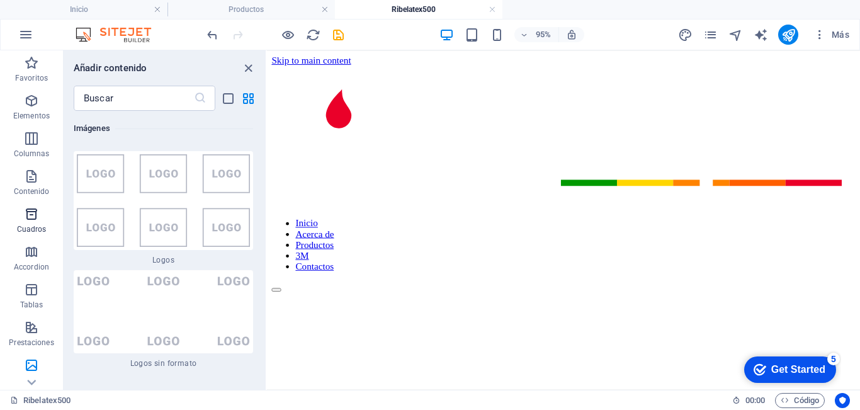
scroll to position [14049, 0]
click at [33, 189] on p "Contenido" at bounding box center [32, 191] width 36 height 10
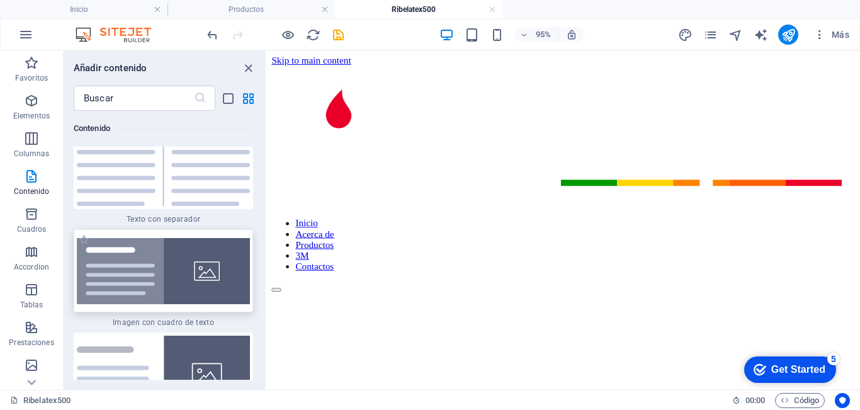
scroll to position [4522, 0]
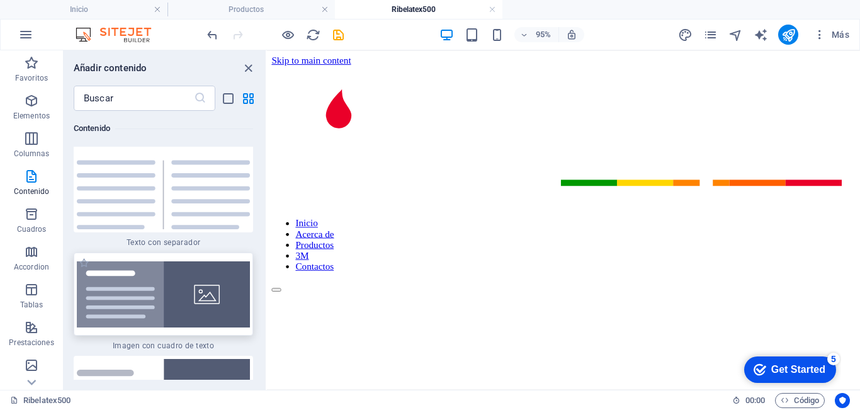
click at [161, 320] on img at bounding box center [163, 294] width 173 height 66
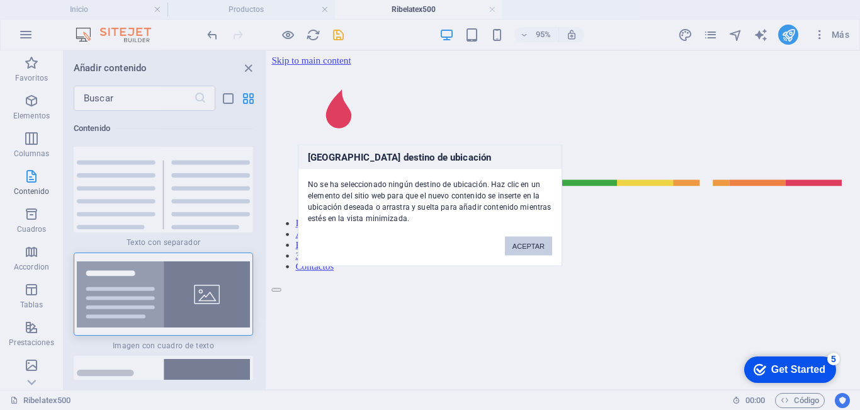
drag, startPoint x: 538, startPoint y: 246, endPoint x: 223, endPoint y: 180, distance: 320.9
click at [538, 246] on button "ACEPTAR" at bounding box center [528, 245] width 47 height 19
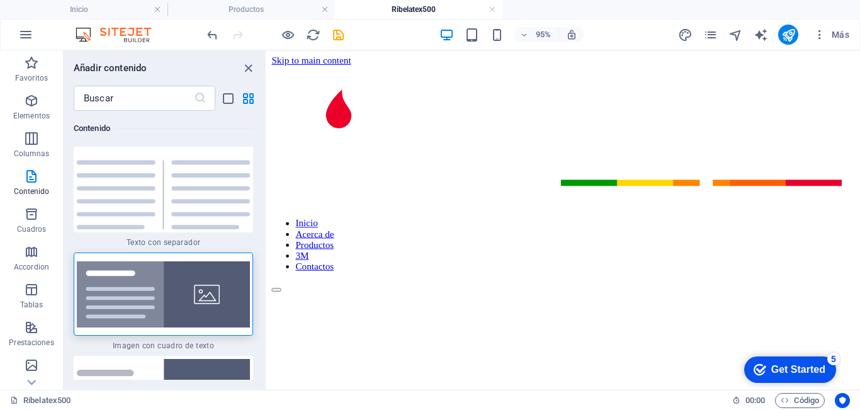
click at [313, 119] on html "Skip to main content Inicio Acerca de Productos 3M Contactos" at bounding box center [579, 179] width 625 height 259
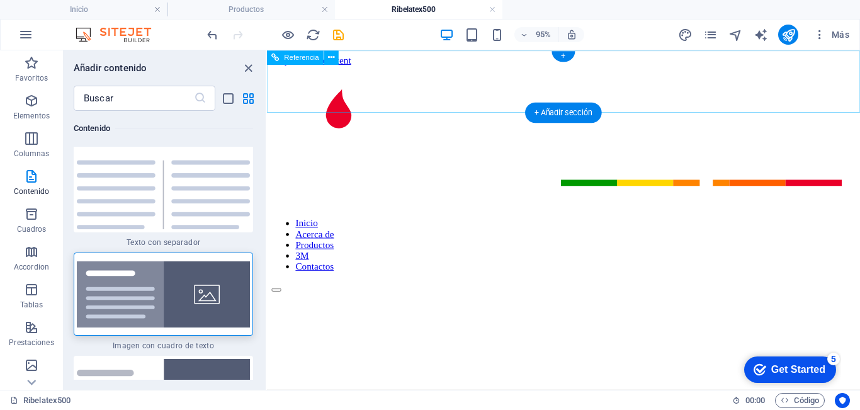
click at [279, 74] on div "Inicio Acerca de Productos 3M Contactos" at bounding box center [579, 186] width 614 height 238
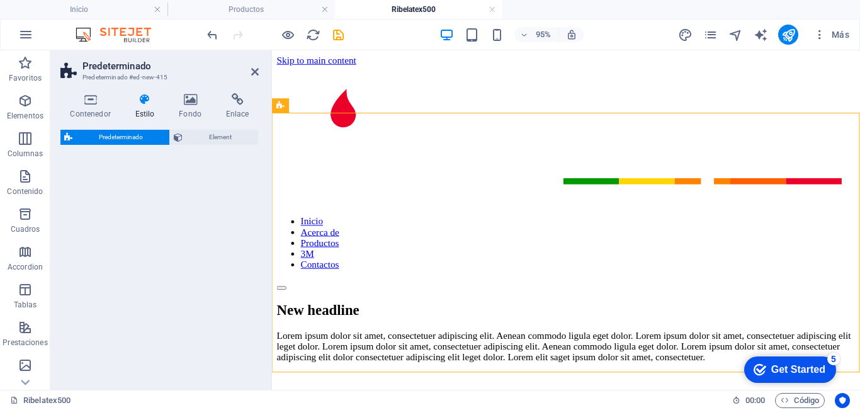
select select "rem"
select select "px"
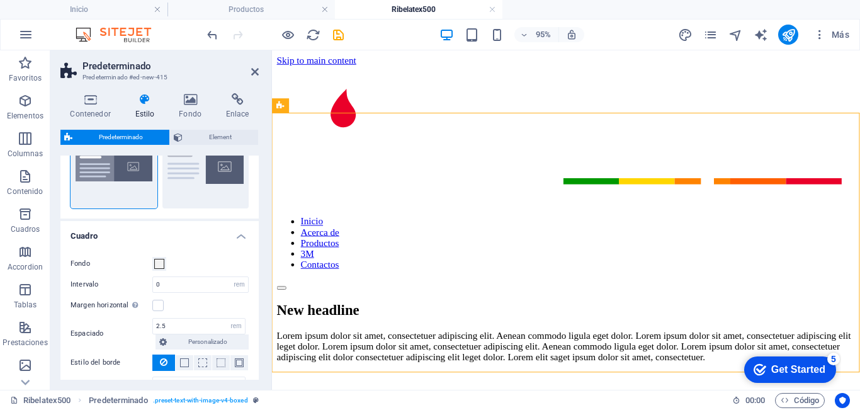
scroll to position [126, 0]
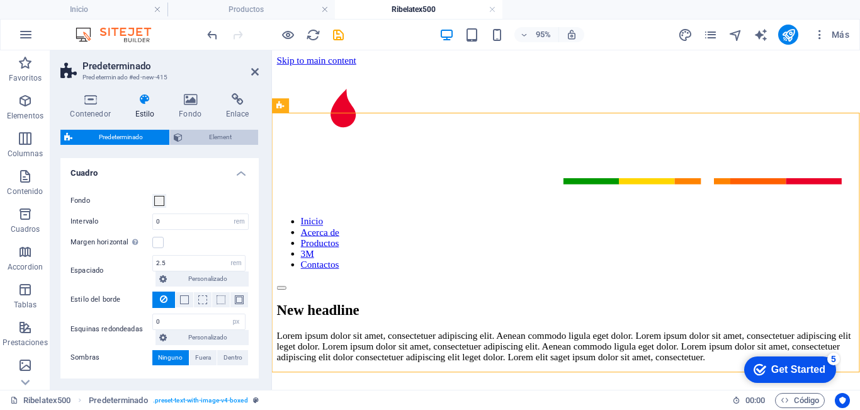
click at [192, 140] on span "Element" at bounding box center [220, 137] width 68 height 15
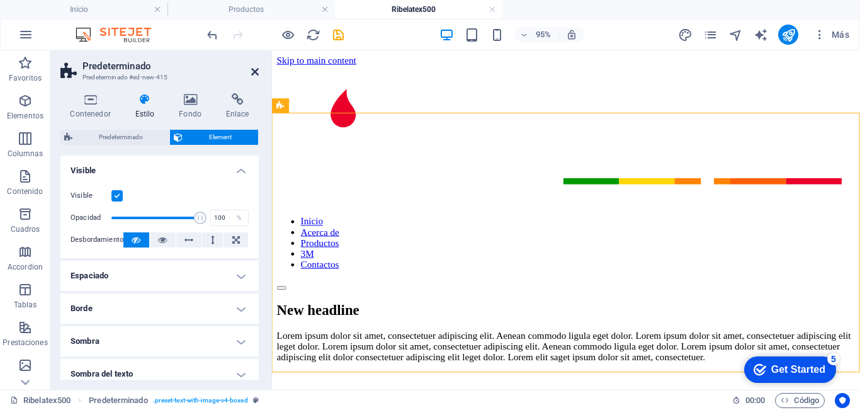
click at [253, 70] on icon at bounding box center [255, 72] width 8 height 10
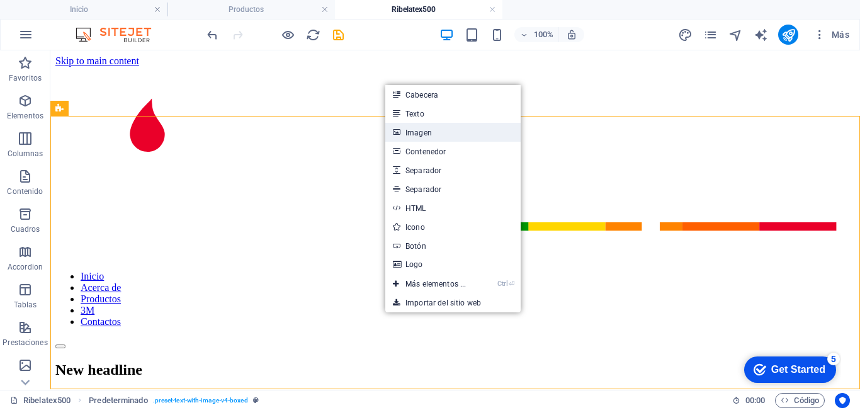
click at [425, 136] on link "Imagen" at bounding box center [452, 132] width 135 height 19
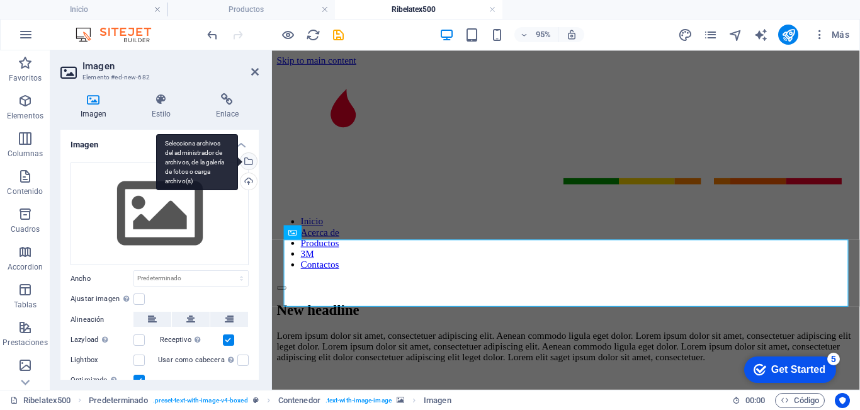
click at [236, 162] on div "Selecciona archivos del administrador de archivos, de la galería de fotos o car…" at bounding box center [197, 162] width 82 height 57
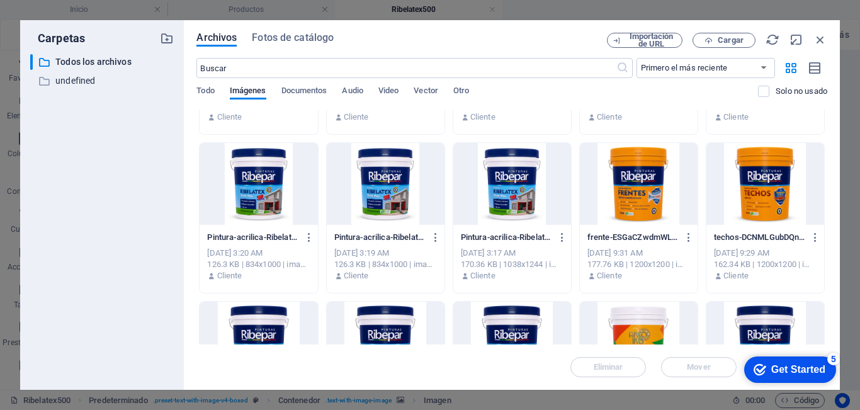
click at [254, 205] on div at bounding box center [259, 184] width 118 height 82
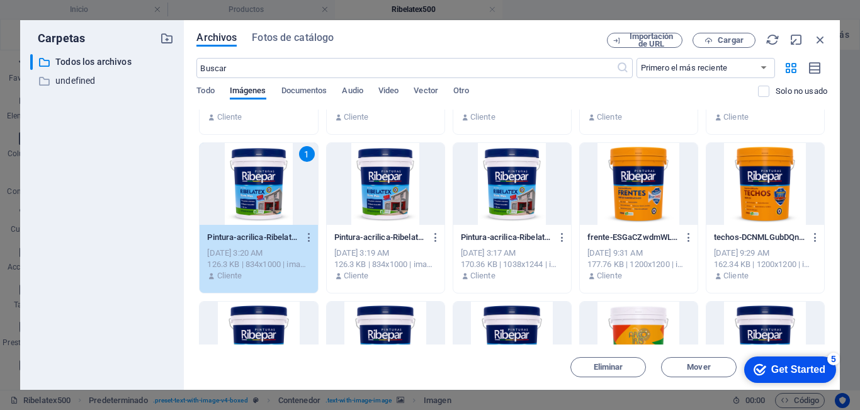
click at [364, 196] on div at bounding box center [386, 184] width 118 height 82
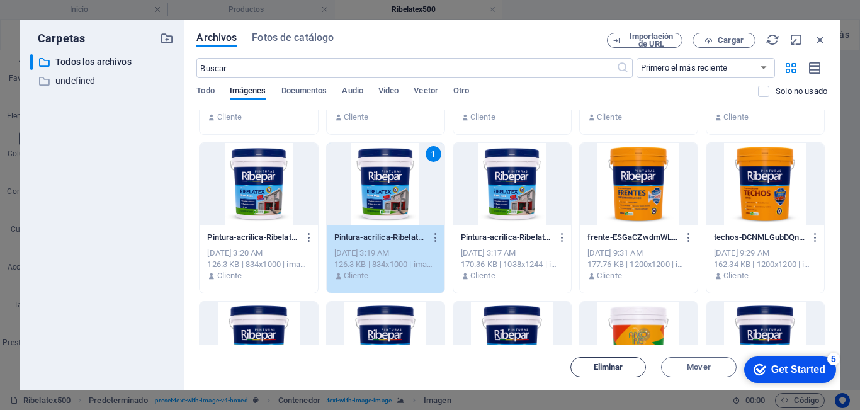
click at [614, 368] on span "Eliminar" at bounding box center [609, 367] width 30 height 8
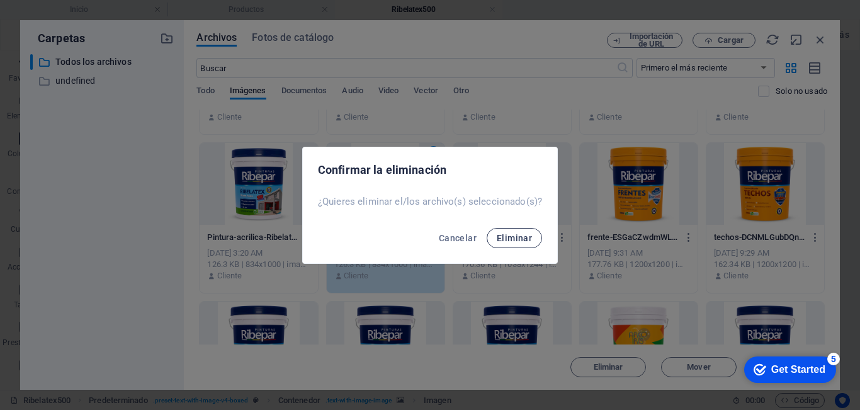
click at [533, 239] on button "Eliminar" at bounding box center [514, 238] width 55 height 20
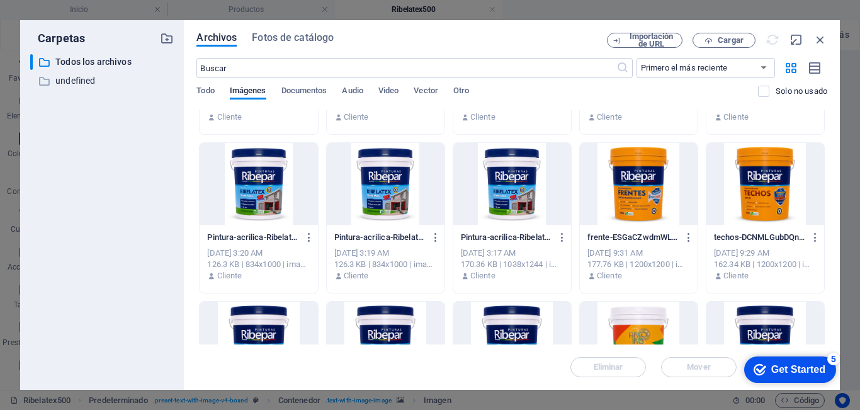
click at [515, 199] on div at bounding box center [512, 184] width 118 height 82
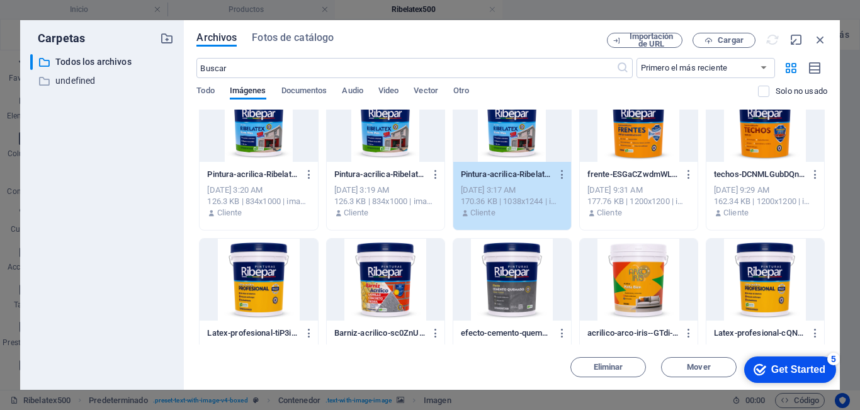
scroll to position [63, 0]
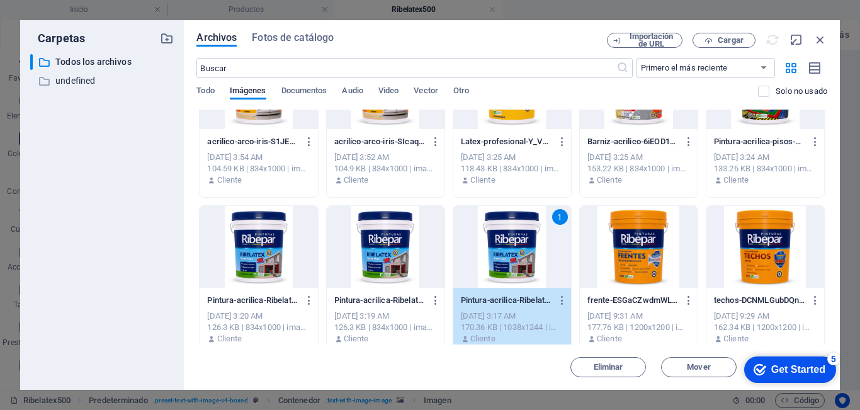
click at [249, 250] on div at bounding box center [259, 247] width 118 height 82
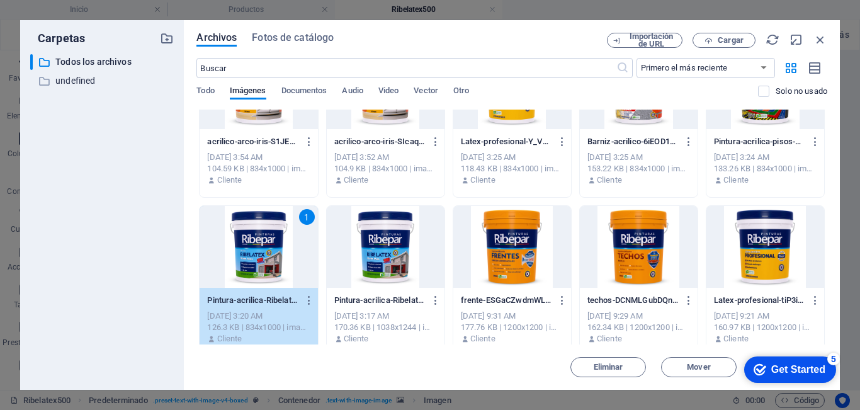
click at [362, 261] on div at bounding box center [386, 247] width 118 height 82
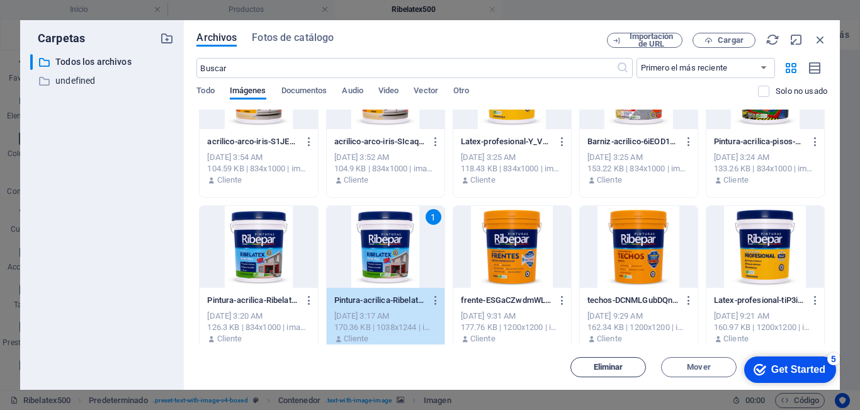
click at [613, 376] on button "Eliminar" at bounding box center [608, 367] width 76 height 20
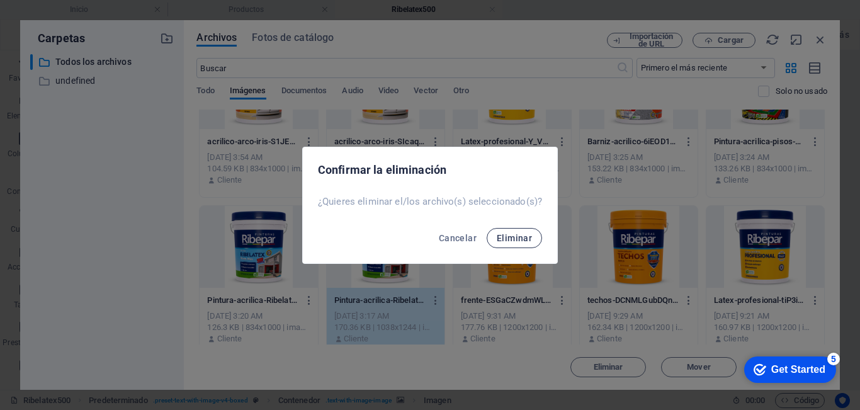
click at [511, 240] on span "Eliminar" at bounding box center [514, 238] width 35 height 10
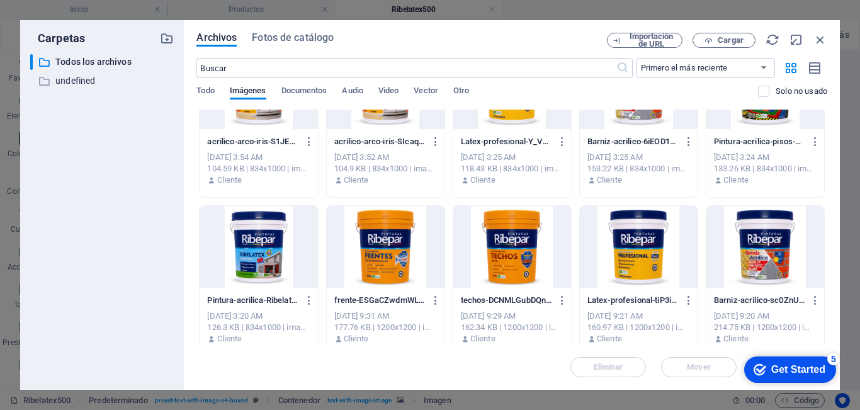
click at [221, 242] on div at bounding box center [259, 247] width 118 height 82
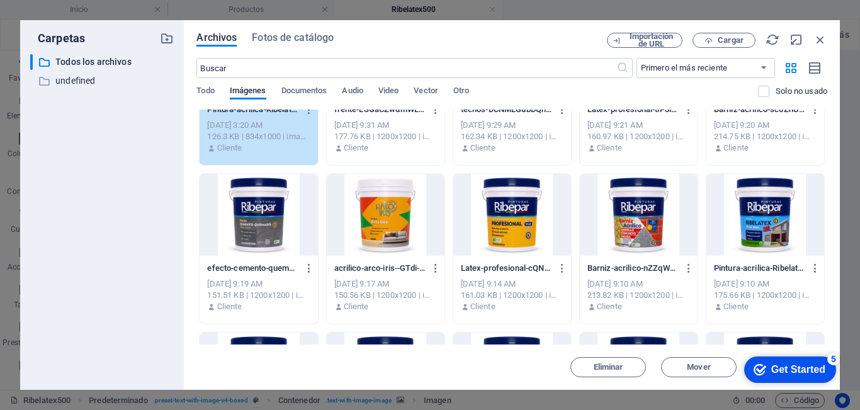
scroll to position [315, 0]
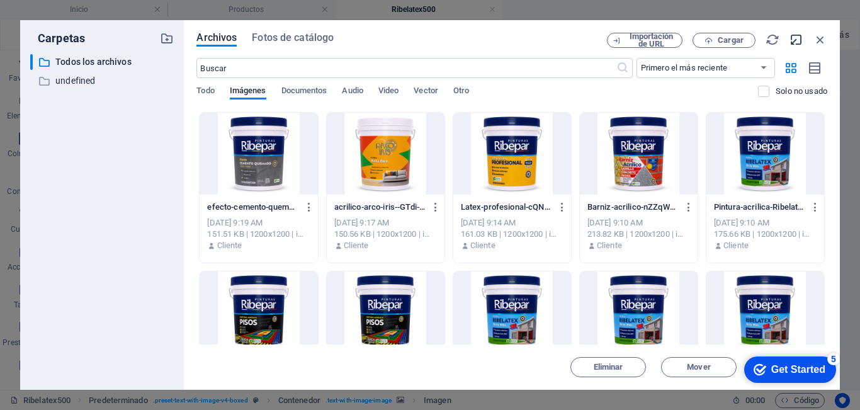
click at [798, 43] on icon "button" at bounding box center [796, 40] width 14 height 14
select select "image"
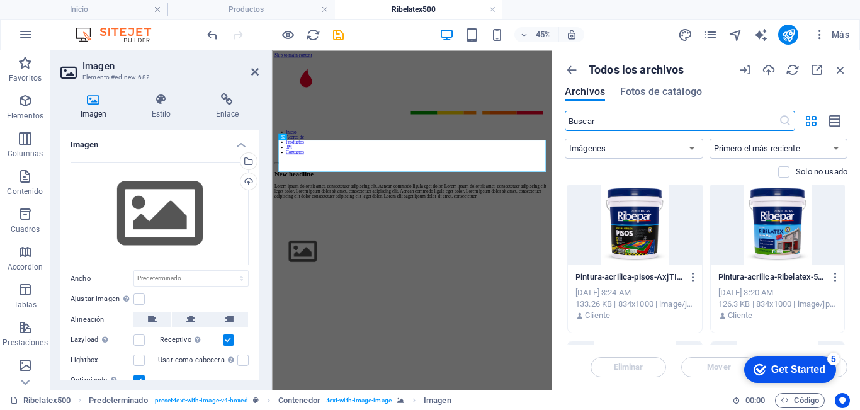
scroll to position [252, 0]
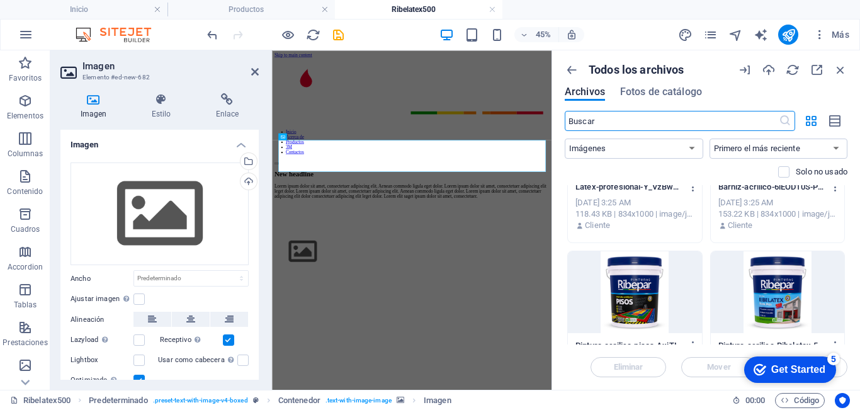
click at [769, 275] on div at bounding box center [778, 292] width 134 height 82
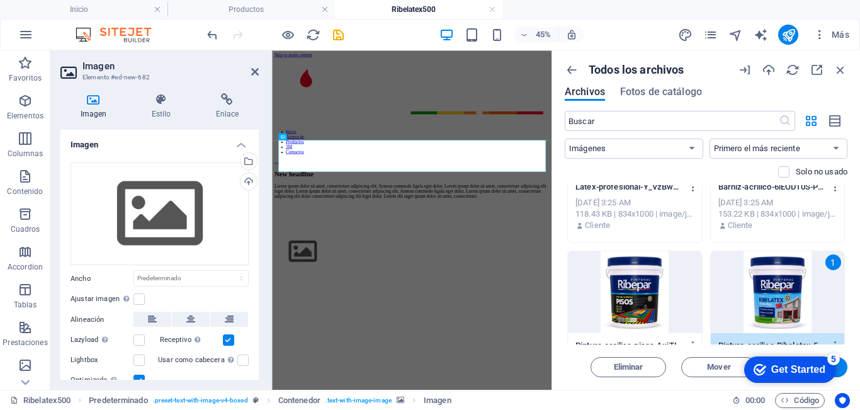
drag, startPoint x: 843, startPoint y: 371, endPoint x: 276, endPoint y: 279, distance: 574.7
click at [843, 371] on button "Insertar" at bounding box center [810, 367] width 76 height 20
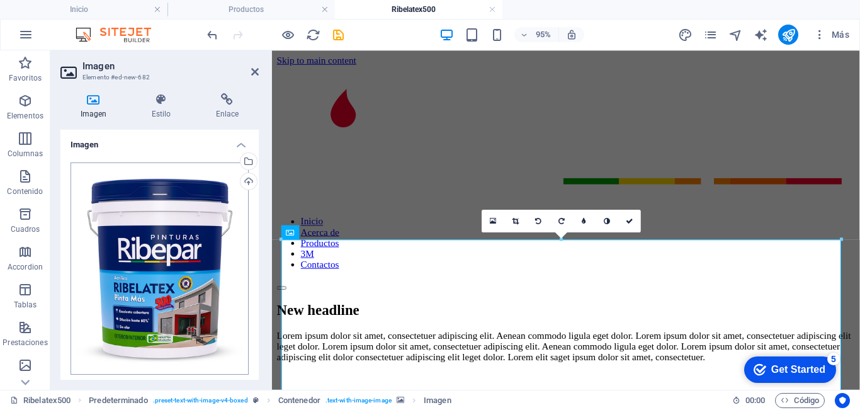
scroll to position [155, 0]
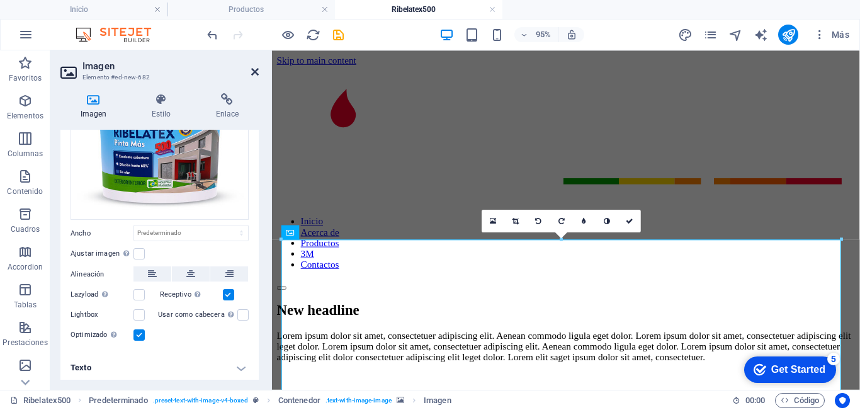
click at [253, 71] on icon at bounding box center [255, 72] width 8 height 10
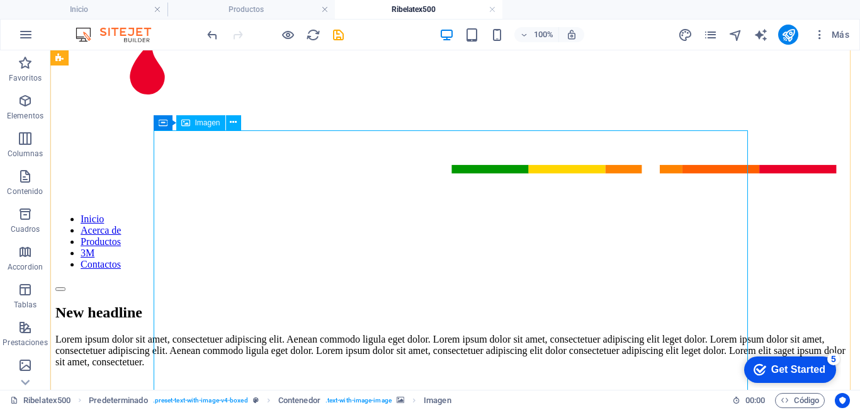
scroll to position [0, 0]
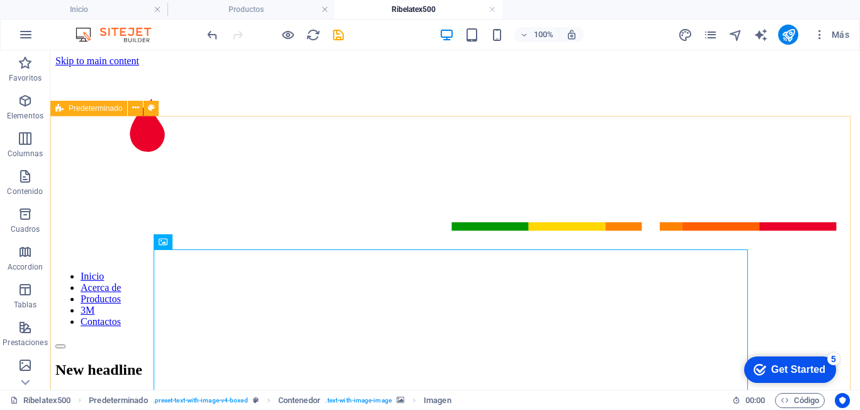
click at [64, 111] on div "Predeterminado" at bounding box center [88, 108] width 77 height 15
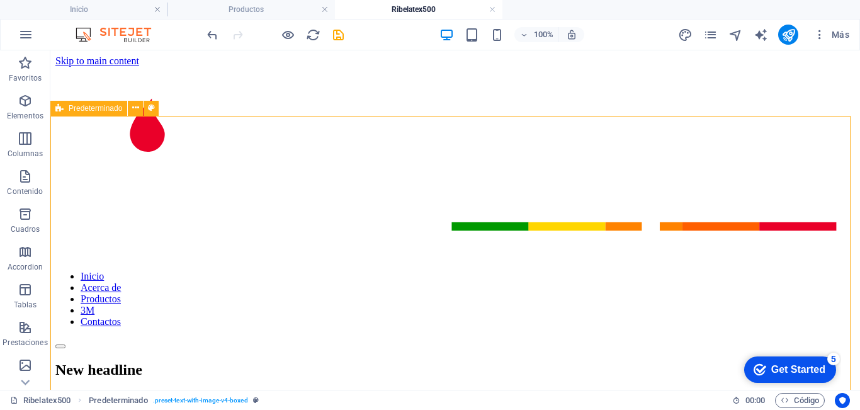
click at [64, 111] on div "Predeterminado" at bounding box center [88, 108] width 77 height 15
select select "rem"
select select "px"
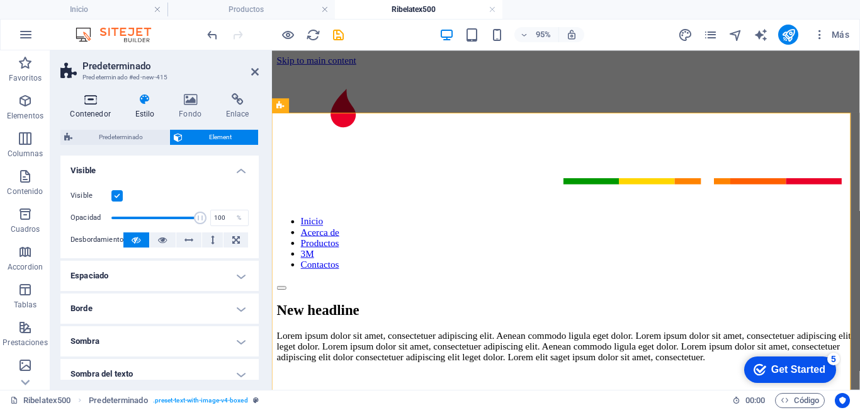
click at [91, 106] on h4 "Contenedor" at bounding box center [92, 106] width 65 height 26
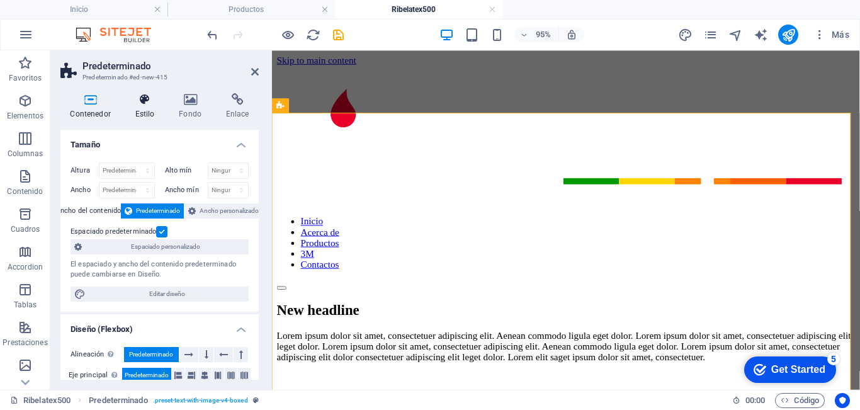
click at [144, 104] on icon at bounding box center [144, 99] width 39 height 13
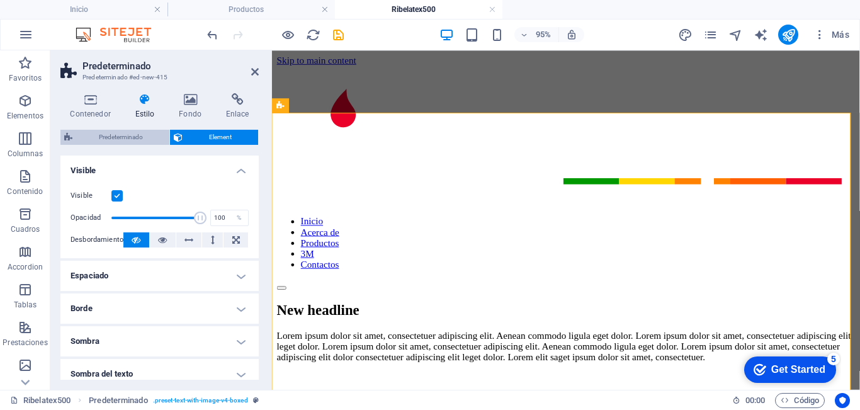
click at [139, 132] on span "Predeterminado" at bounding box center [120, 137] width 89 height 15
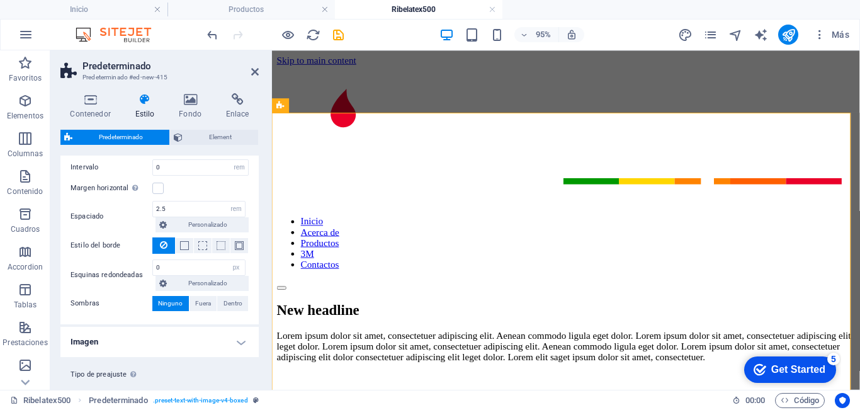
scroll to position [208, 0]
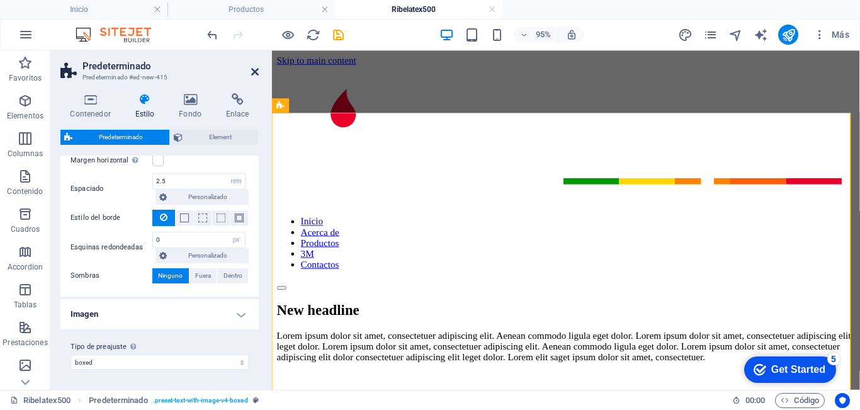
click at [251, 70] on icon at bounding box center [255, 72] width 8 height 10
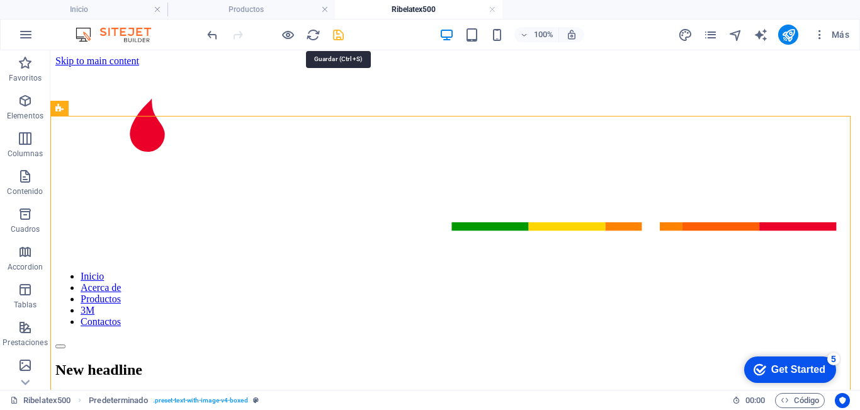
click at [339, 34] on icon "save" at bounding box center [338, 35] width 14 height 14
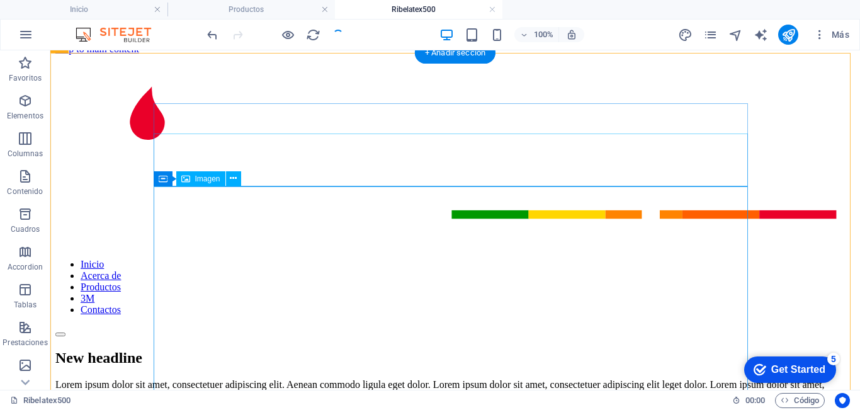
scroll to position [0, 0]
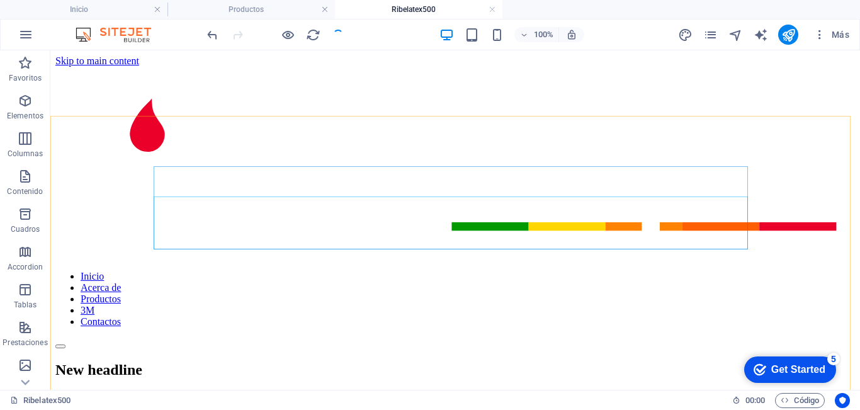
click at [397, 12] on h4 "Ribelatex500" at bounding box center [418, 10] width 167 height 14
click at [227, 11] on h4 "Productos" at bounding box center [250, 10] width 167 height 14
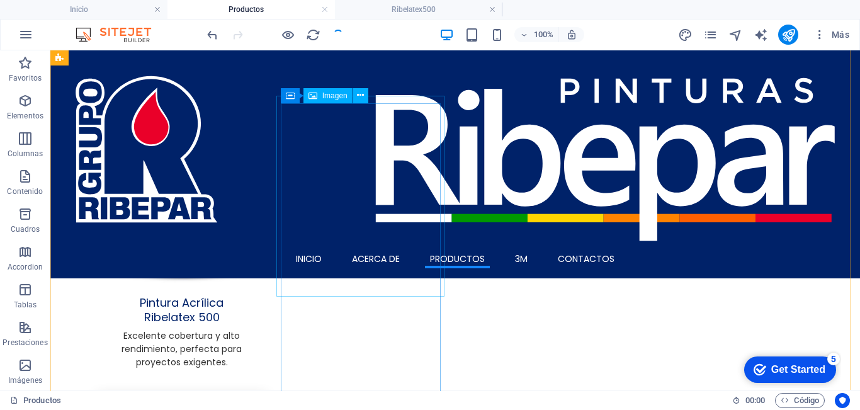
scroll to position [63, 0]
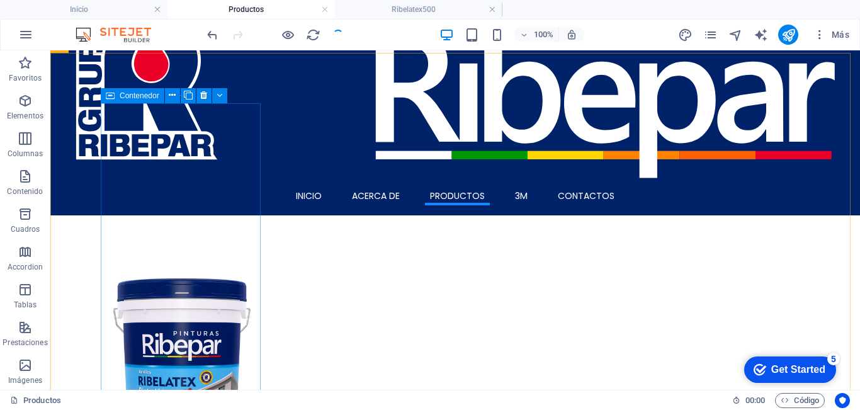
click at [114, 95] on icon at bounding box center [110, 95] width 9 height 15
select select
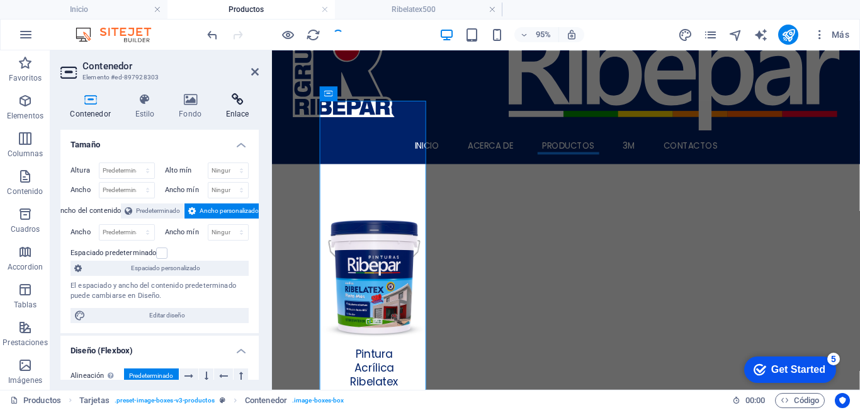
click at [229, 100] on icon at bounding box center [237, 99] width 43 height 13
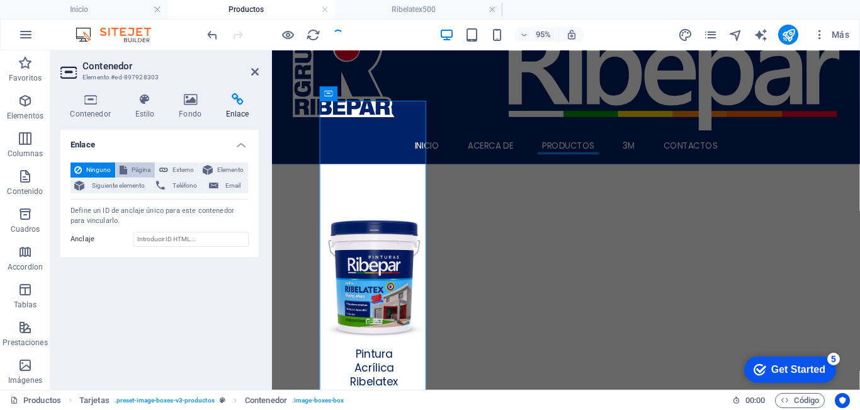
click at [116, 171] on button "Página" at bounding box center [135, 169] width 39 height 15
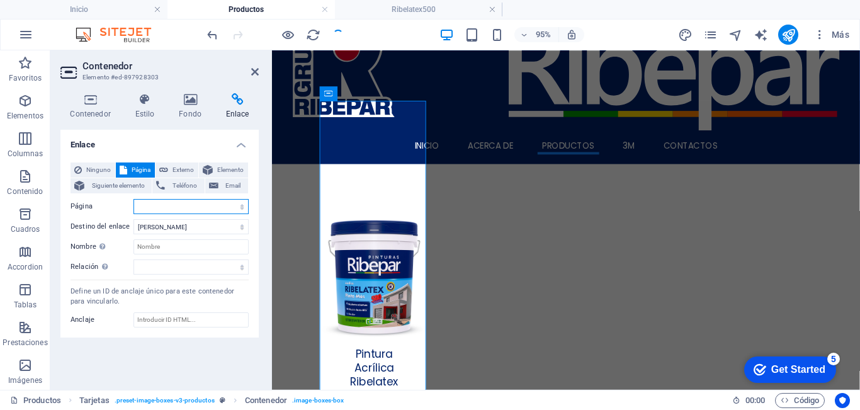
click at [147, 204] on select "Inicio Subpage Legal Notice Privacy Productos -- Ribelatex500" at bounding box center [190, 206] width 115 height 15
select select "5"
click at [133, 199] on select "Inicio Subpage Legal Notice Privacy Productos -- Ribelatex500" at bounding box center [190, 206] width 115 height 15
drag, startPoint x: 257, startPoint y: 71, endPoint x: 206, endPoint y: 21, distance: 71.7
click at [257, 71] on icon at bounding box center [255, 72] width 8 height 10
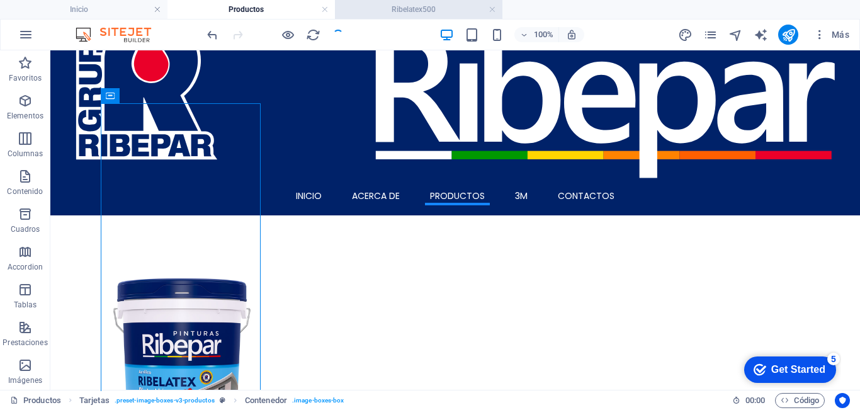
click at [393, 11] on h4 "Ribelatex500" at bounding box center [418, 10] width 167 height 14
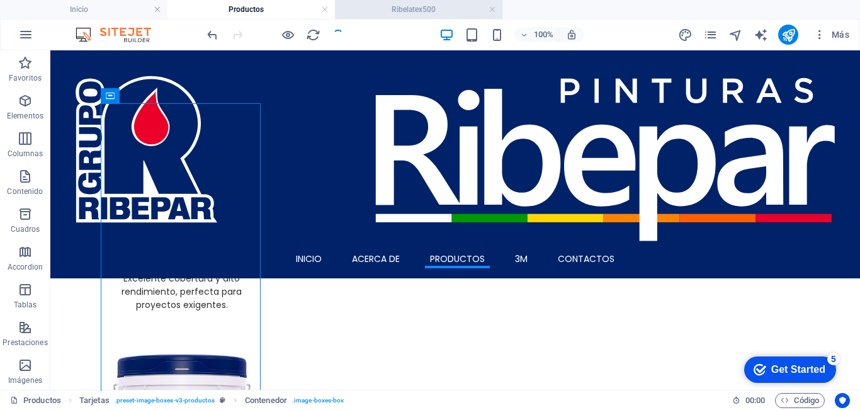
scroll to position [0, 0]
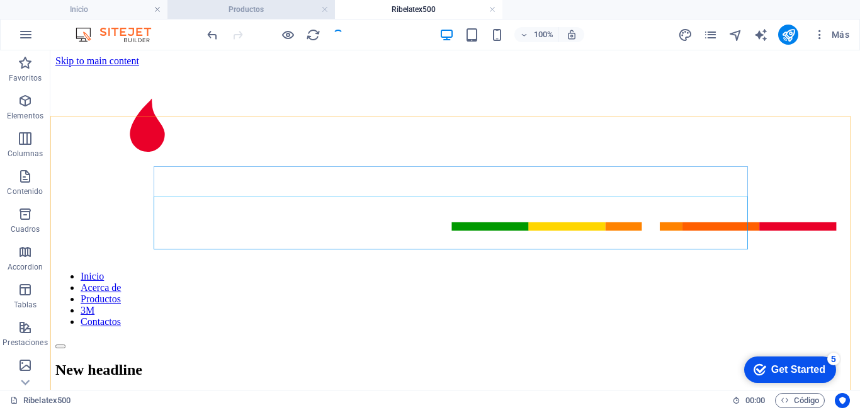
click at [268, 14] on h4 "Productos" at bounding box center [250, 10] width 167 height 14
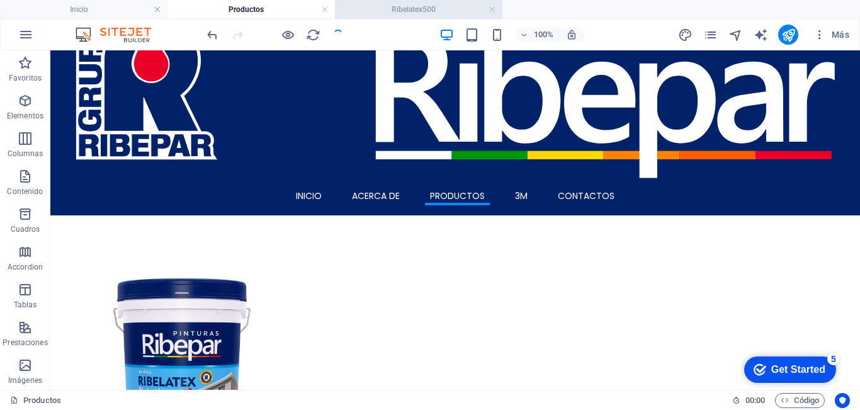
click at [377, 5] on h4 "Ribelatex500" at bounding box center [418, 10] width 167 height 14
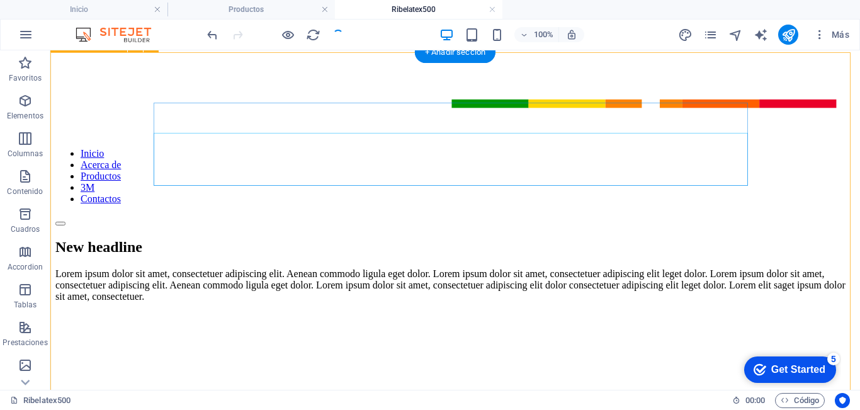
scroll to position [189, 0]
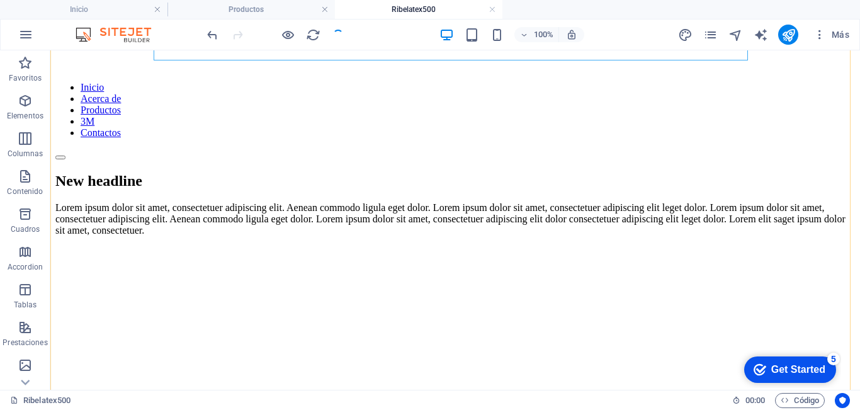
click at [368, 9] on h4 "Ribelatex500" at bounding box center [418, 10] width 167 height 14
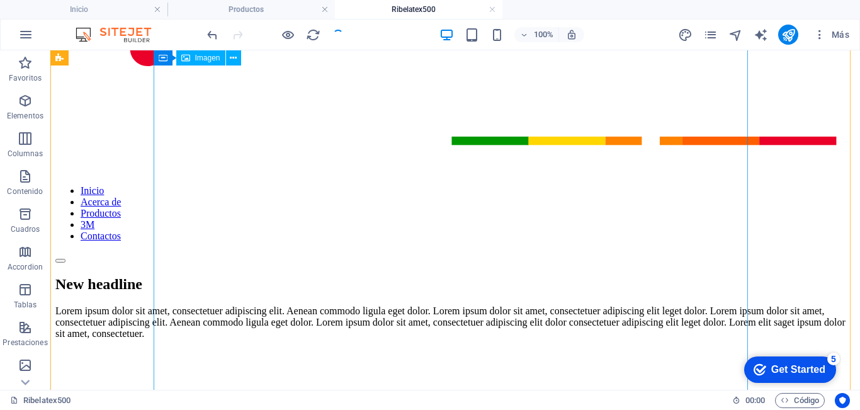
scroll to position [0, 0]
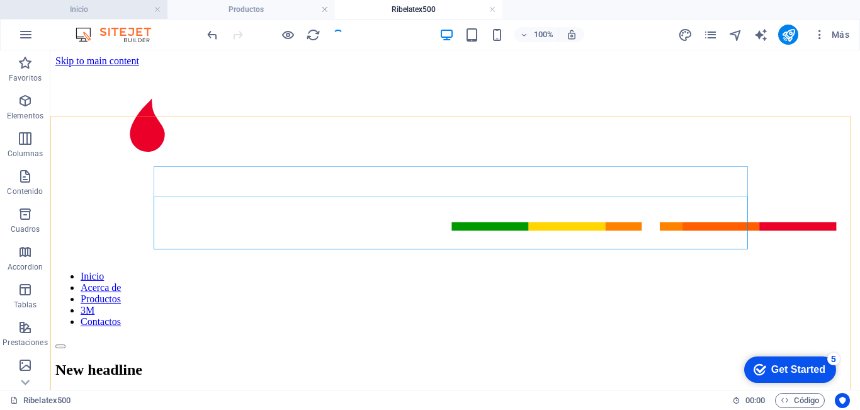
click at [122, 14] on h4 "Inicio" at bounding box center [83, 10] width 167 height 14
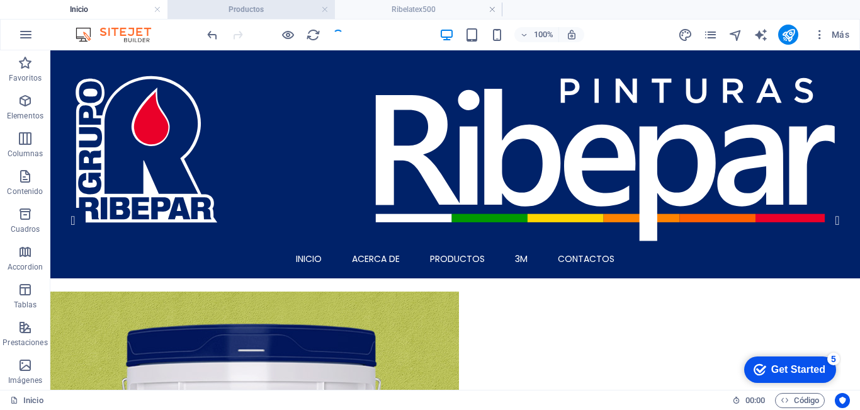
click at [253, 6] on h4 "Productos" at bounding box center [250, 10] width 167 height 14
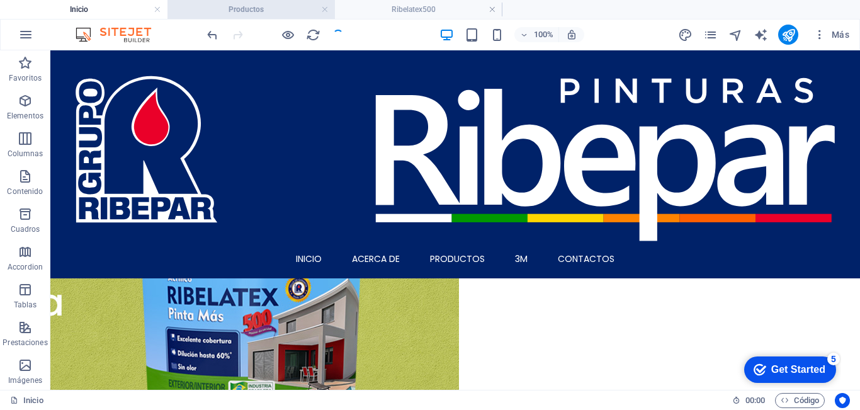
scroll to position [63, 0]
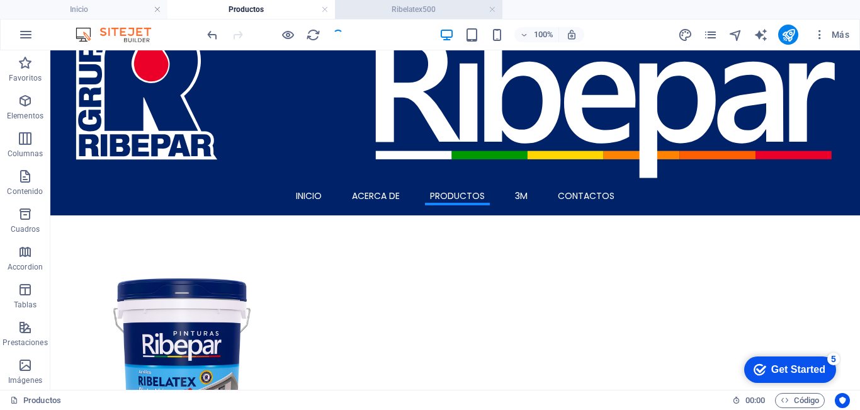
click at [407, 9] on h4 "Ribelatex500" at bounding box center [418, 10] width 167 height 14
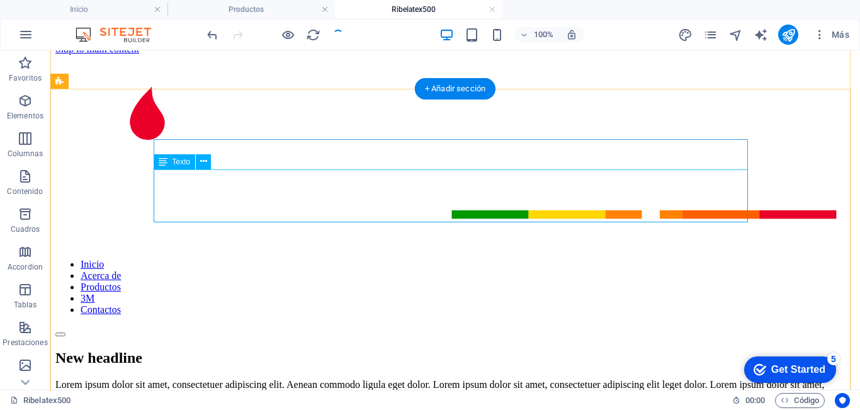
scroll to position [0, 0]
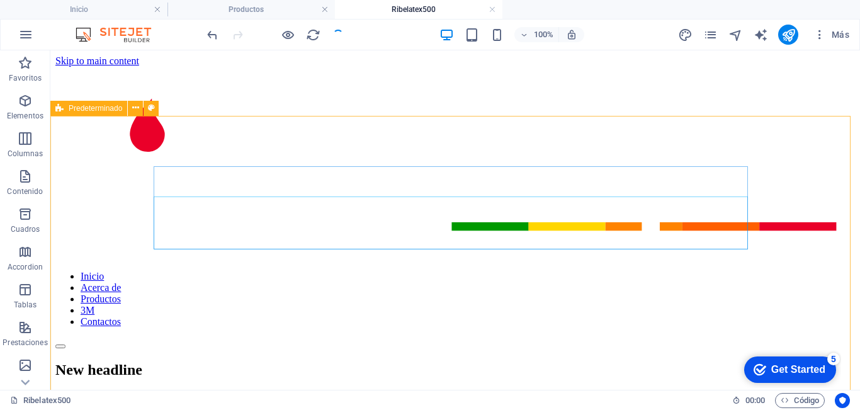
click at [75, 108] on span "Predeterminado" at bounding box center [96, 109] width 54 height 8
select select "rem"
select select "px"
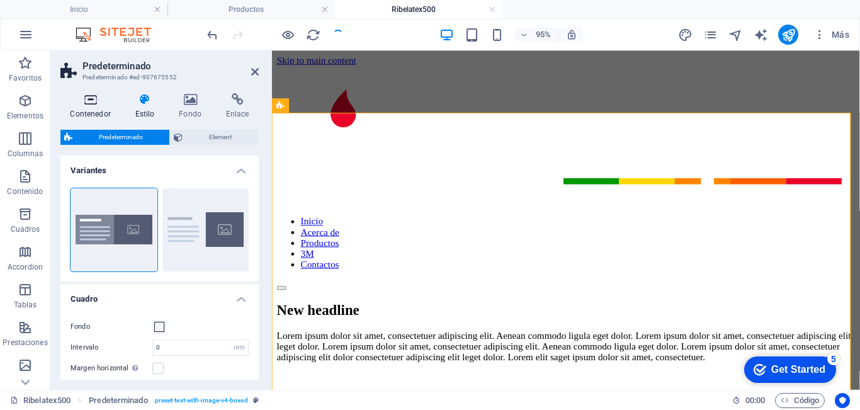
click at [79, 110] on h4 "Contenedor" at bounding box center [92, 106] width 65 height 26
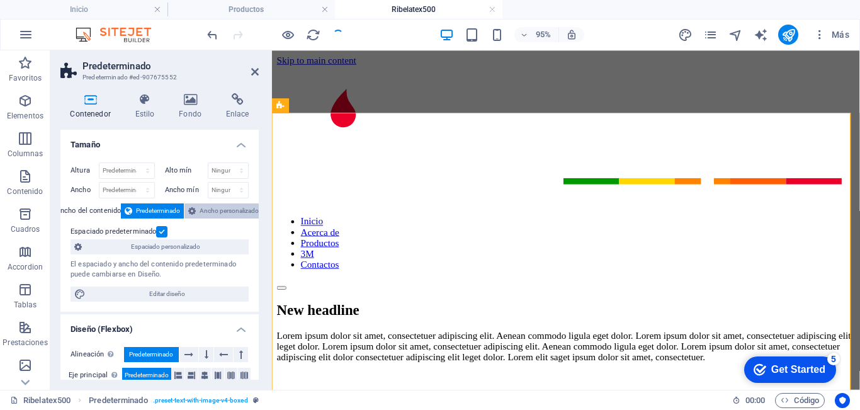
click at [208, 211] on span "Ancho personalizado" at bounding box center [229, 210] width 59 height 15
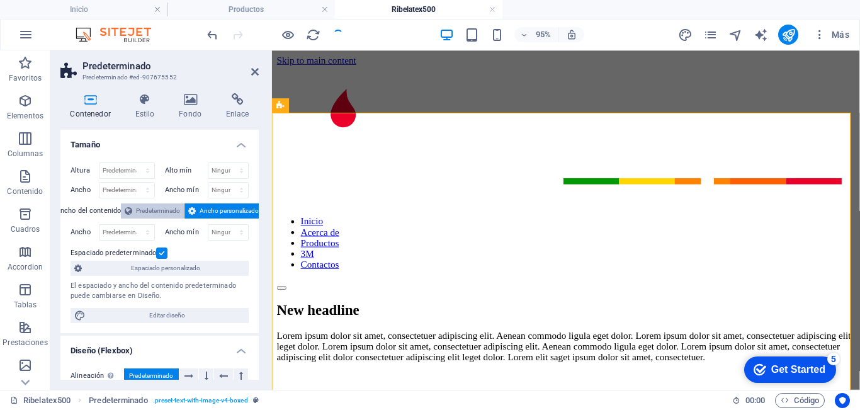
click at [155, 210] on span "Predeterminado" at bounding box center [158, 210] width 44 height 15
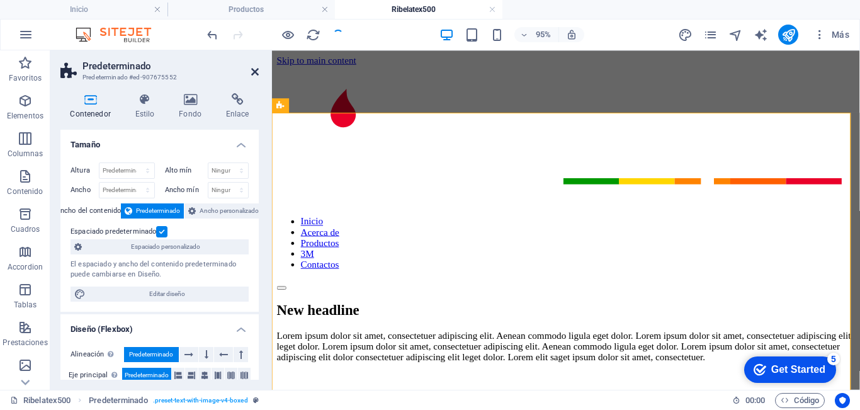
click at [254, 72] on icon at bounding box center [255, 72] width 8 height 10
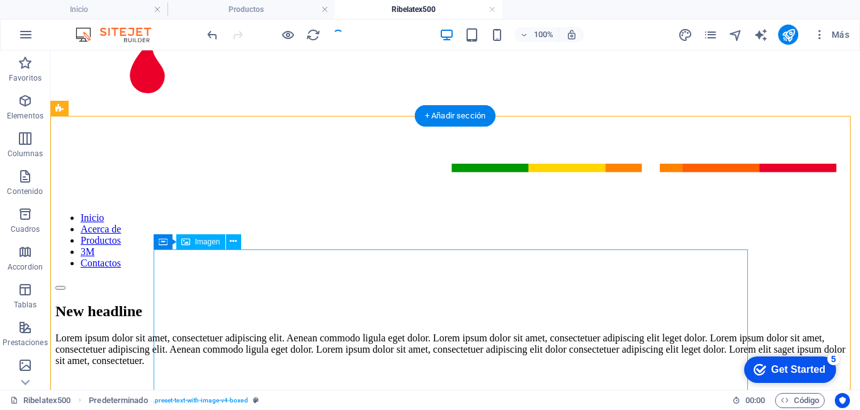
scroll to position [126, 0]
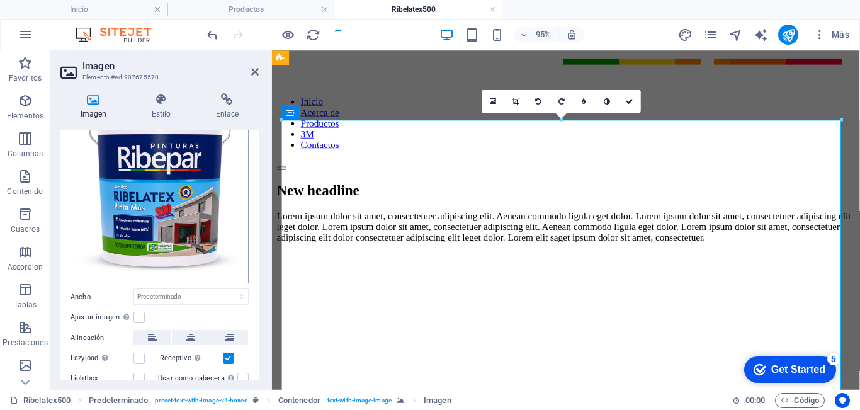
scroll to position [155, 0]
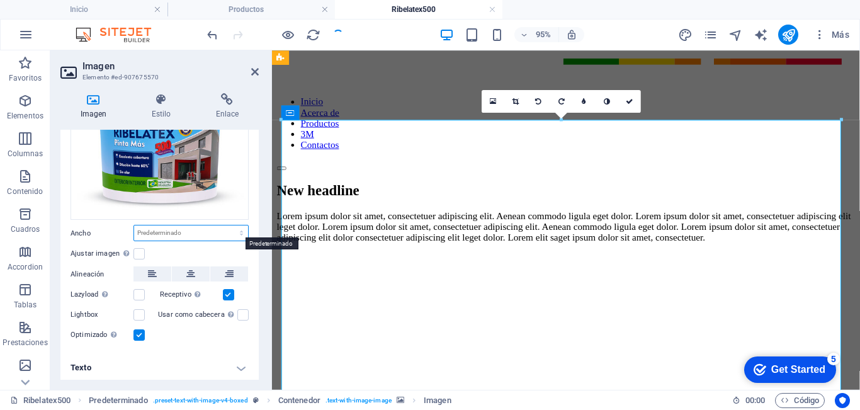
click at [181, 230] on select "Predeterminado automático px rem % em vh vw" at bounding box center [191, 232] width 114 height 15
click at [134, 225] on select "Predeterminado automático px rem % em vh vw" at bounding box center [191, 232] width 114 height 15
select select "DISABLED_OPTION_VALUE"
click at [133, 331] on label at bounding box center [138, 334] width 11 height 11
click at [0, 0] on input "Optimizado Las imágenes se comprimen para así mejorar la velocidad de las págin…" at bounding box center [0, 0] width 0 height 0
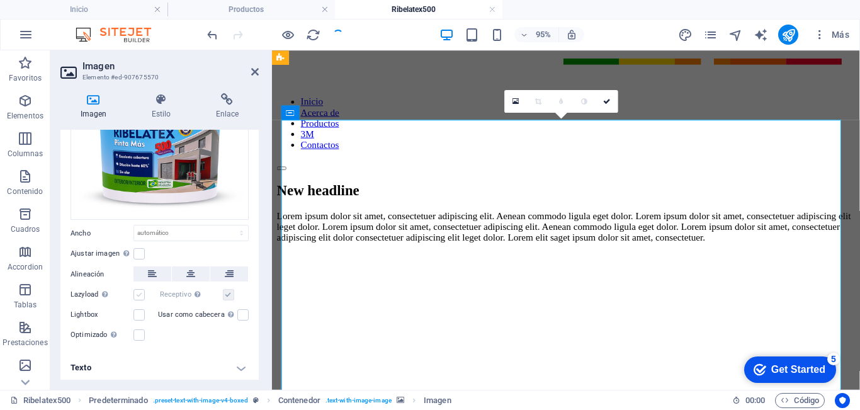
click at [140, 293] on label at bounding box center [138, 294] width 11 height 11
click at [0, 0] on input "Lazyload La carga de imágenes tras la carga de la página mejora la velocidad de…" at bounding box center [0, 0] width 0 height 0
click at [256, 71] on icon at bounding box center [255, 72] width 8 height 10
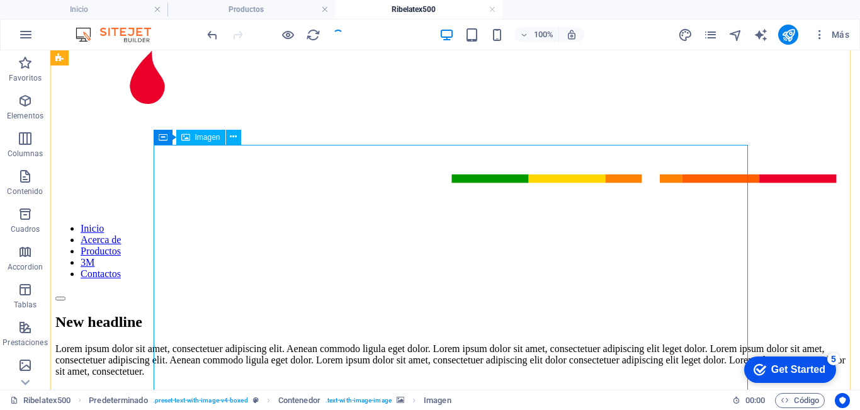
scroll to position [0, 0]
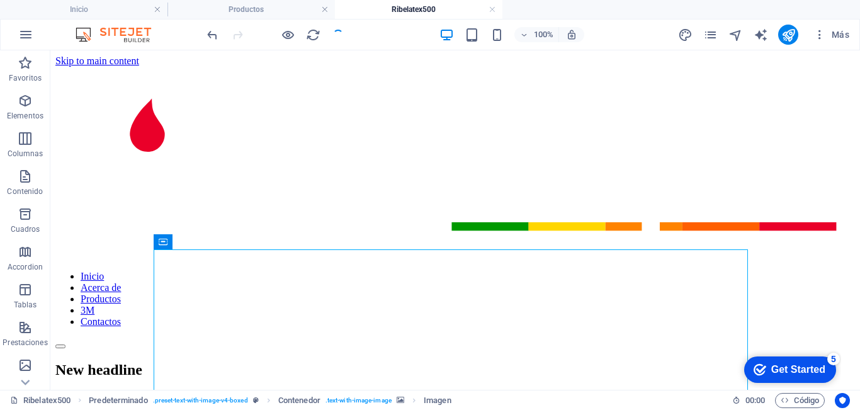
click at [333, 35] on div at bounding box center [275, 35] width 141 height 20
click at [337, 38] on div at bounding box center [275, 35] width 141 height 20
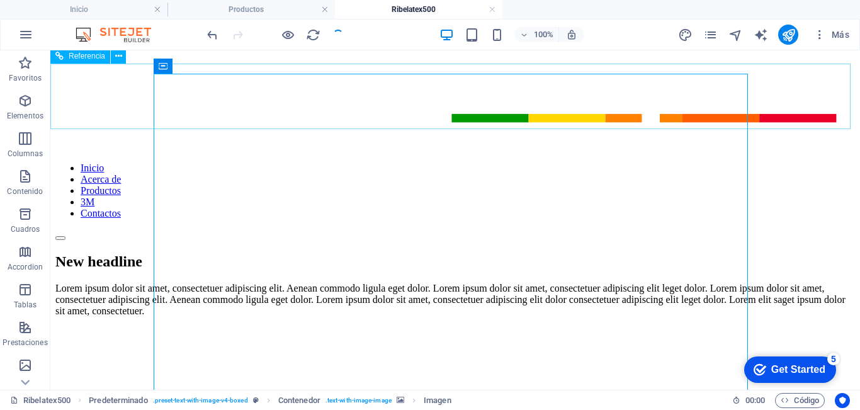
scroll to position [63, 0]
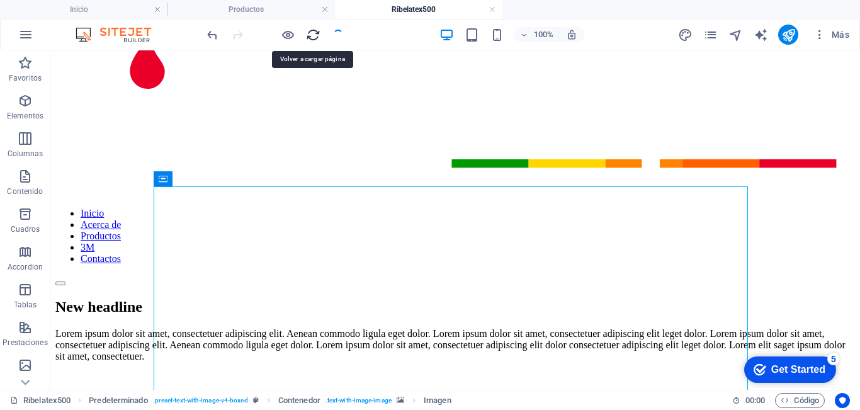
click at [312, 31] on icon "reload" at bounding box center [313, 35] width 14 height 14
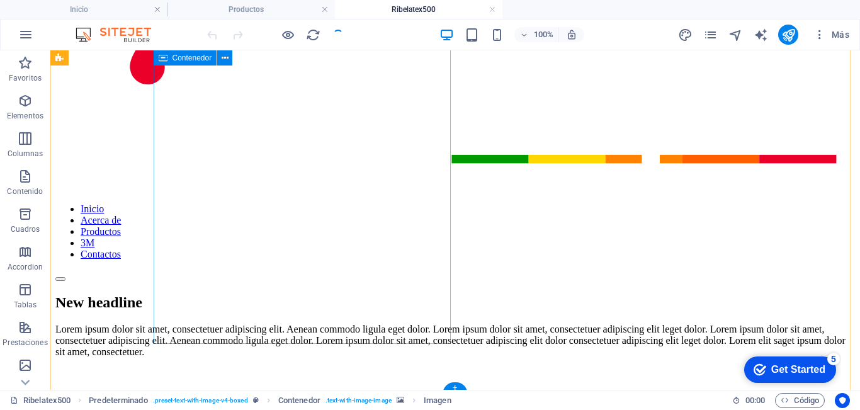
scroll to position [0, 0]
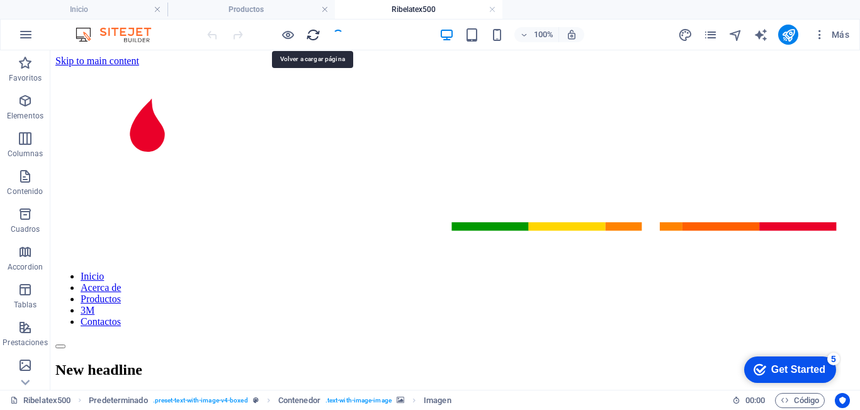
drag, startPoint x: 312, startPoint y: 37, endPoint x: 277, endPoint y: 31, distance: 35.6
click at [312, 37] on icon "reload" at bounding box center [313, 35] width 14 height 14
click at [310, 32] on icon "reload" at bounding box center [313, 35] width 14 height 14
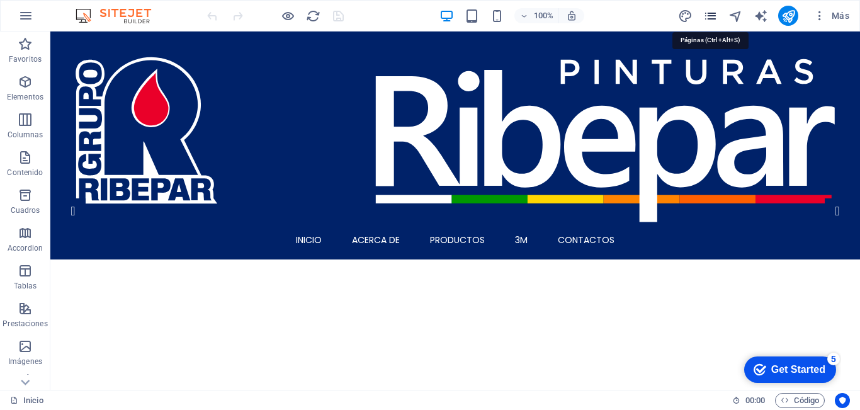
click at [709, 18] on icon "pages" at bounding box center [710, 16] width 14 height 14
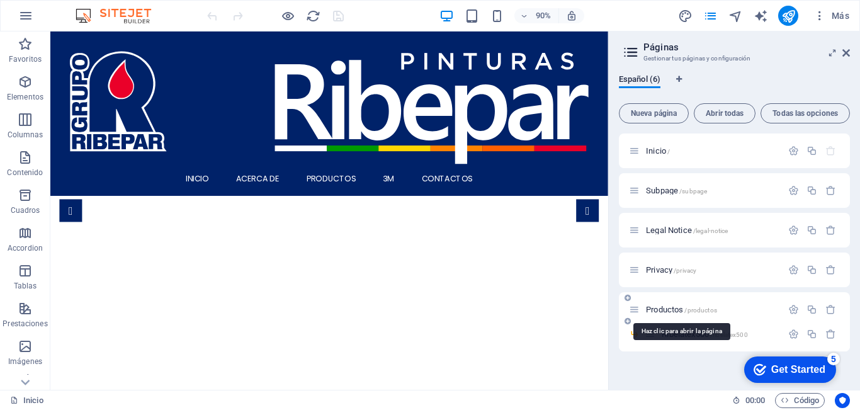
click at [677, 307] on span "Productos /productos" at bounding box center [681, 309] width 71 height 9
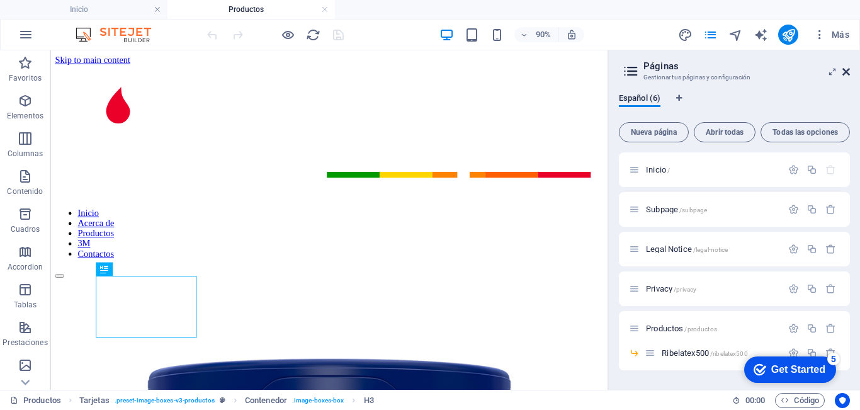
click at [844, 69] on icon at bounding box center [846, 72] width 8 height 10
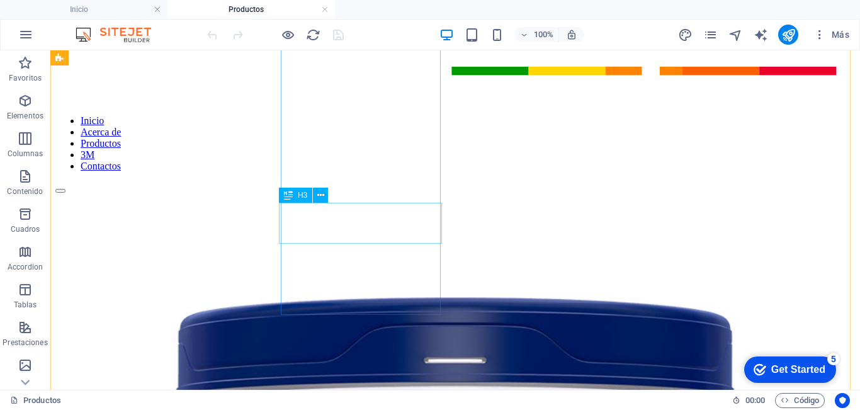
scroll to position [63, 0]
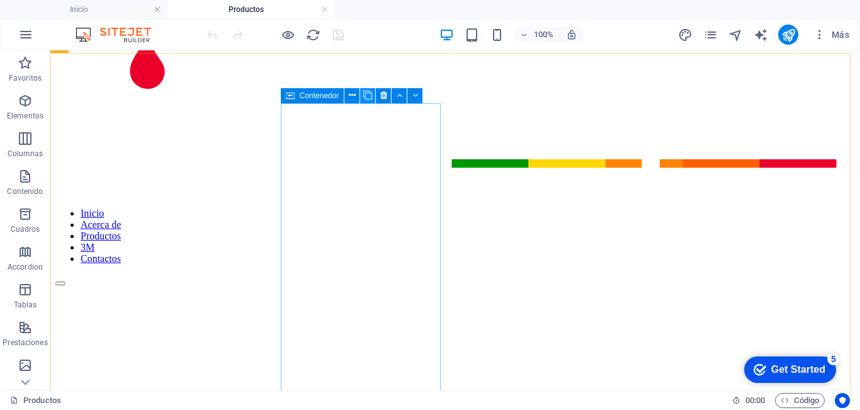
click at [369, 91] on icon at bounding box center [367, 95] width 9 height 13
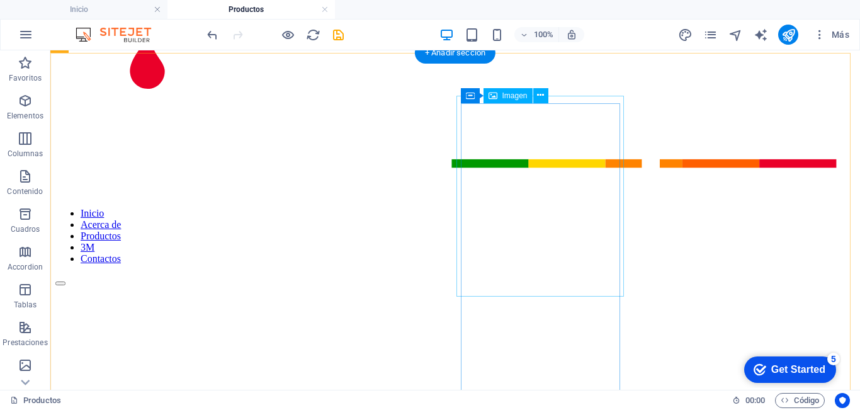
select select "%"
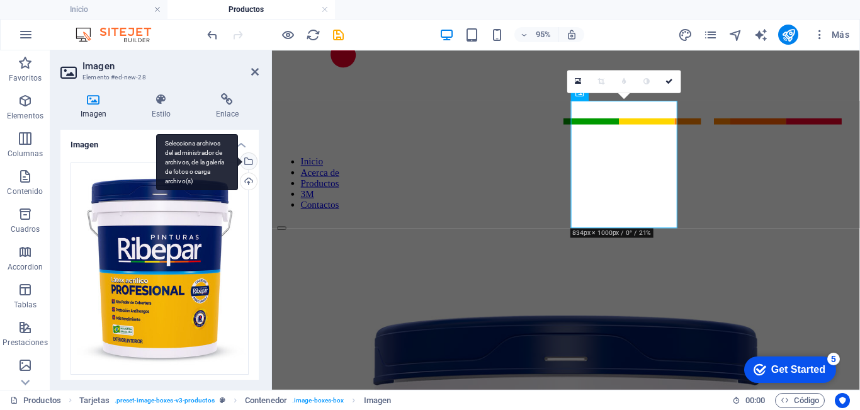
click at [247, 161] on div "Selecciona archivos del administrador de archivos, de la galería de fotos o car…" at bounding box center [247, 162] width 19 height 19
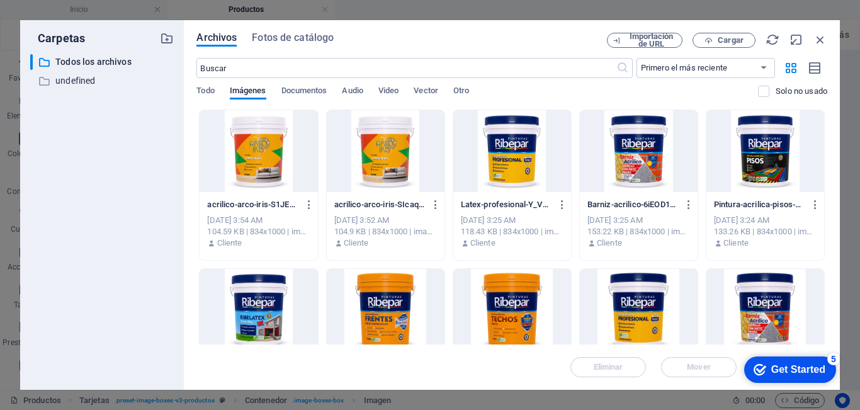
click at [380, 158] on div at bounding box center [386, 151] width 118 height 82
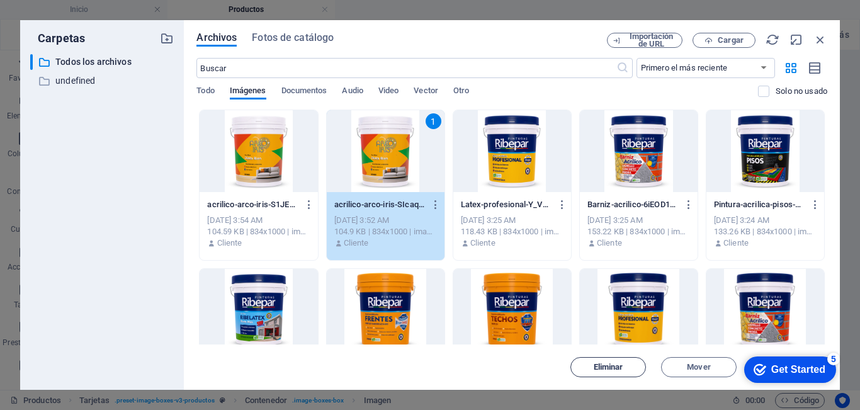
click at [608, 373] on button "Eliminar" at bounding box center [608, 367] width 76 height 20
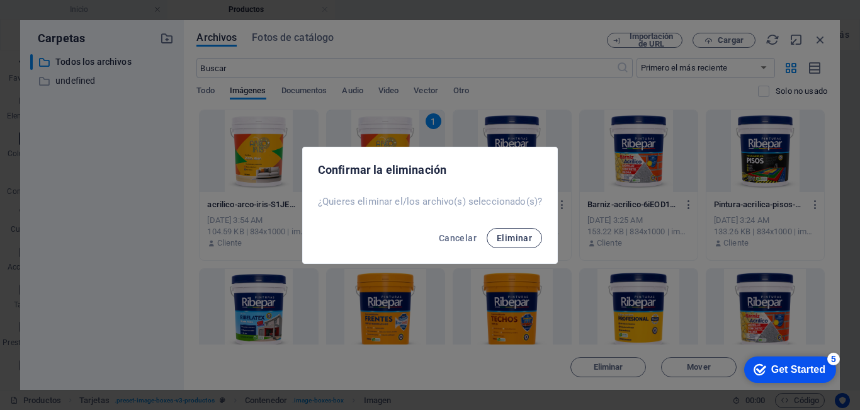
click at [498, 237] on span "Eliminar" at bounding box center [514, 238] width 35 height 10
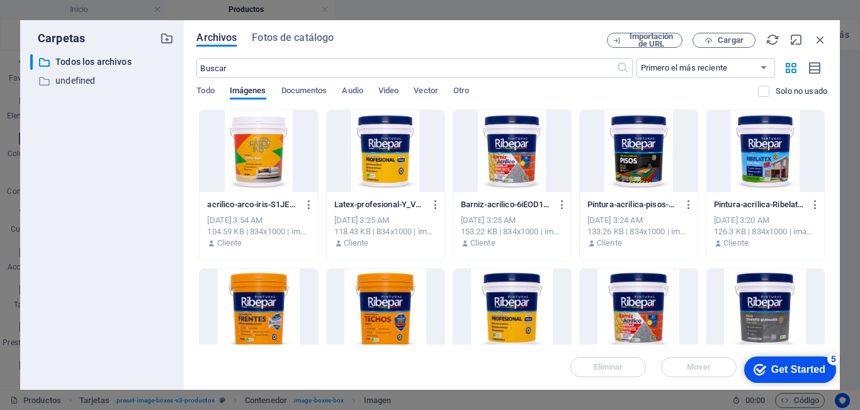
click at [259, 170] on div at bounding box center [259, 151] width 118 height 82
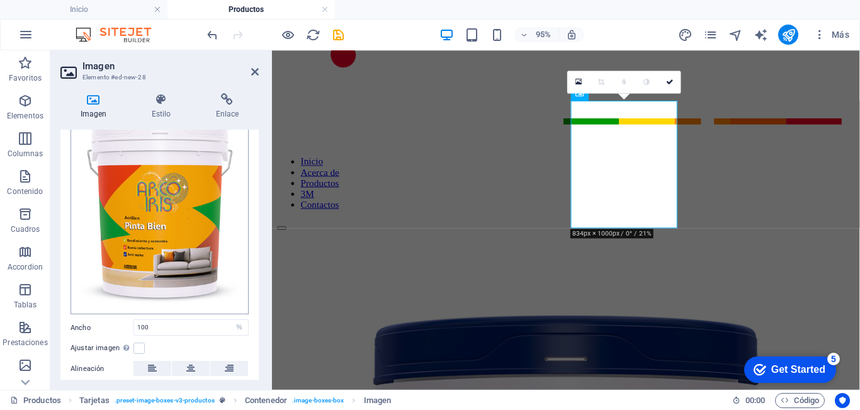
scroll to position [155, 0]
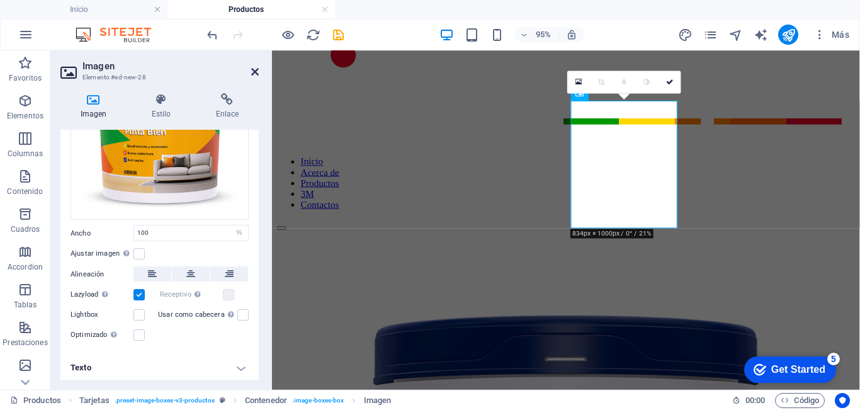
click at [254, 71] on icon at bounding box center [255, 72] width 8 height 10
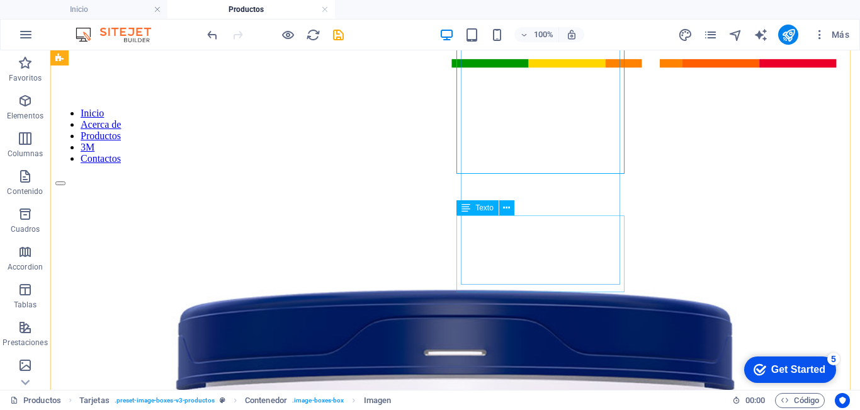
scroll to position [189, 0]
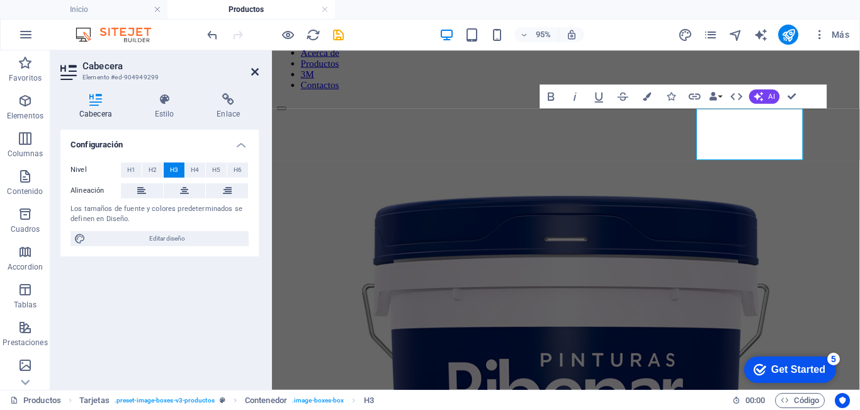
click at [254, 73] on icon at bounding box center [255, 72] width 8 height 10
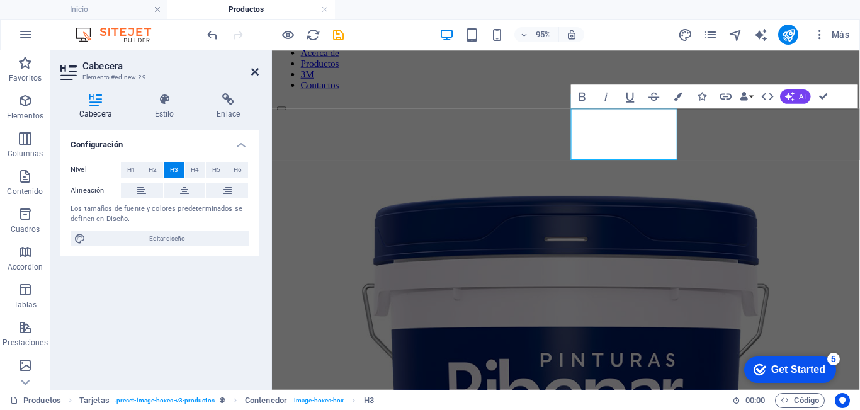
click at [255, 72] on icon at bounding box center [255, 72] width 8 height 10
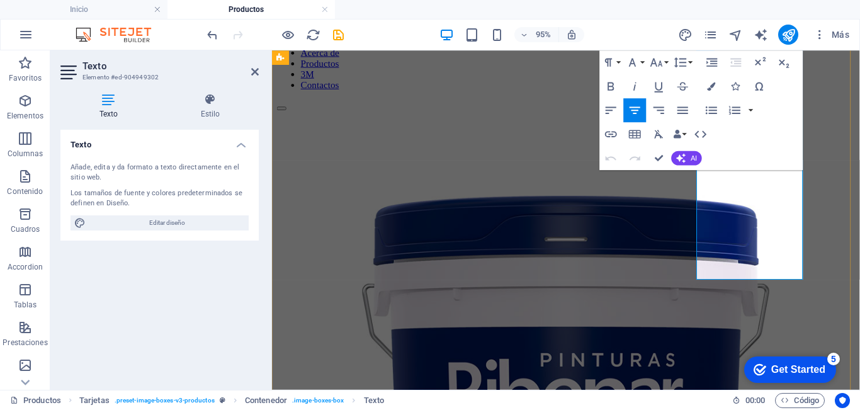
drag, startPoint x: 806, startPoint y: 268, endPoint x: 980, endPoint y: 220, distance: 180.4
copy p "Látex Acrílico para quien busca una pintura económía y de calidad con menos des…"
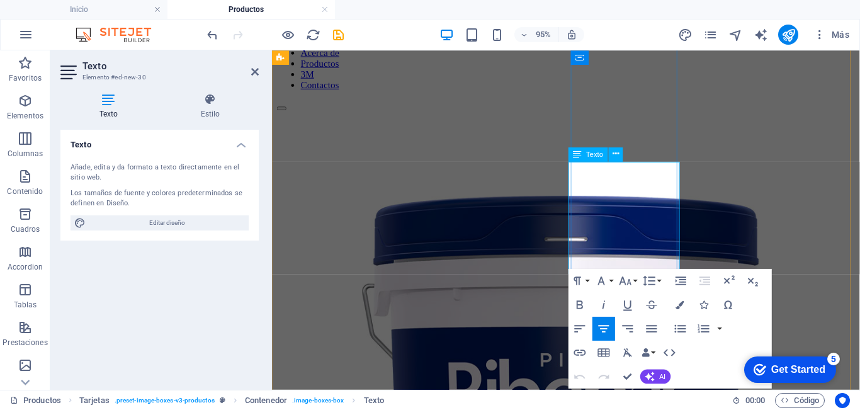
drag, startPoint x: 676, startPoint y: 261, endPoint x: 603, endPoint y: 170, distance: 116.4
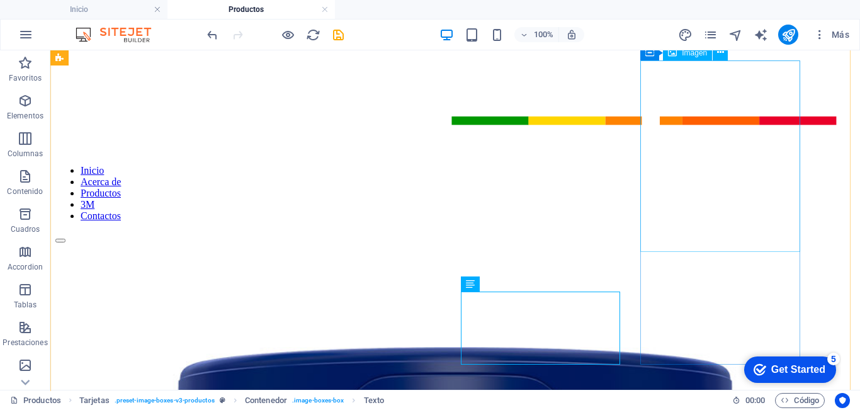
scroll to position [0, 0]
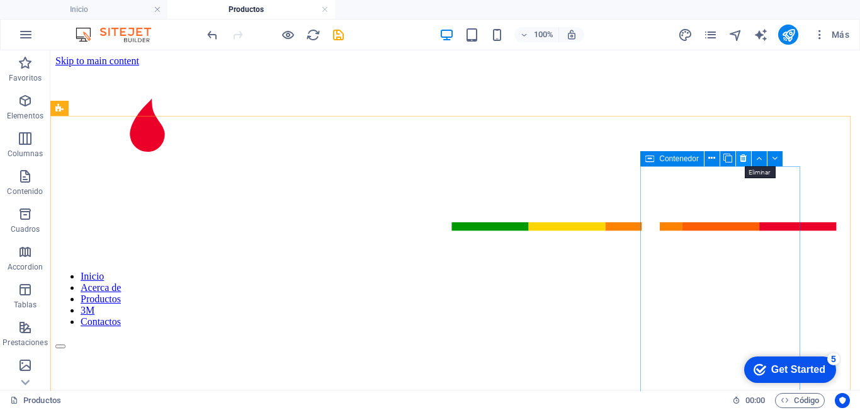
click at [740, 158] on icon at bounding box center [743, 158] width 7 height 13
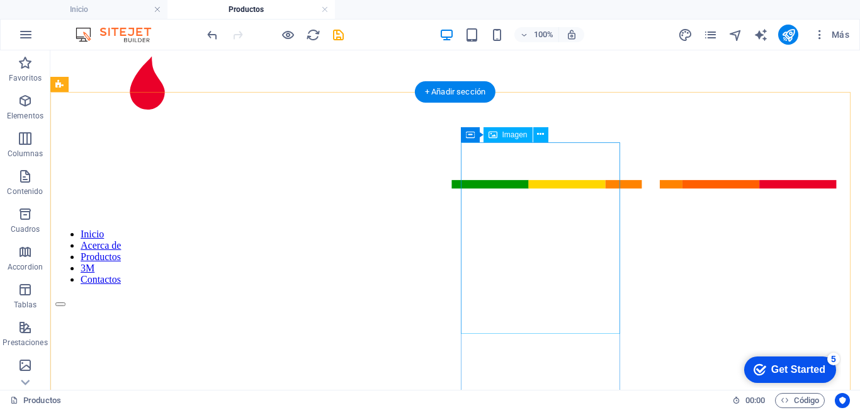
scroll to position [63, 0]
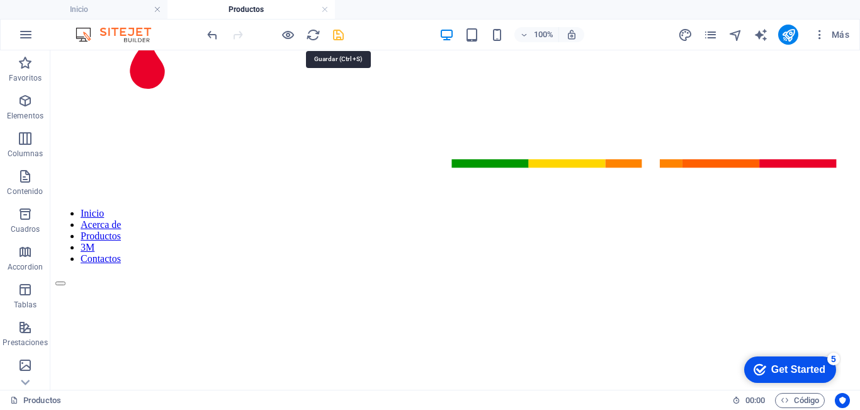
click at [338, 40] on icon "save" at bounding box center [338, 35] width 14 height 14
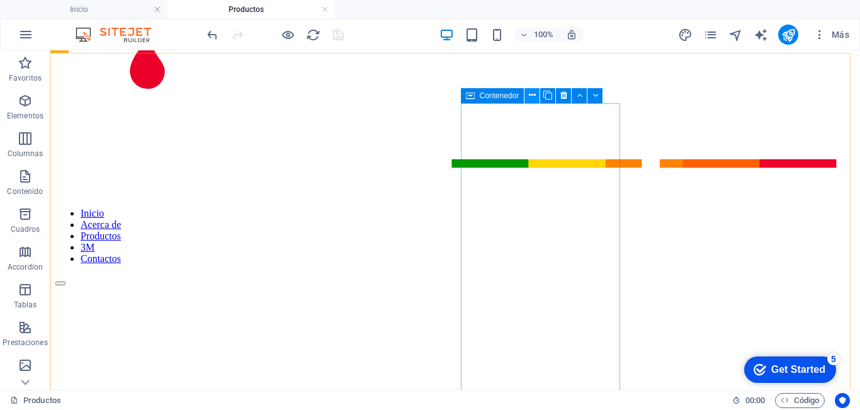
click at [531, 97] on icon at bounding box center [532, 95] width 7 height 13
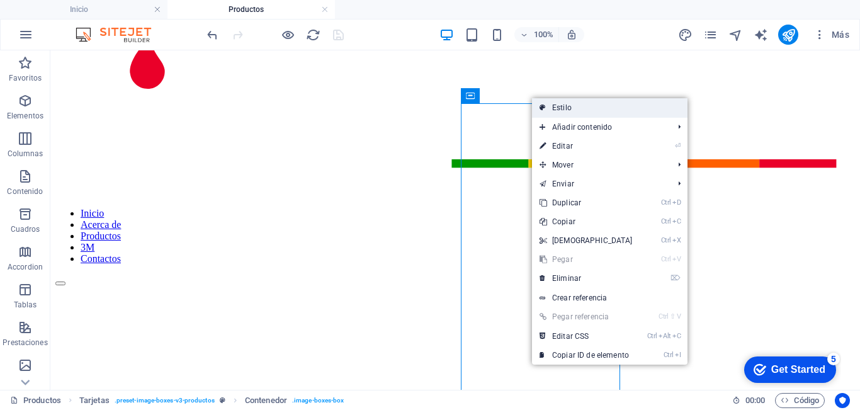
click at [559, 106] on link "Estilo" at bounding box center [609, 107] width 155 height 19
select select "rem"
select select "preset-image-boxes-v3-productos"
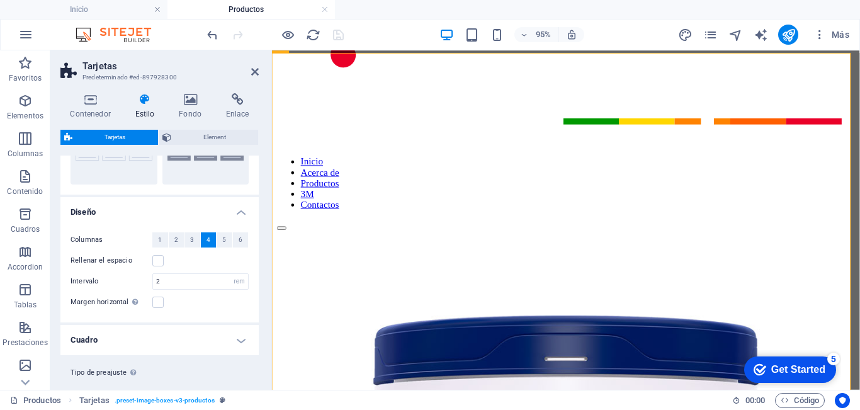
scroll to position [113, 0]
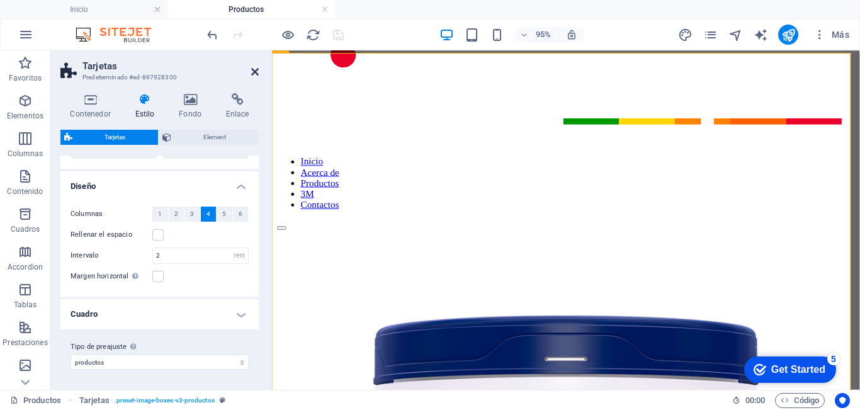
click at [254, 72] on icon at bounding box center [255, 72] width 8 height 10
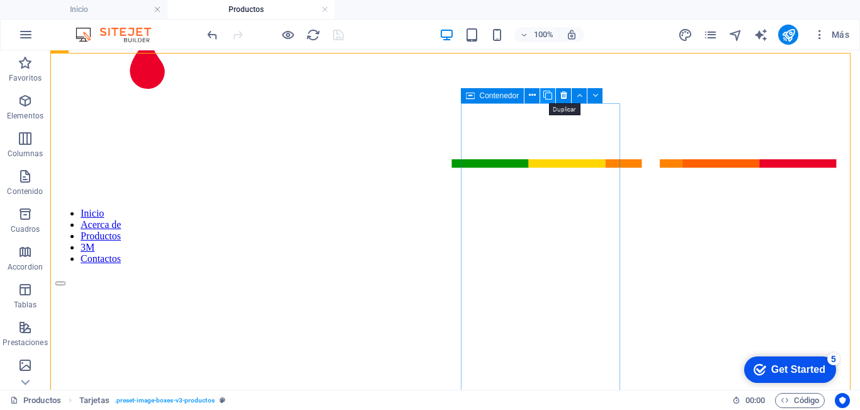
click at [549, 94] on icon at bounding box center [547, 95] width 9 height 13
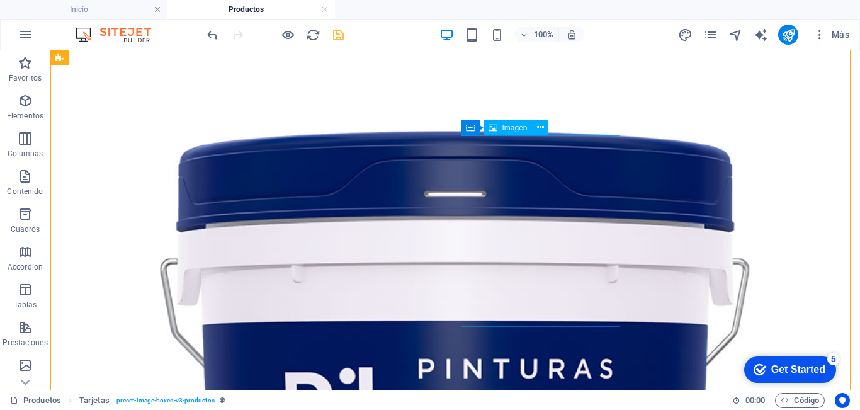
scroll to position [378, 0]
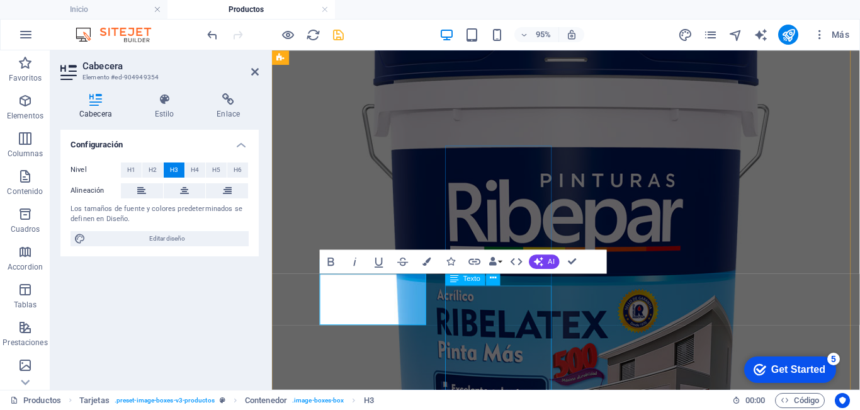
scroll to position [350, 0]
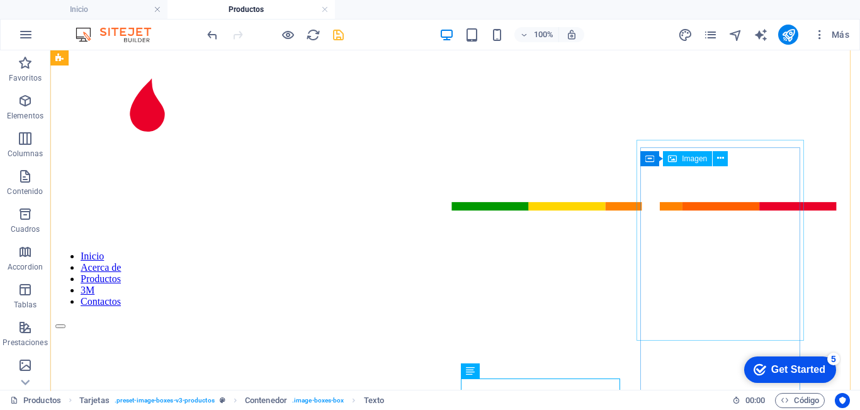
scroll to position [19, 0]
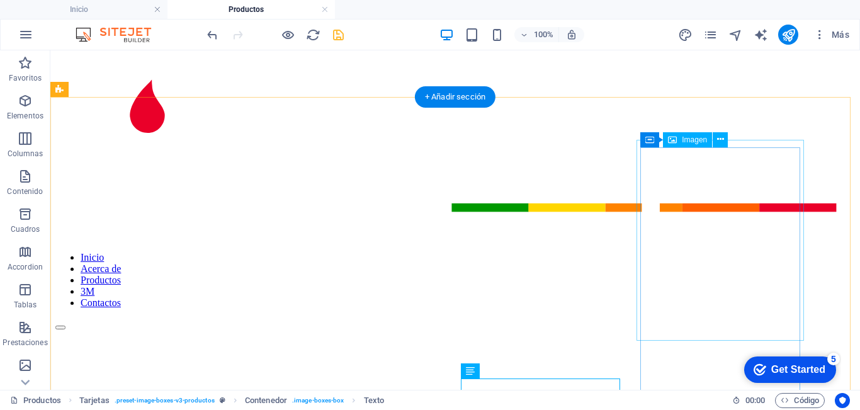
select select "%"
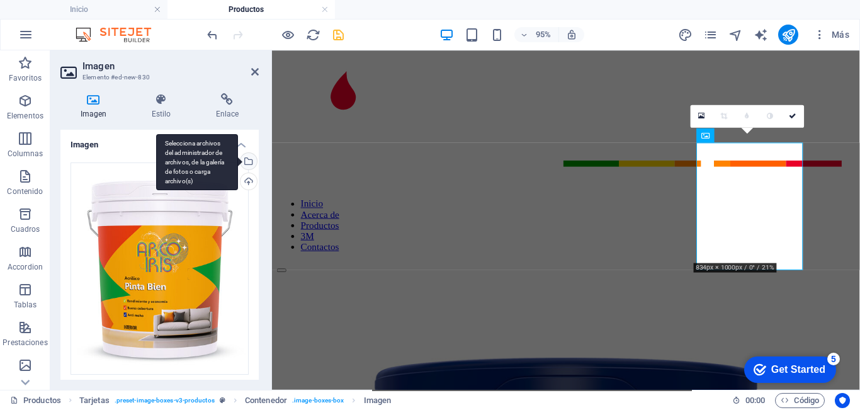
click at [238, 160] on div "Selecciona archivos del administrador de archivos, de la galería de fotos o car…" at bounding box center [197, 162] width 82 height 57
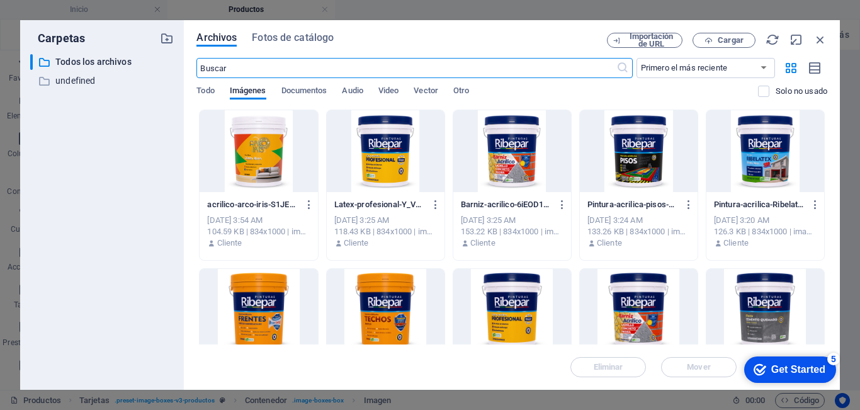
click at [639, 155] on div at bounding box center [639, 151] width 118 height 82
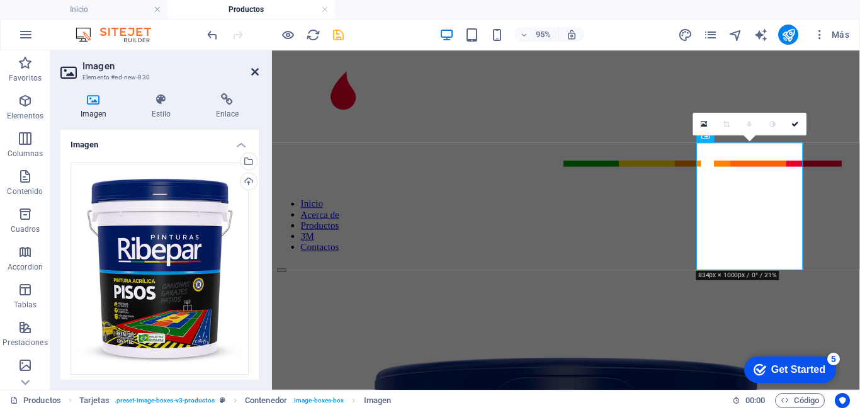
click at [252, 73] on icon at bounding box center [255, 72] width 8 height 10
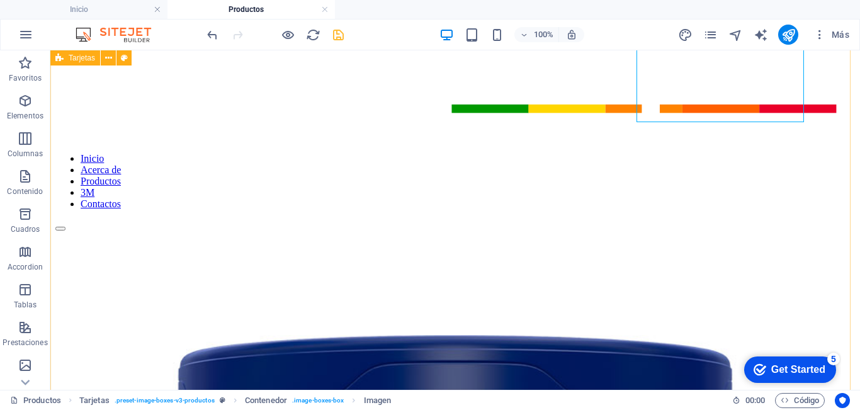
scroll to position [271, 0]
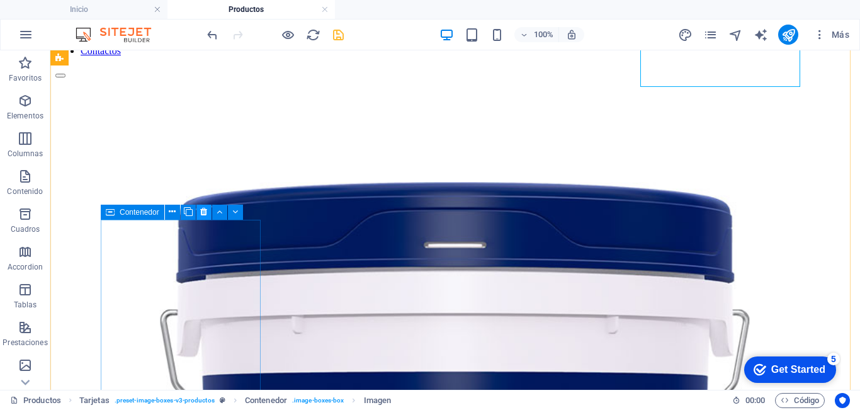
click at [201, 212] on icon at bounding box center [203, 211] width 7 height 13
click at [208, 211] on button at bounding box center [203, 212] width 15 height 15
click at [206, 212] on icon at bounding box center [203, 211] width 7 height 13
drag, startPoint x: 201, startPoint y: 211, endPoint x: 150, endPoint y: 161, distance: 70.8
click at [201, 211] on icon at bounding box center [203, 211] width 7 height 13
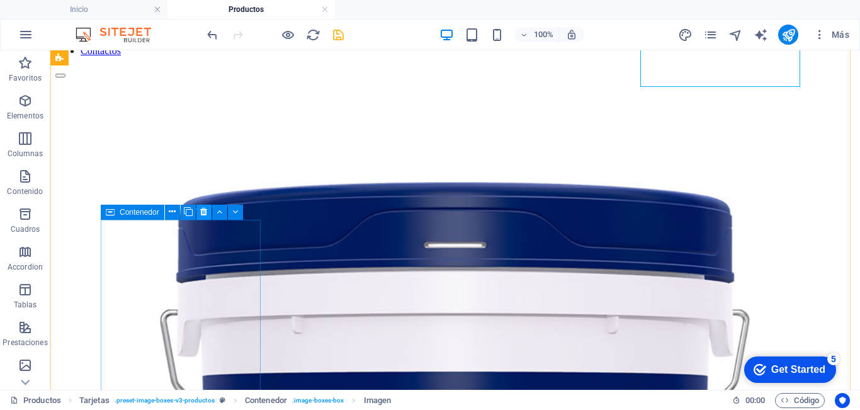
click at [201, 212] on icon at bounding box center [203, 211] width 7 height 13
click at [202, 210] on icon at bounding box center [203, 211] width 7 height 13
click at [203, 210] on icon at bounding box center [203, 211] width 7 height 13
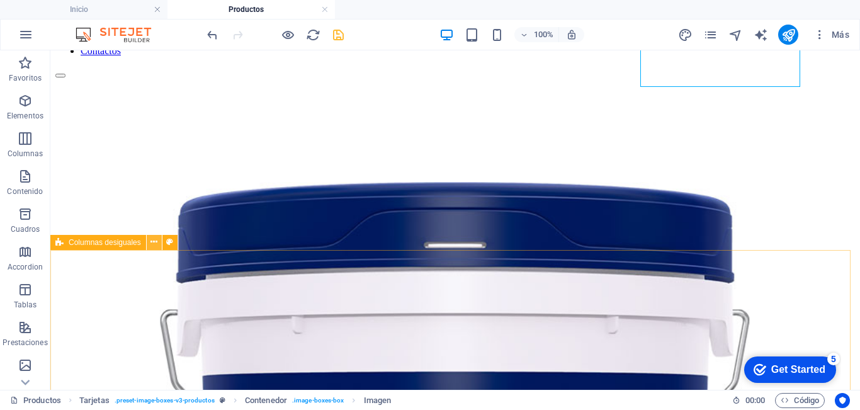
click at [154, 244] on icon at bounding box center [153, 241] width 7 height 13
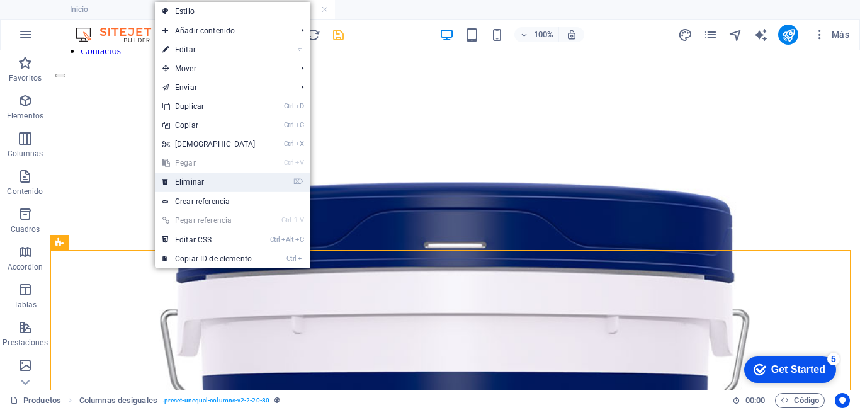
click at [196, 178] on link "⌦ Eliminar" at bounding box center [209, 181] width 108 height 19
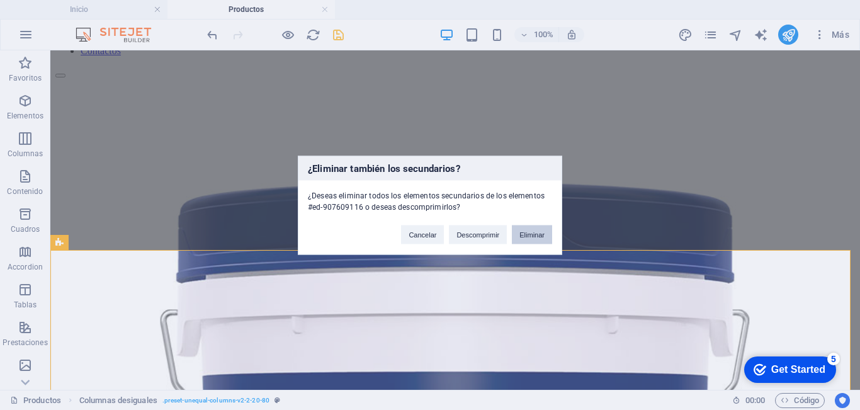
click at [524, 237] on button "Eliminar" at bounding box center [532, 234] width 40 height 19
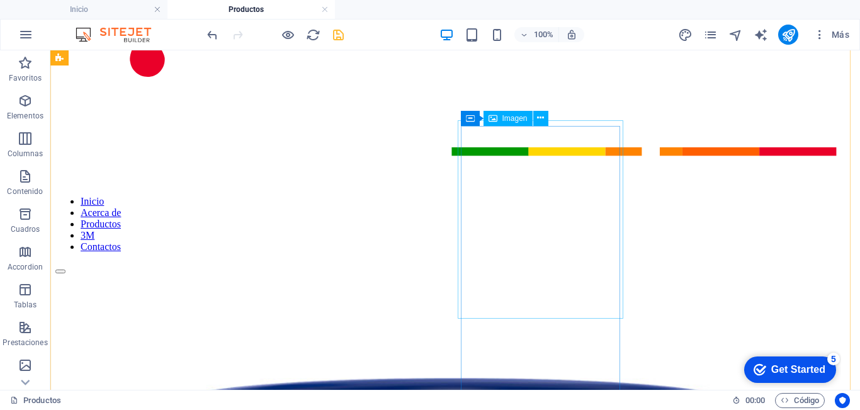
scroll to position [0, 0]
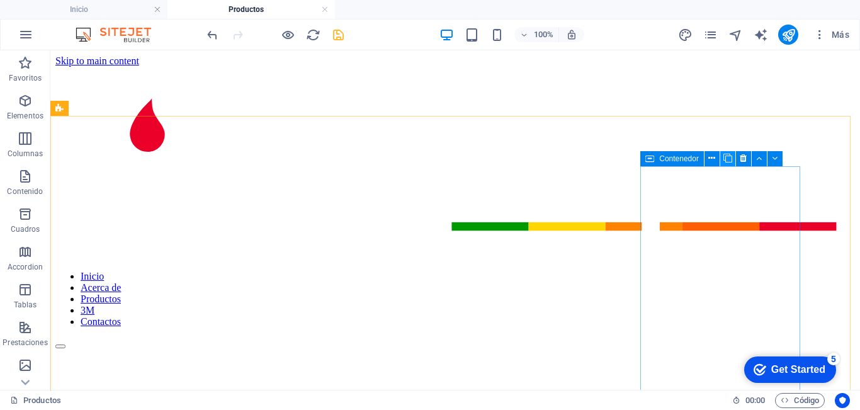
click at [728, 157] on icon at bounding box center [727, 158] width 9 height 13
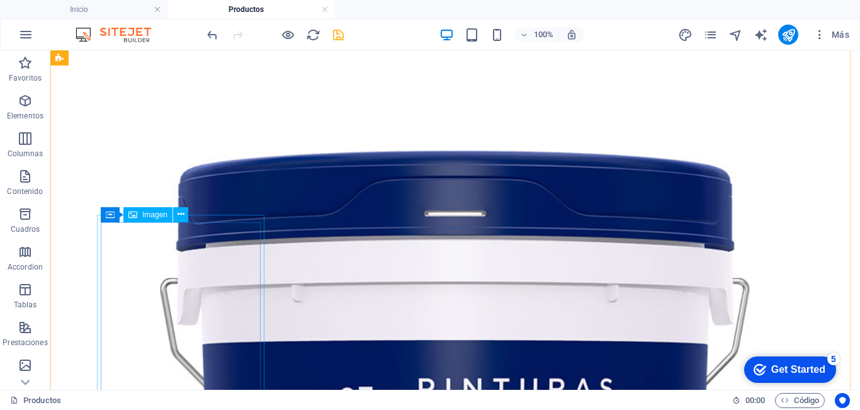
scroll to position [234, 0]
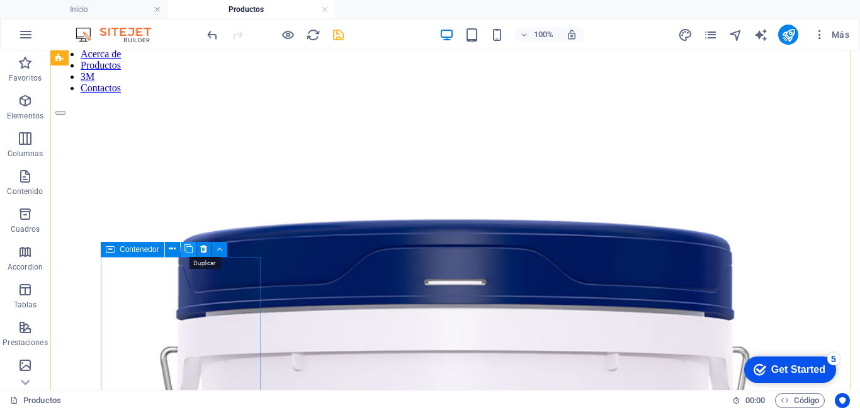
click at [189, 249] on icon at bounding box center [188, 248] width 9 height 13
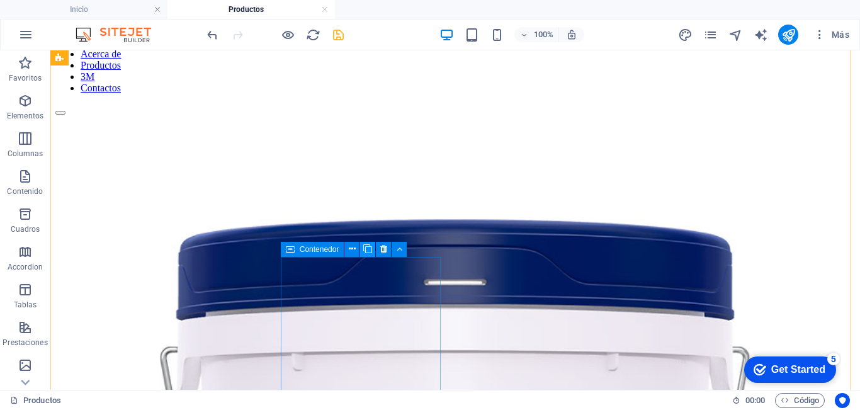
click at [369, 250] on icon at bounding box center [367, 248] width 9 height 13
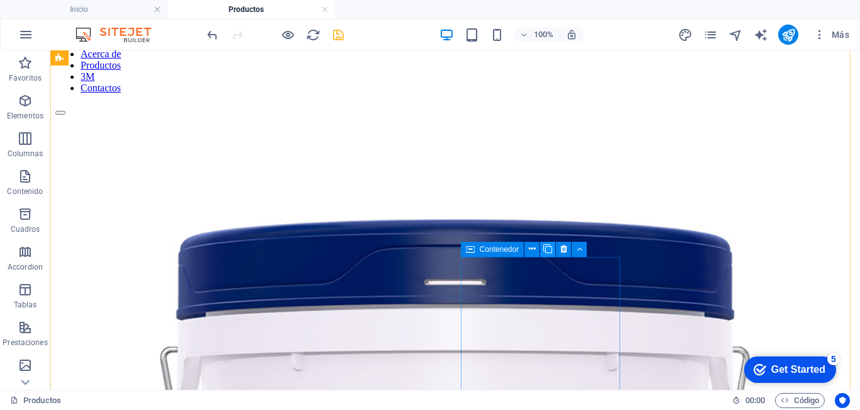
click at [550, 249] on icon at bounding box center [547, 248] width 9 height 13
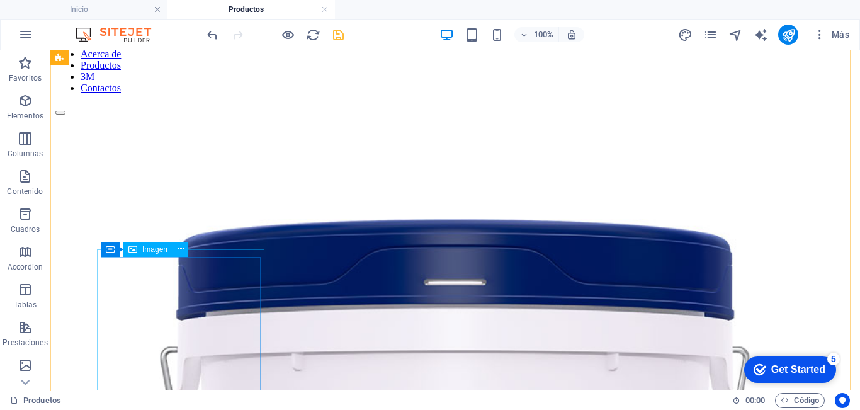
select select "%"
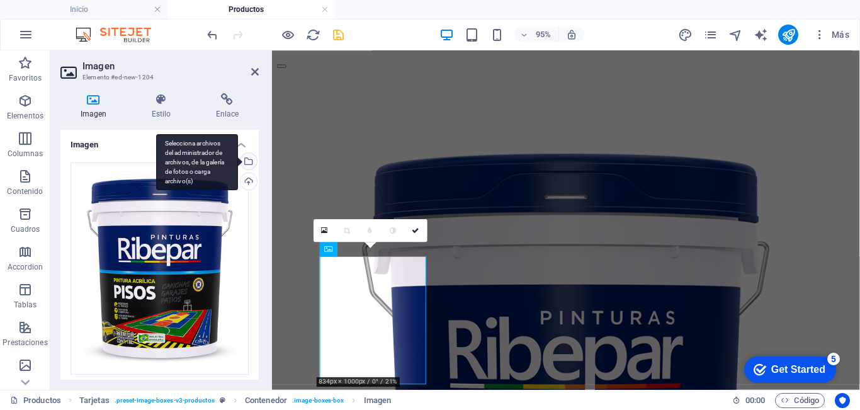
click at [247, 159] on div "Selecciona archivos del administrador de archivos, de la galería de fotos o car…" at bounding box center [247, 162] width 19 height 19
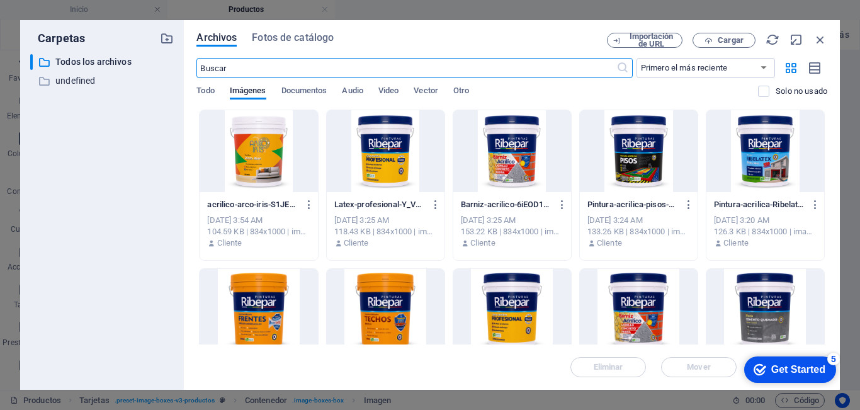
scroll to position [62, 0]
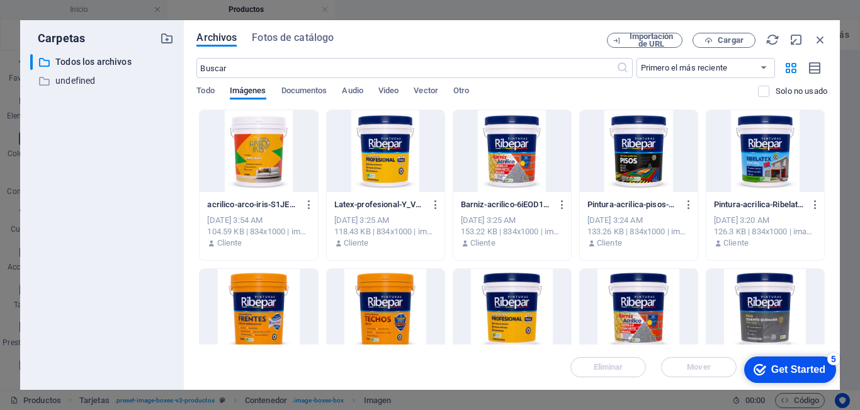
click at [529, 152] on div at bounding box center [512, 151] width 118 height 82
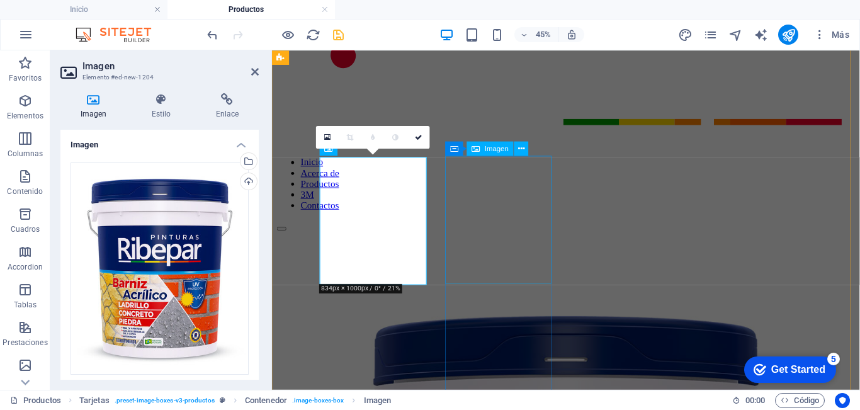
scroll to position [339, 0]
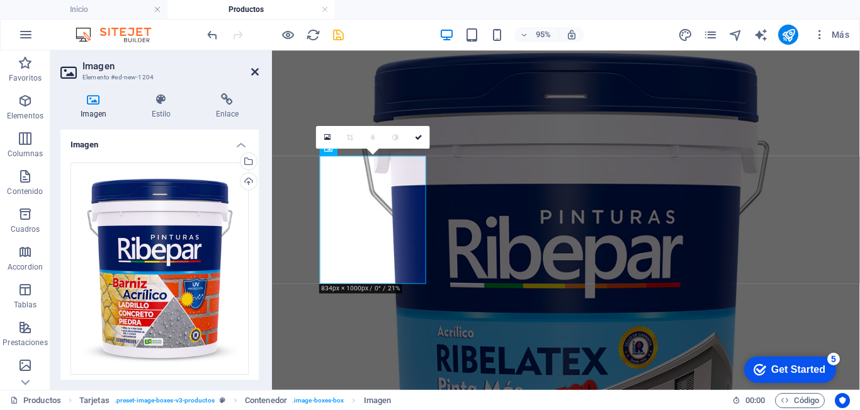
click at [255, 71] on icon at bounding box center [255, 72] width 8 height 10
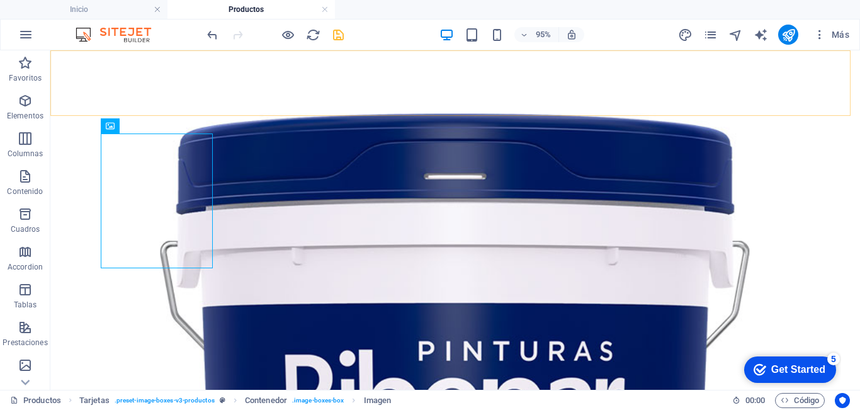
scroll to position [367, 0]
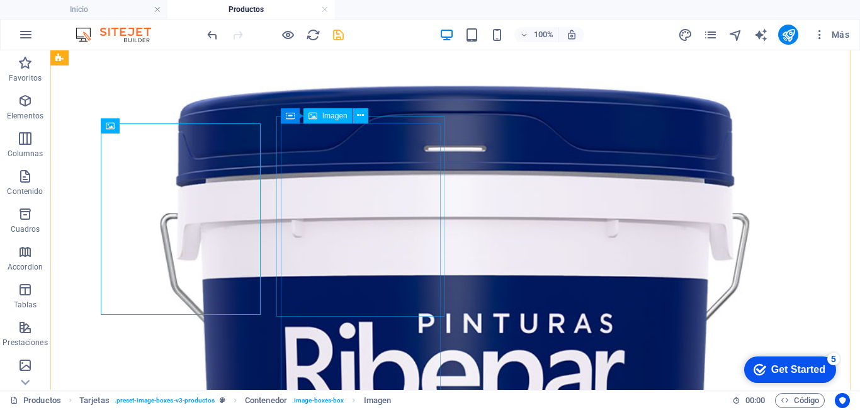
select select "%"
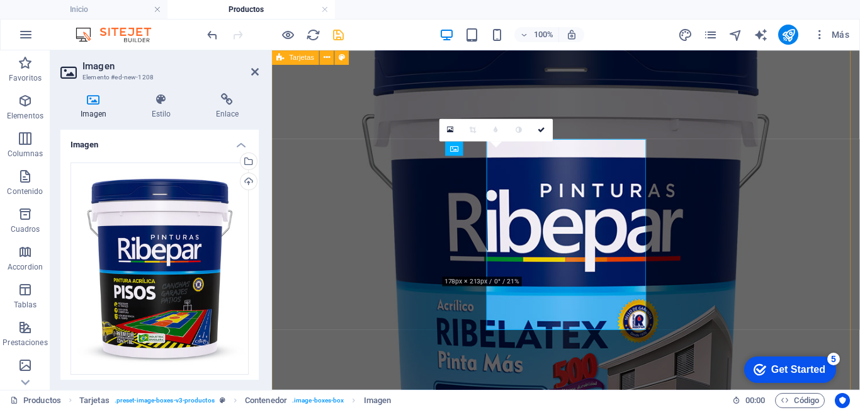
scroll to position [339, 0]
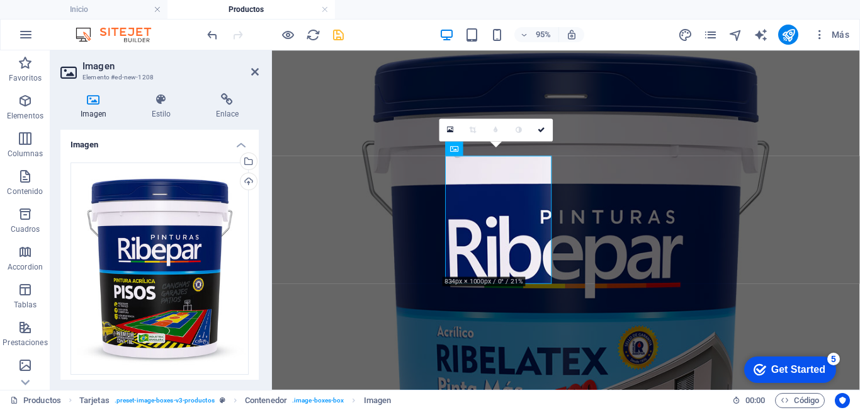
click at [246, 159] on div "Selecciona archivos del administrador de archivos, de la galería de fotos o car…" at bounding box center [247, 162] width 19 height 19
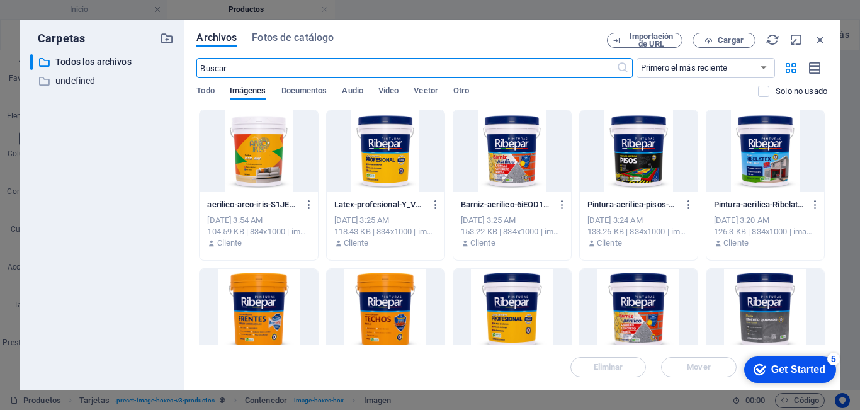
scroll to position [62, 0]
click at [821, 40] on icon "button" at bounding box center [820, 40] width 14 height 14
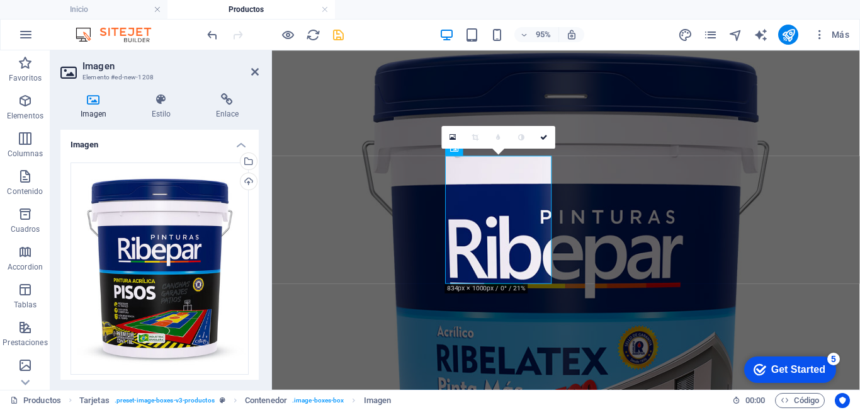
click at [247, 74] on header "Imagen Elemento #ed-new-1208" at bounding box center [159, 66] width 198 height 33
click at [254, 74] on icon at bounding box center [255, 72] width 8 height 10
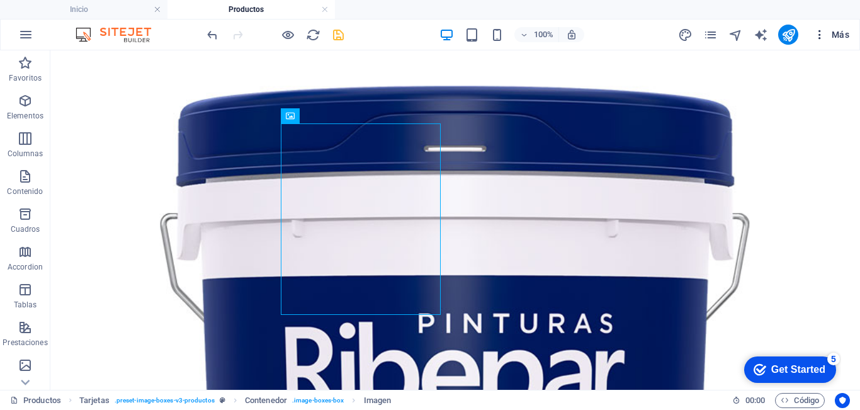
click at [836, 37] on span "Más" at bounding box center [831, 34] width 36 height 13
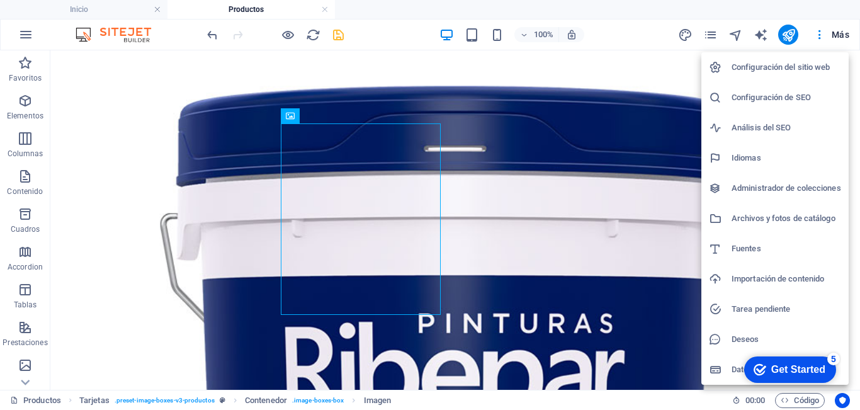
click at [769, 215] on h6 "Archivos y fotos de catálogo" at bounding box center [787, 218] width 110 height 15
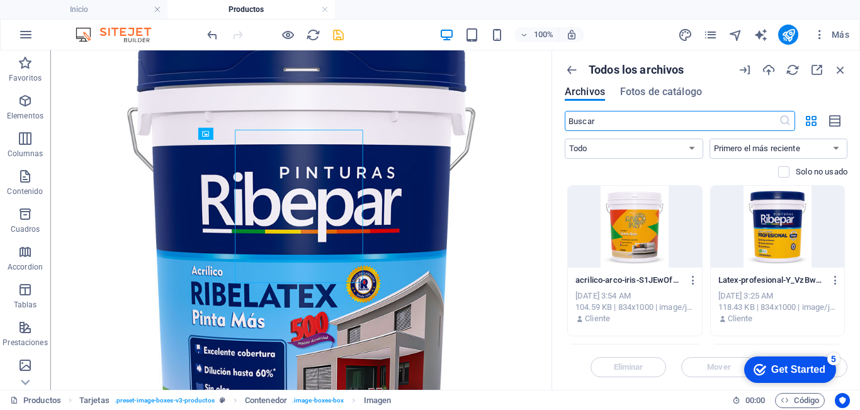
scroll to position [341, 0]
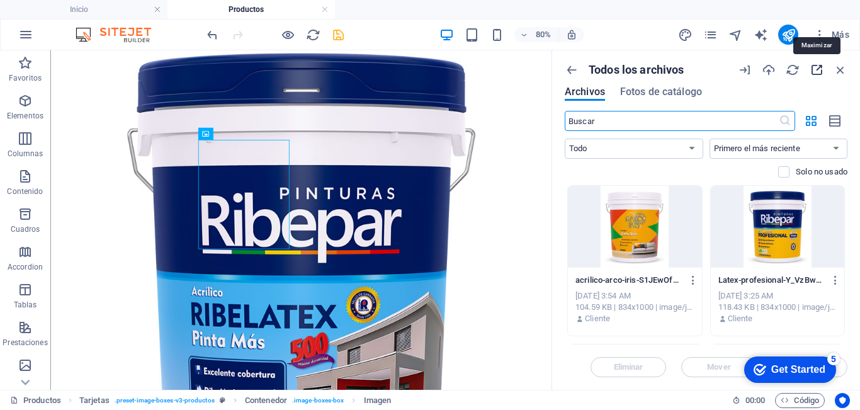
click at [816, 71] on icon "button" at bounding box center [817, 70] width 14 height 14
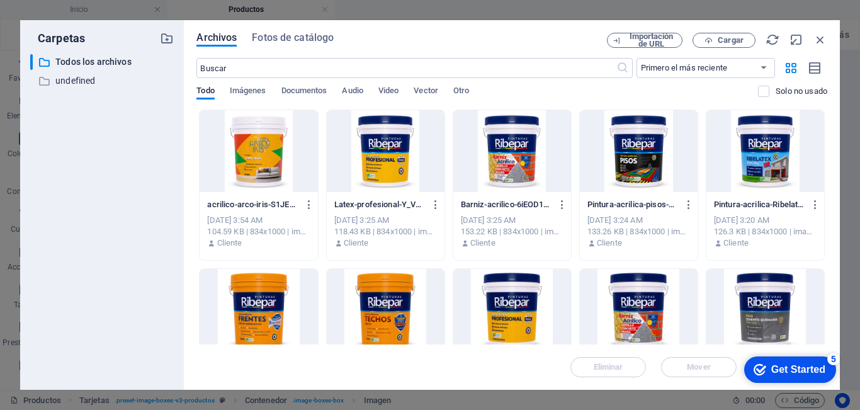
click at [266, 304] on div at bounding box center [259, 310] width 118 height 82
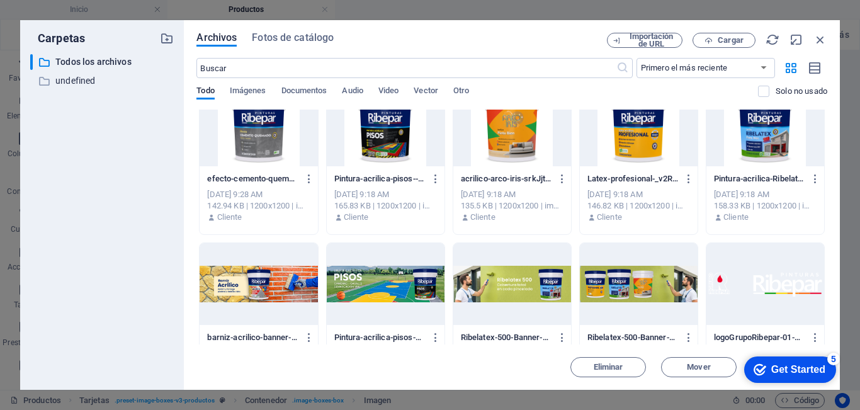
scroll to position [818, 0]
click at [755, 158] on div at bounding box center [765, 126] width 118 height 82
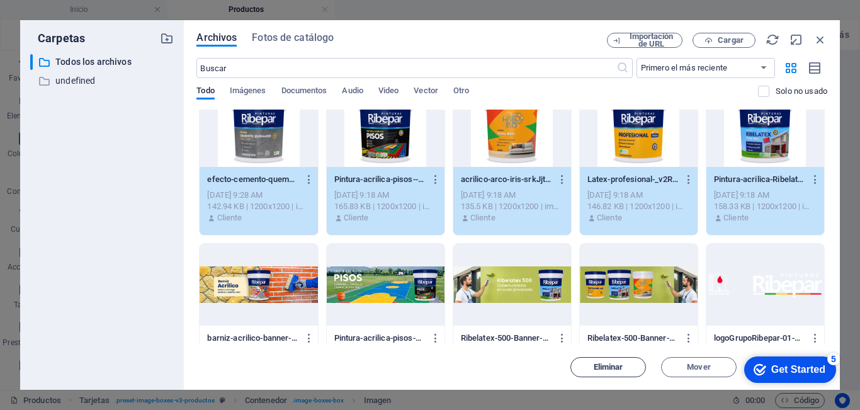
click at [621, 371] on span "Eliminar" at bounding box center [609, 367] width 30 height 8
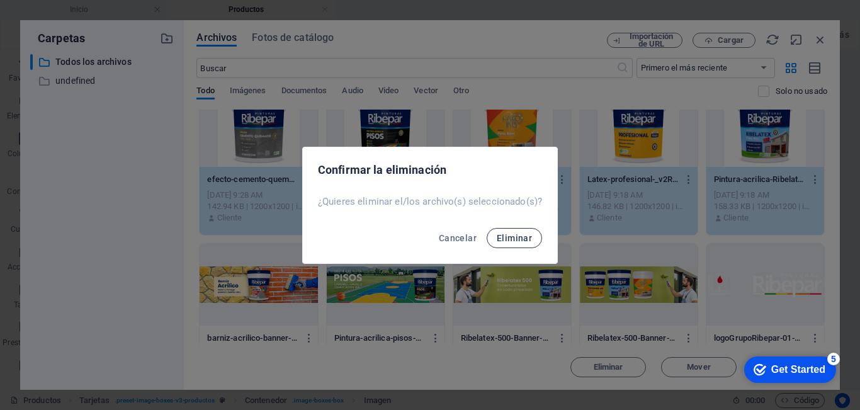
click at [517, 234] on span "Eliminar" at bounding box center [514, 238] width 35 height 10
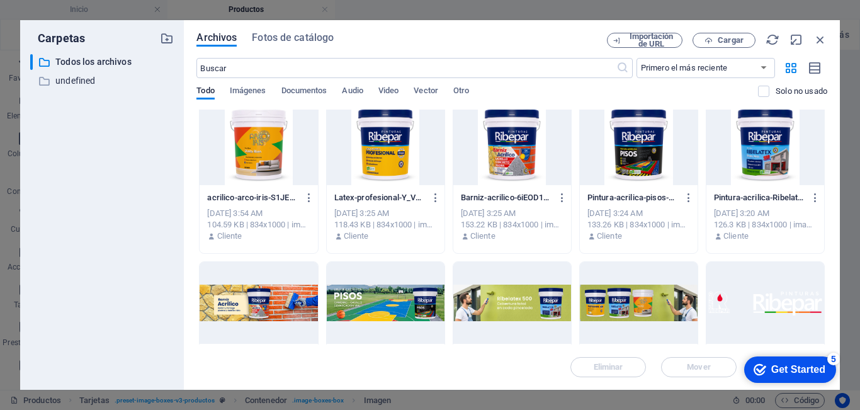
scroll to position [0, 0]
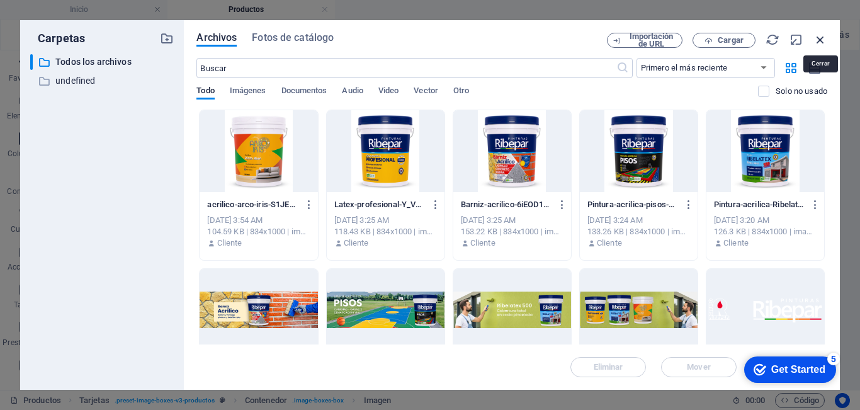
click at [824, 38] on icon "button" at bounding box center [820, 40] width 14 height 14
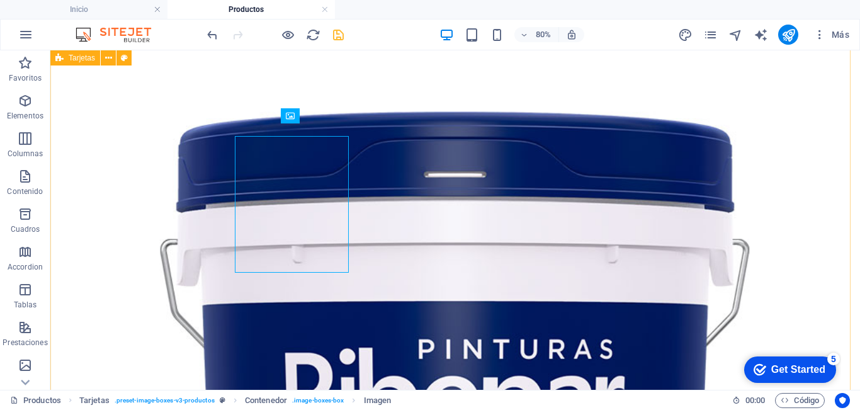
scroll to position [367, 0]
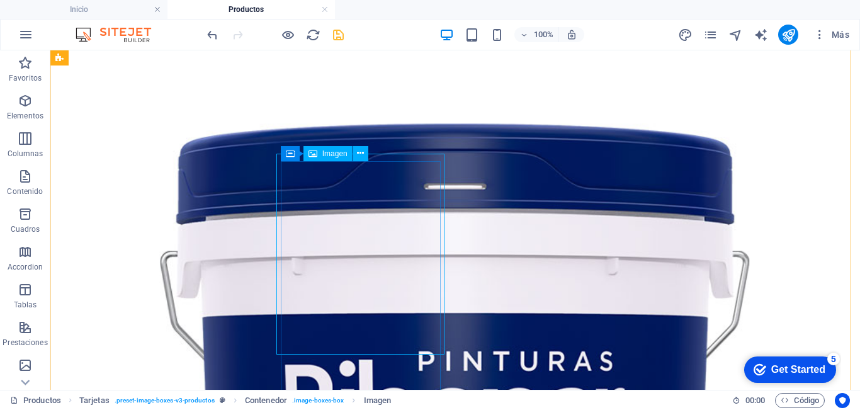
select select "%"
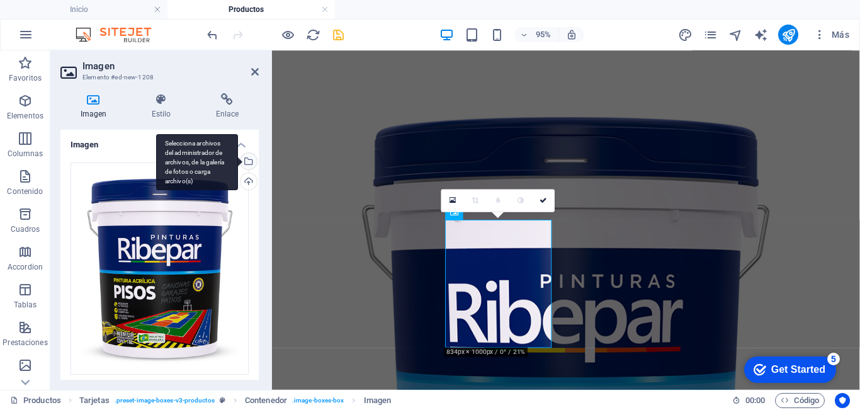
click at [245, 163] on div "Selecciona archivos del administrador de archivos, de la galería de fotos o car…" at bounding box center [247, 162] width 19 height 19
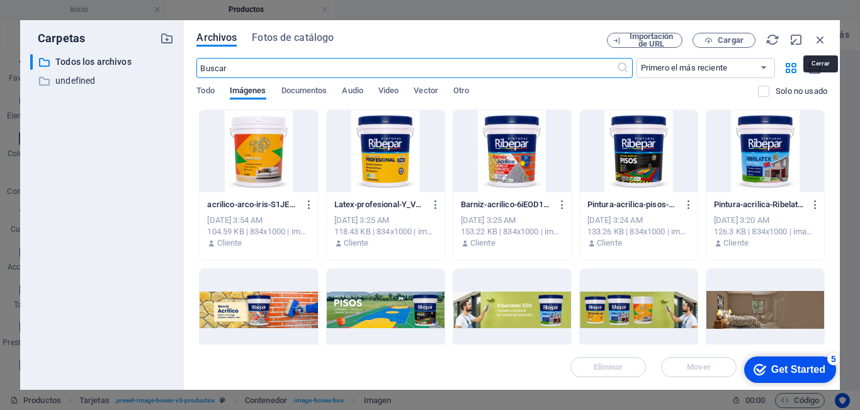
click at [818, 40] on icon "button" at bounding box center [820, 40] width 14 height 14
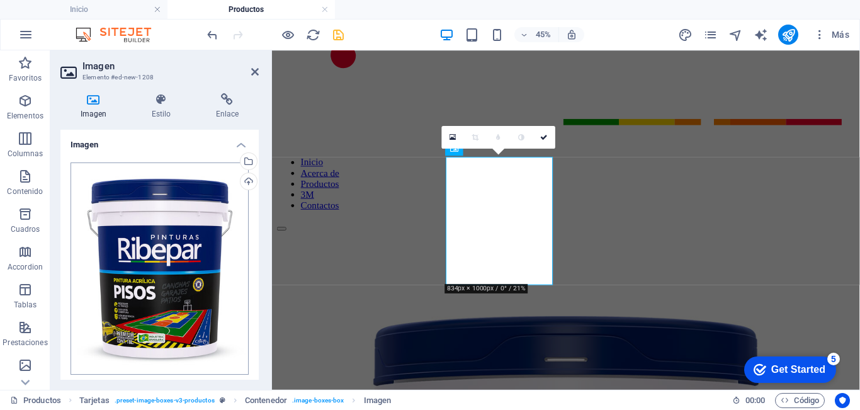
scroll to position [339, 0]
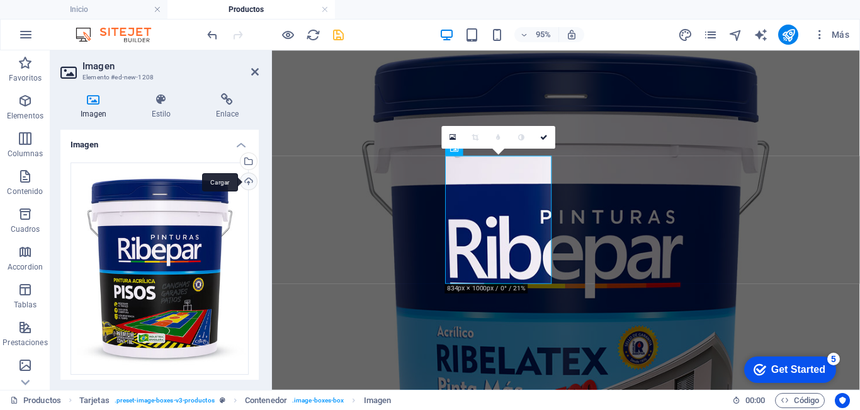
click at [248, 185] on div "Cargar" at bounding box center [247, 182] width 19 height 19
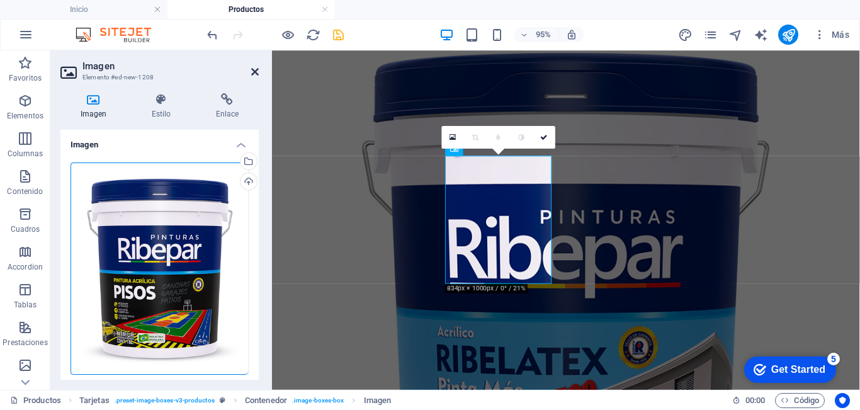
click at [254, 67] on icon at bounding box center [255, 72] width 8 height 10
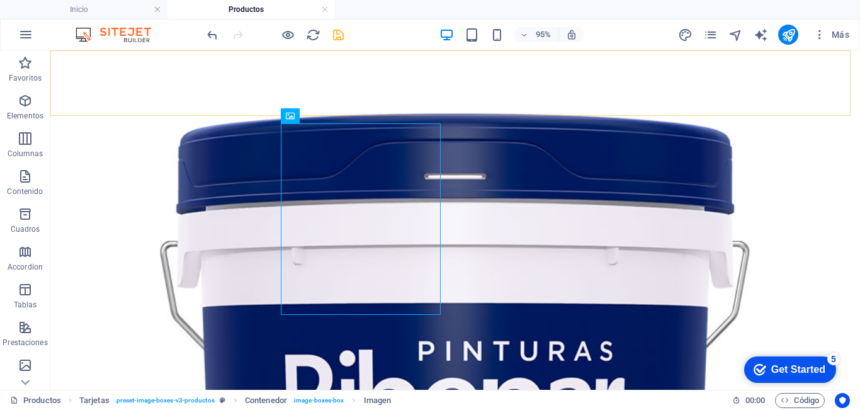
scroll to position [367, 0]
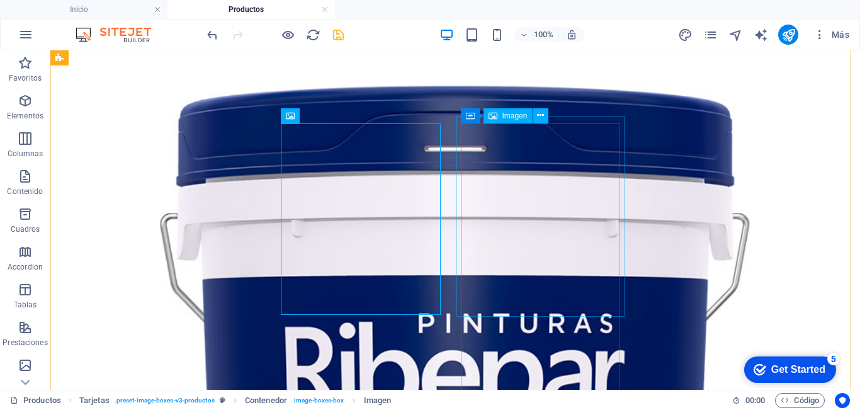
select select "%"
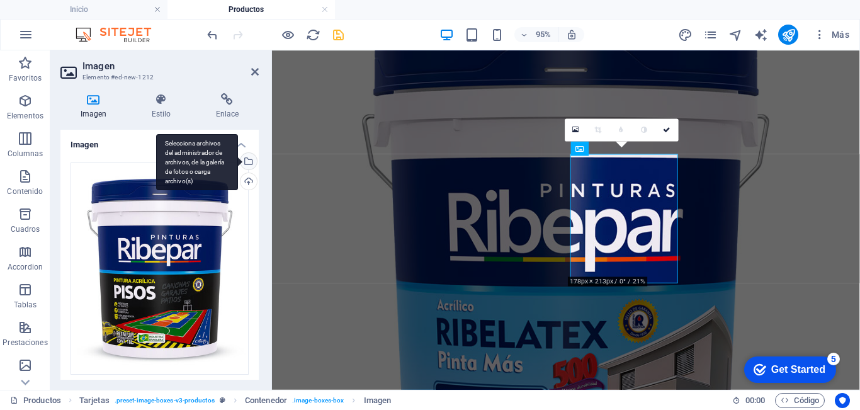
scroll to position [339, 0]
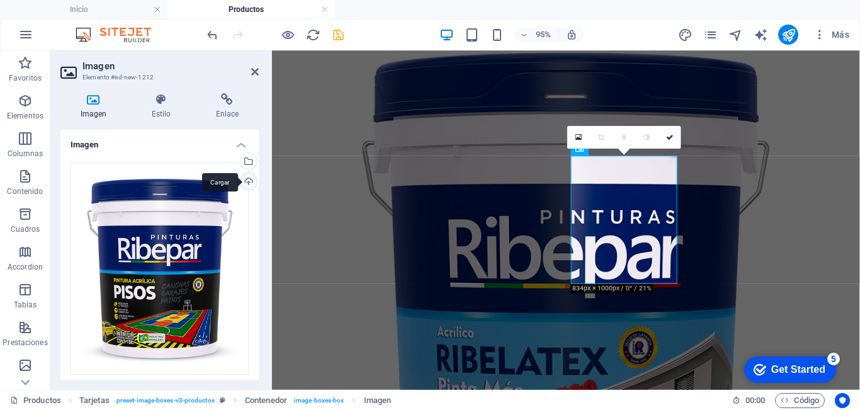
click at [245, 184] on div "Cargar" at bounding box center [247, 182] width 19 height 19
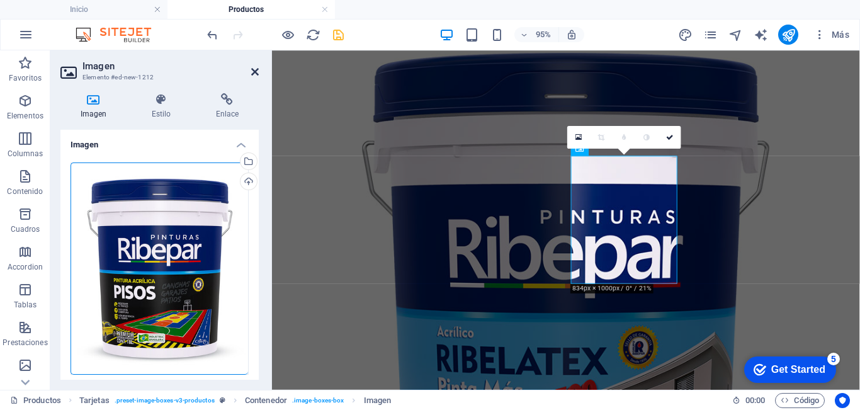
click at [254, 72] on icon at bounding box center [255, 72] width 8 height 10
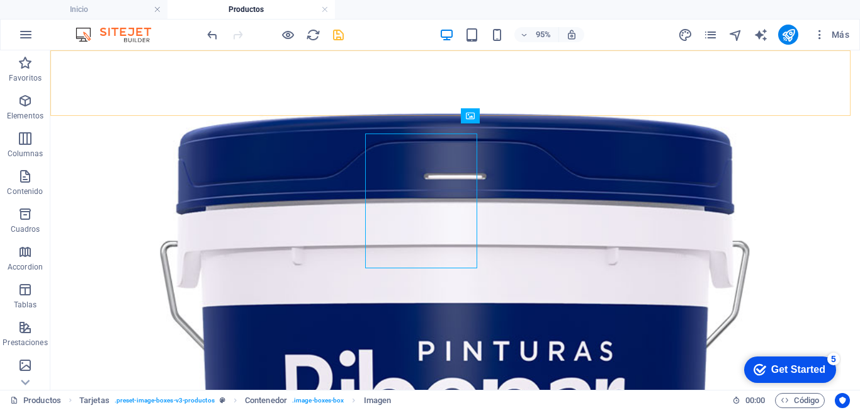
scroll to position [367, 0]
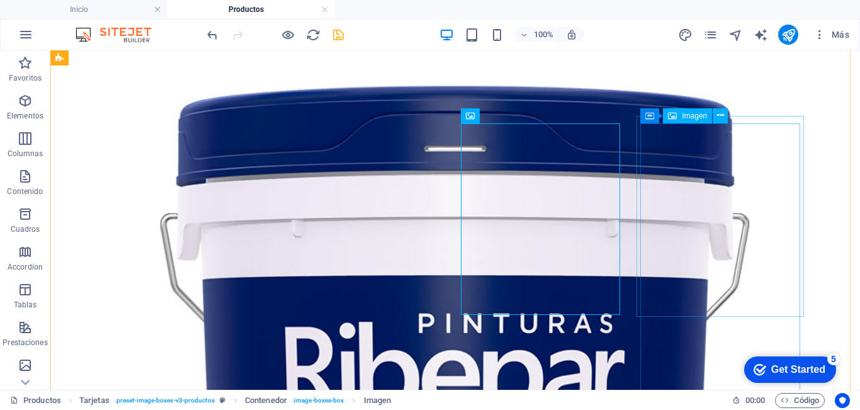
select select "%"
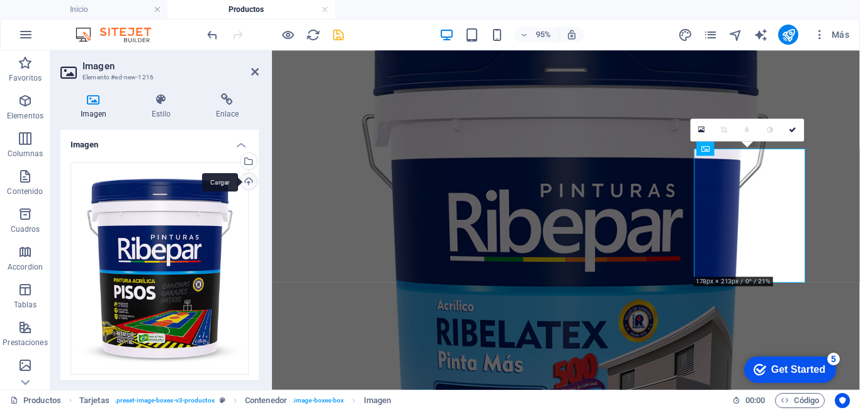
scroll to position [339, 0]
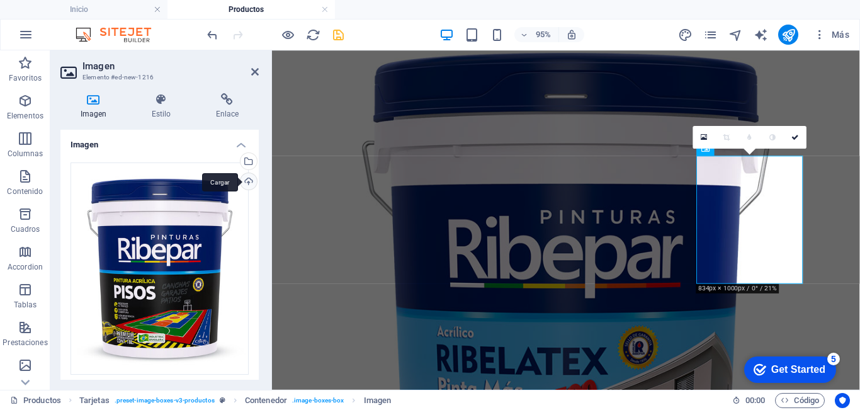
click at [254, 188] on div "Cargar" at bounding box center [247, 182] width 19 height 19
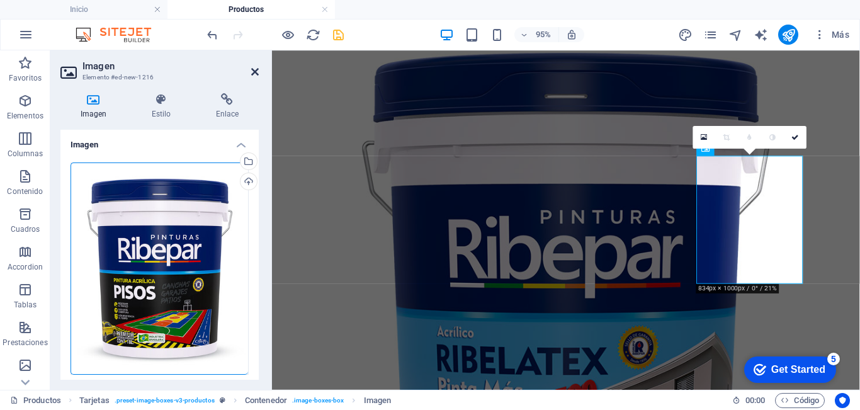
drag, startPoint x: 254, startPoint y: 70, endPoint x: 204, endPoint y: 19, distance: 71.7
click at [254, 70] on icon at bounding box center [255, 72] width 8 height 10
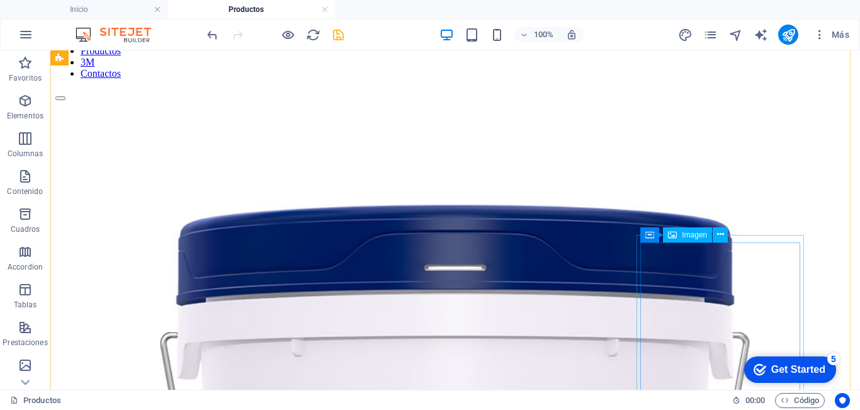
scroll to position [266, 0]
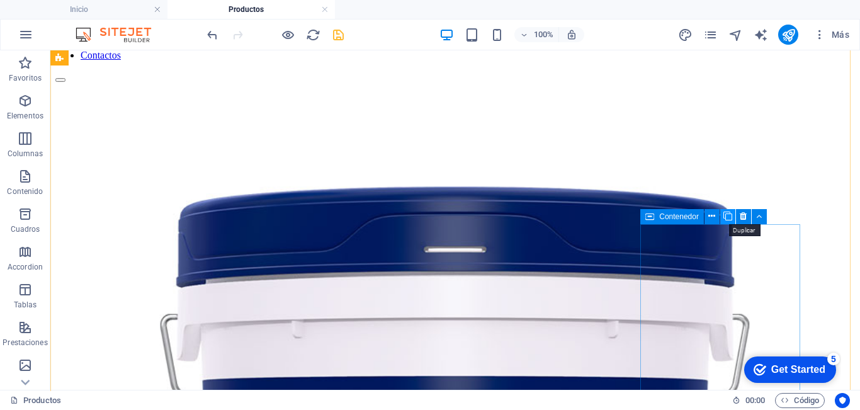
click at [727, 217] on icon at bounding box center [727, 216] width 9 height 13
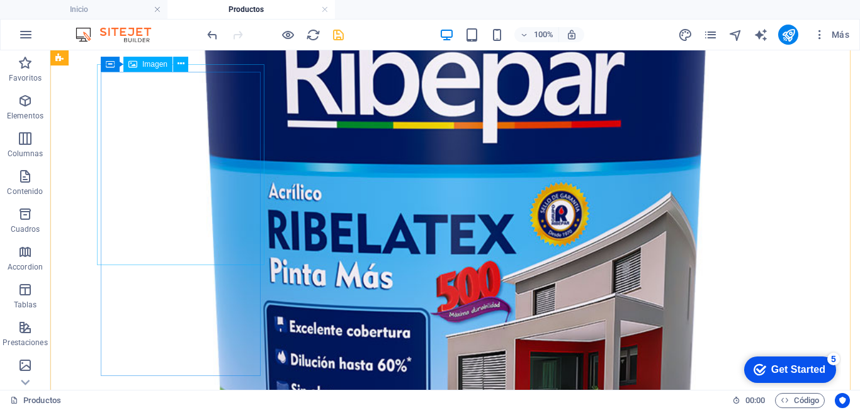
scroll to position [621, 0]
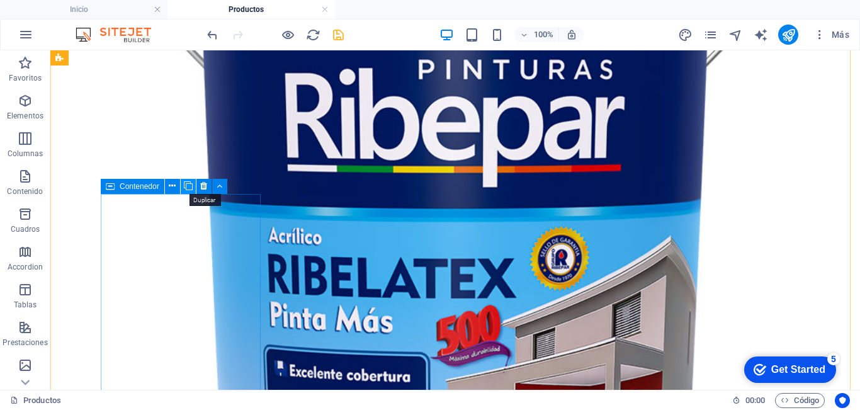
click at [188, 186] on icon at bounding box center [188, 185] width 9 height 13
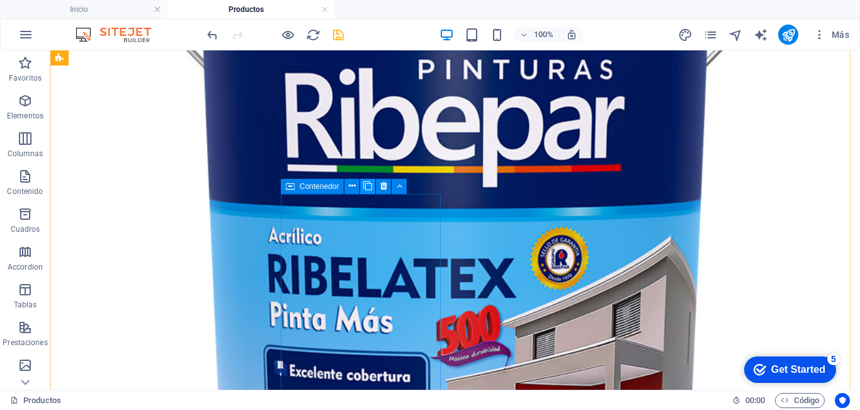
click at [368, 186] on icon at bounding box center [367, 185] width 9 height 13
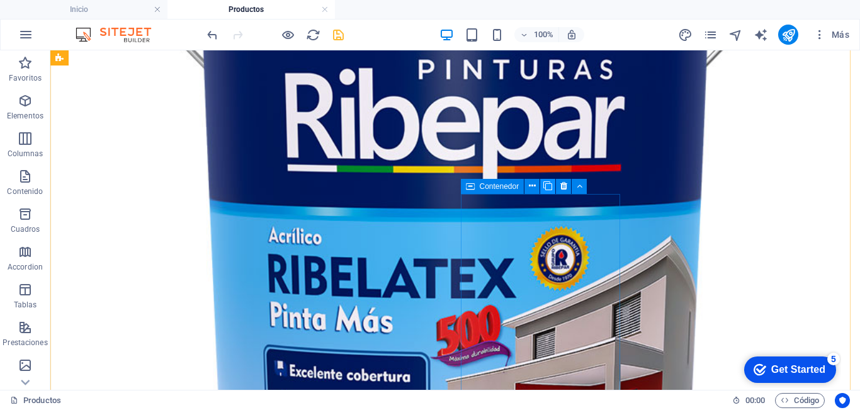
click at [549, 185] on icon at bounding box center [547, 185] width 9 height 13
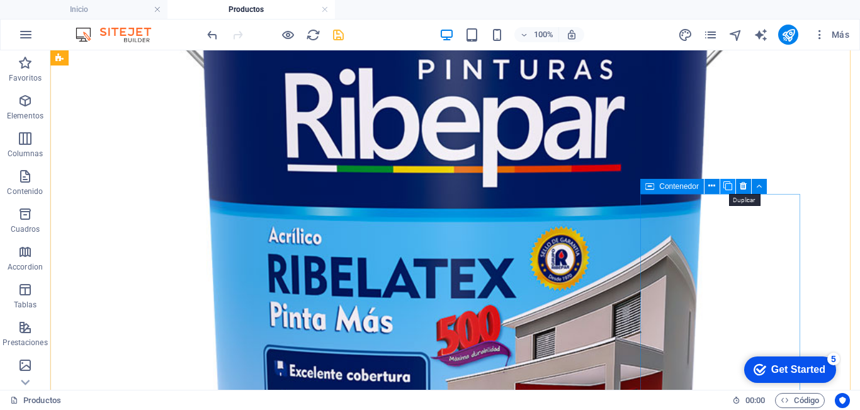
click at [734, 186] on button at bounding box center [727, 186] width 15 height 15
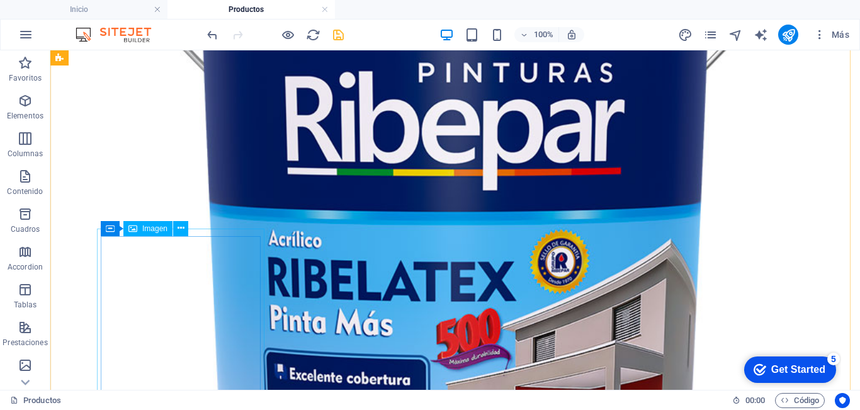
scroll to position [630, 0]
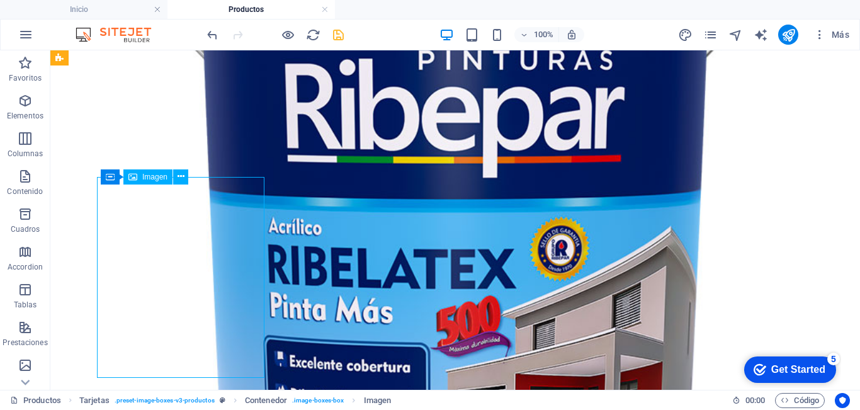
select select "%"
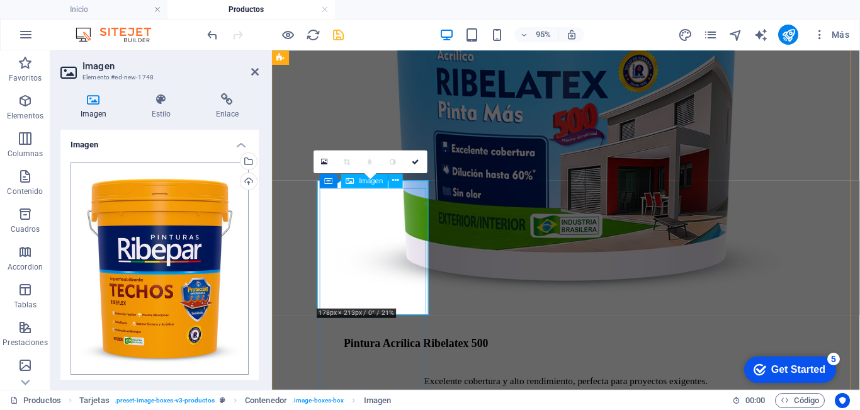
scroll to position [640, 0]
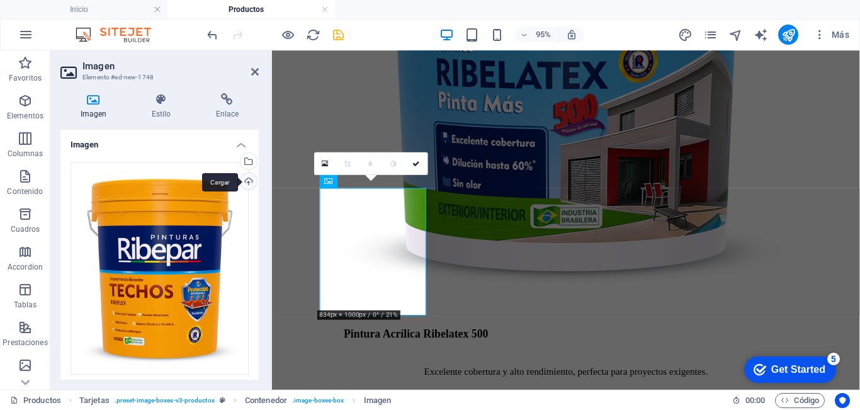
click at [249, 182] on div "Cargar" at bounding box center [247, 182] width 19 height 19
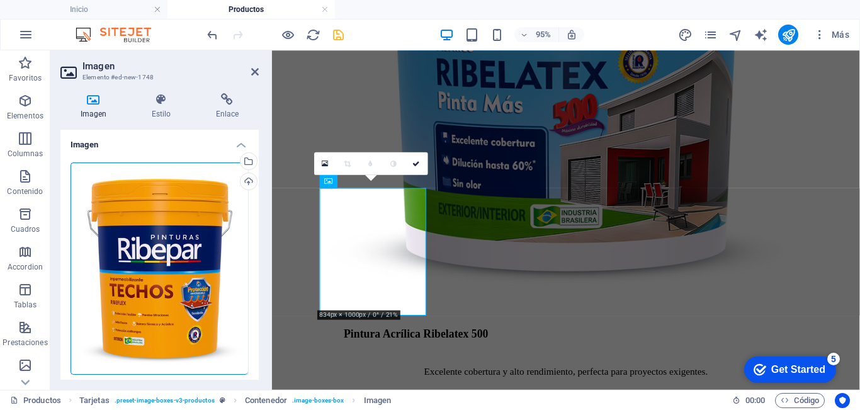
click at [245, 71] on h2 "Imagen" at bounding box center [170, 65] width 176 height 11
click at [255, 71] on icon at bounding box center [255, 72] width 8 height 10
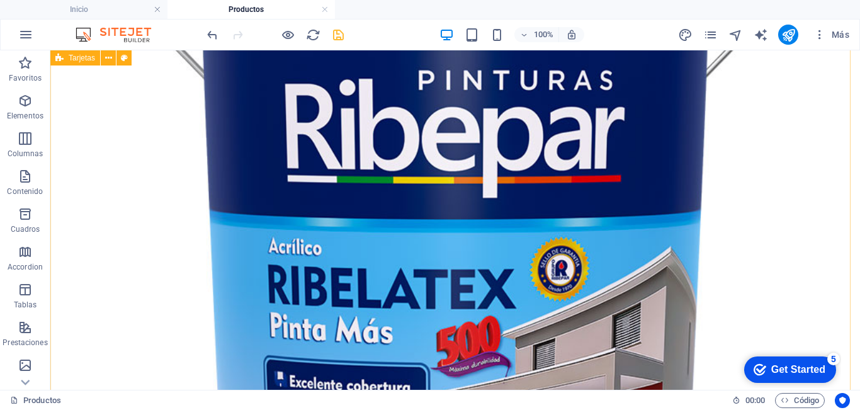
scroll to position [630, 0]
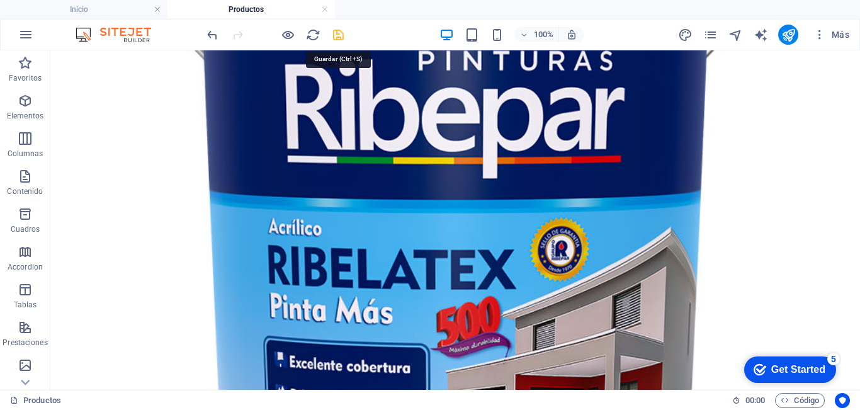
drag, startPoint x: 343, startPoint y: 33, endPoint x: 406, endPoint y: 186, distance: 164.8
click at [343, 33] on icon "save" at bounding box center [338, 35] width 14 height 14
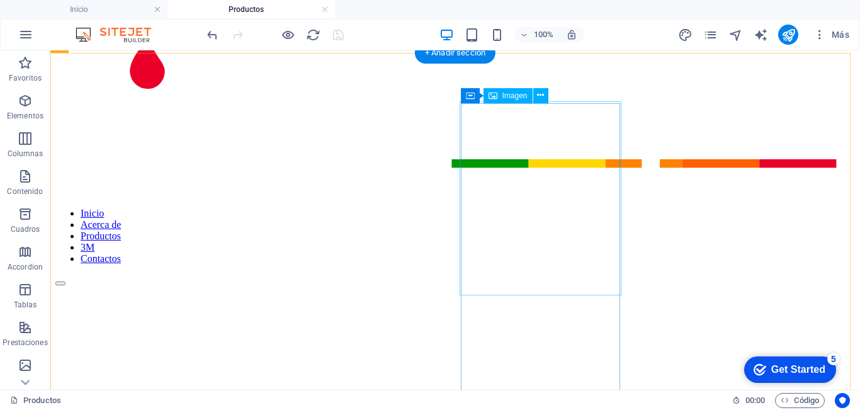
scroll to position [0, 0]
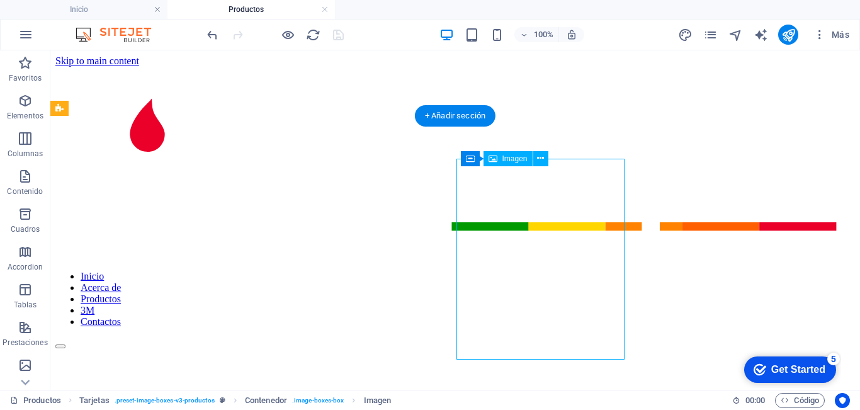
select select "%"
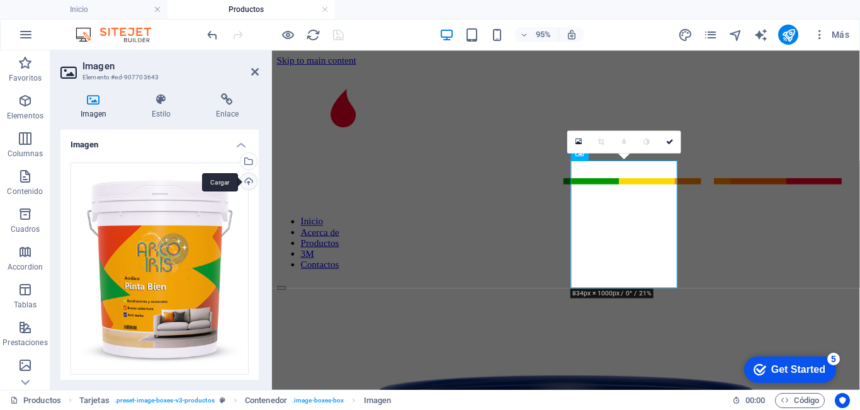
click at [244, 184] on div "Cargar" at bounding box center [247, 182] width 19 height 19
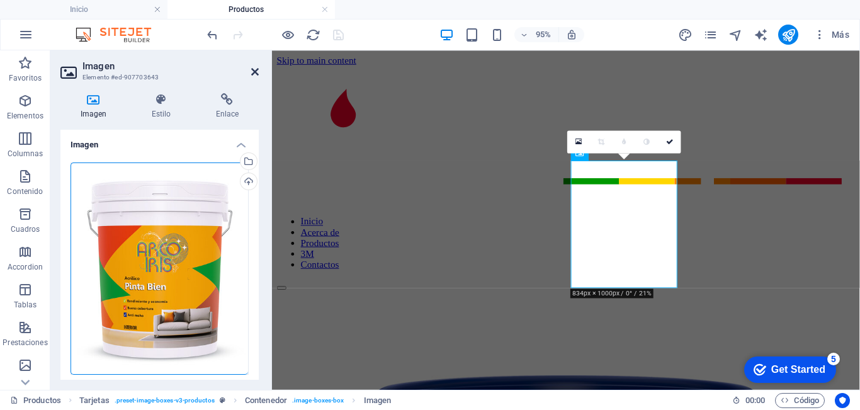
click at [256, 71] on icon at bounding box center [255, 72] width 8 height 10
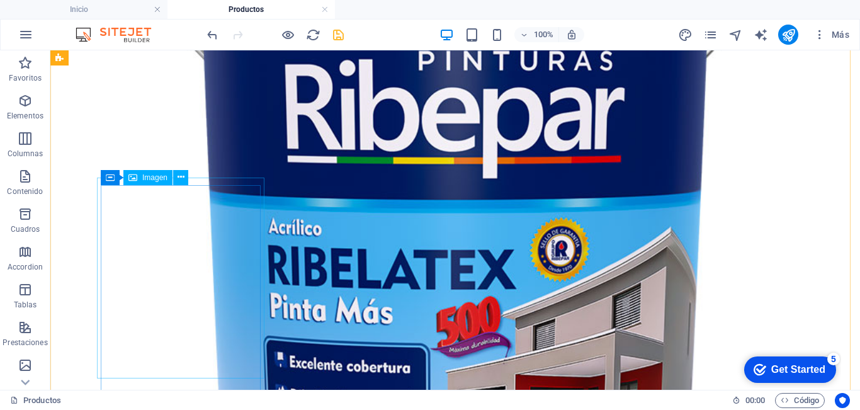
select select "%"
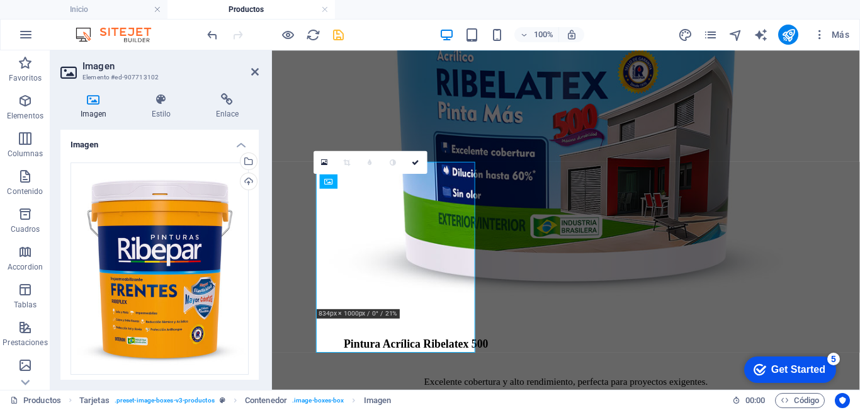
scroll to position [640, 0]
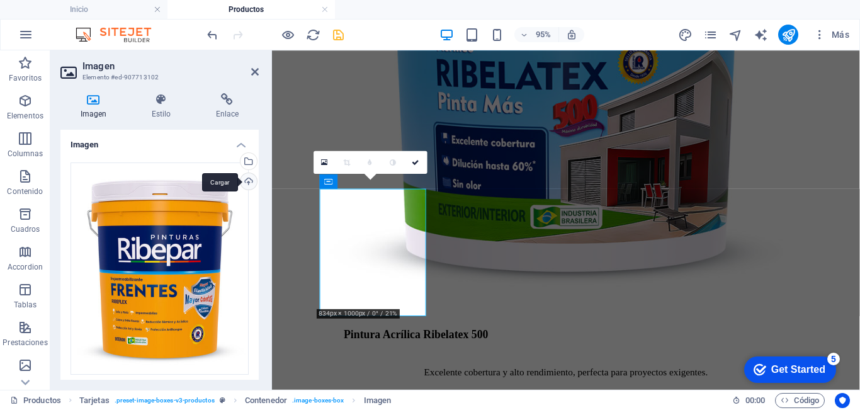
click at [247, 179] on div "Cargar" at bounding box center [247, 182] width 19 height 19
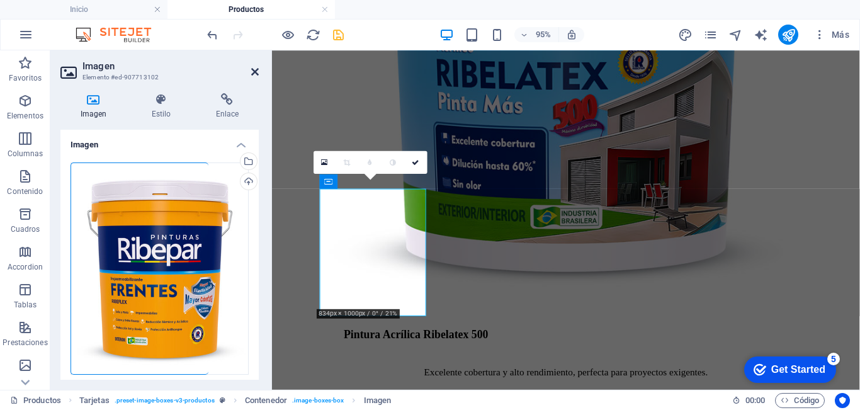
click at [255, 71] on icon at bounding box center [255, 72] width 8 height 10
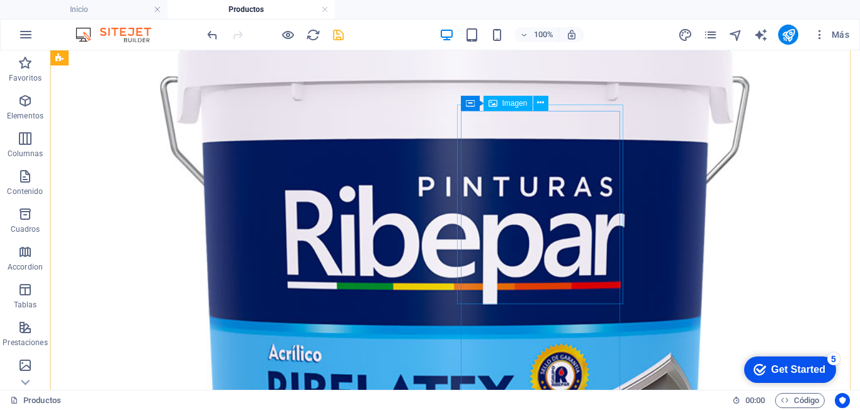
scroll to position [315, 0]
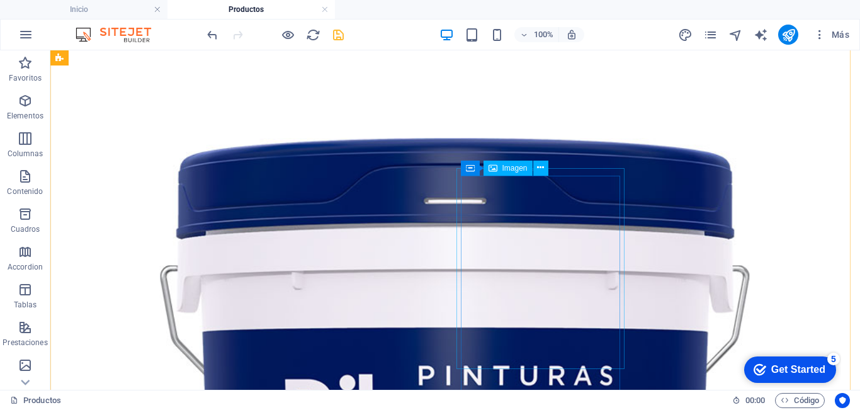
select select "%"
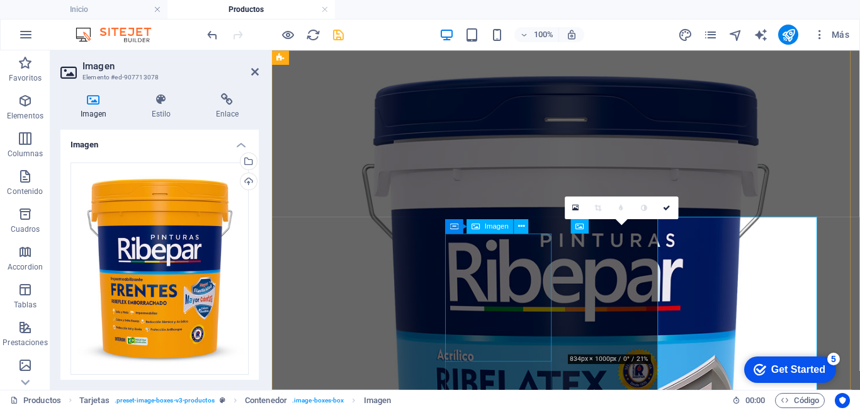
scroll to position [257, 0]
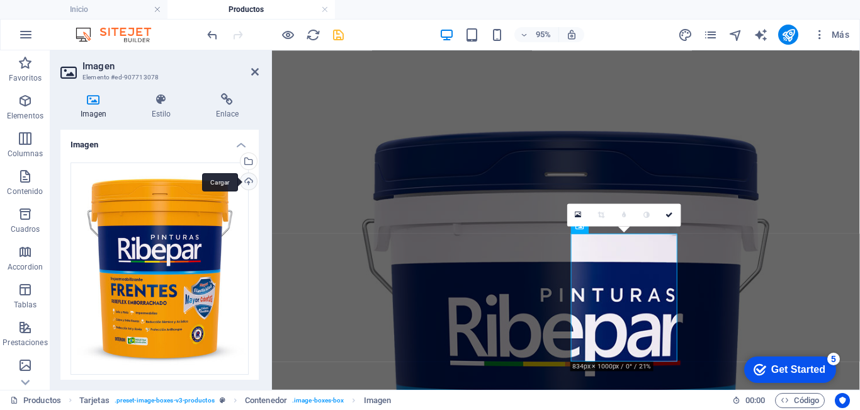
click at [247, 179] on div "Cargar" at bounding box center [247, 182] width 19 height 19
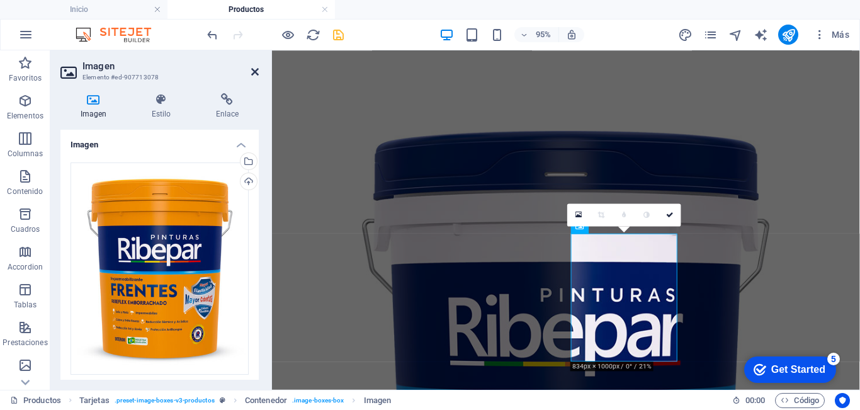
click at [256, 70] on icon at bounding box center [255, 72] width 8 height 10
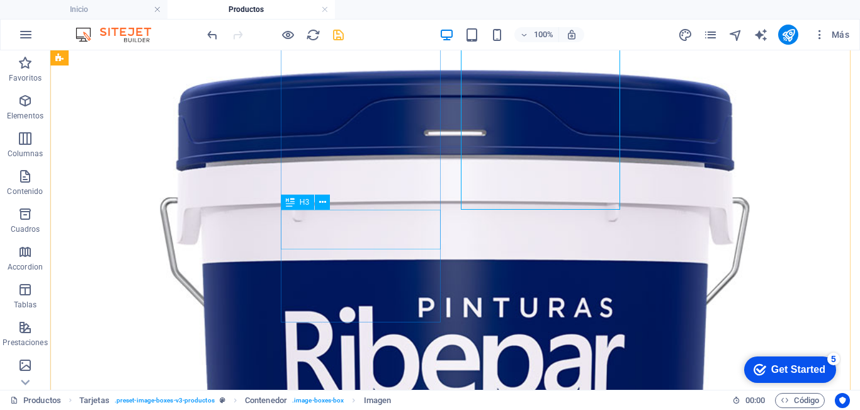
scroll to position [378, 0]
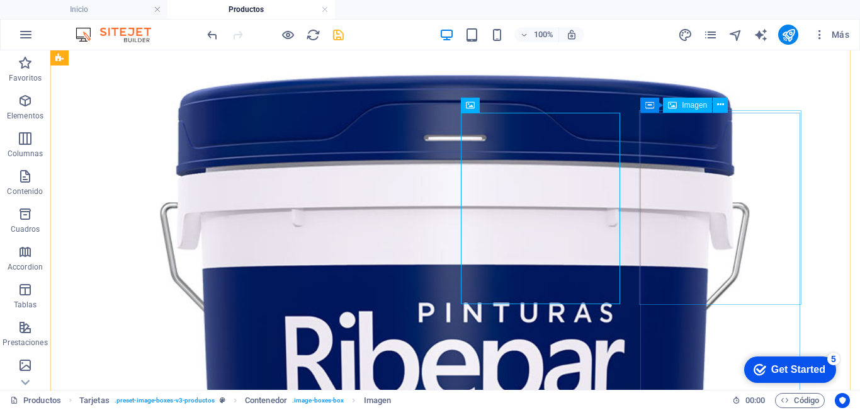
select select "%"
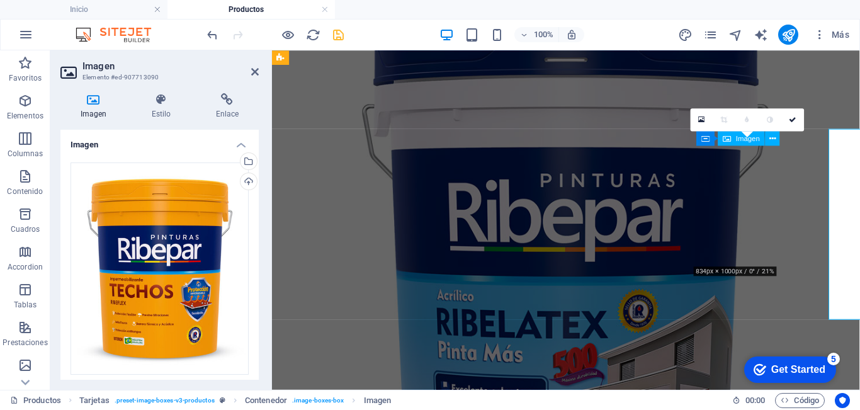
scroll to position [350, 0]
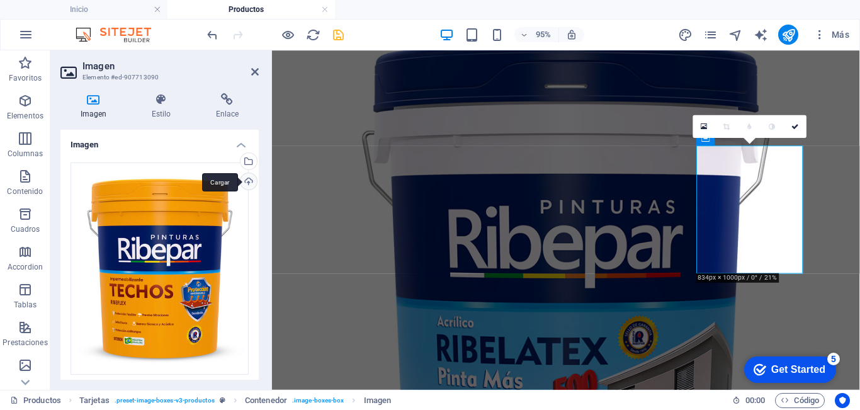
click at [249, 185] on div "Cargar" at bounding box center [247, 182] width 19 height 19
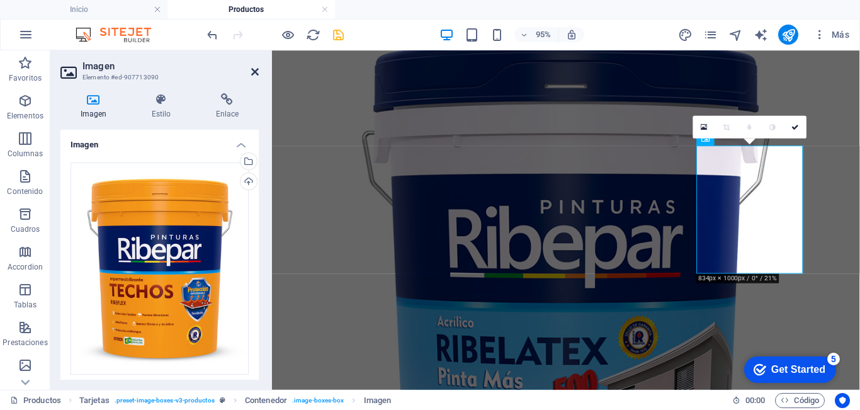
click at [254, 71] on icon at bounding box center [255, 72] width 8 height 10
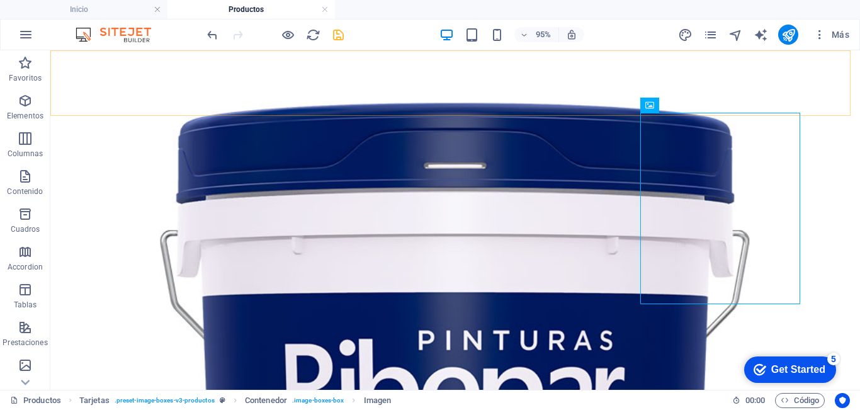
scroll to position [378, 0]
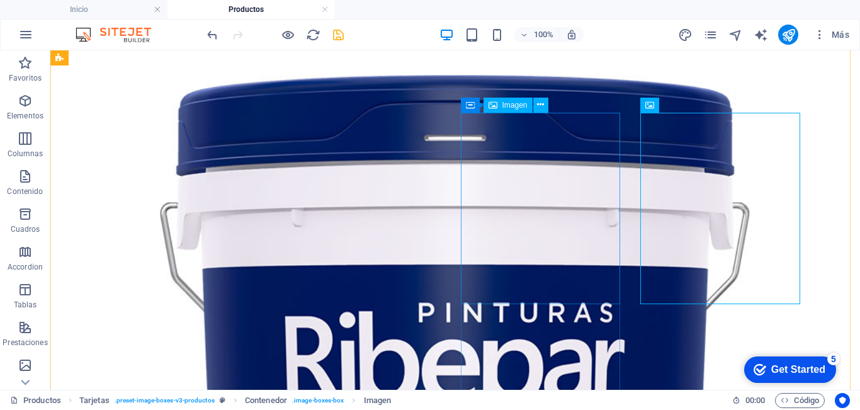
select select "%"
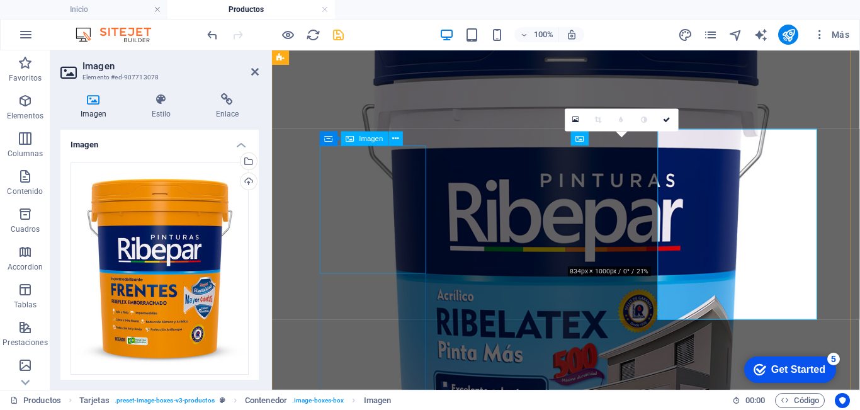
scroll to position [350, 0]
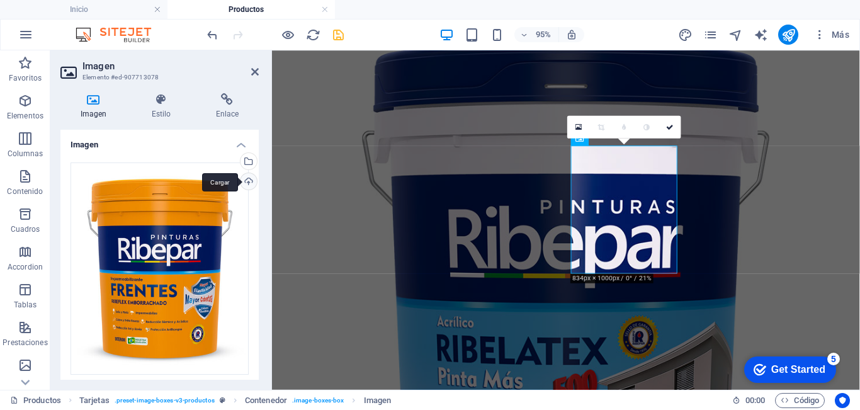
click at [246, 180] on div "Cargar" at bounding box center [247, 182] width 19 height 19
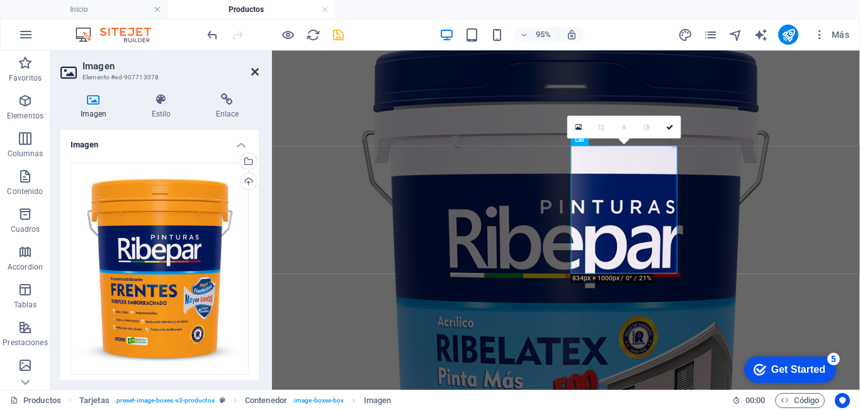
click at [254, 70] on icon at bounding box center [255, 72] width 8 height 10
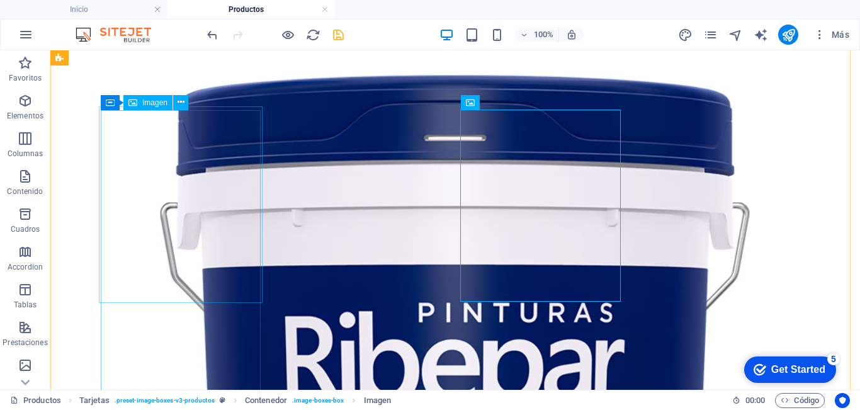
scroll to position [630, 0]
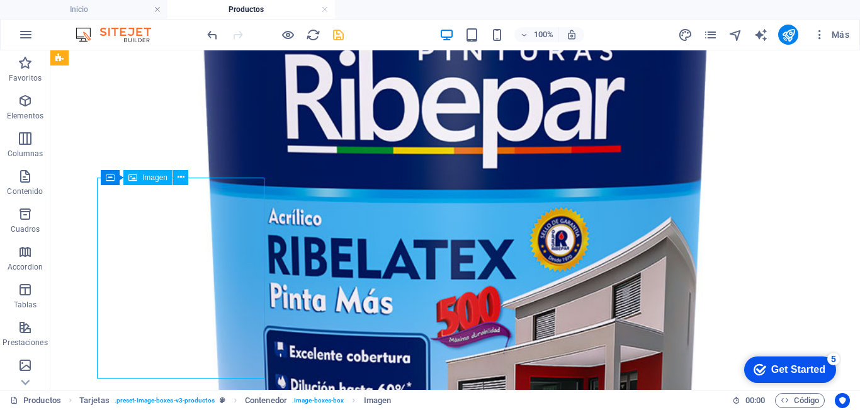
select select "%"
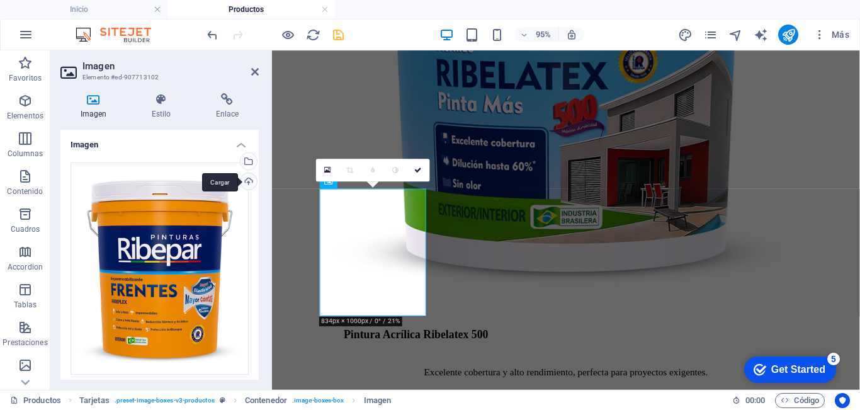
click at [246, 182] on div "Cargar" at bounding box center [247, 182] width 19 height 19
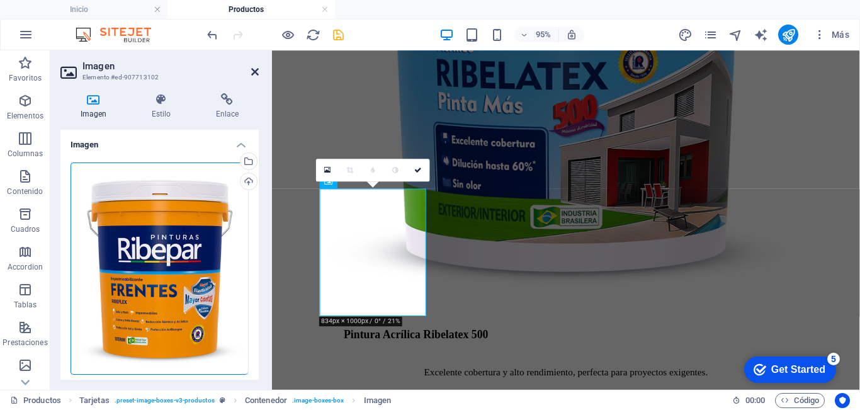
click at [256, 71] on icon at bounding box center [255, 72] width 8 height 10
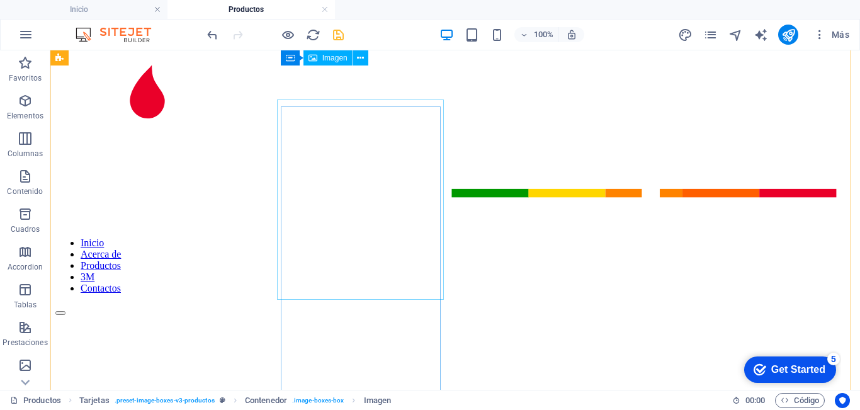
scroll to position [0, 0]
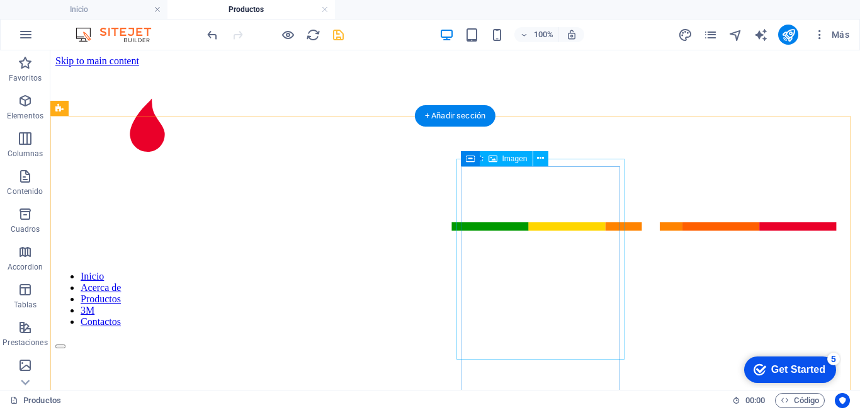
select select "%"
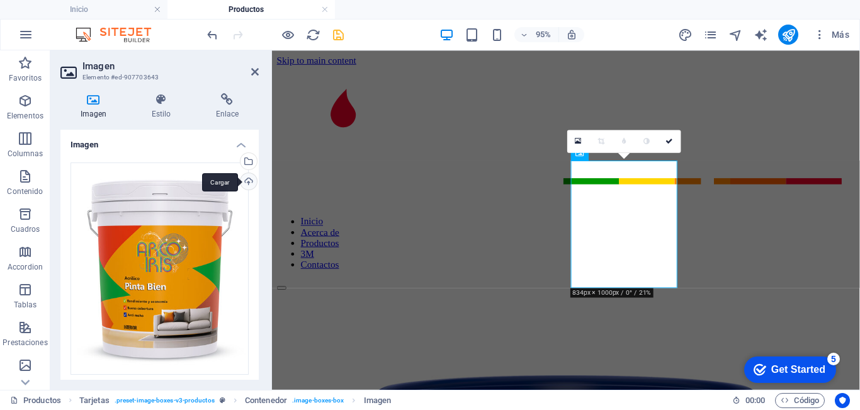
click at [246, 181] on div "Cargar" at bounding box center [247, 182] width 19 height 19
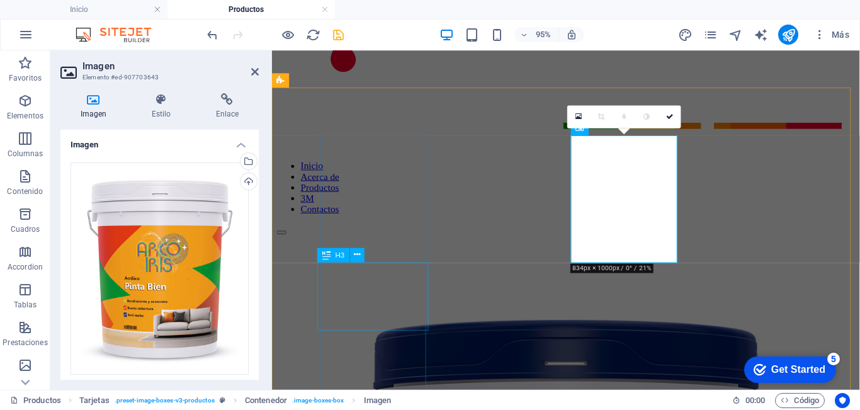
scroll to position [63, 0]
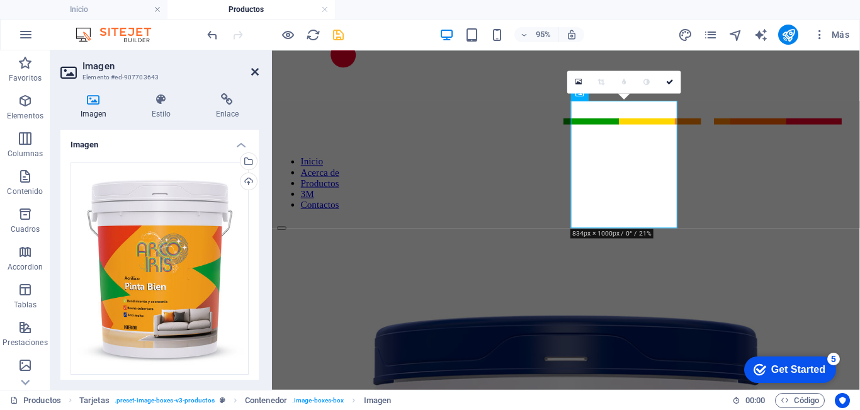
click at [256, 73] on icon at bounding box center [255, 72] width 8 height 10
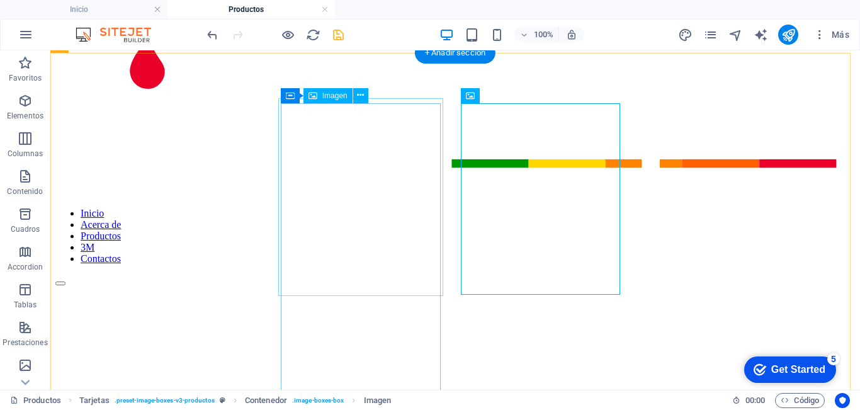
scroll to position [0, 0]
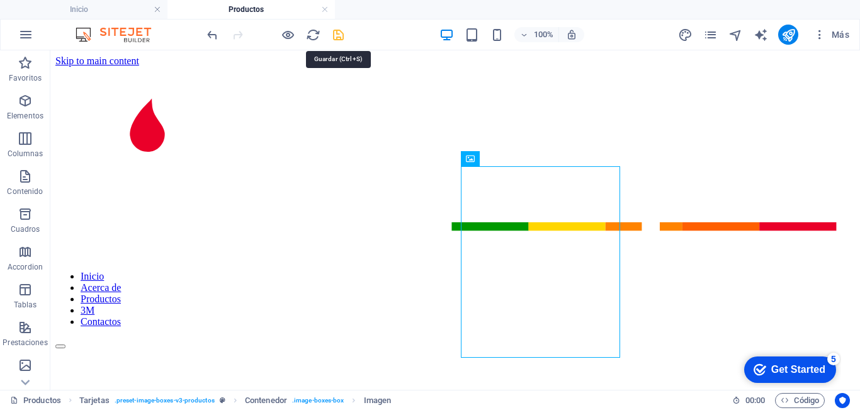
click at [342, 34] on icon "save" at bounding box center [338, 35] width 14 height 14
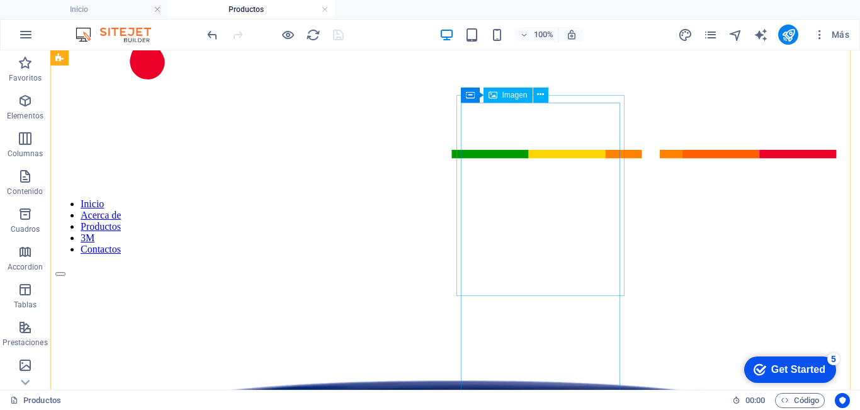
scroll to position [63, 0]
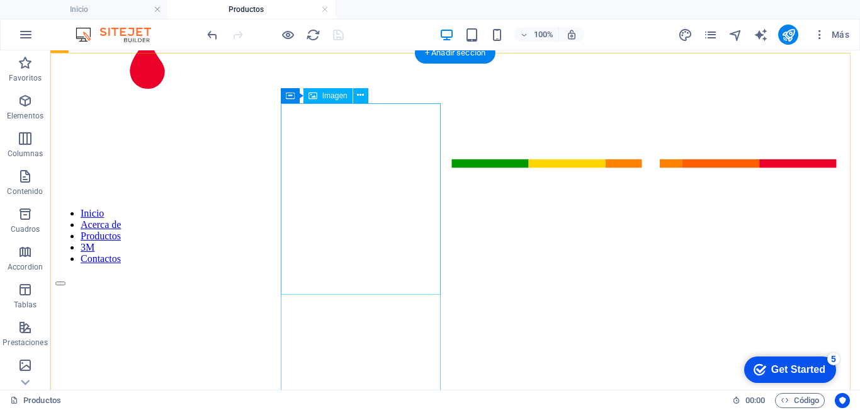
select select "%"
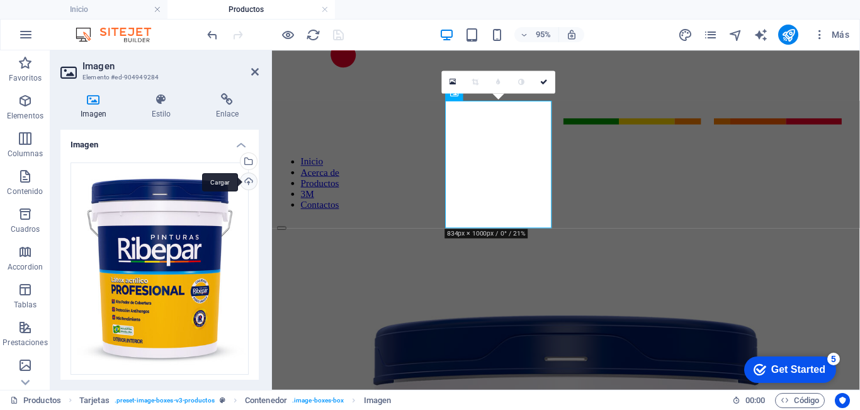
click at [251, 179] on div "Cargar" at bounding box center [247, 182] width 19 height 19
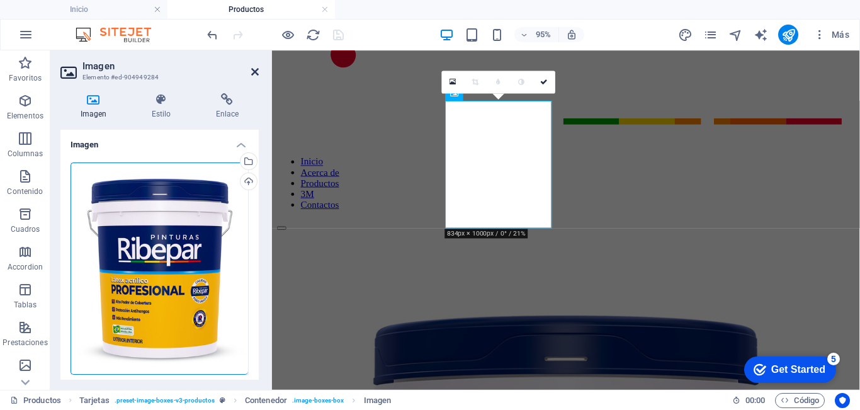
click at [254, 71] on icon at bounding box center [255, 72] width 8 height 10
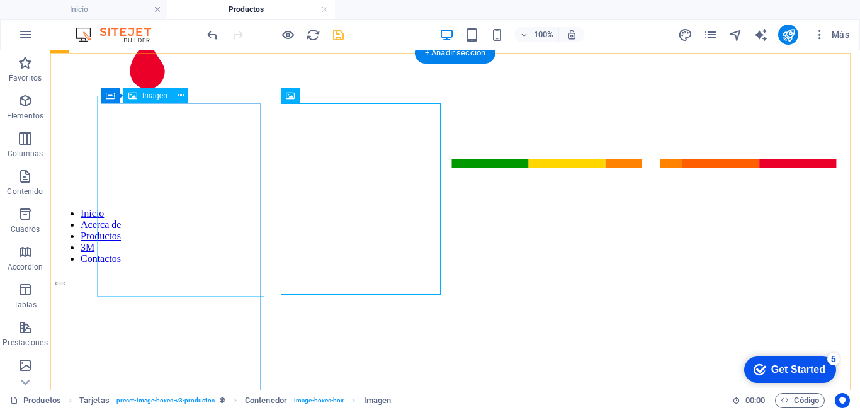
select select "%"
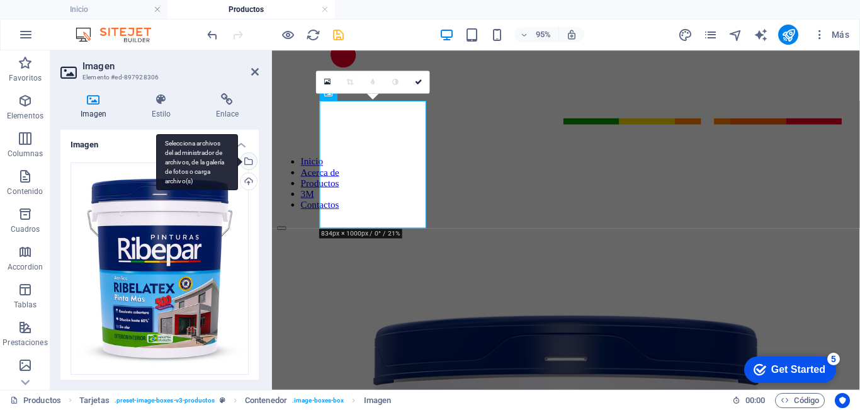
click at [247, 161] on div "Selecciona archivos del administrador de archivos, de la galería de fotos o car…" at bounding box center [247, 162] width 19 height 19
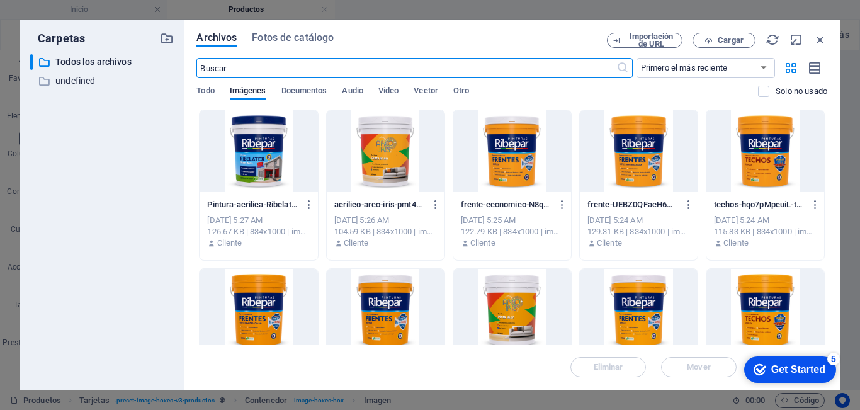
click at [262, 164] on div at bounding box center [259, 151] width 118 height 82
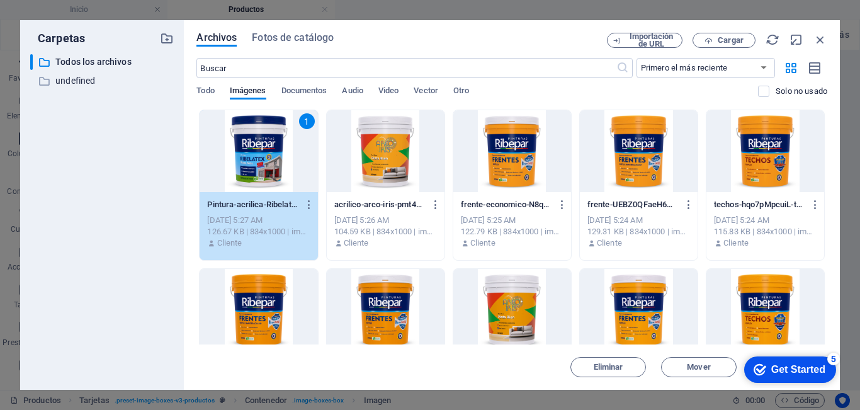
click at [262, 164] on div "1" at bounding box center [259, 151] width 118 height 82
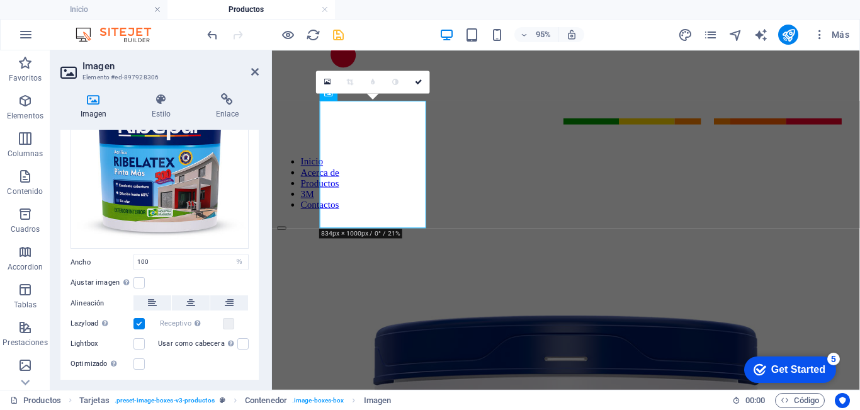
scroll to position [0, 0]
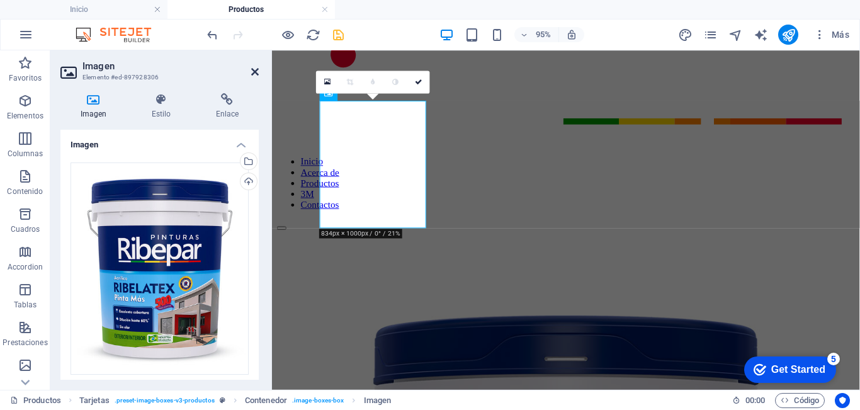
click at [254, 70] on icon at bounding box center [255, 72] width 8 height 10
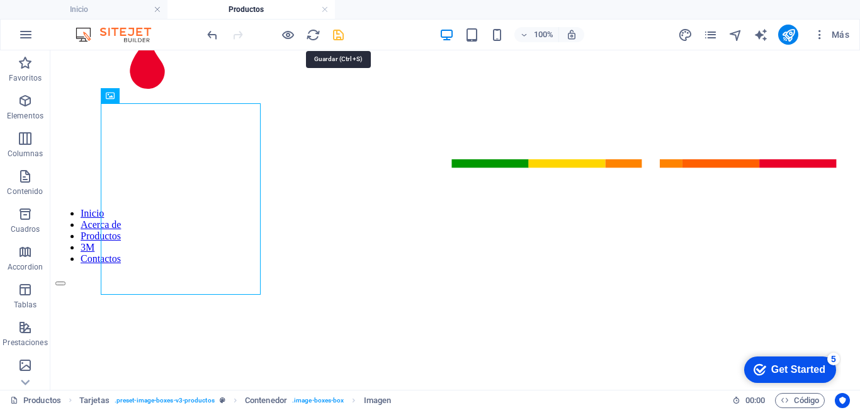
click at [336, 33] on icon "save" at bounding box center [338, 35] width 14 height 14
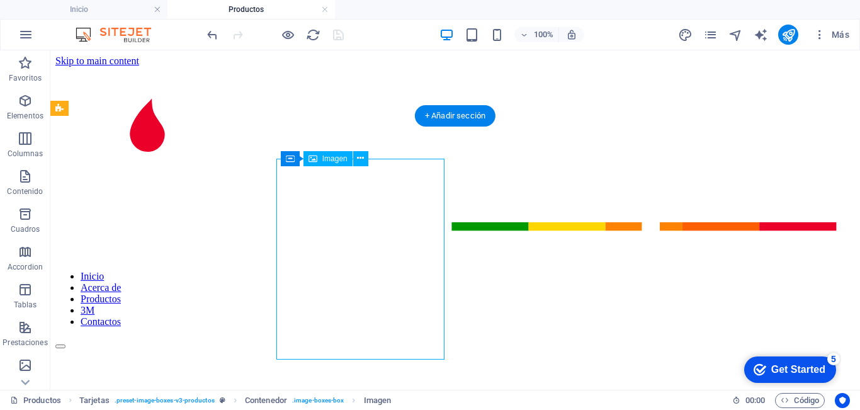
select select "%"
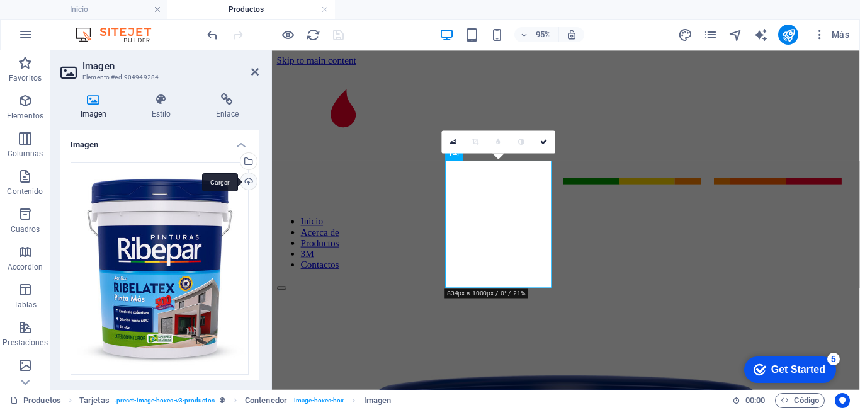
click at [247, 176] on div "Cargar" at bounding box center [247, 182] width 19 height 19
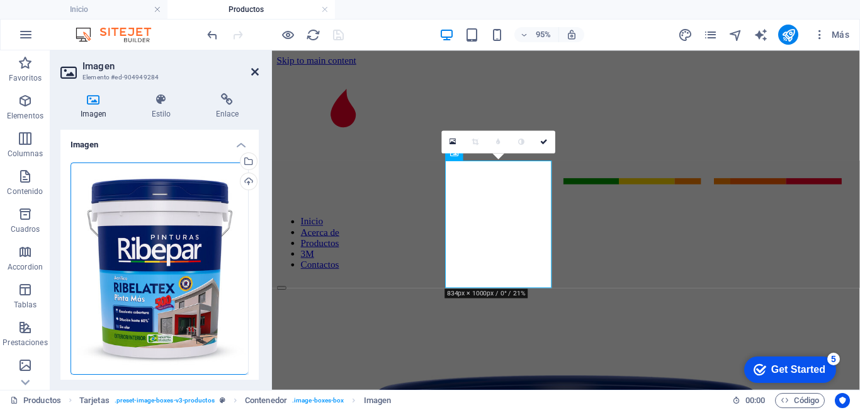
click at [254, 72] on icon at bounding box center [255, 72] width 8 height 10
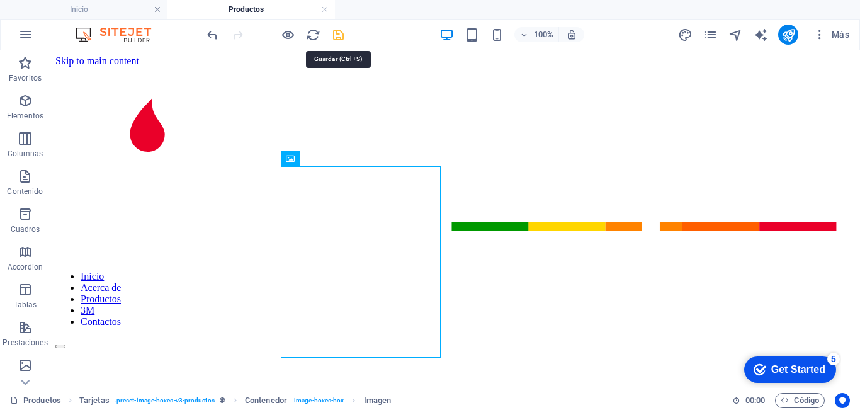
click at [340, 37] on icon "save" at bounding box center [338, 35] width 14 height 14
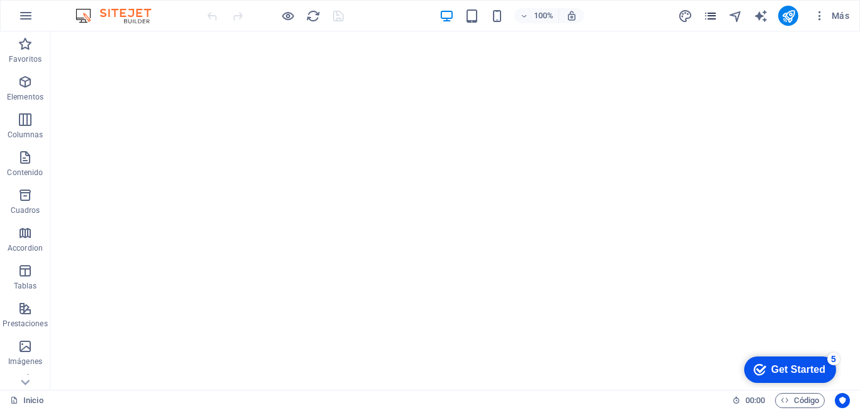
click at [711, 20] on icon "pages" at bounding box center [710, 16] width 14 height 14
click at [715, 16] on icon "pages" at bounding box center [710, 16] width 14 height 14
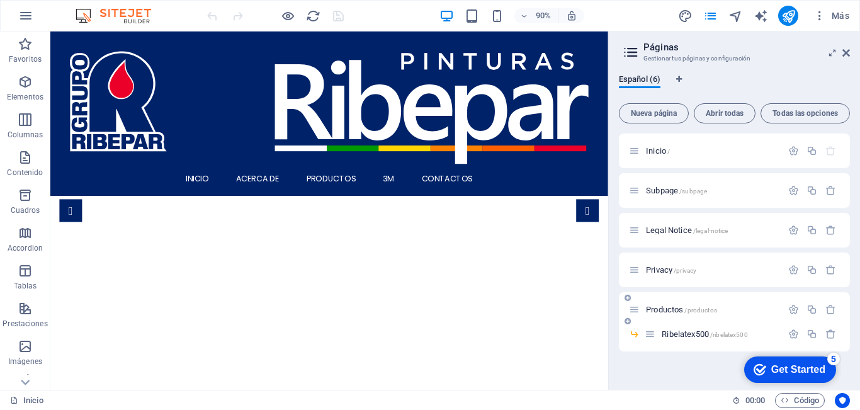
click at [668, 310] on span "Productos /productos" at bounding box center [681, 309] width 71 height 9
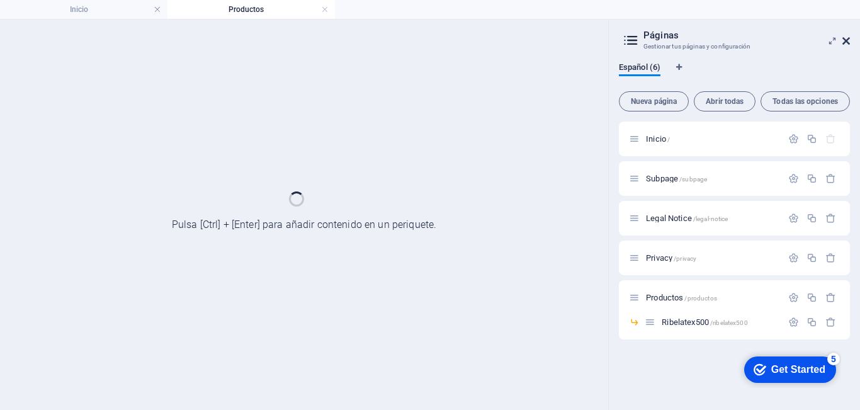
click at [847, 42] on icon at bounding box center [846, 41] width 8 height 10
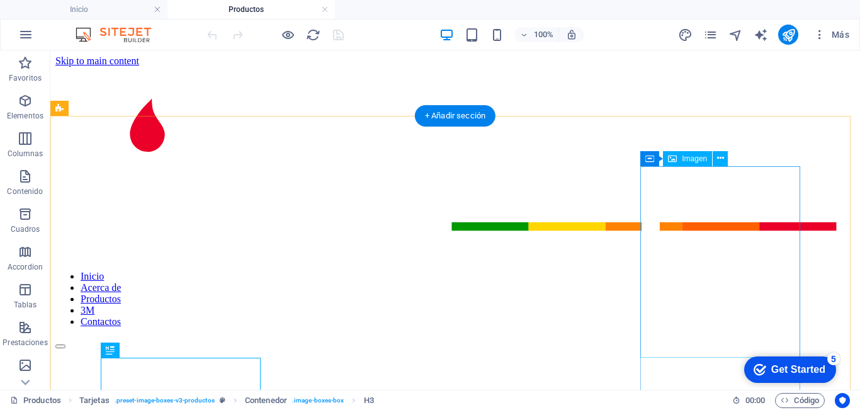
select select "%"
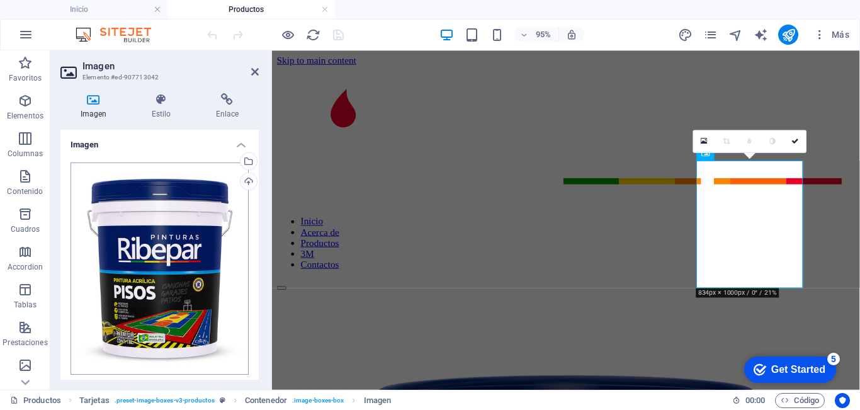
drag, startPoint x: 244, startPoint y: 182, endPoint x: 164, endPoint y: 201, distance: 82.3
click at [244, 183] on div "Cargar" at bounding box center [247, 182] width 19 height 19
click at [254, 71] on icon at bounding box center [255, 72] width 8 height 10
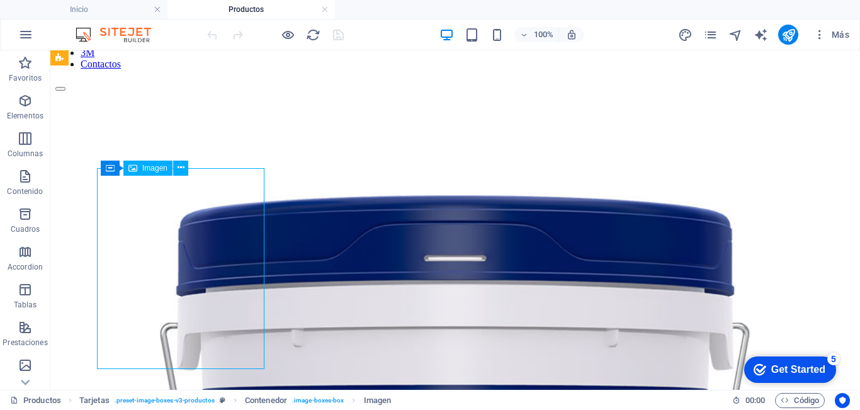
select select "%"
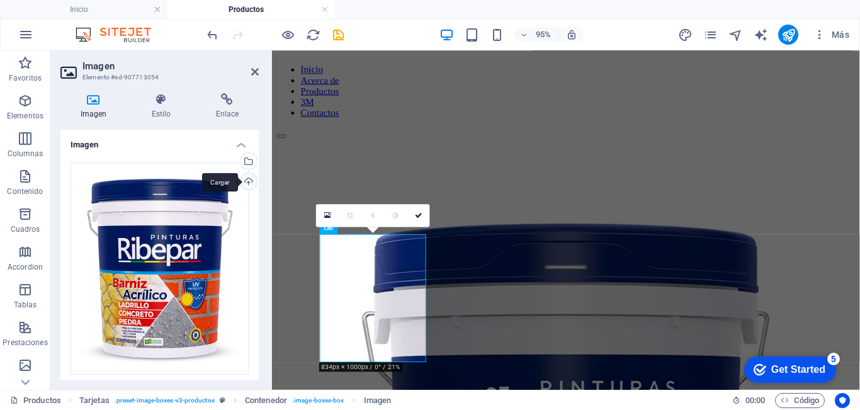
click at [247, 181] on div "Cargar" at bounding box center [247, 182] width 19 height 19
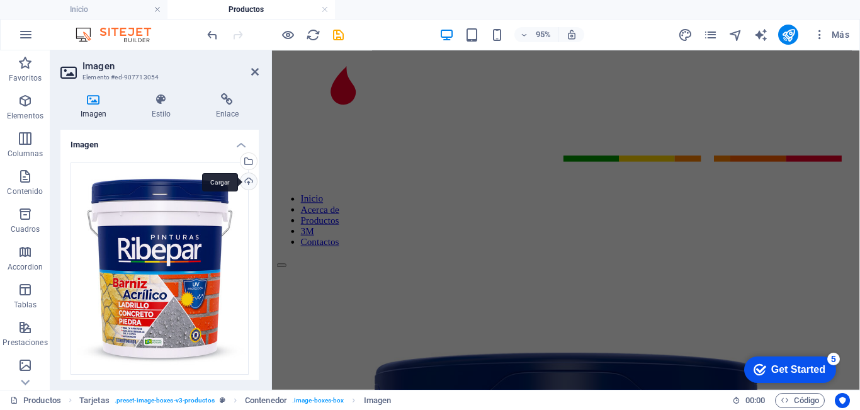
scroll to position [4, 0]
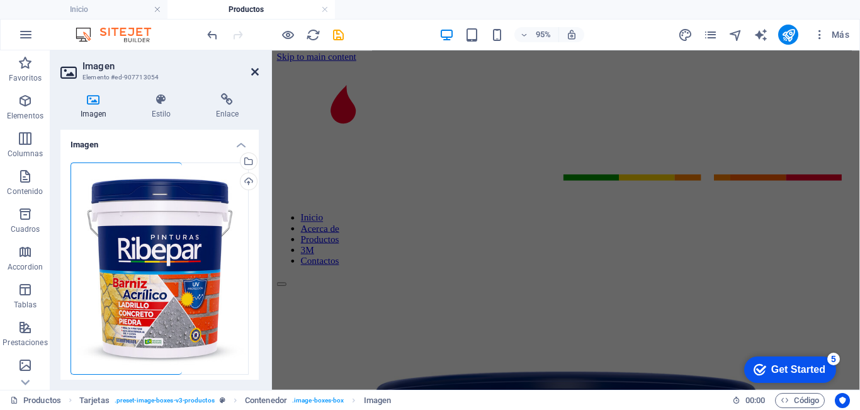
click at [252, 72] on icon at bounding box center [255, 72] width 8 height 10
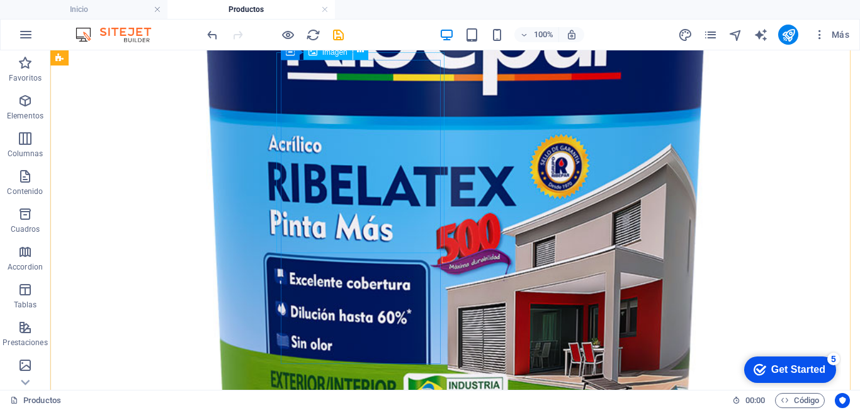
scroll to position [692, 0]
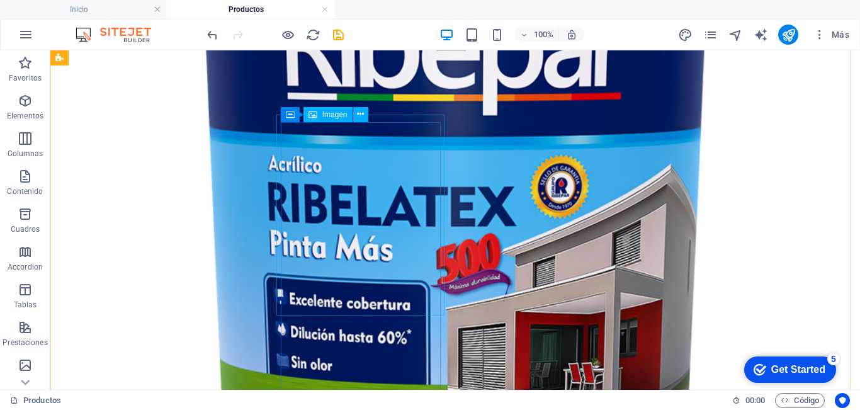
select select "%"
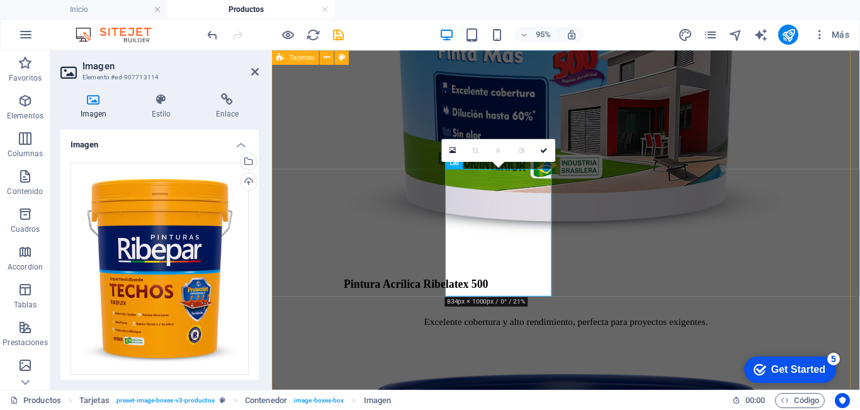
scroll to position [660, 0]
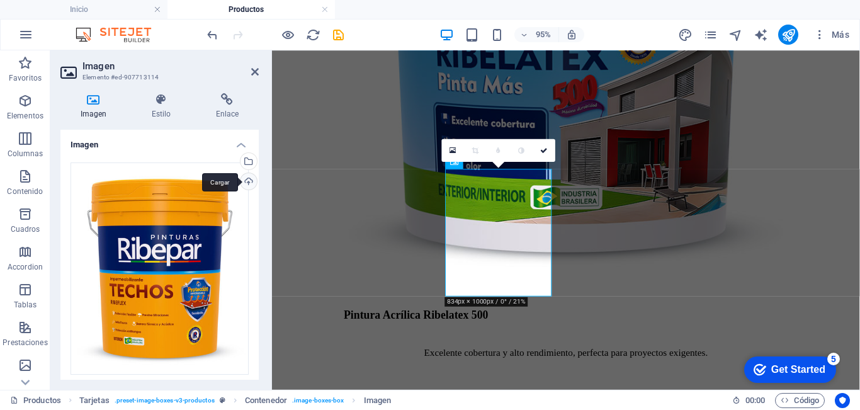
click at [243, 184] on div "Cargar" at bounding box center [247, 182] width 19 height 19
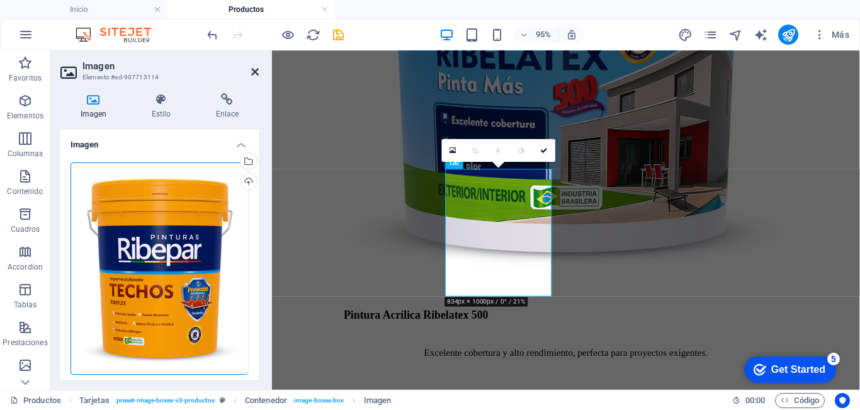
drag, startPoint x: 253, startPoint y: 70, endPoint x: 307, endPoint y: 67, distance: 54.2
click at [253, 70] on icon at bounding box center [255, 72] width 8 height 10
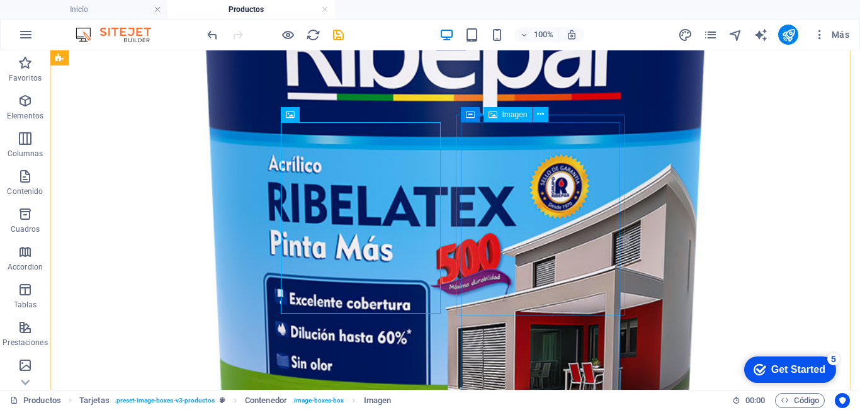
select select "%"
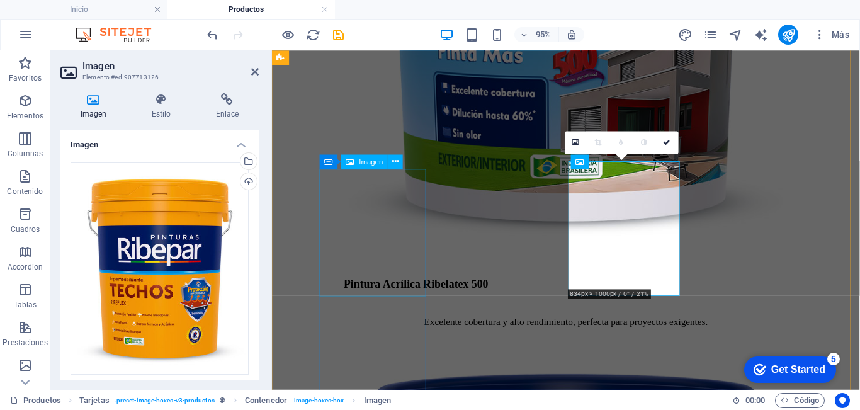
scroll to position [660, 0]
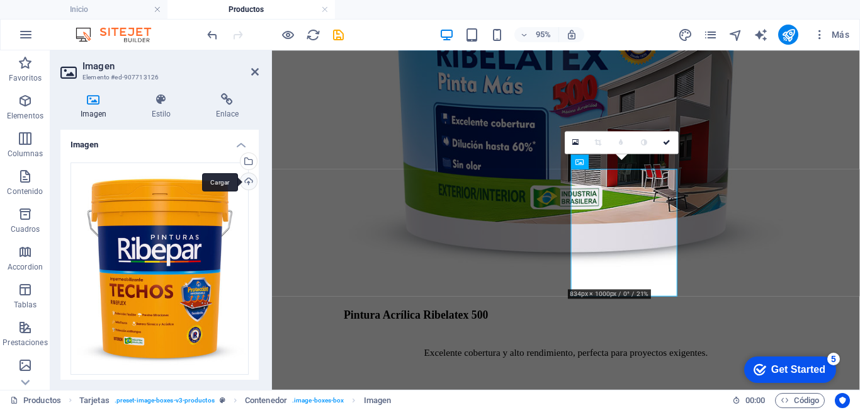
click at [241, 179] on div "Cargar" at bounding box center [247, 182] width 19 height 19
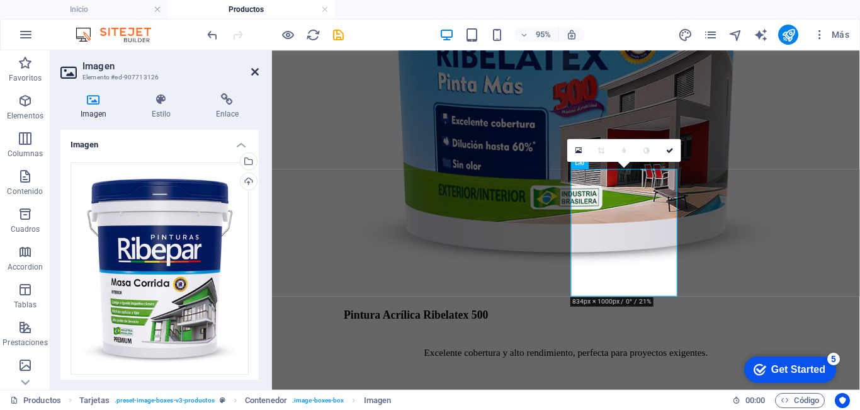
click at [251, 67] on icon at bounding box center [255, 72] width 8 height 10
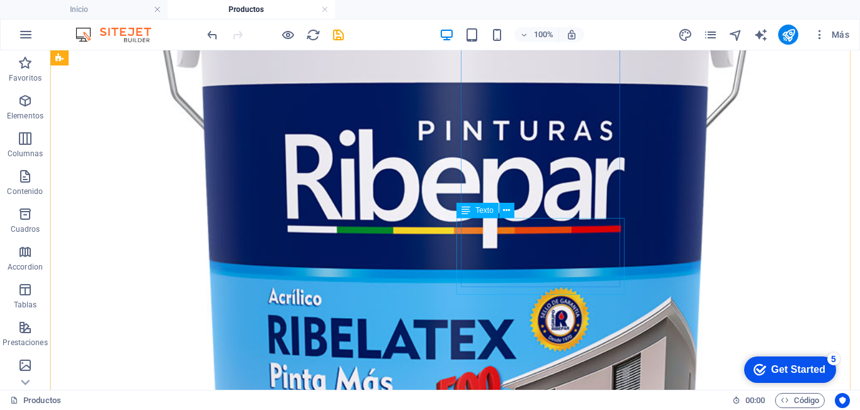
scroll to position [630, 0]
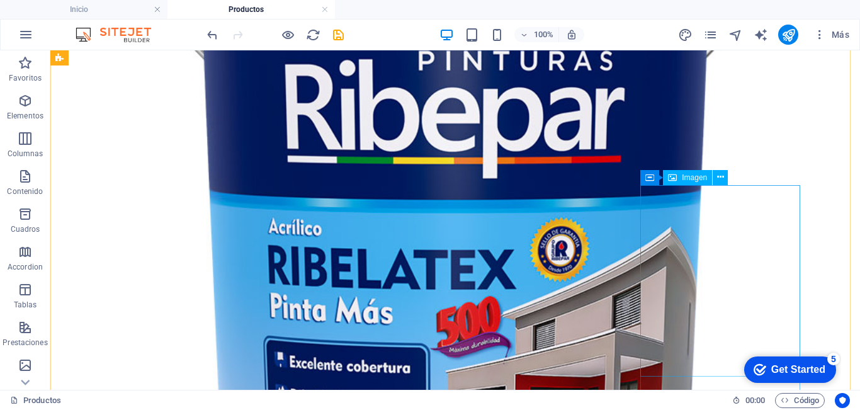
select select "%"
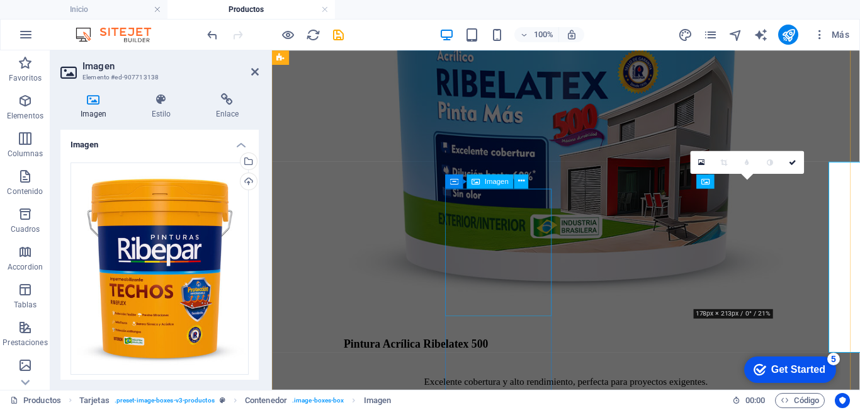
scroll to position [640, 0]
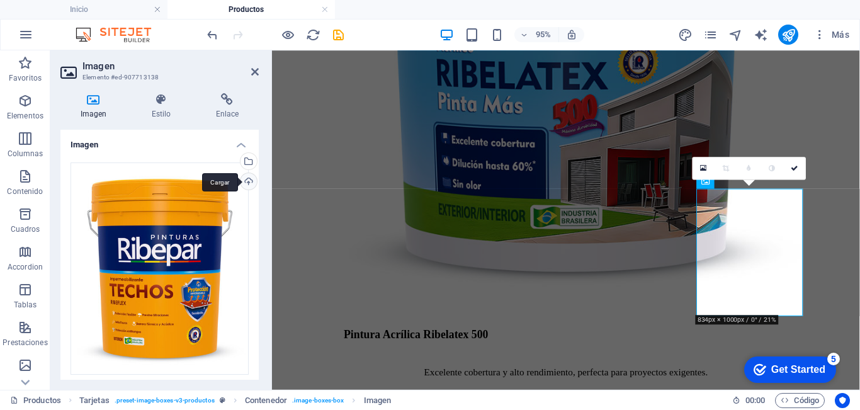
click at [248, 183] on div "Cargar" at bounding box center [247, 182] width 19 height 19
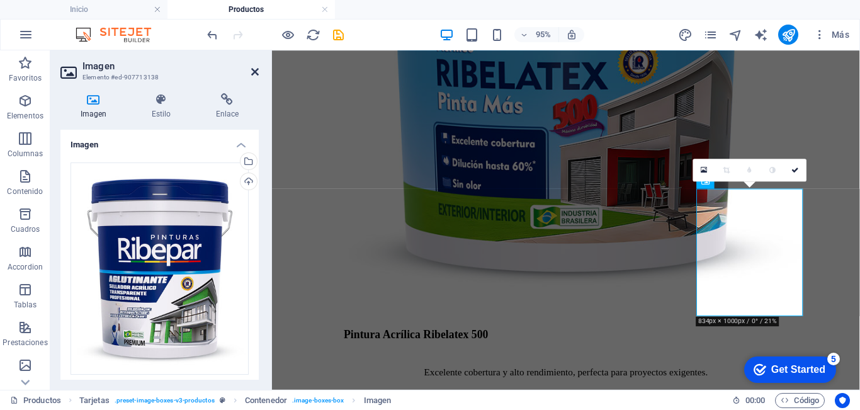
click at [251, 72] on icon at bounding box center [255, 72] width 8 height 10
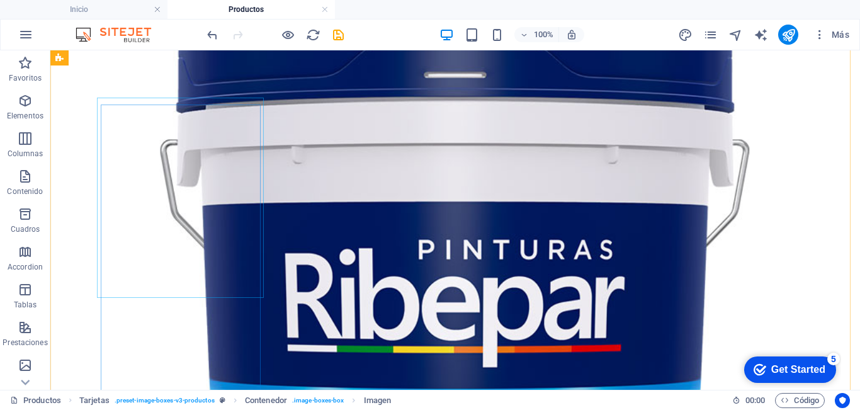
scroll to position [315, 0]
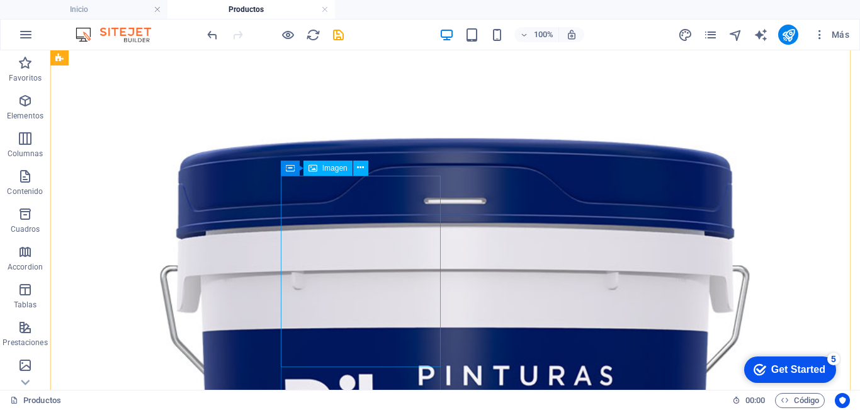
select select "%"
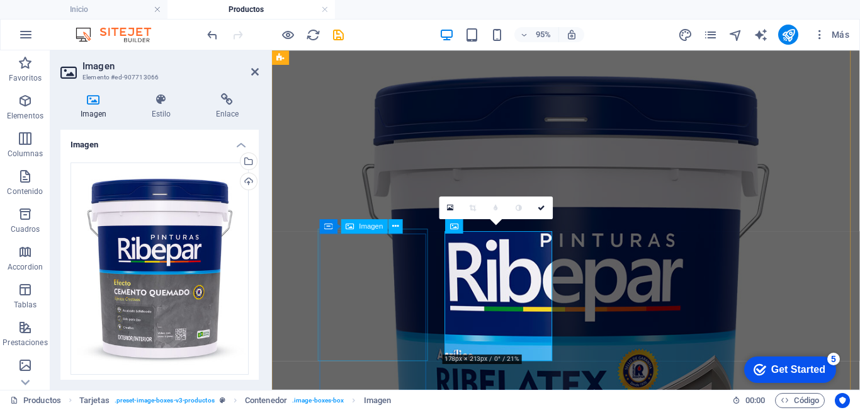
scroll to position [257, 0]
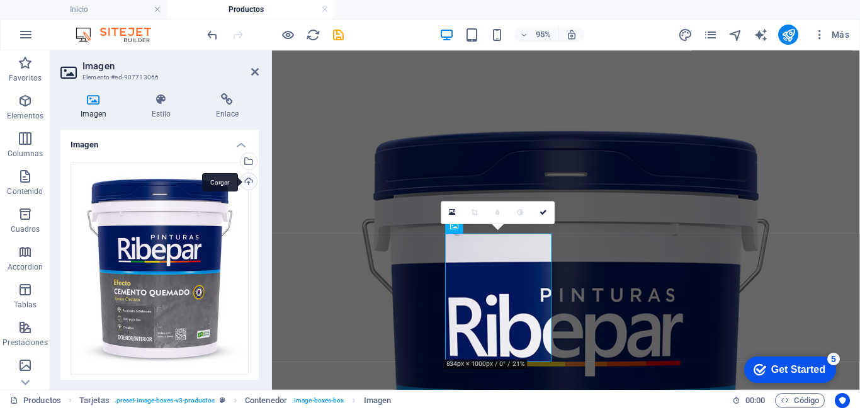
click at [244, 181] on div "Cargar" at bounding box center [247, 182] width 19 height 19
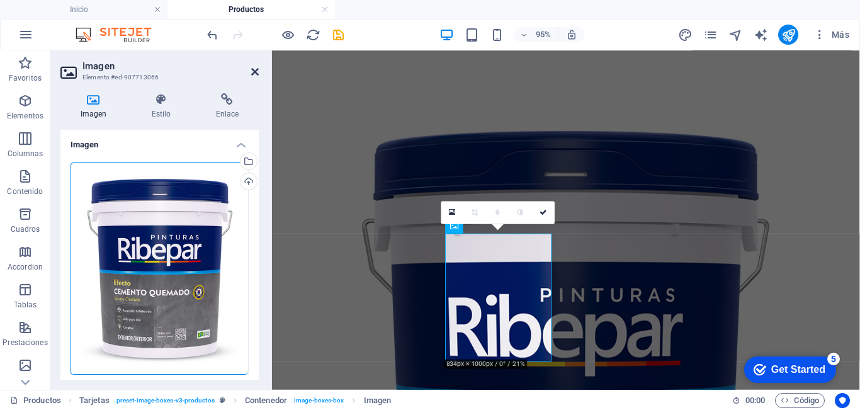
drag, startPoint x: 253, startPoint y: 68, endPoint x: 211, endPoint y: 145, distance: 88.2
click at [253, 68] on icon at bounding box center [255, 72] width 8 height 10
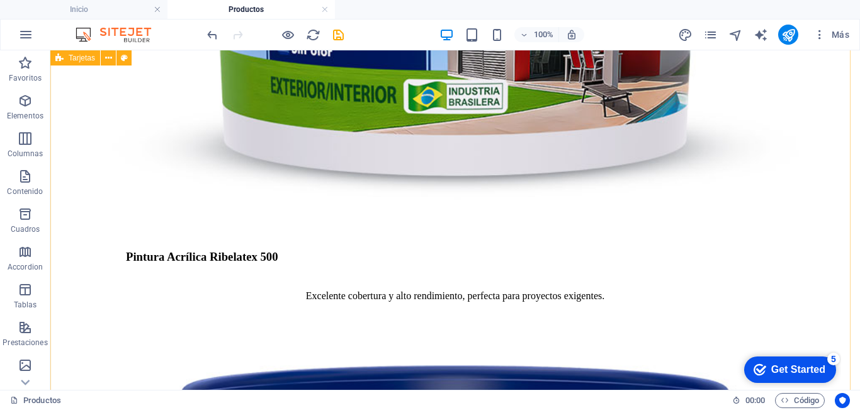
scroll to position [1007, 0]
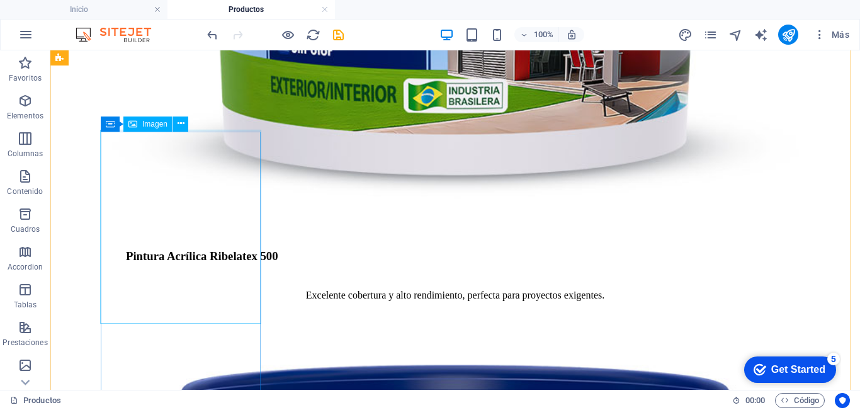
select select "%"
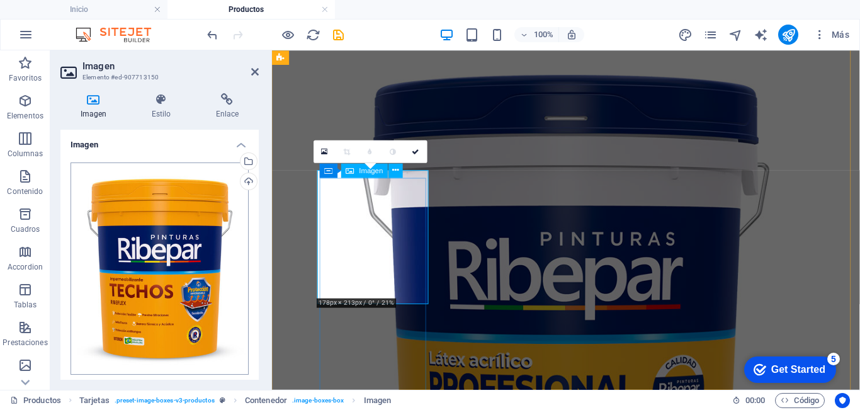
scroll to position [986, 0]
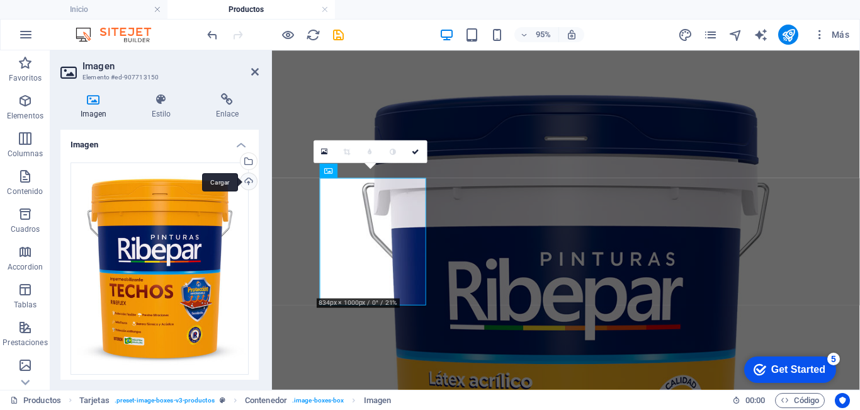
click at [246, 183] on div "Cargar" at bounding box center [247, 182] width 19 height 19
click at [255, 74] on icon at bounding box center [255, 72] width 8 height 10
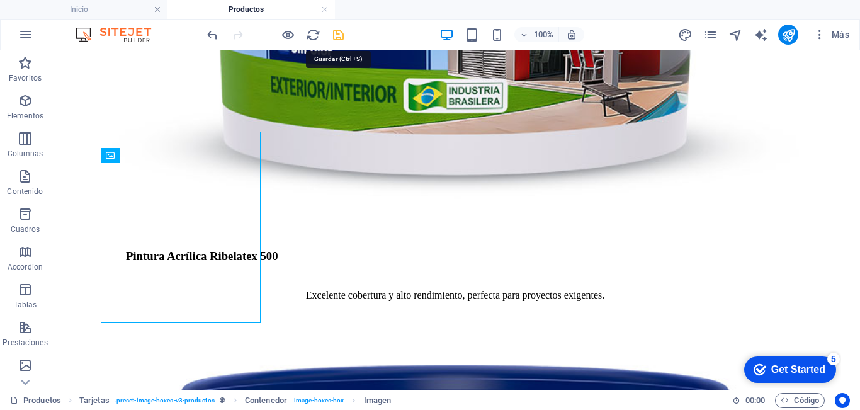
click at [337, 31] on icon "save" at bounding box center [338, 35] width 14 height 14
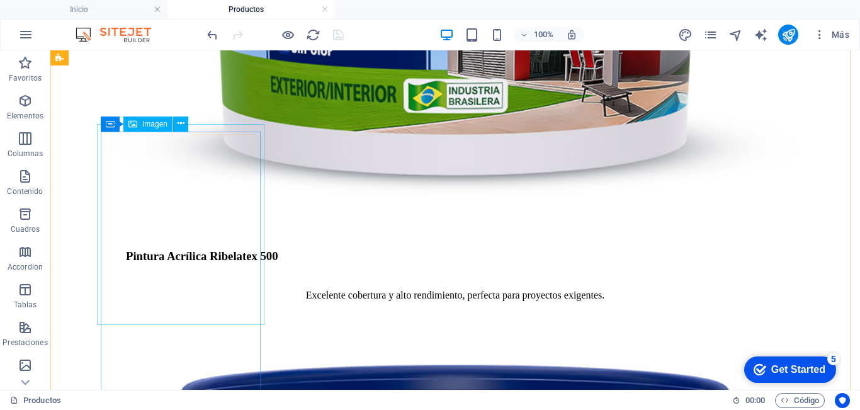
select select "%"
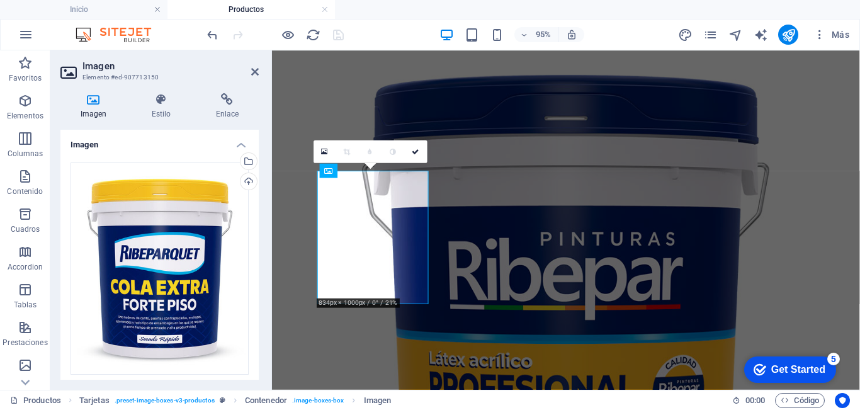
scroll to position [986, 0]
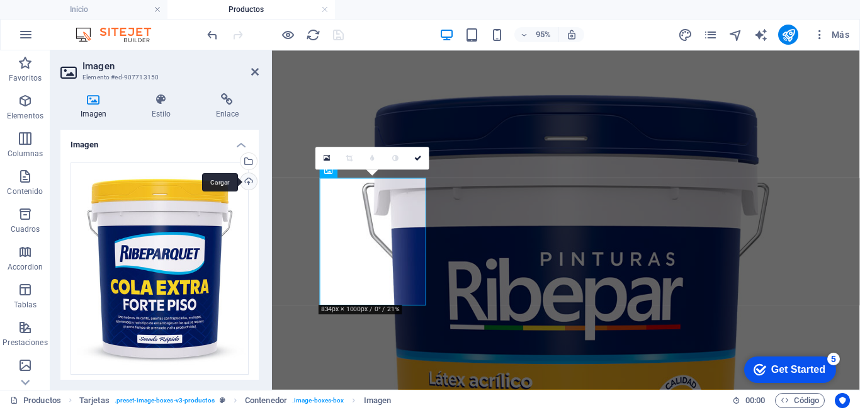
click at [241, 181] on div "Cargar" at bounding box center [247, 182] width 19 height 19
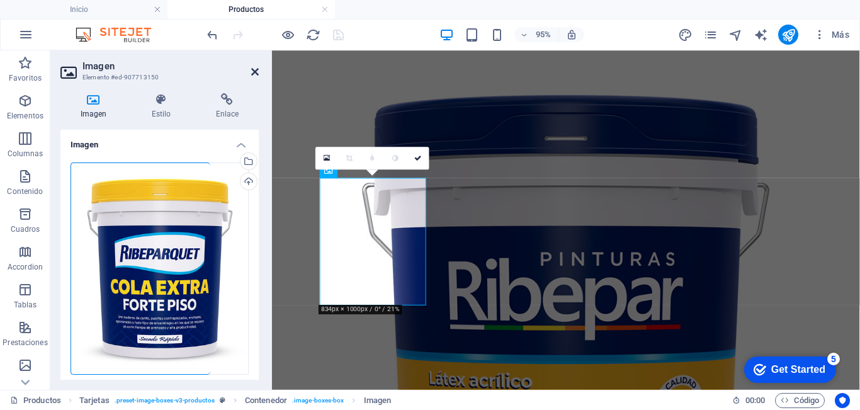
click at [255, 73] on icon at bounding box center [255, 72] width 8 height 10
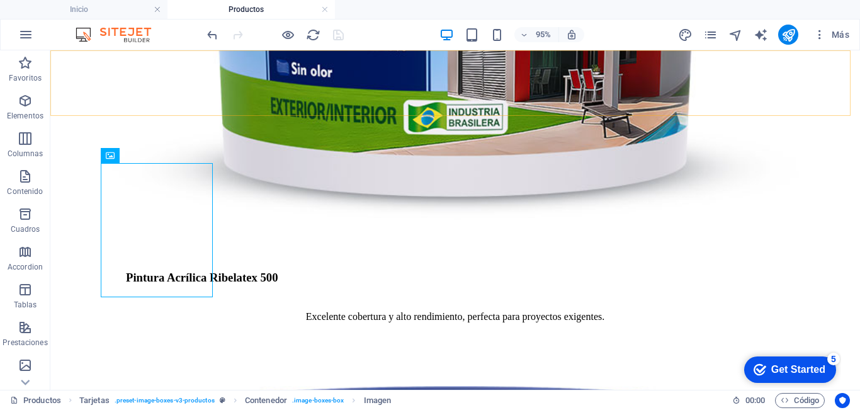
scroll to position [1007, 0]
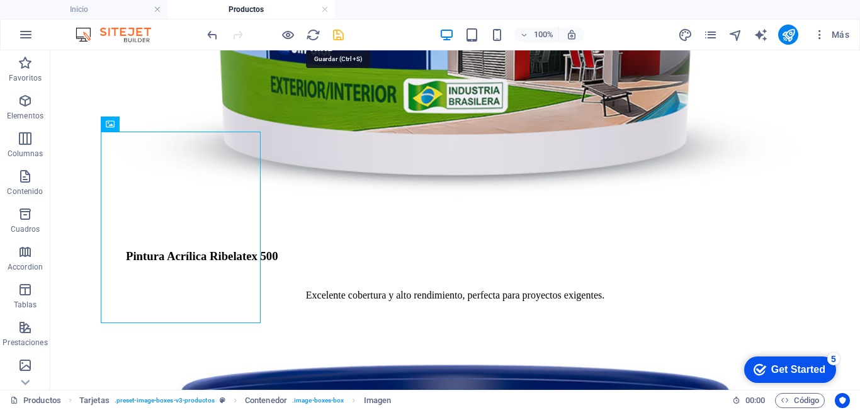
click at [337, 38] on icon "save" at bounding box center [338, 35] width 14 height 14
